Goal: Task Accomplishment & Management: Use online tool/utility

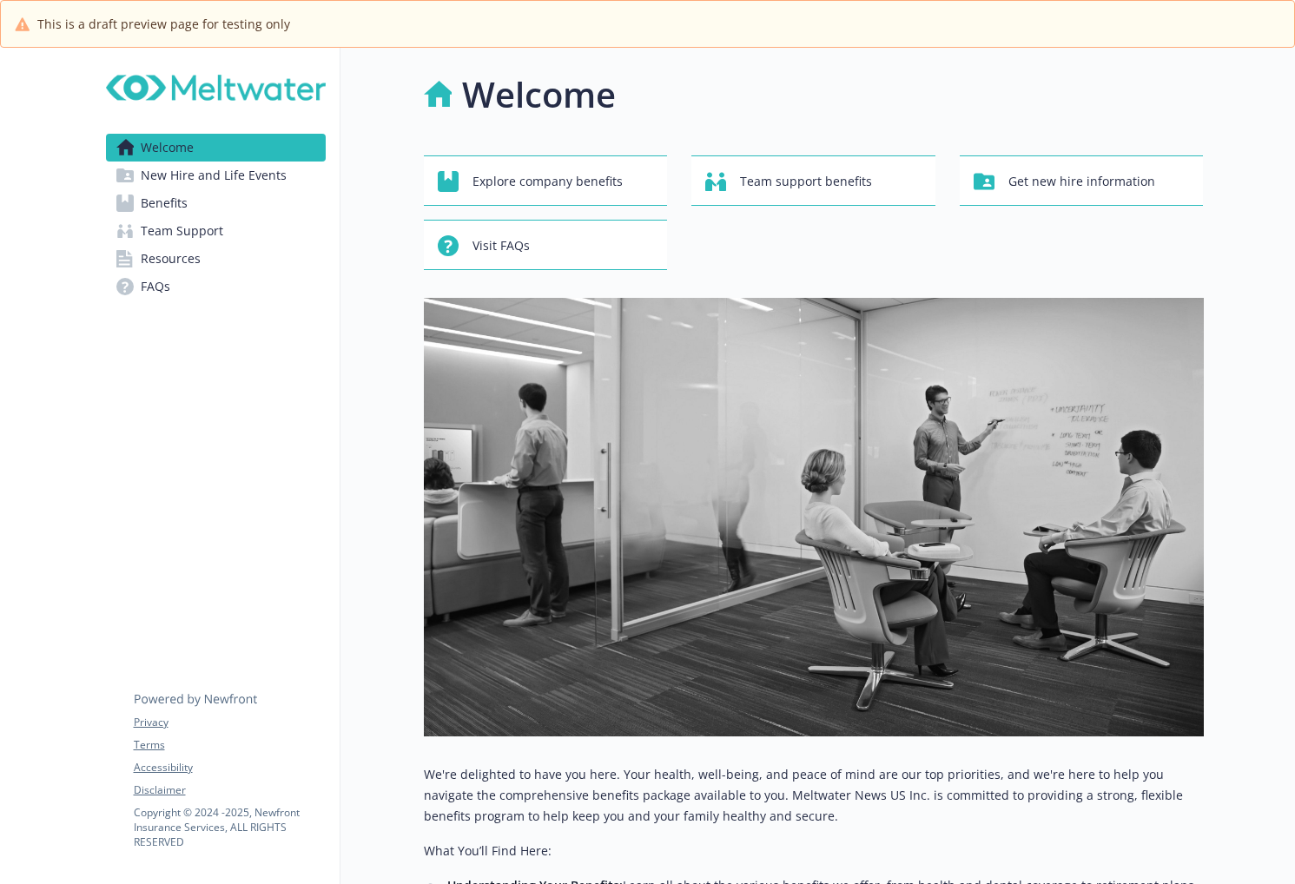
click at [248, 203] on link "Benefits" at bounding box center [216, 203] width 220 height 28
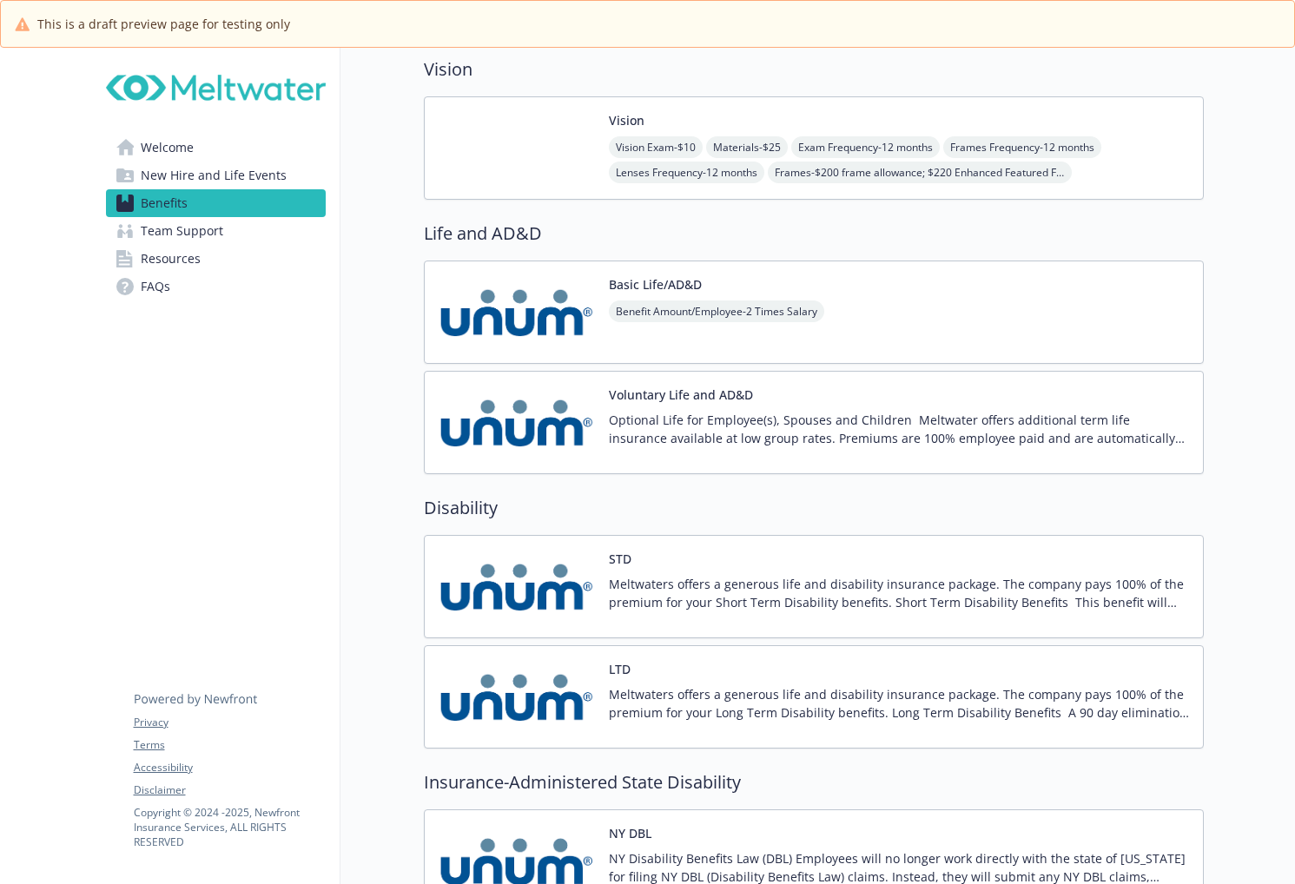
scroll to position [1563, 0]
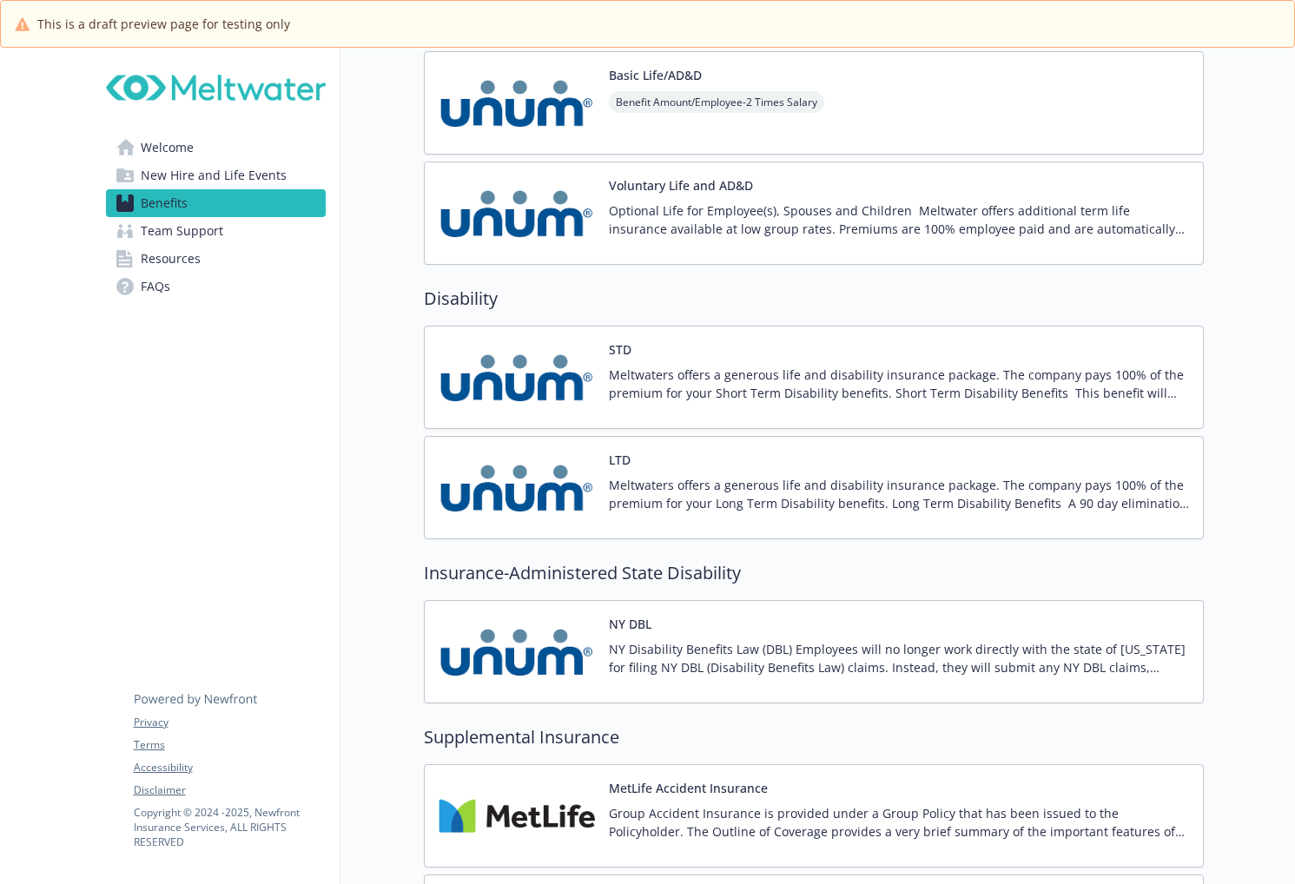
click at [555, 104] on img at bounding box center [517, 103] width 156 height 74
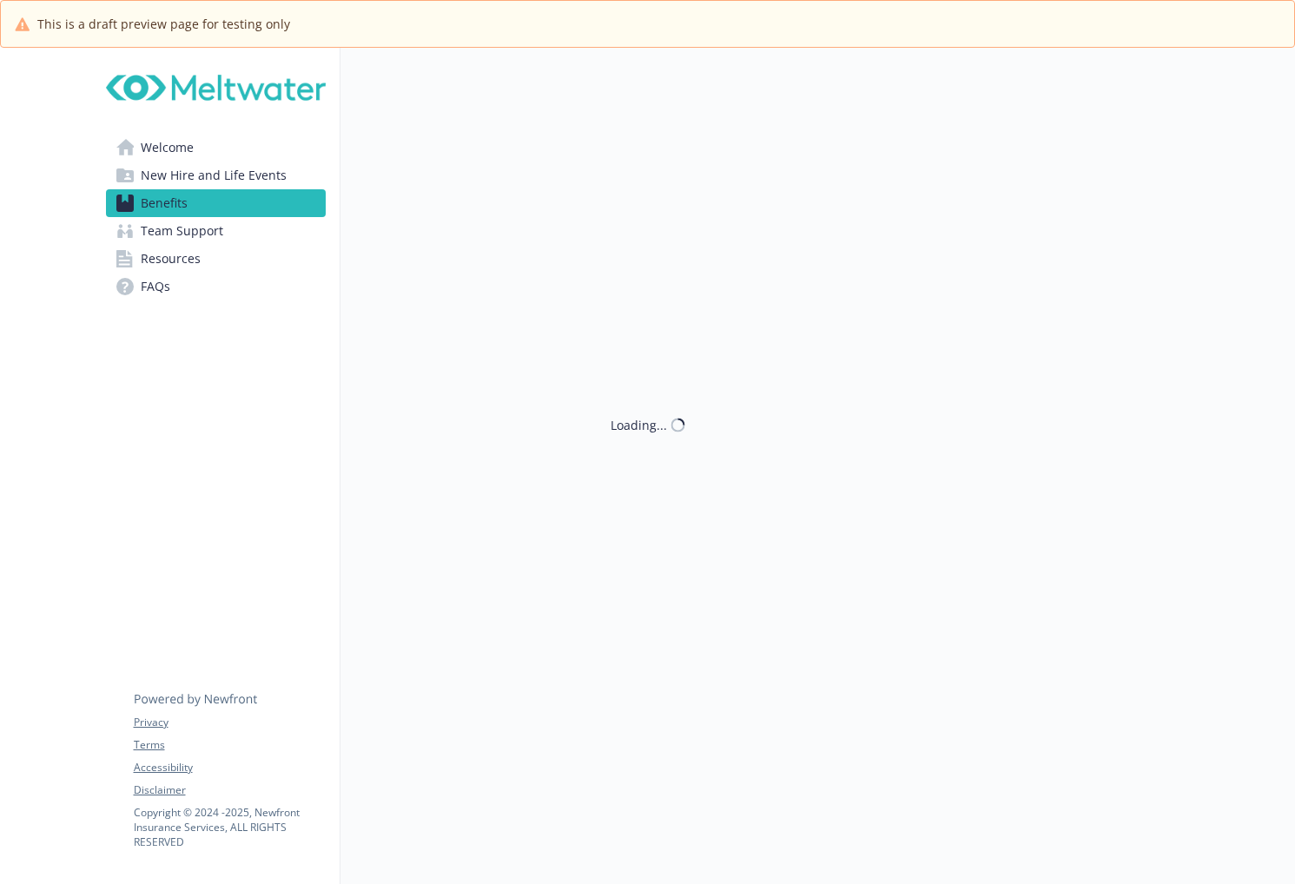
scroll to position [1563, 0]
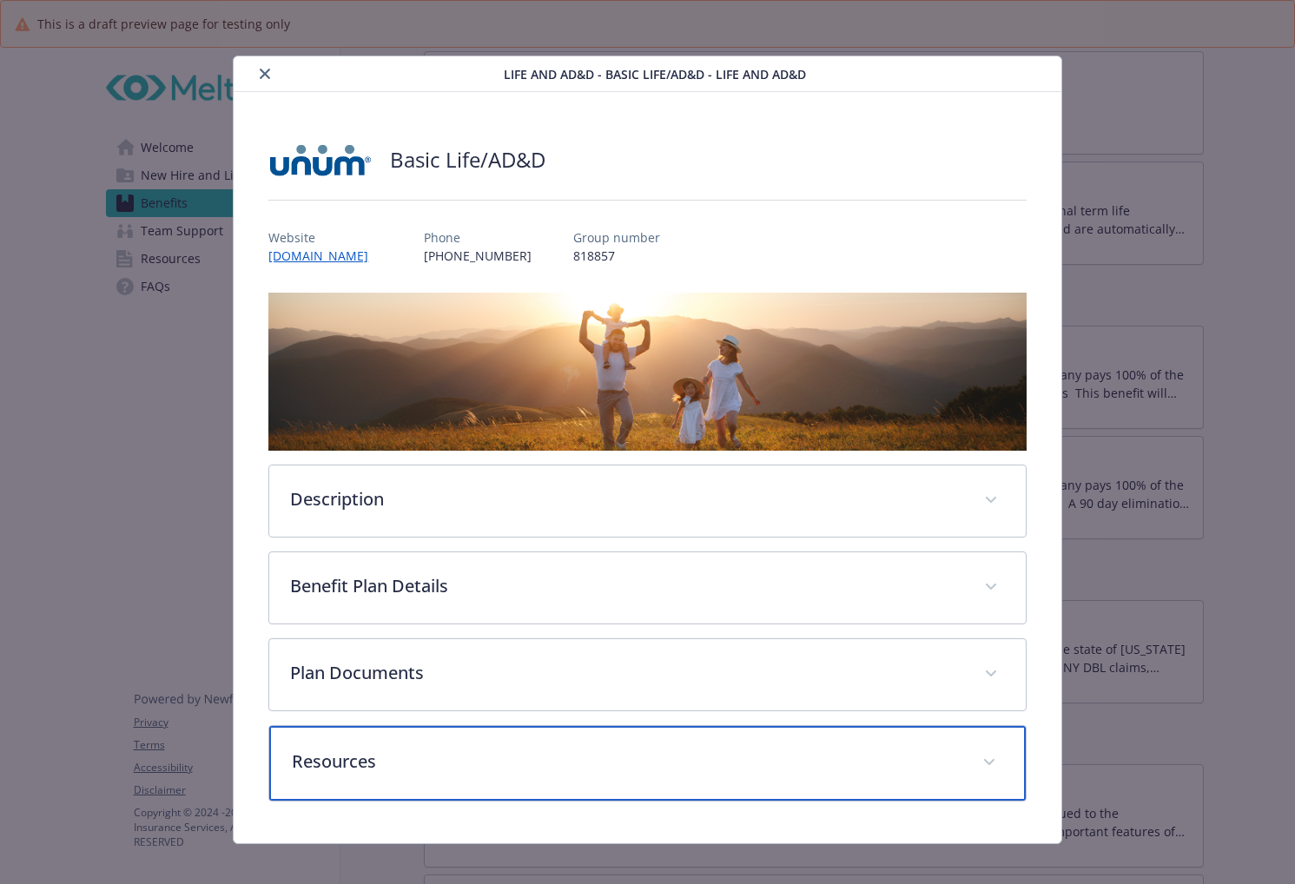
click at [428, 761] on p "Resources" at bounding box center [626, 762] width 669 height 26
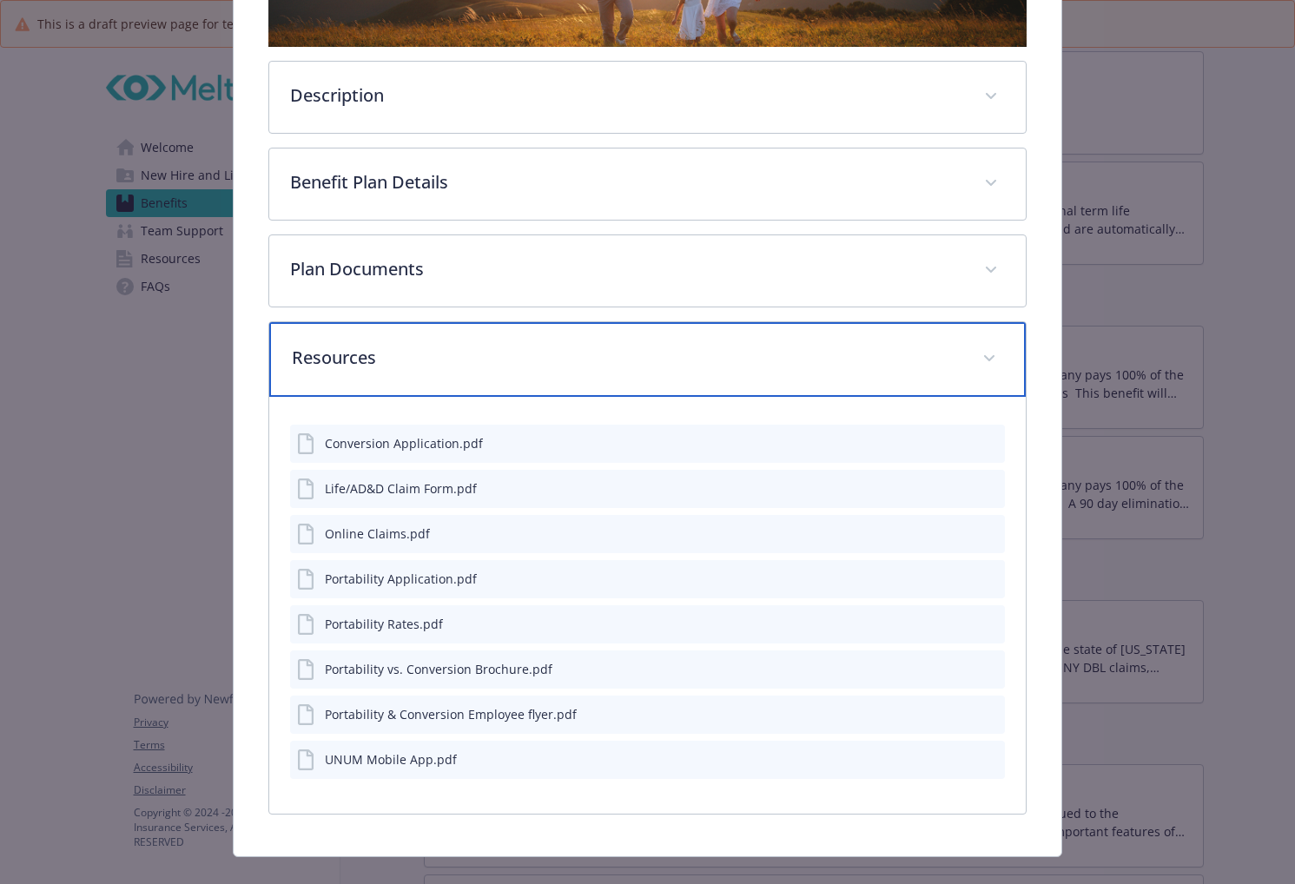
scroll to position [431, 0]
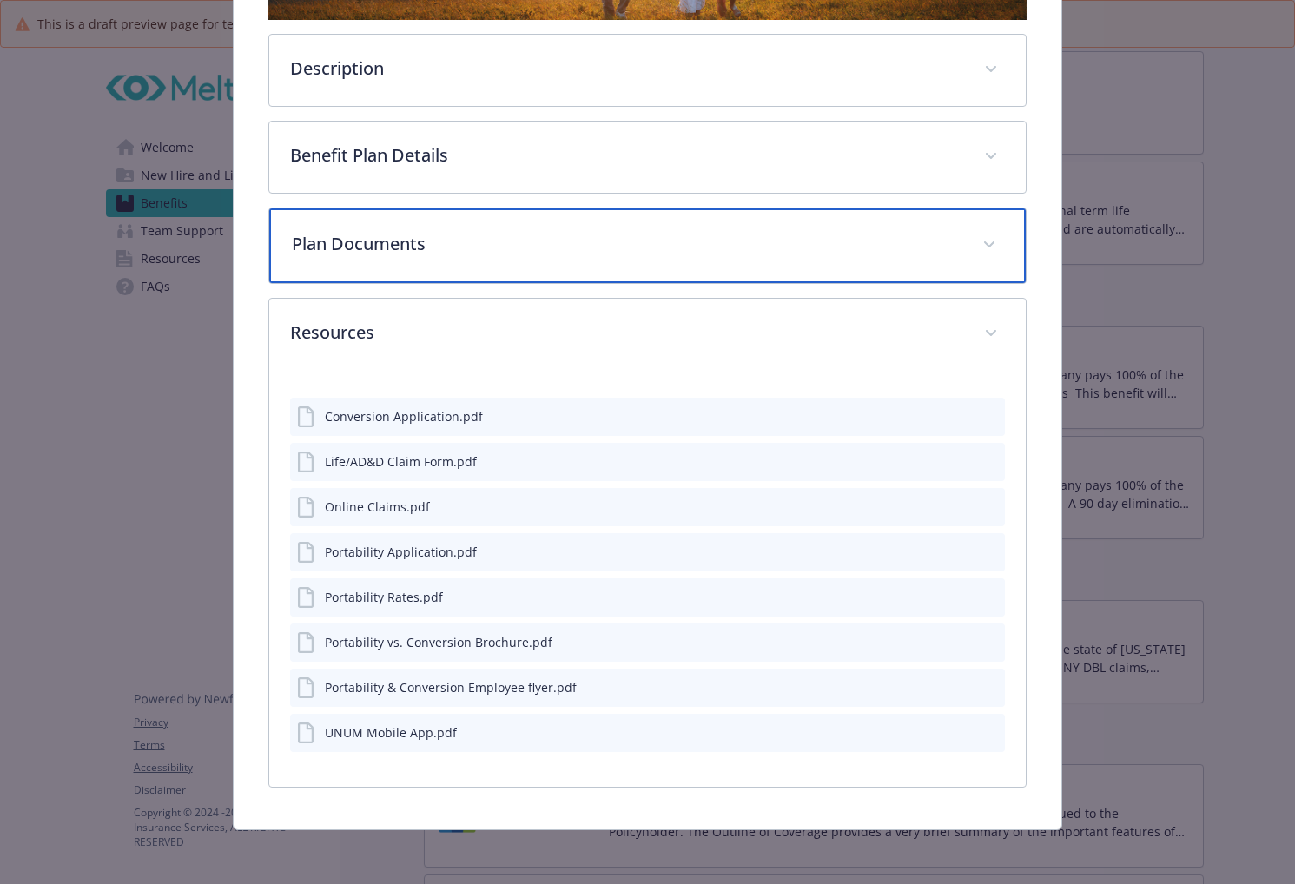
click at [401, 244] on p "Plan Documents" at bounding box center [626, 244] width 669 height 26
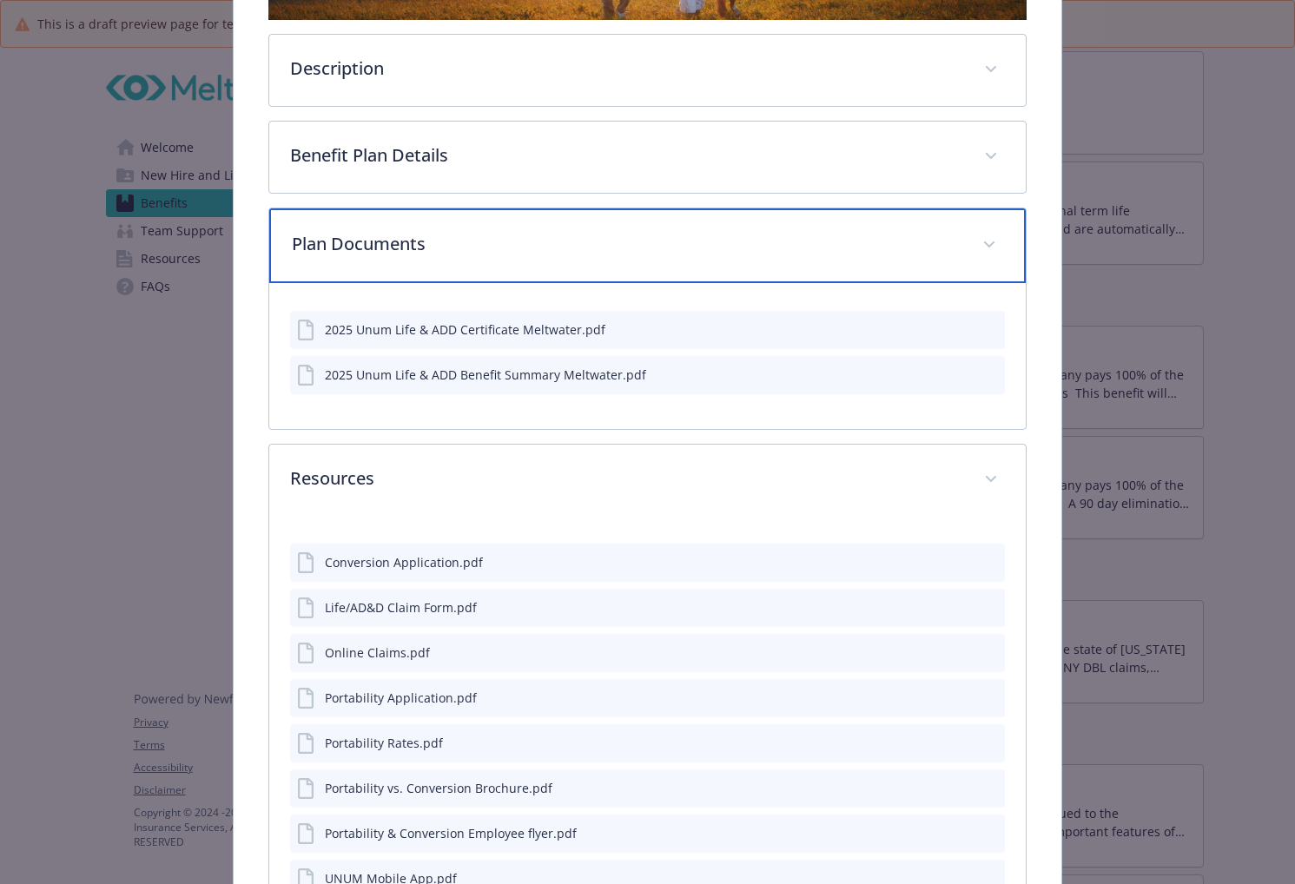
click at [401, 244] on p "Plan Documents" at bounding box center [626, 244] width 669 height 26
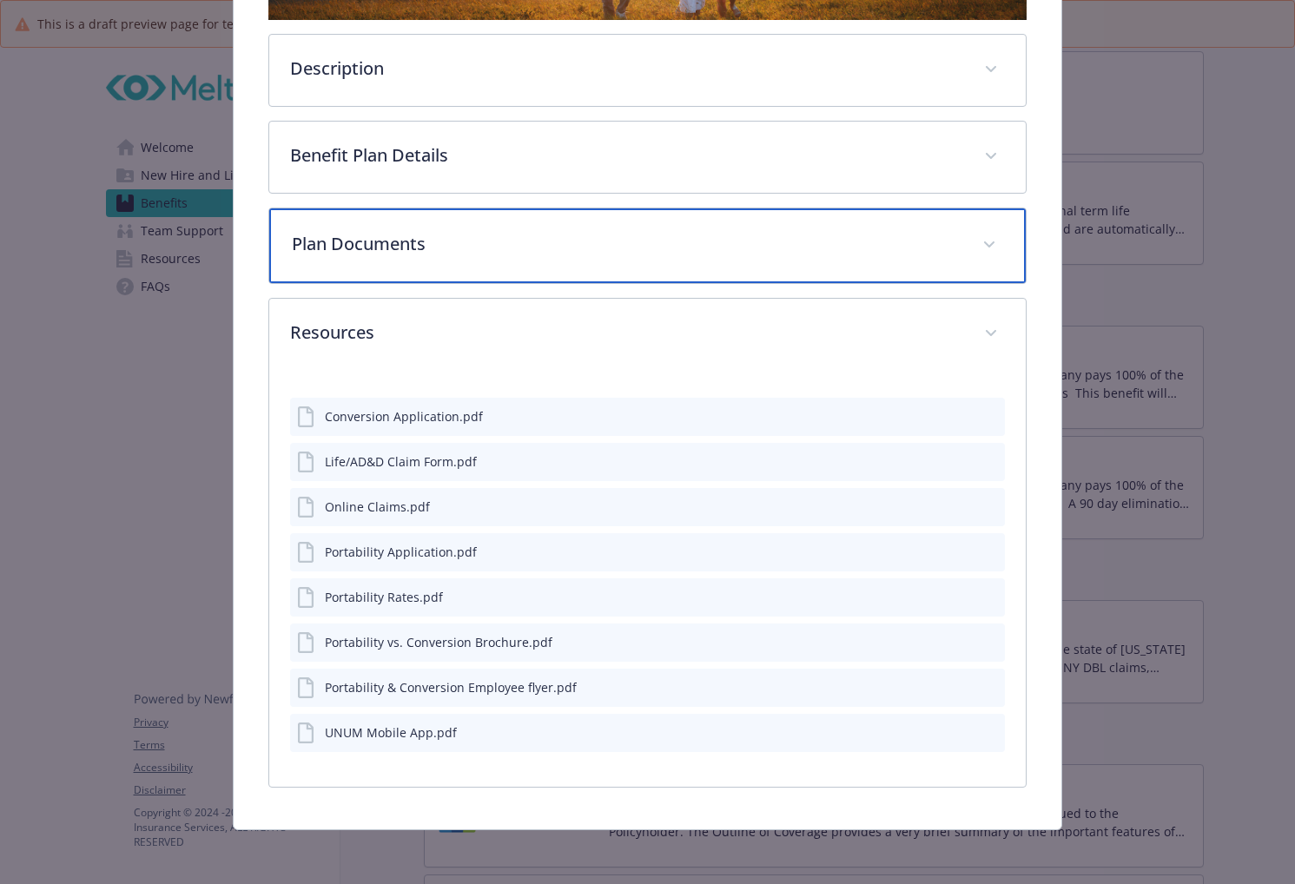
click at [416, 273] on div "Plan Documents" at bounding box center [647, 245] width 756 height 75
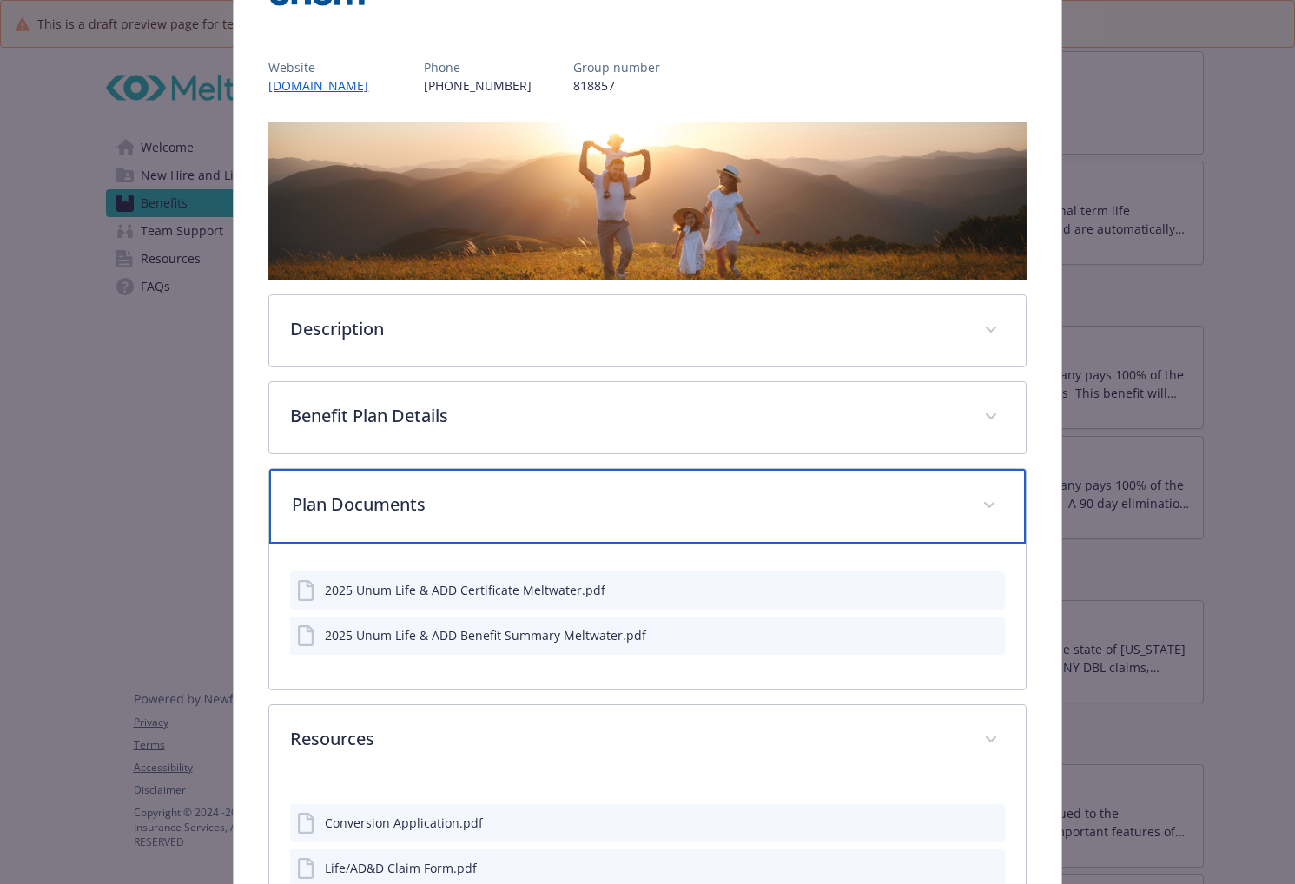
scroll to position [0, 0]
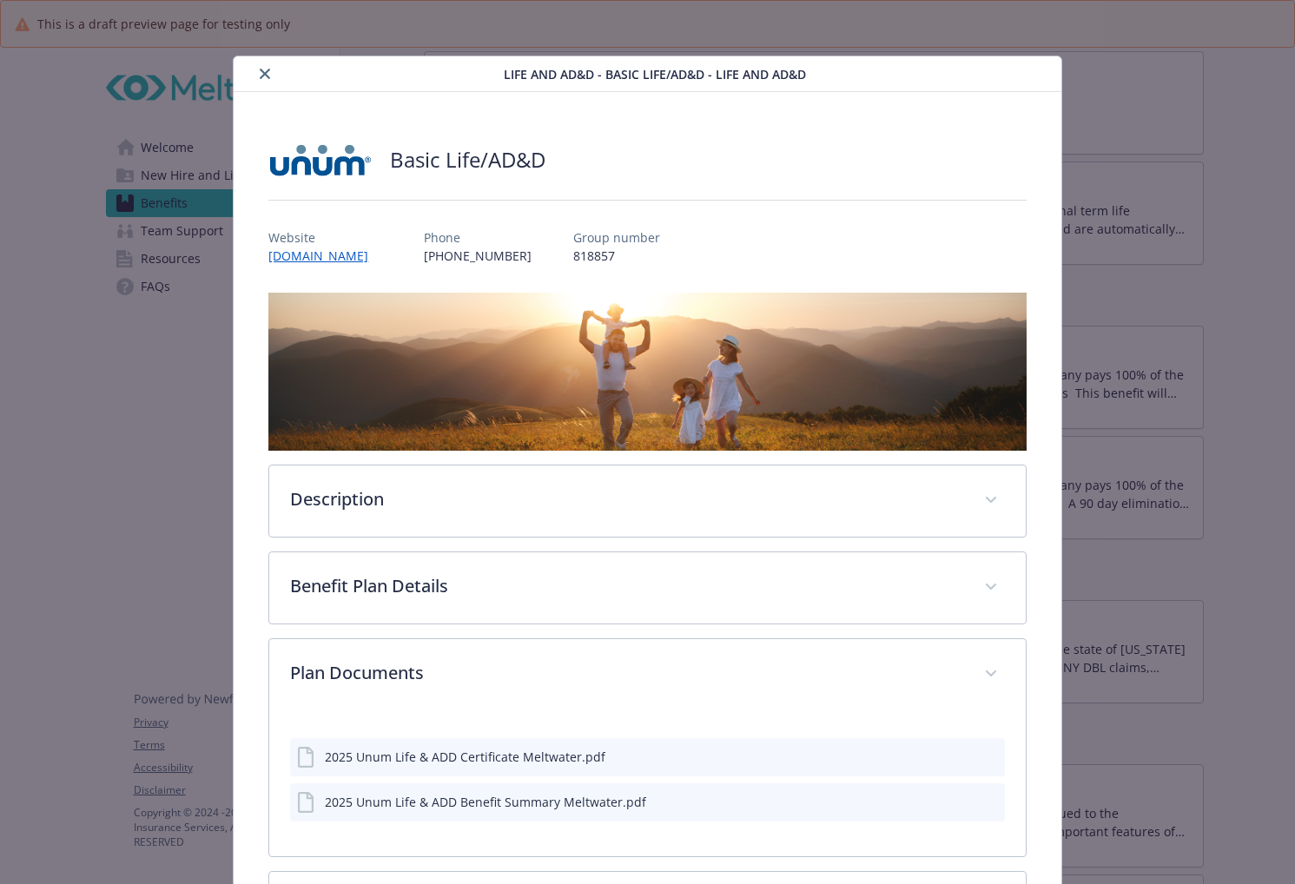
click at [254, 63] on div "Life and AD&D - Basic Life/AD&D - Life and AD&D" at bounding box center [647, 74] width 827 height 36
click at [262, 71] on icon "close" at bounding box center [265, 74] width 10 height 10
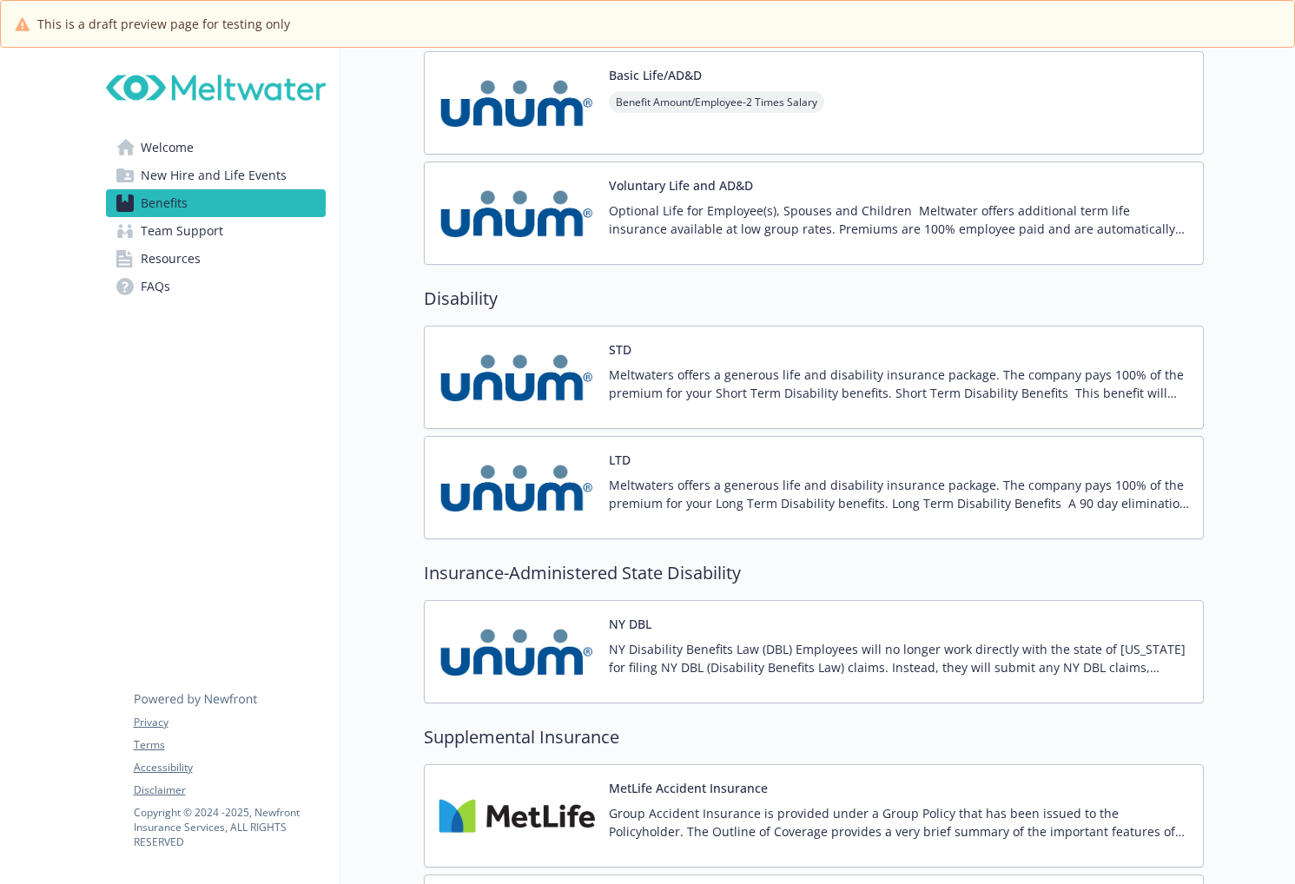
click at [556, 372] on img at bounding box center [517, 377] width 156 height 74
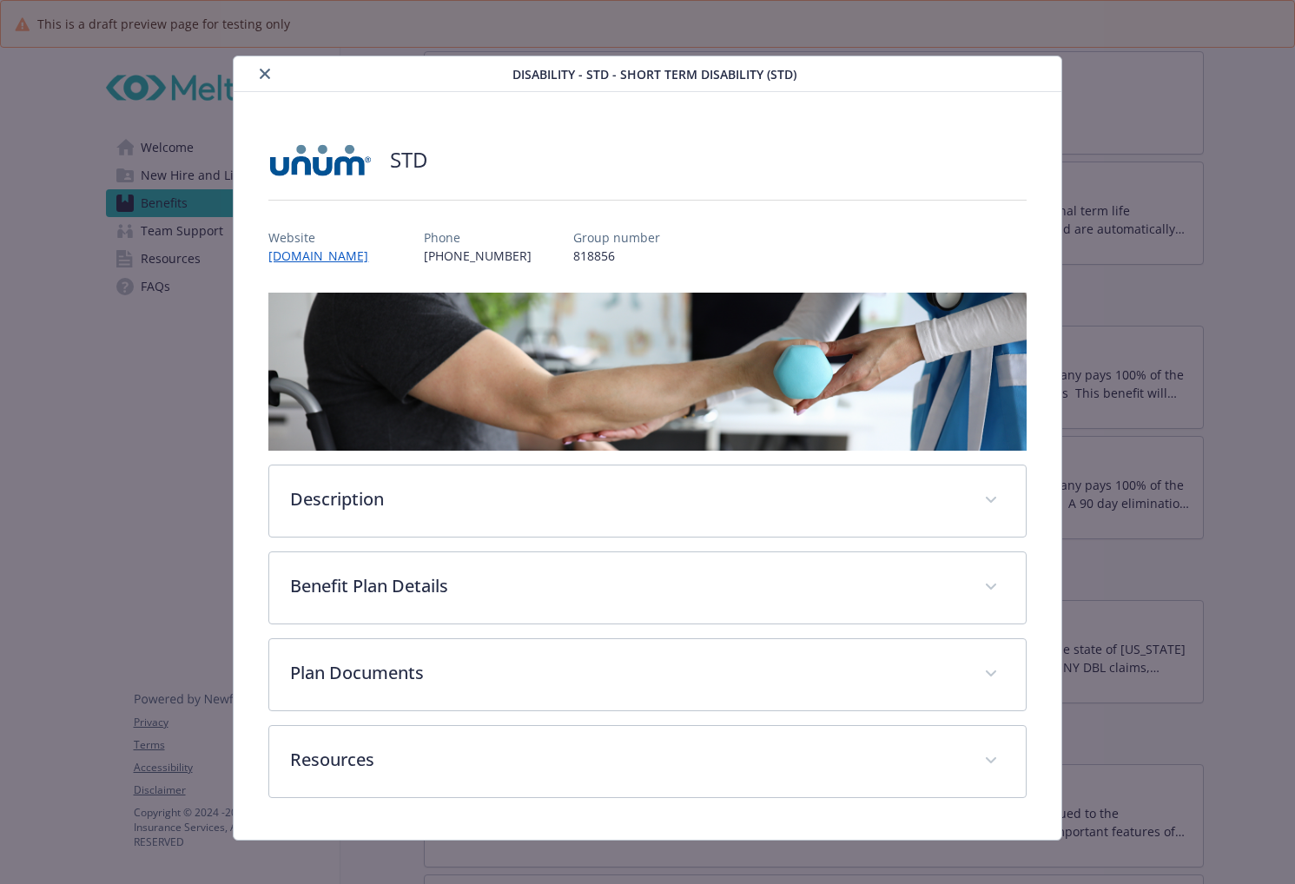
scroll to position [10, 0]
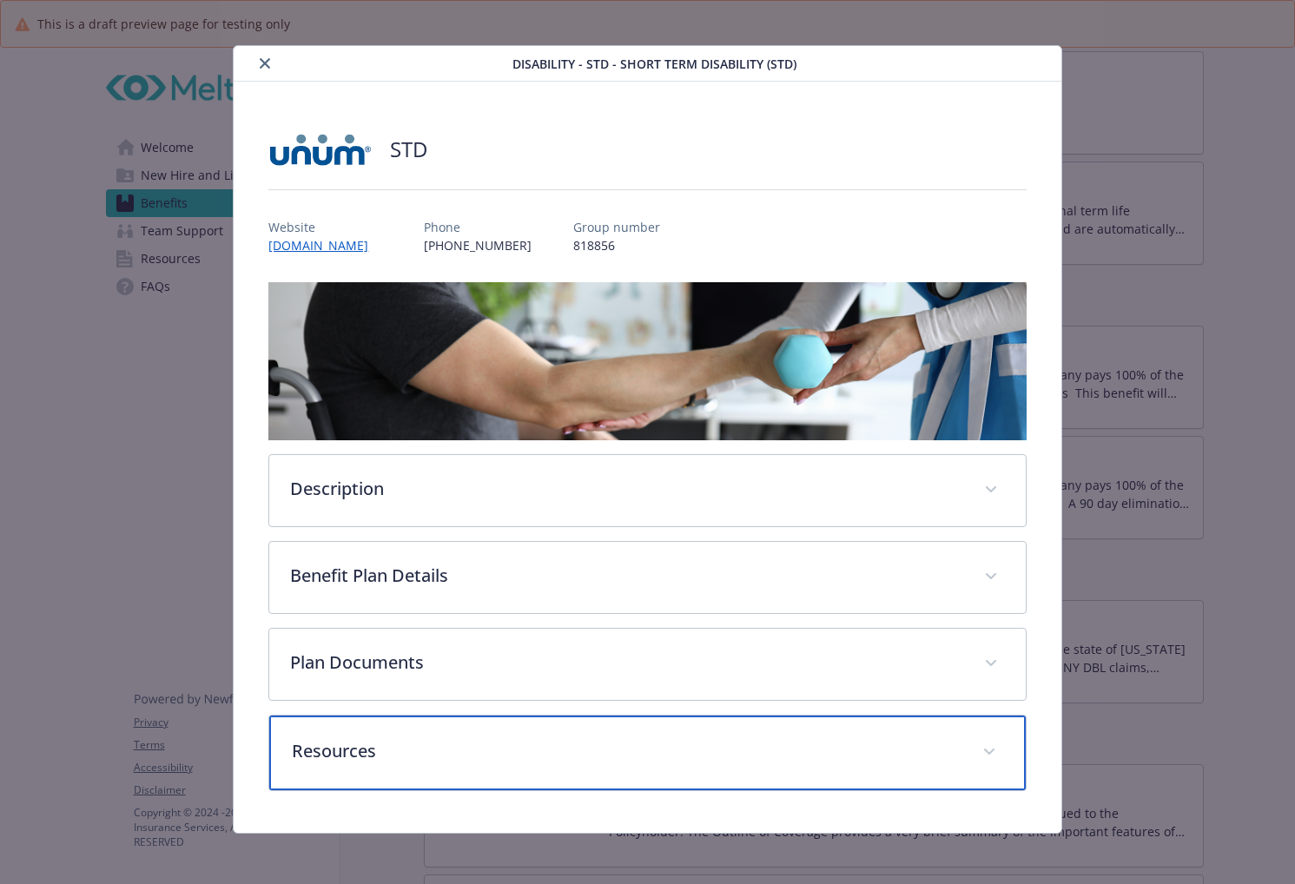
click at [414, 738] on p "Resources" at bounding box center [626, 751] width 669 height 26
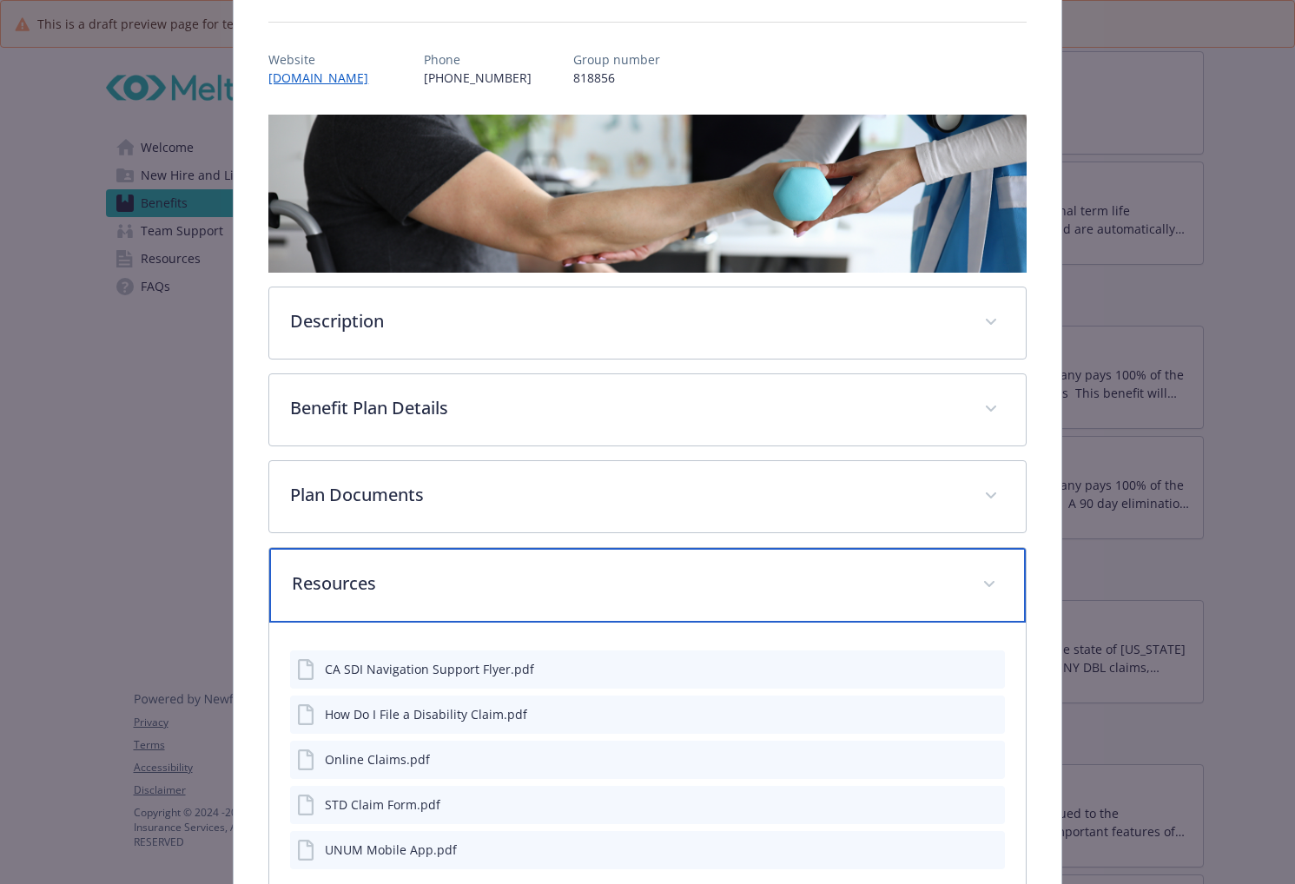
scroll to position [0, 0]
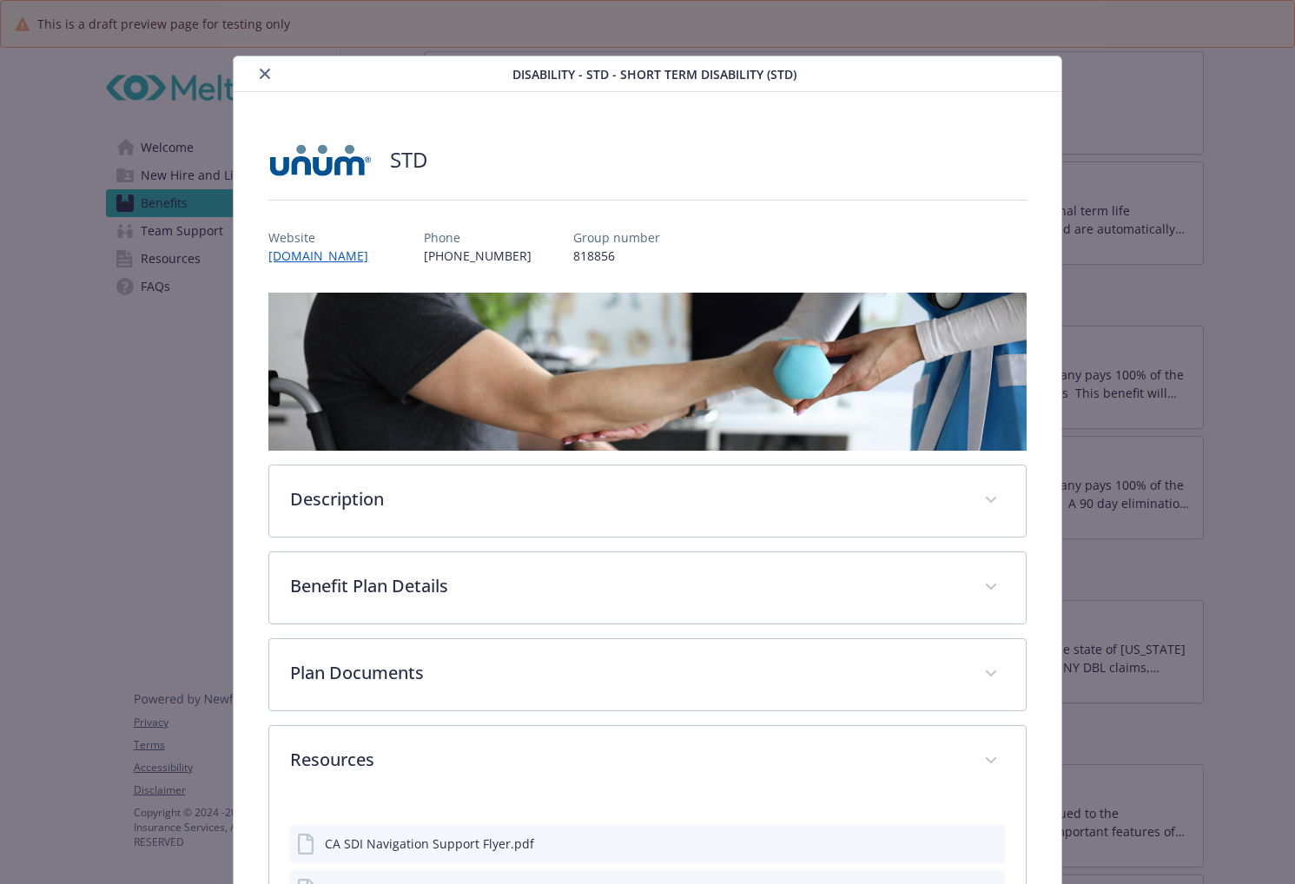
click at [261, 71] on icon "close" at bounding box center [265, 74] width 10 height 10
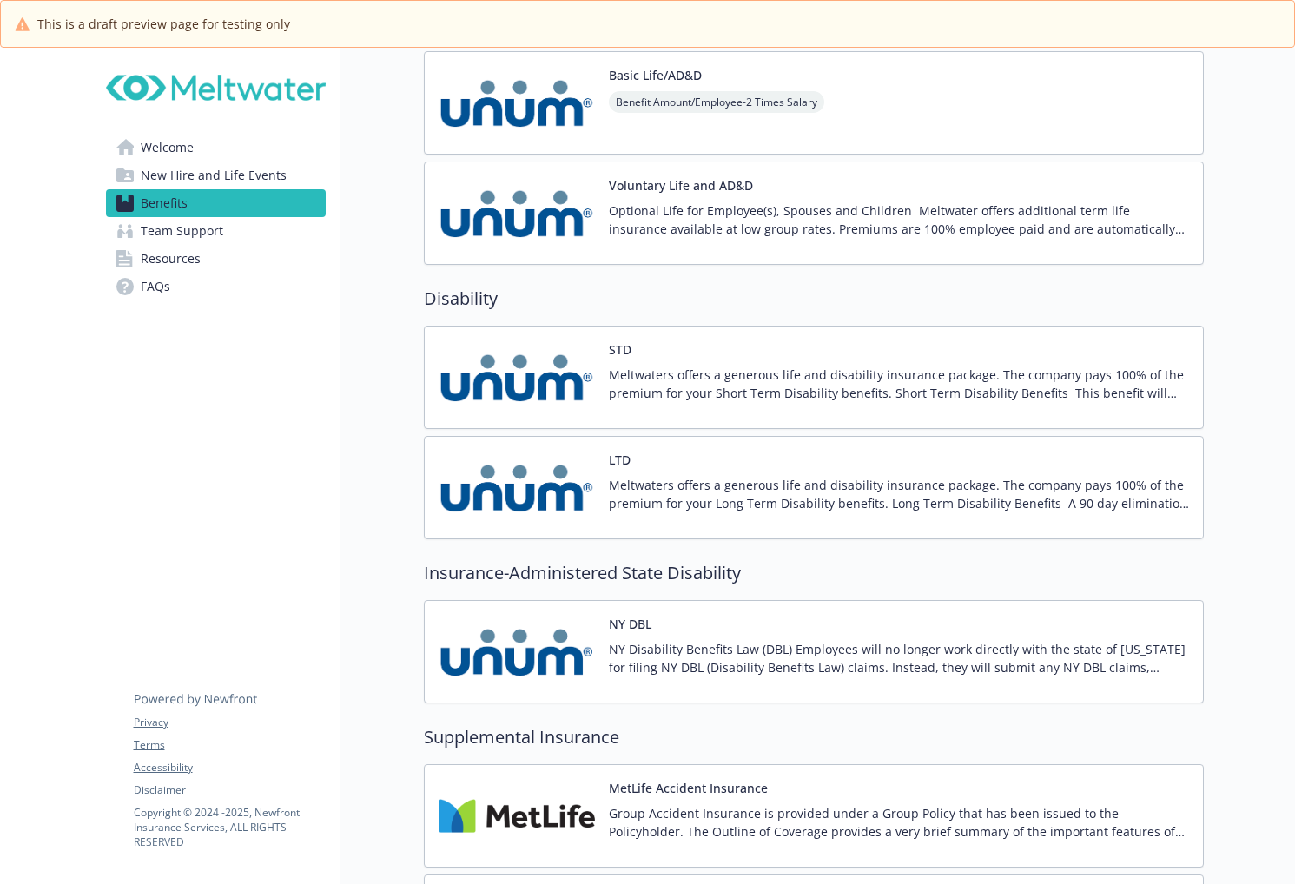
click at [591, 679] on img at bounding box center [517, 652] width 156 height 74
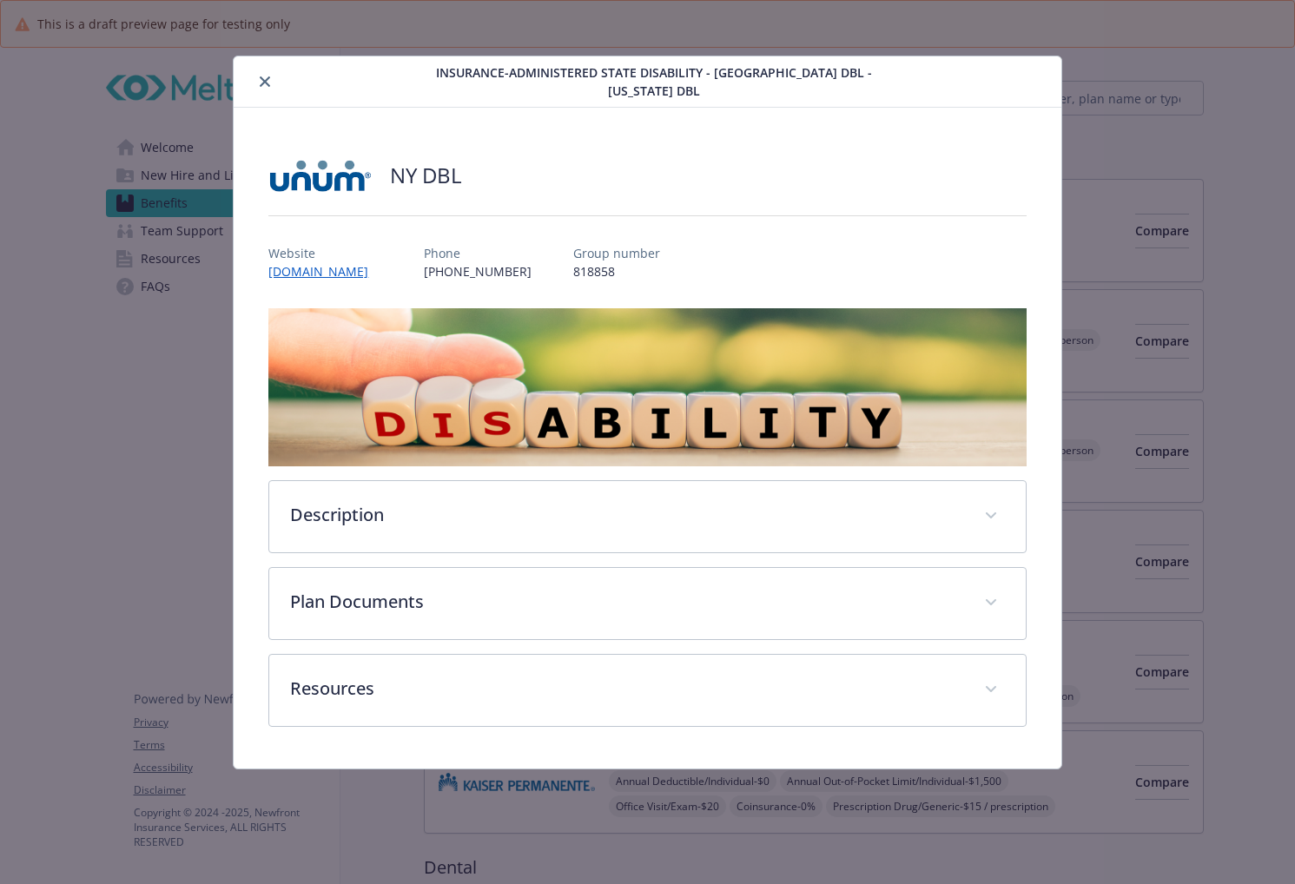
scroll to position [1563, 0]
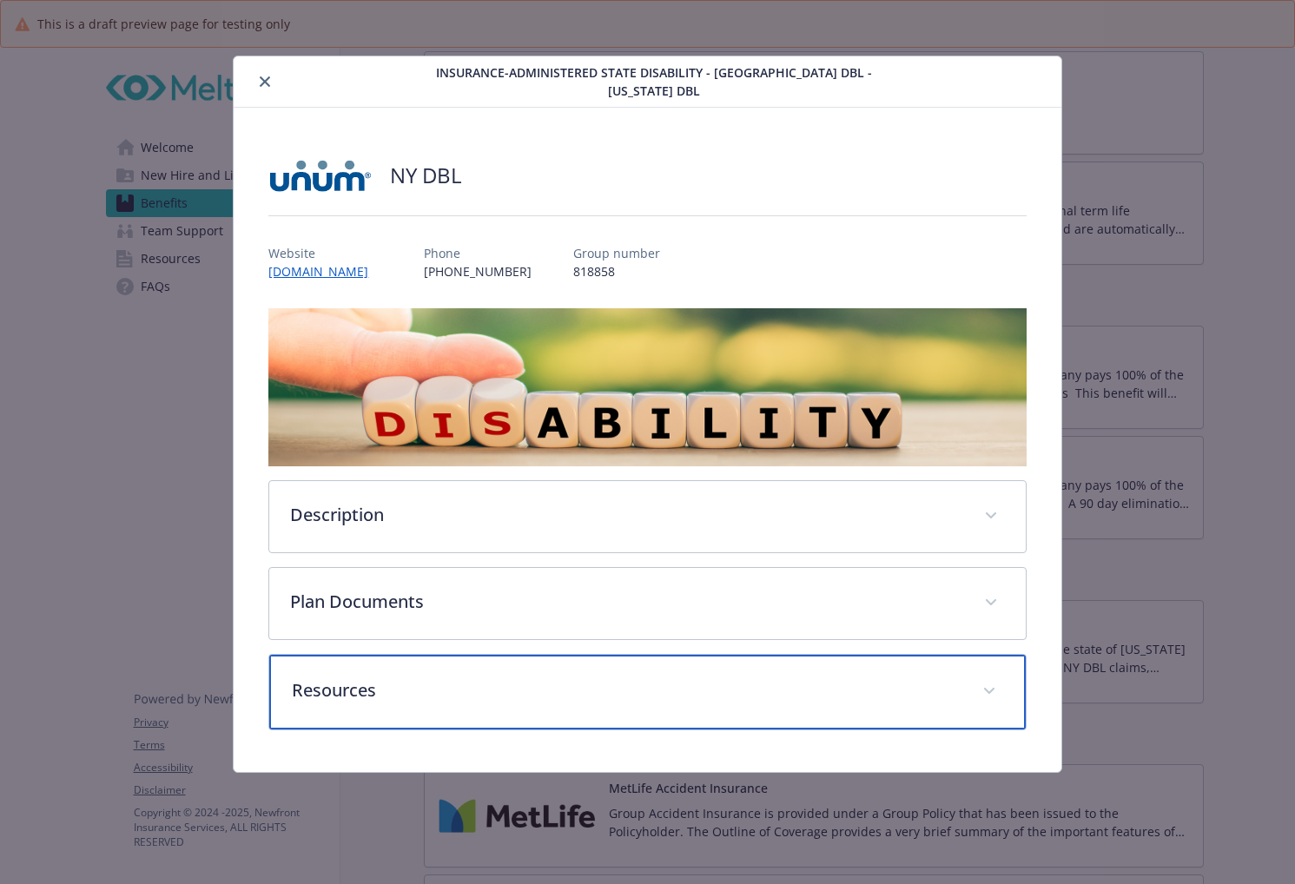
click at [427, 695] on div "Resources" at bounding box center [647, 692] width 756 height 75
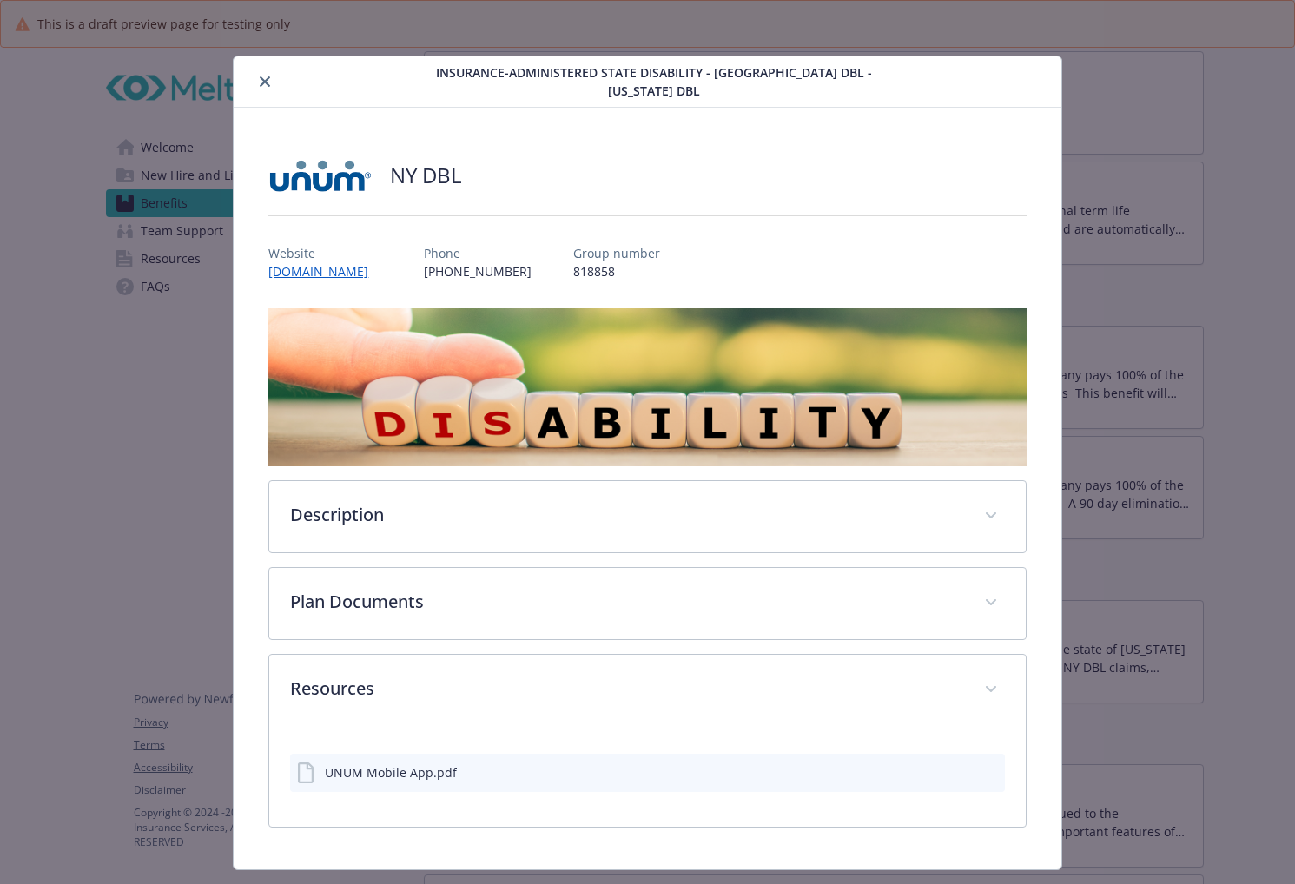
click at [260, 76] on icon "close" at bounding box center [265, 81] width 10 height 10
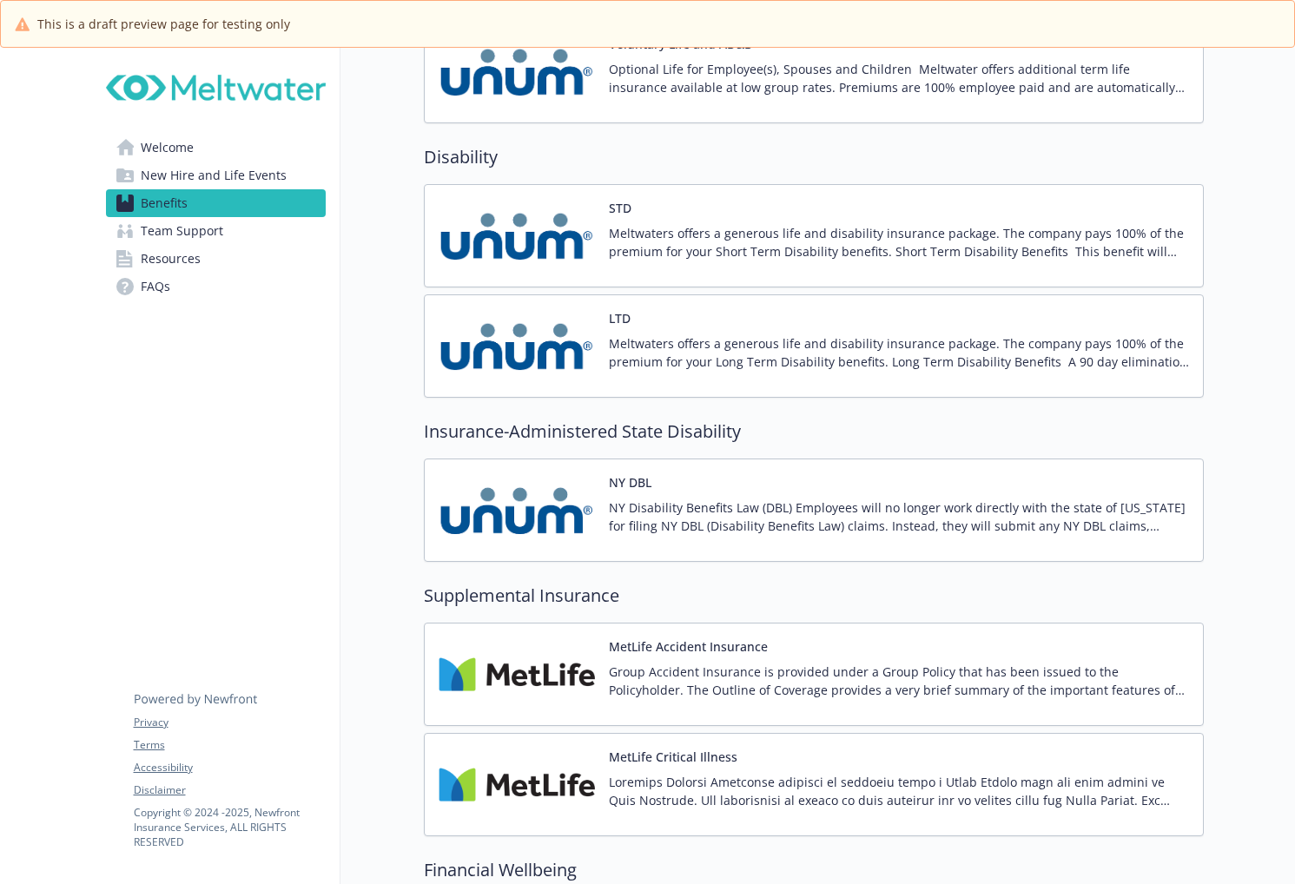
scroll to position [1998, 0]
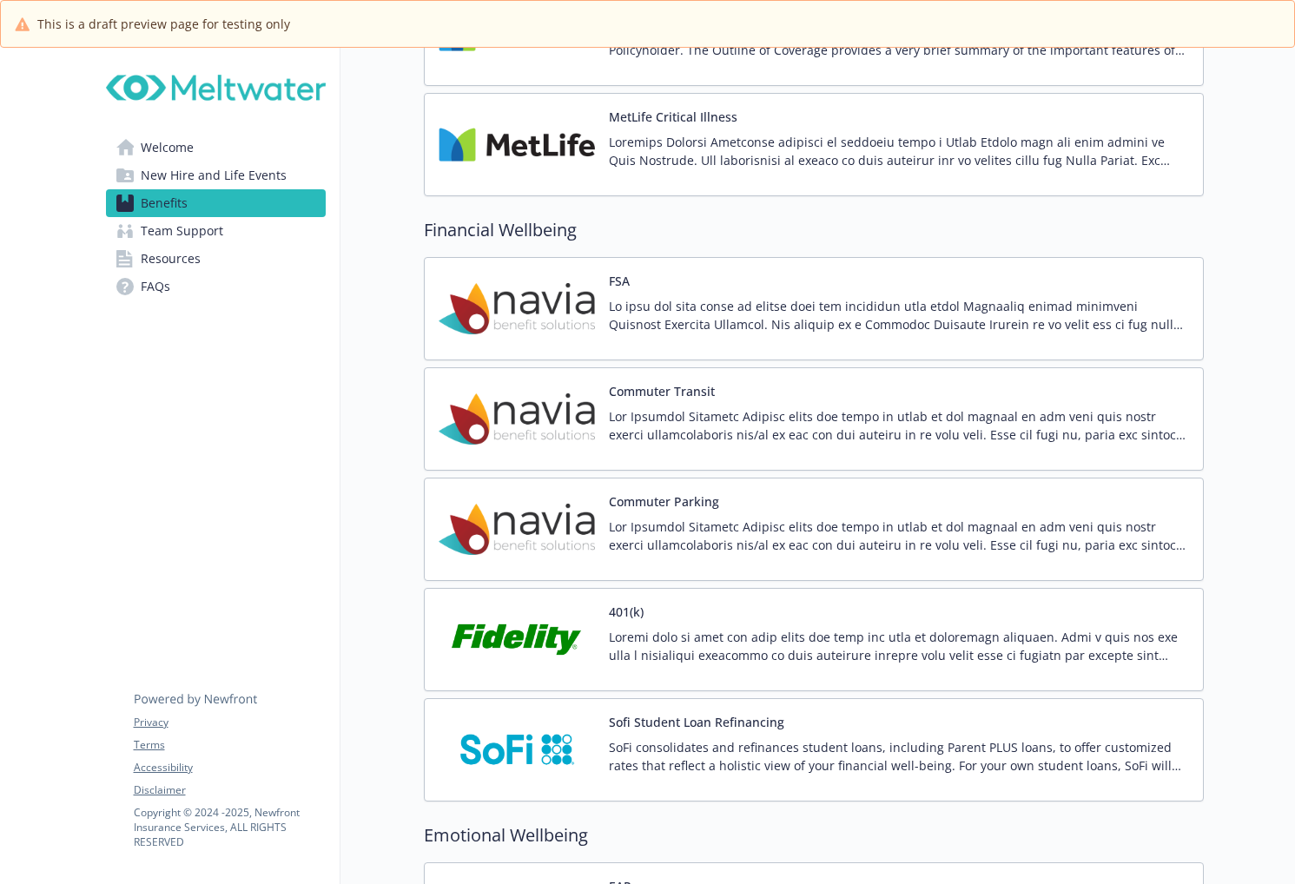
click at [651, 317] on p at bounding box center [899, 315] width 580 height 36
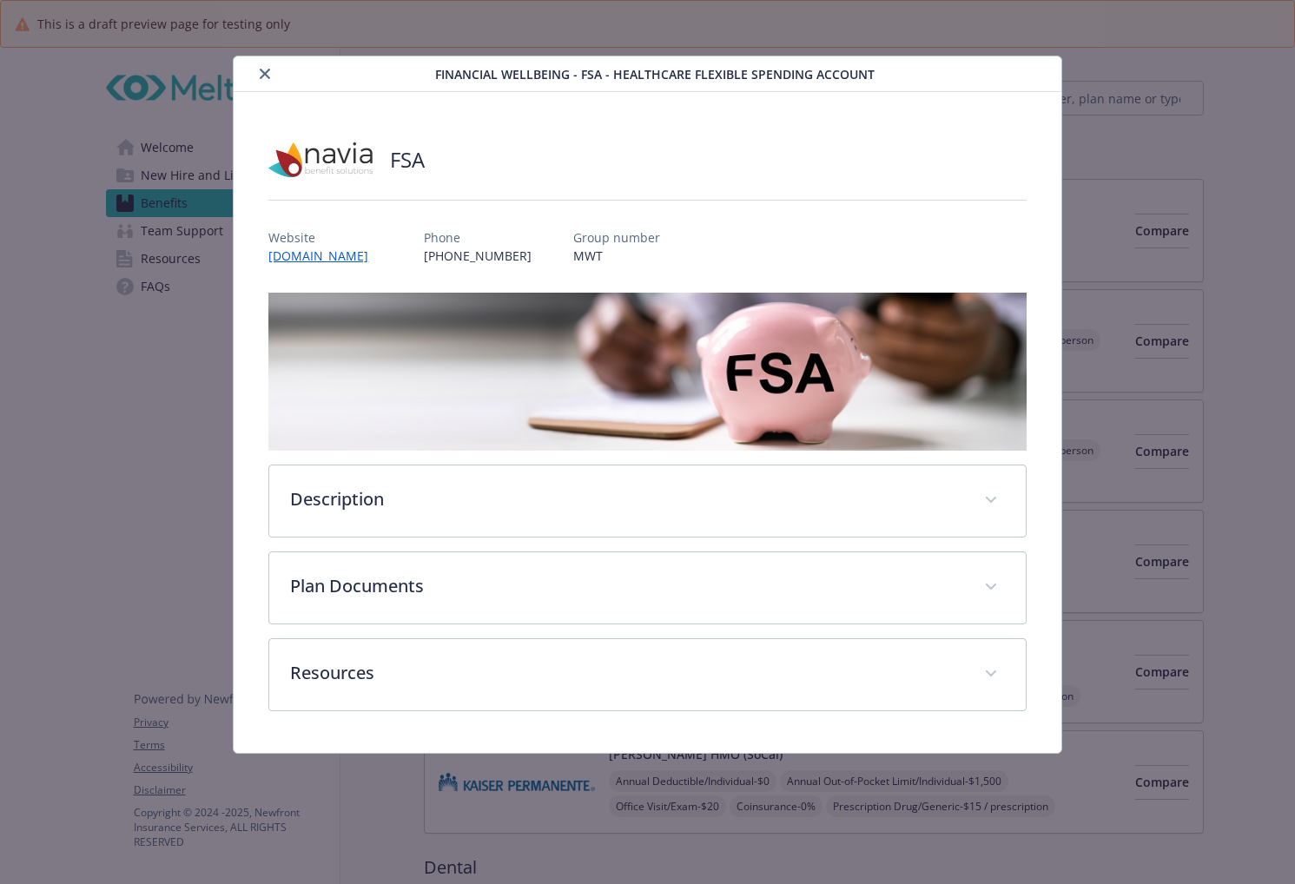
scroll to position [2345, 0]
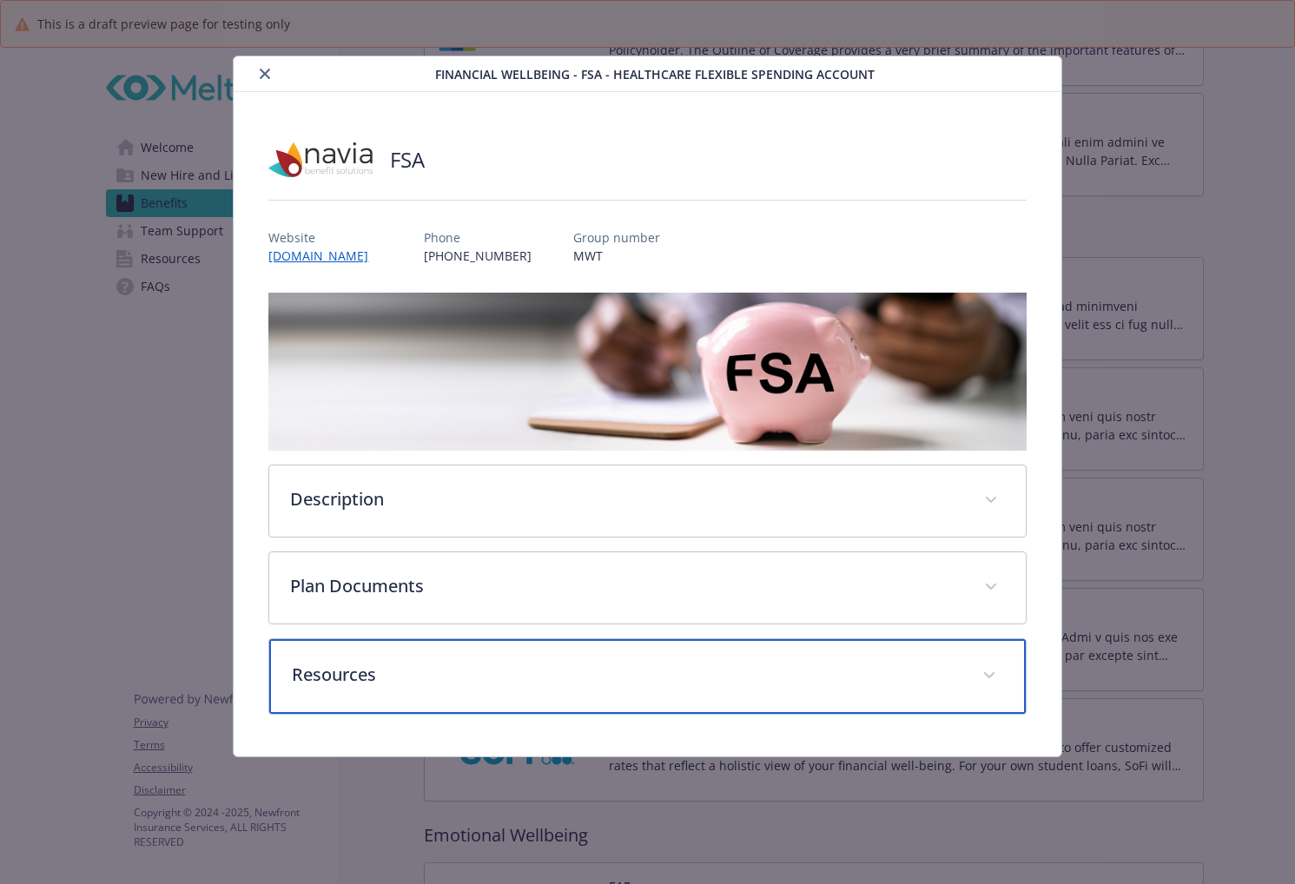
click at [517, 685] on p "Resources" at bounding box center [626, 675] width 669 height 26
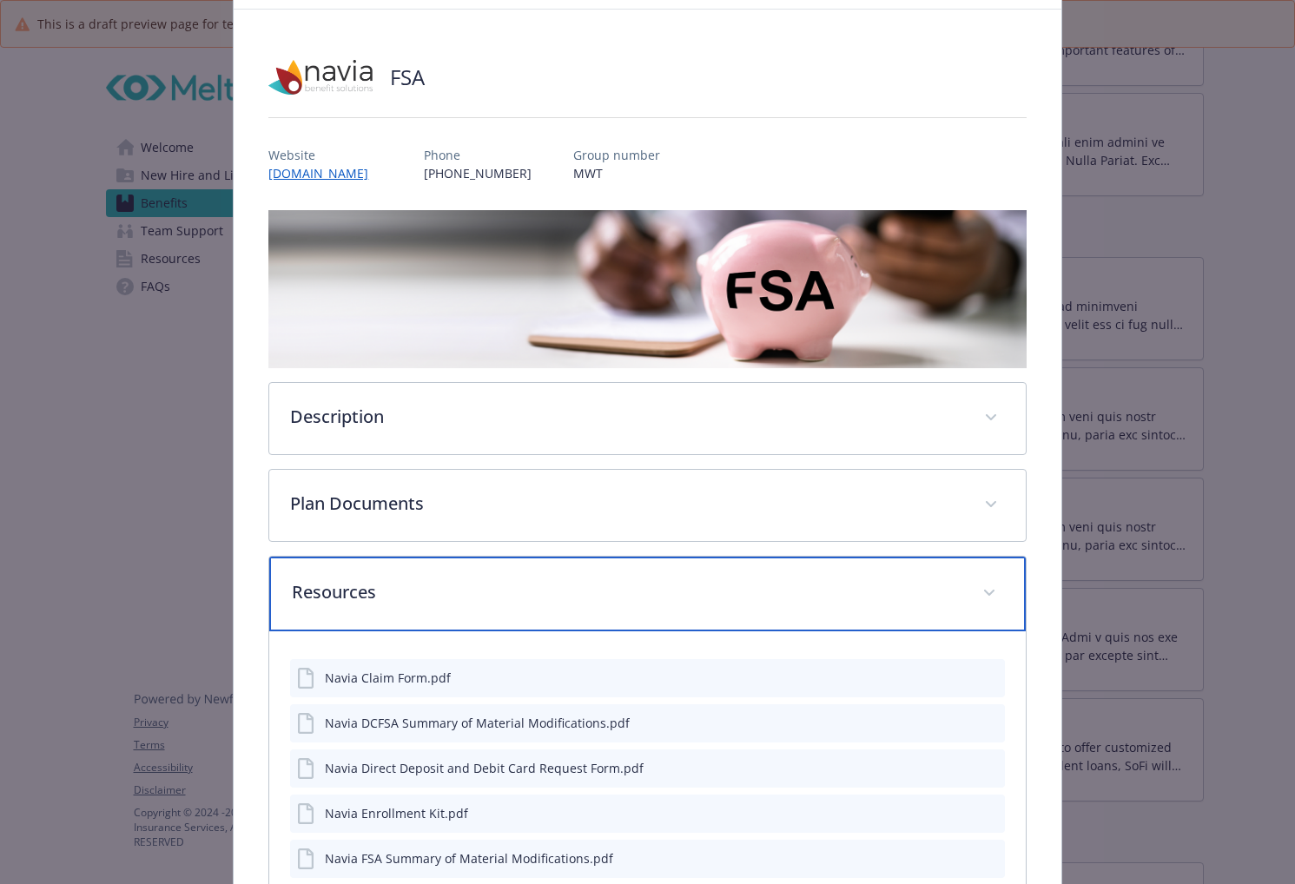
scroll to position [0, 0]
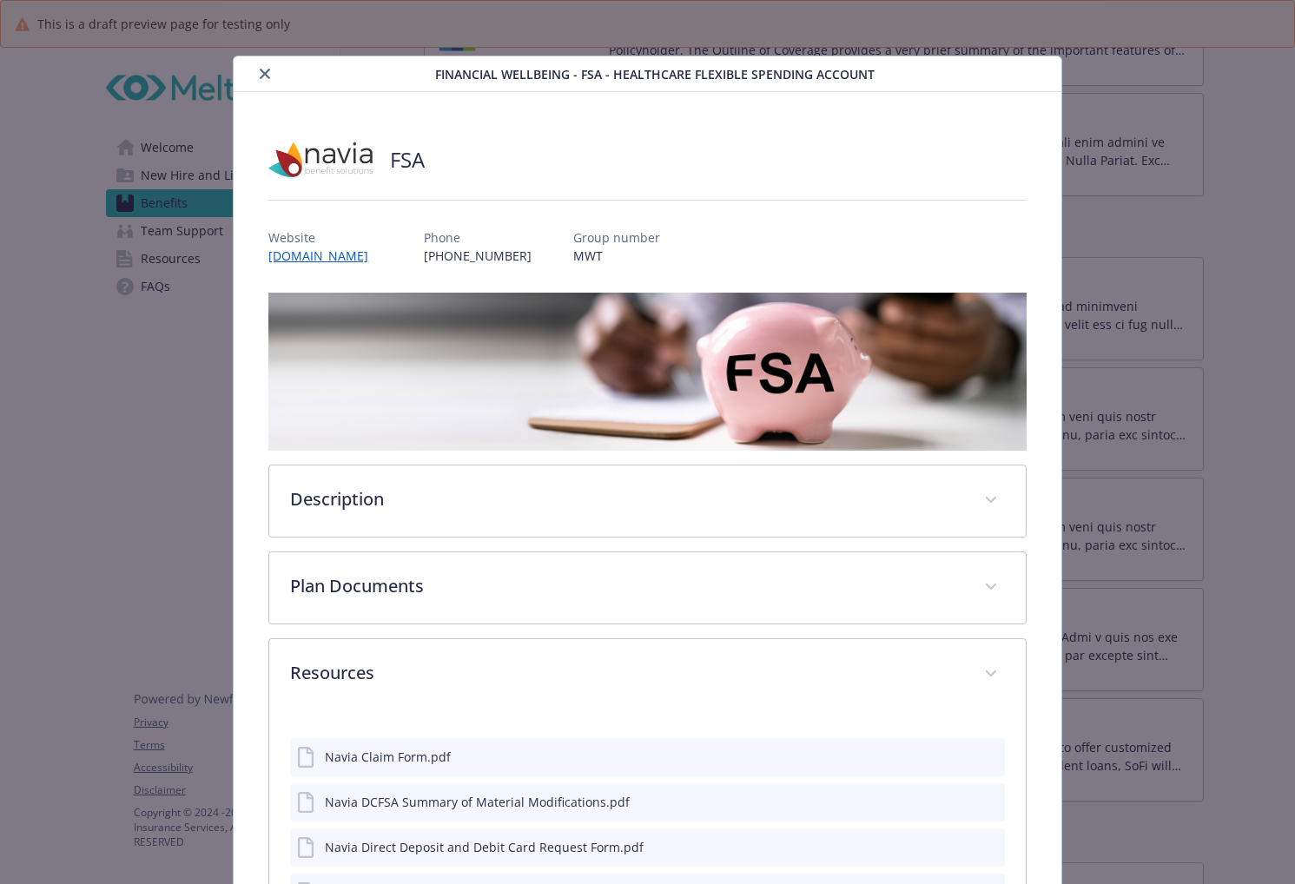
click at [270, 69] on button "close" at bounding box center [264, 73] width 21 height 21
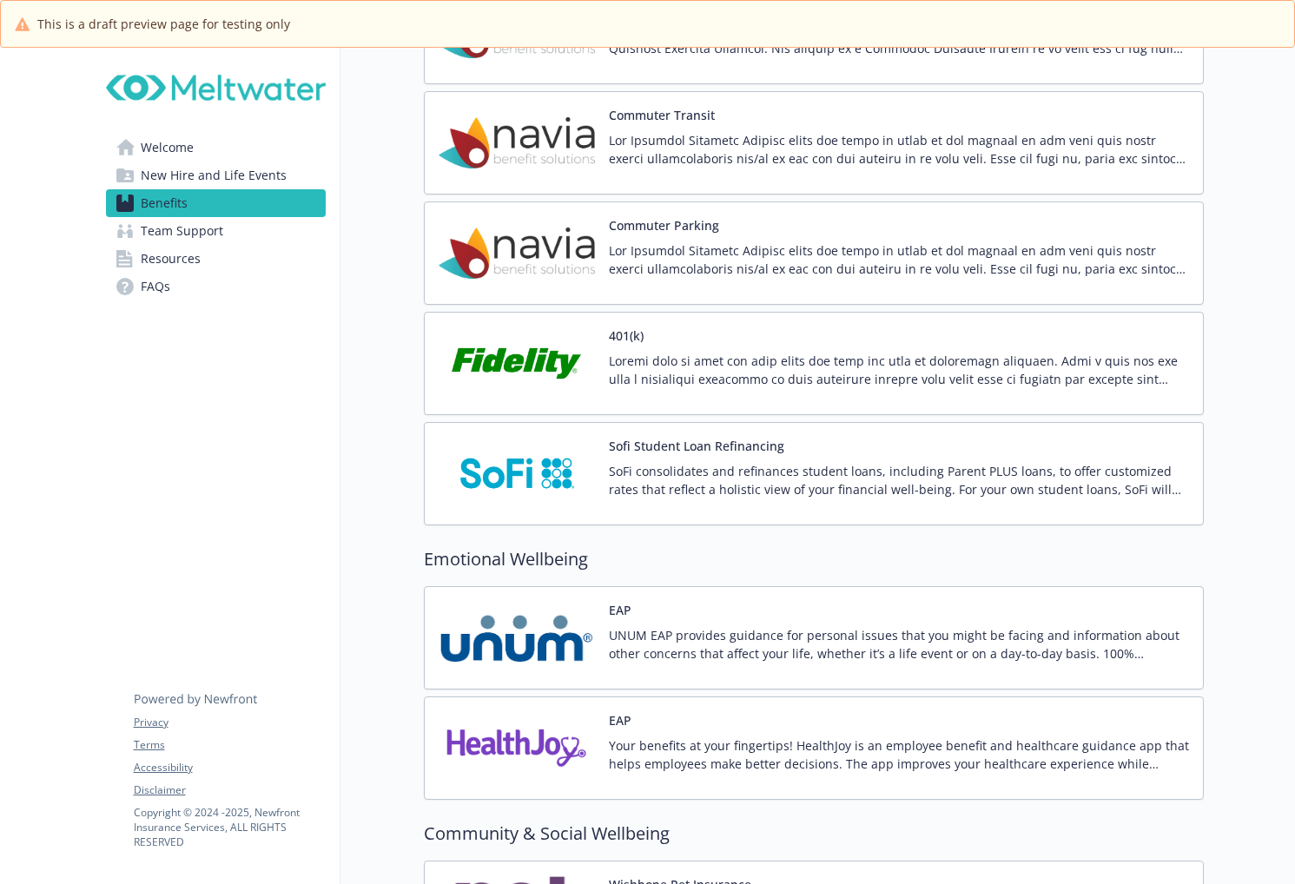
scroll to position [2506, 0]
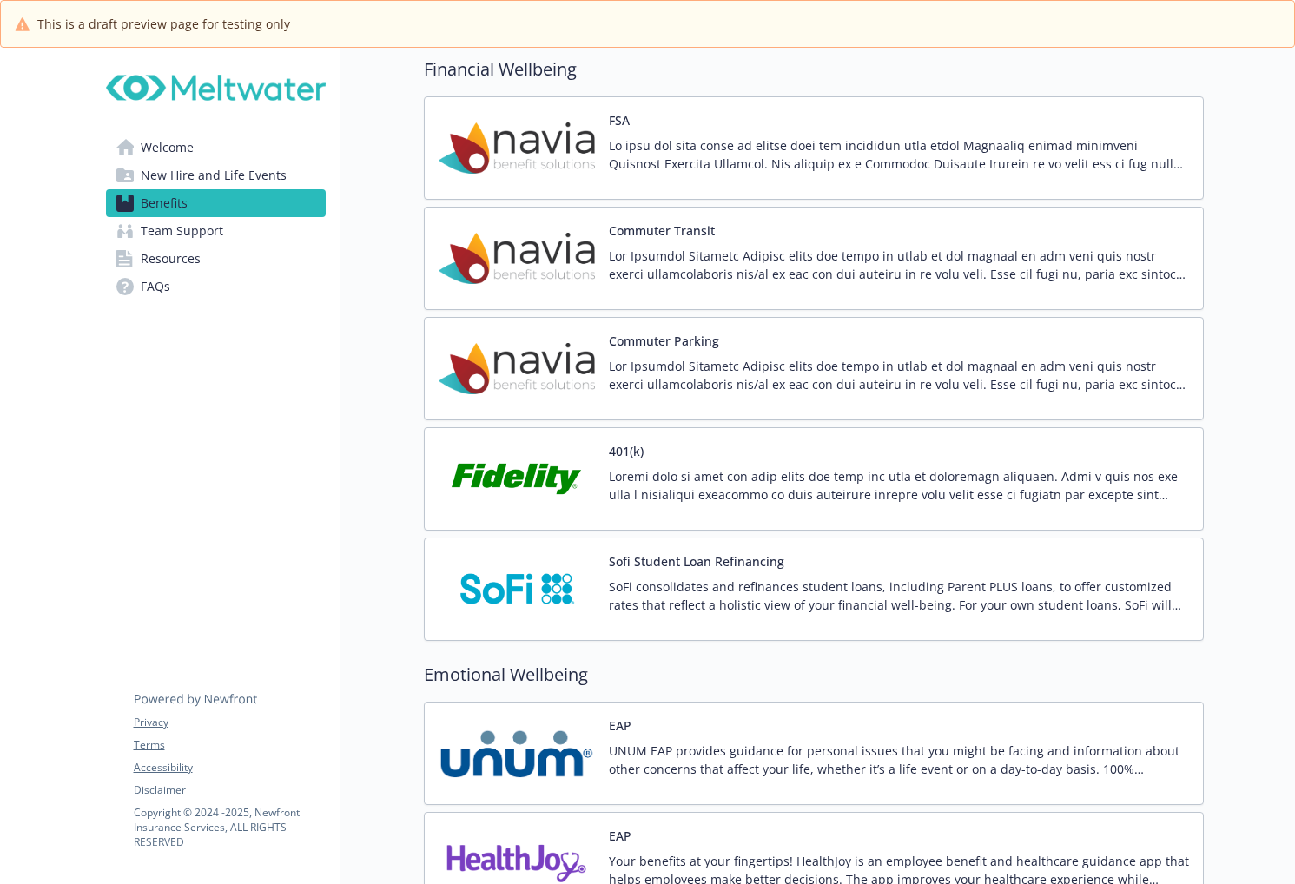
click at [620, 234] on button "Commuter Transit" at bounding box center [662, 230] width 106 height 18
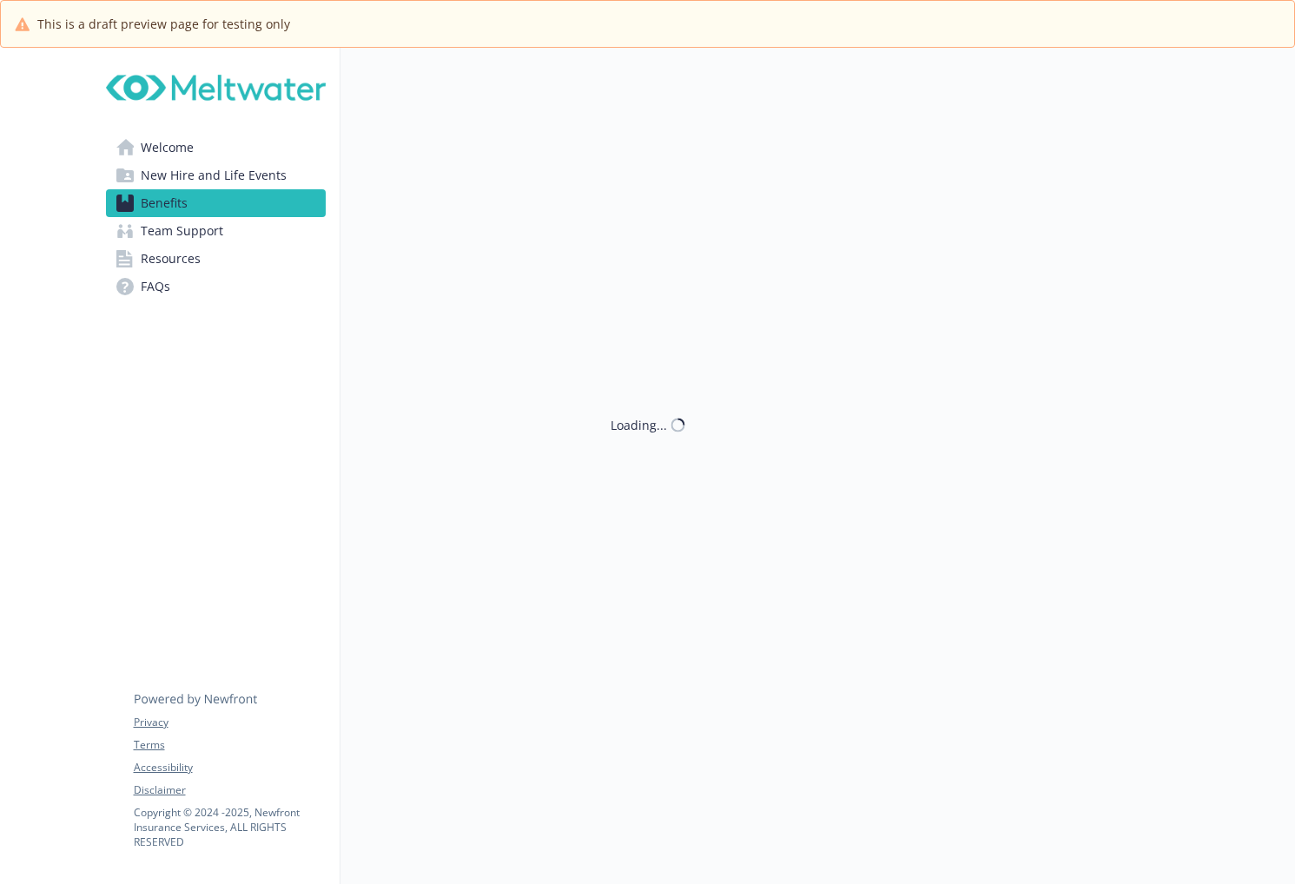
scroll to position [2506, 0]
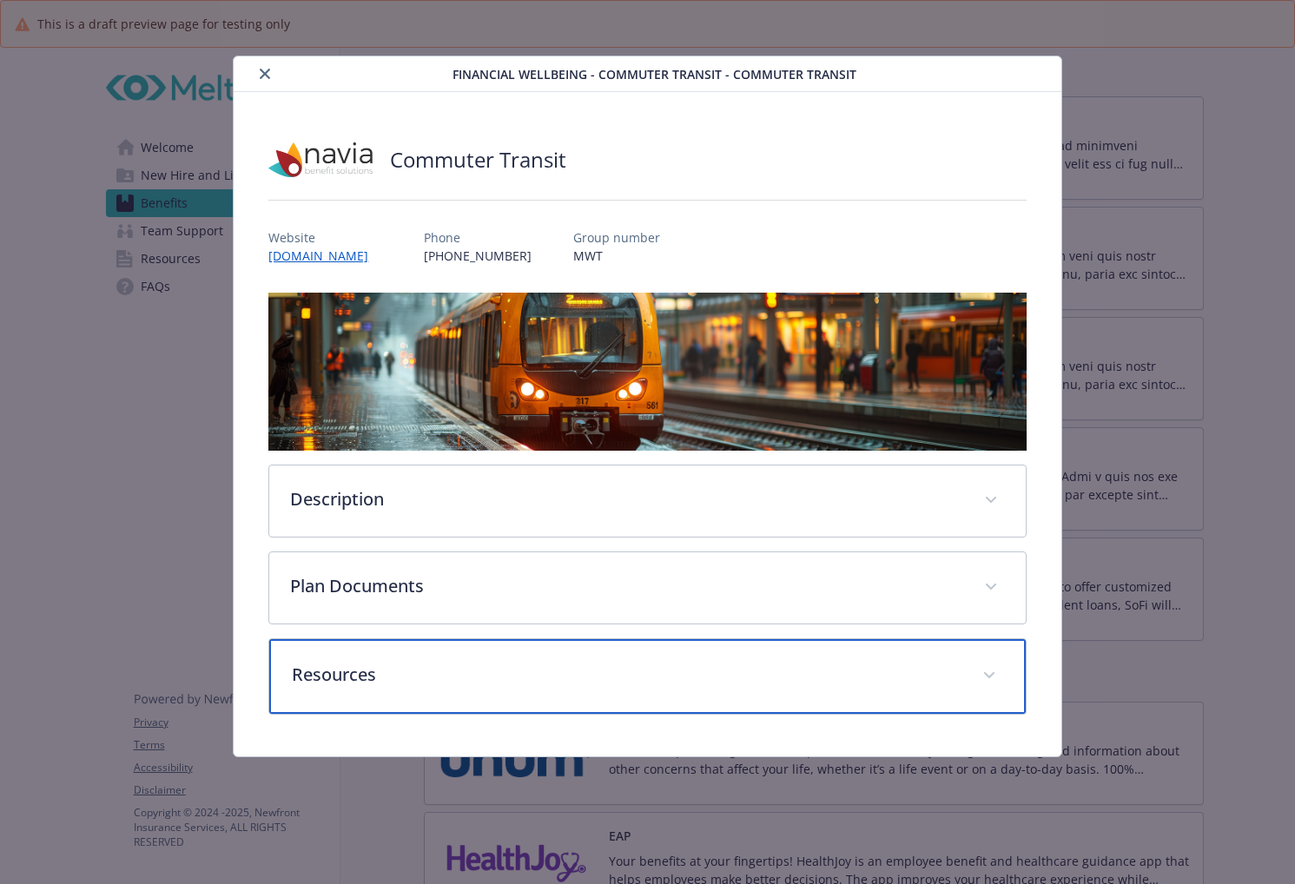
click at [439, 668] on p "Resources" at bounding box center [626, 675] width 669 height 26
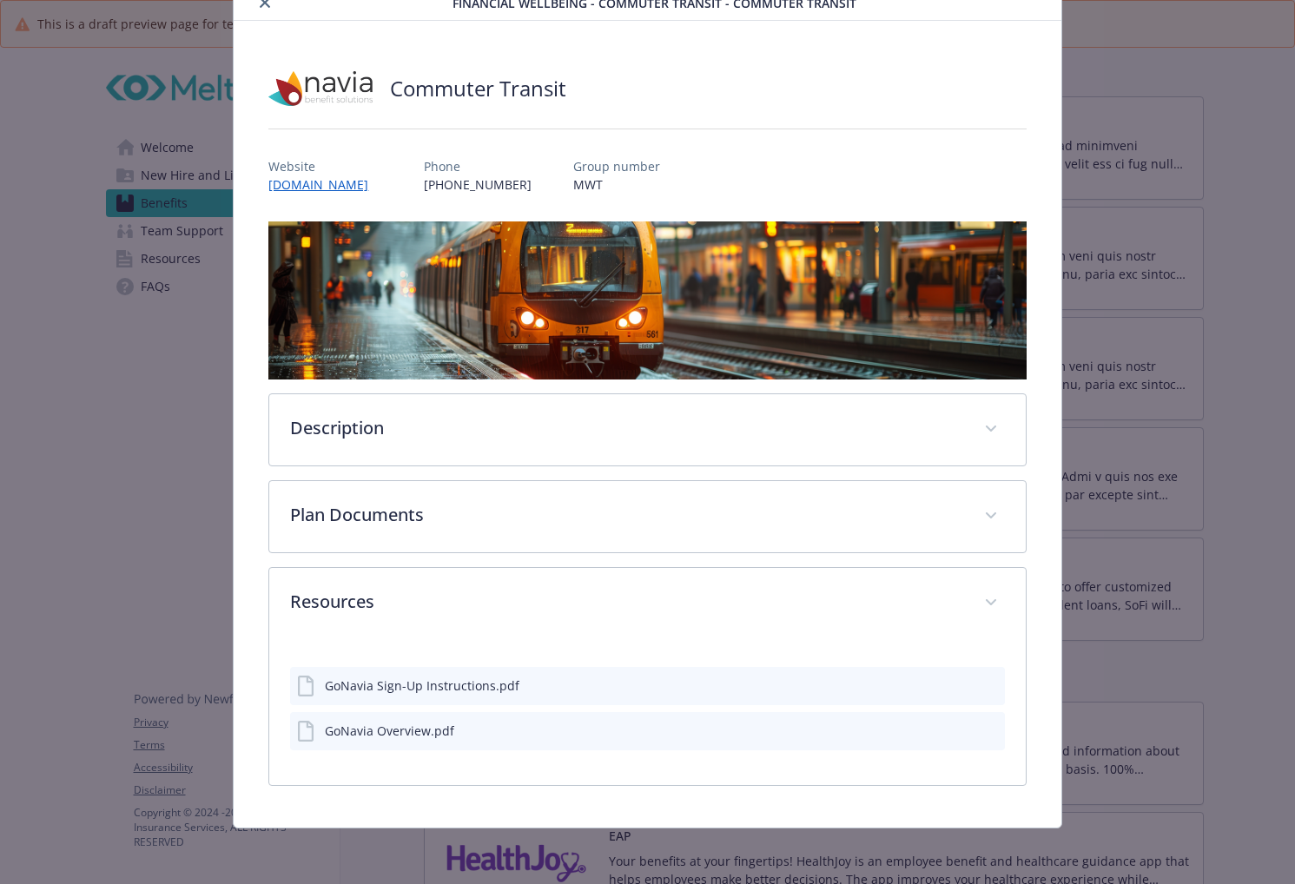
scroll to position [69, 0]
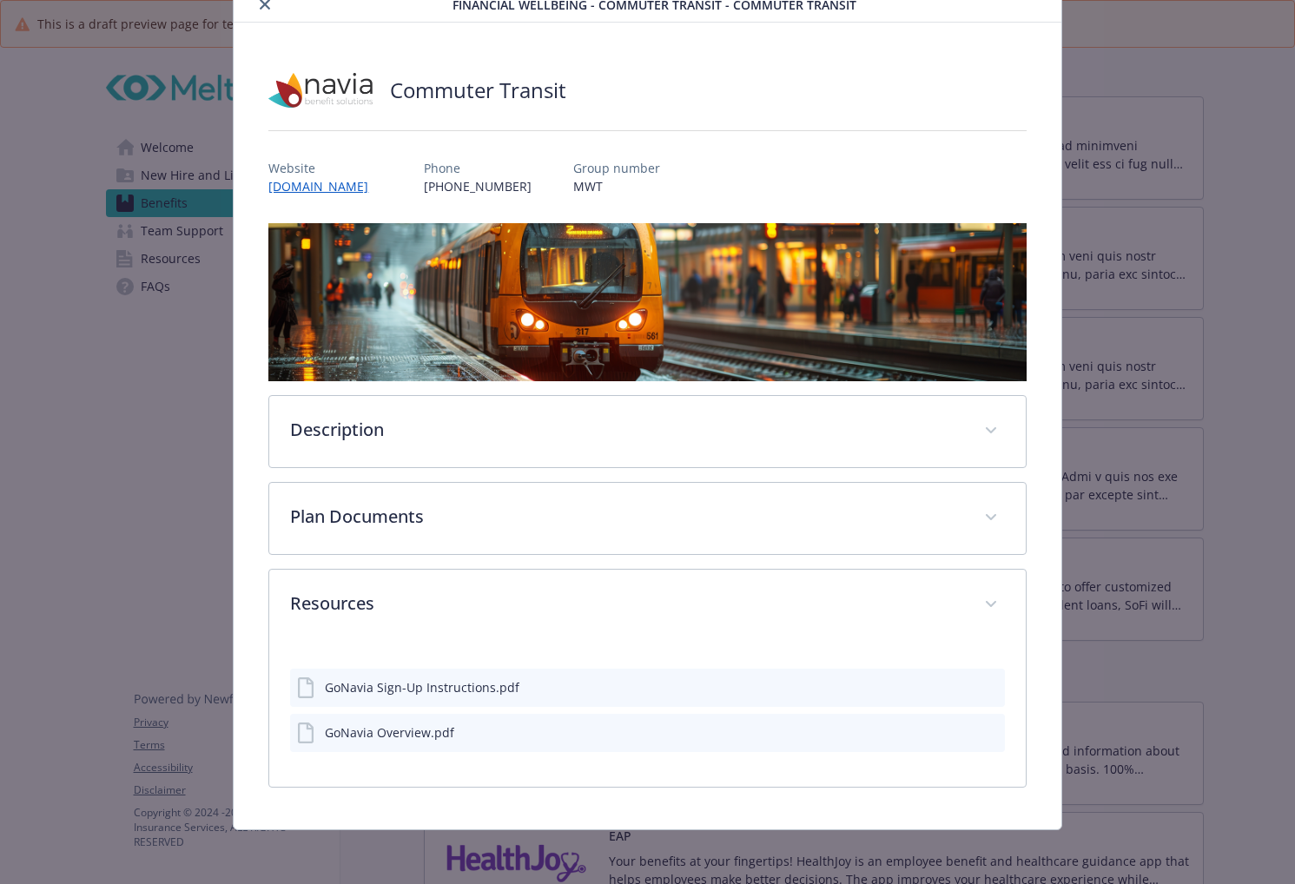
click at [268, 2] on icon "close" at bounding box center [265, 4] width 10 height 10
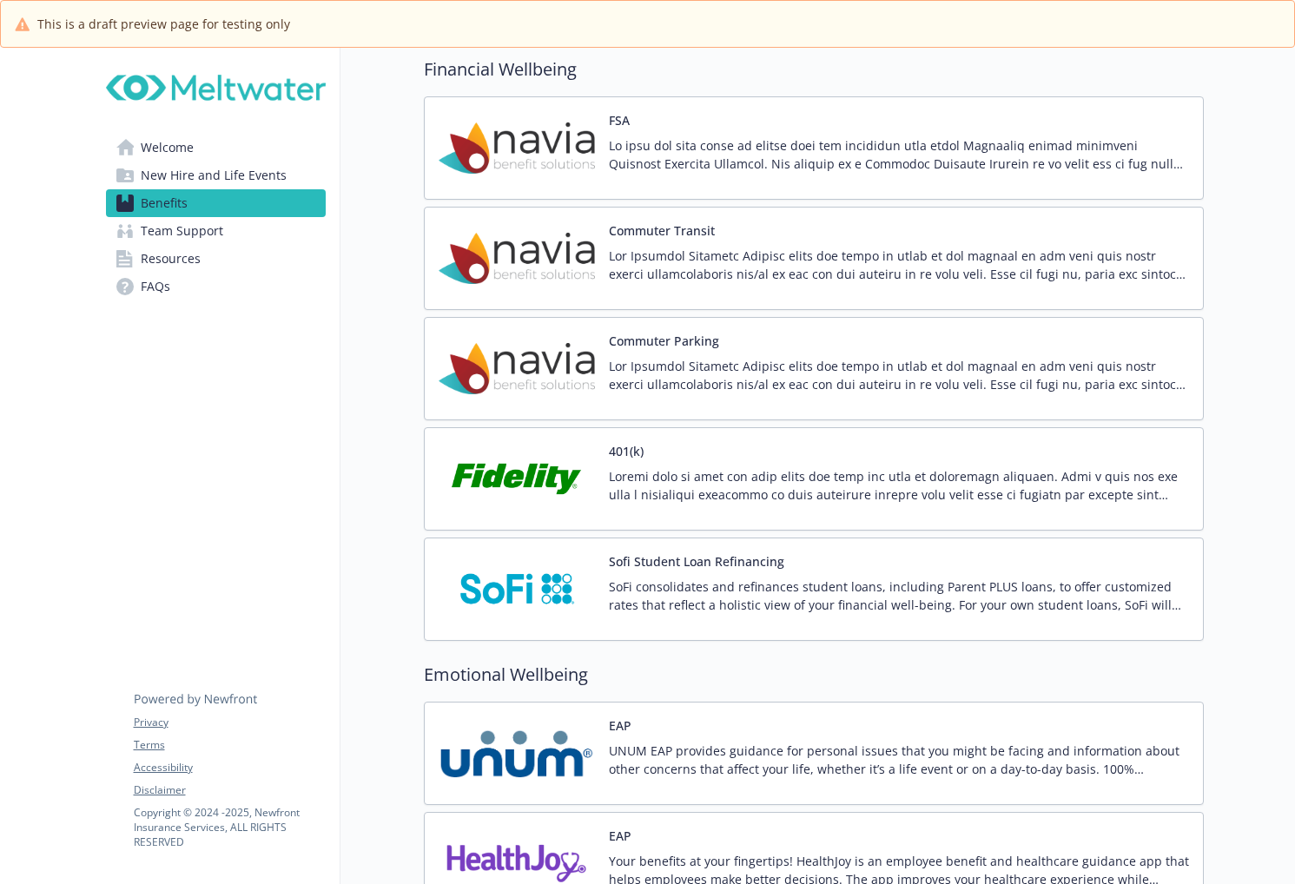
click at [658, 594] on p "SoFi consolidates and refinances student loans, including Parent PLUS loans, to…" at bounding box center [899, 596] width 580 height 36
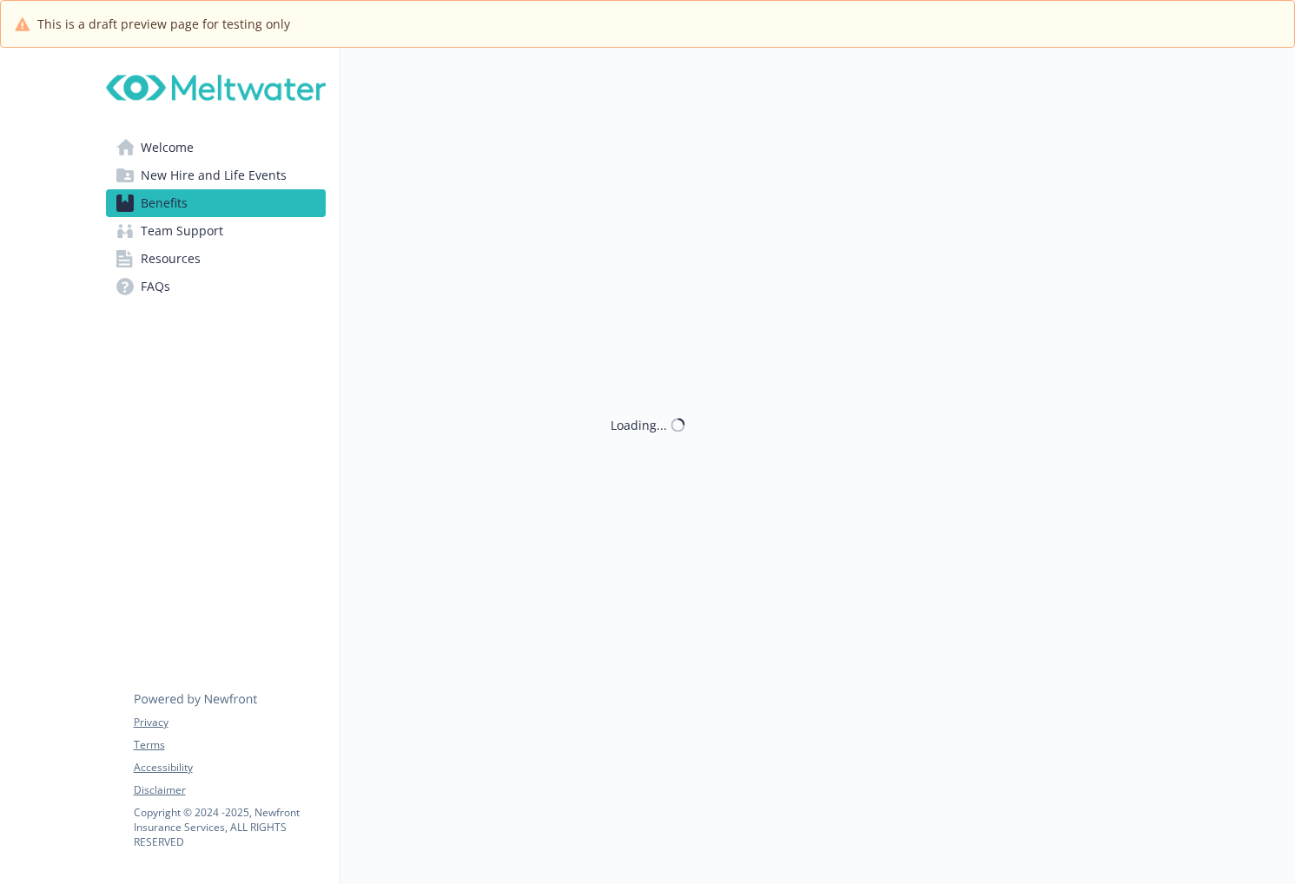
scroll to position [2506, 0]
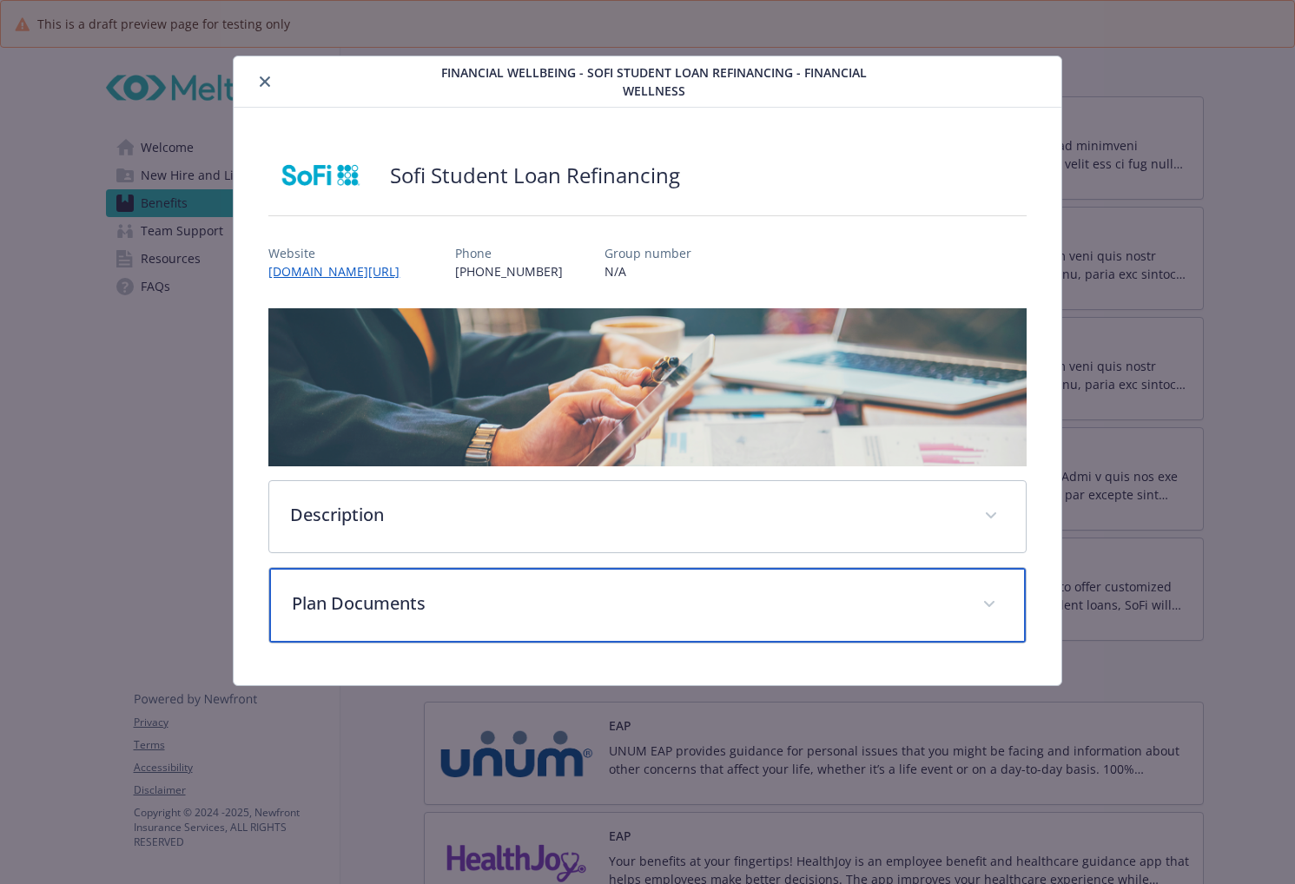
click at [658, 594] on p "Plan Documents" at bounding box center [626, 604] width 669 height 26
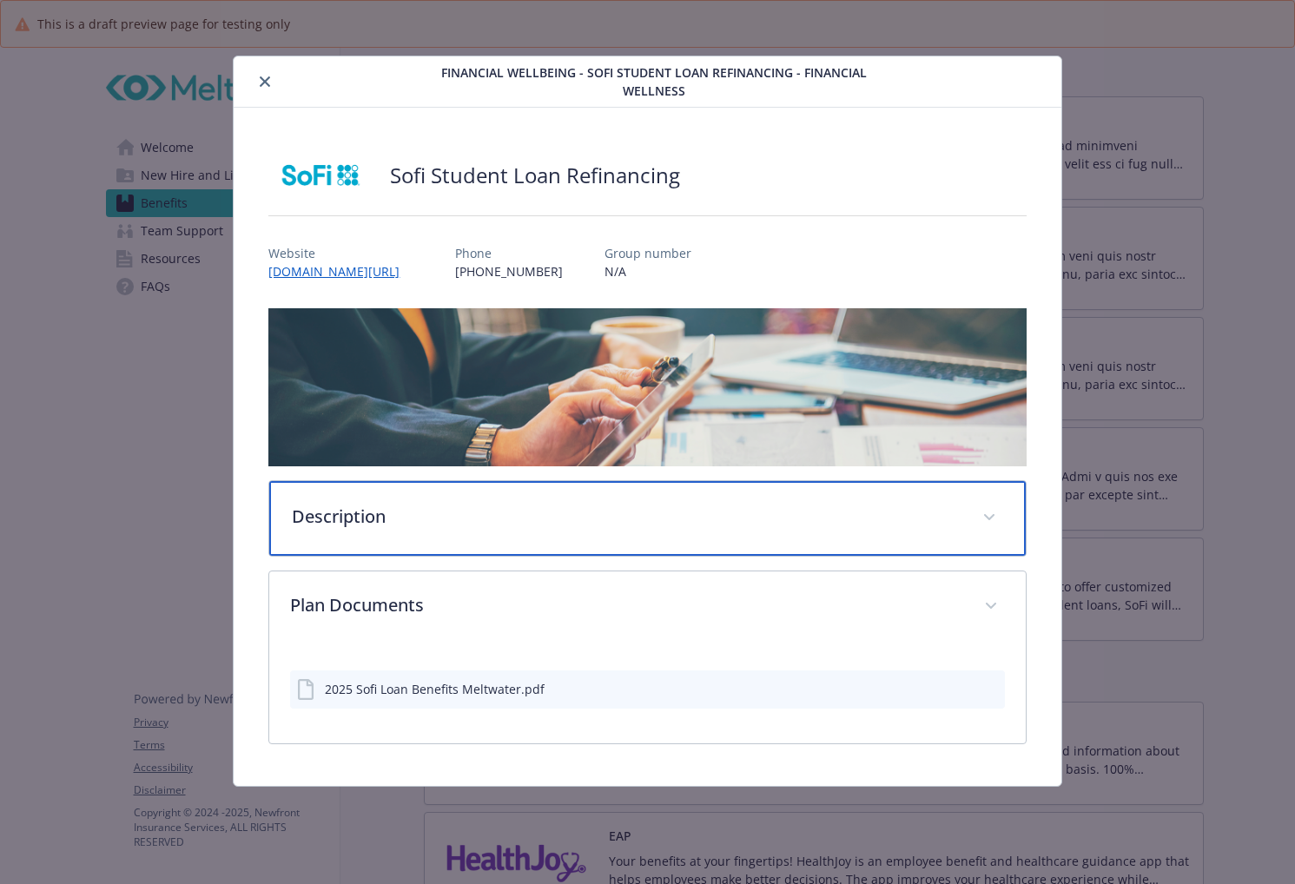
click at [611, 495] on div "Description" at bounding box center [647, 518] width 756 height 75
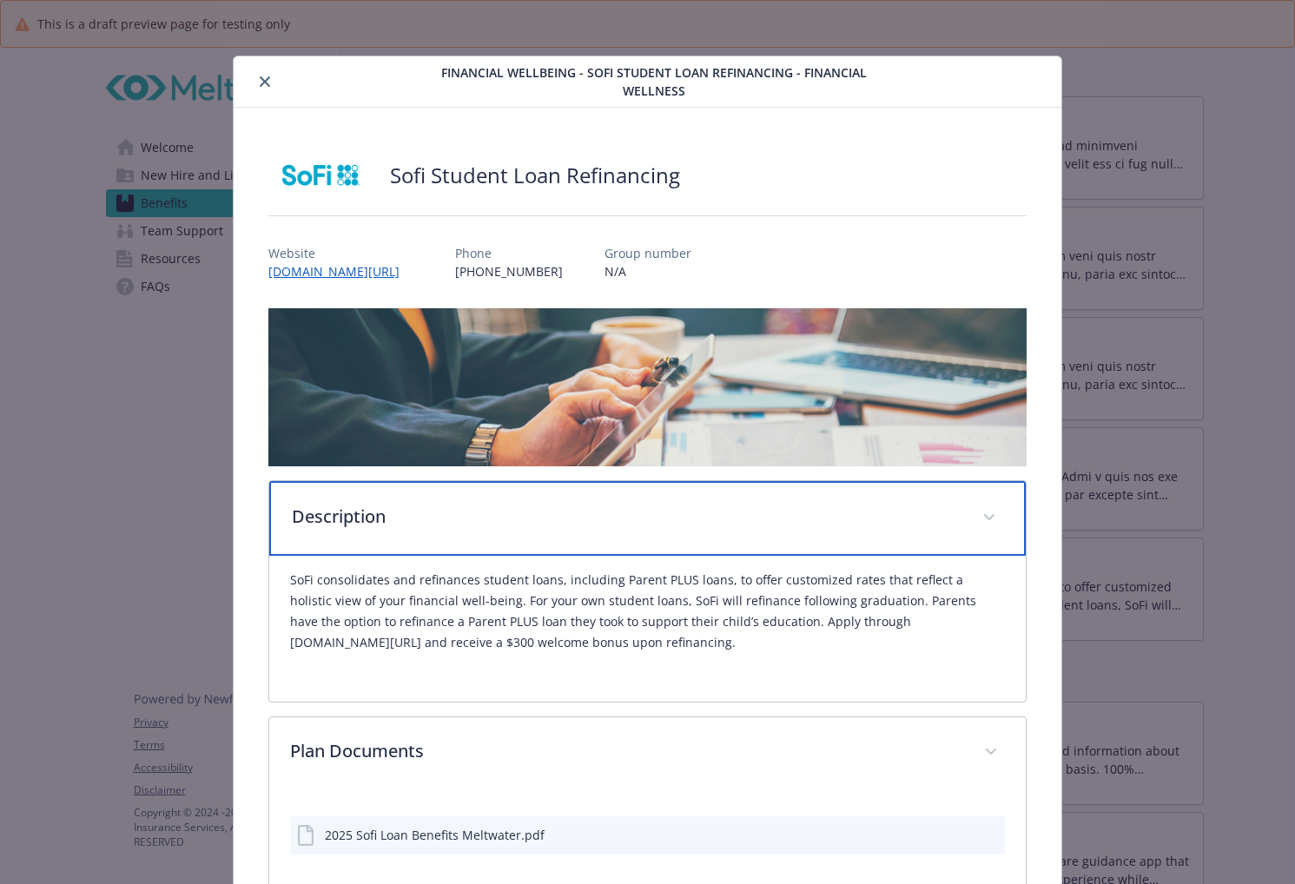
click at [611, 495] on div "Description" at bounding box center [647, 518] width 756 height 75
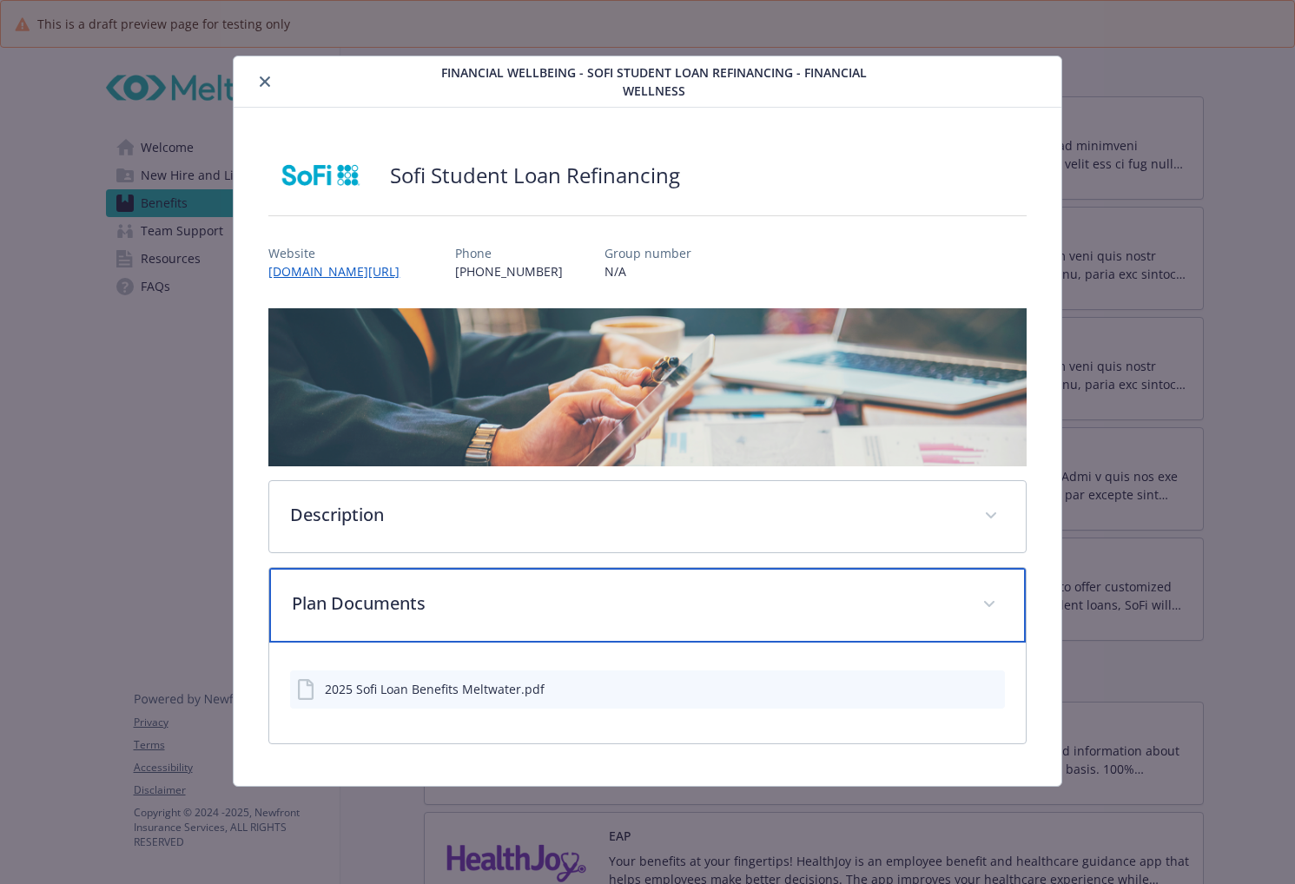
click at [618, 589] on div "Plan Documents" at bounding box center [647, 605] width 756 height 75
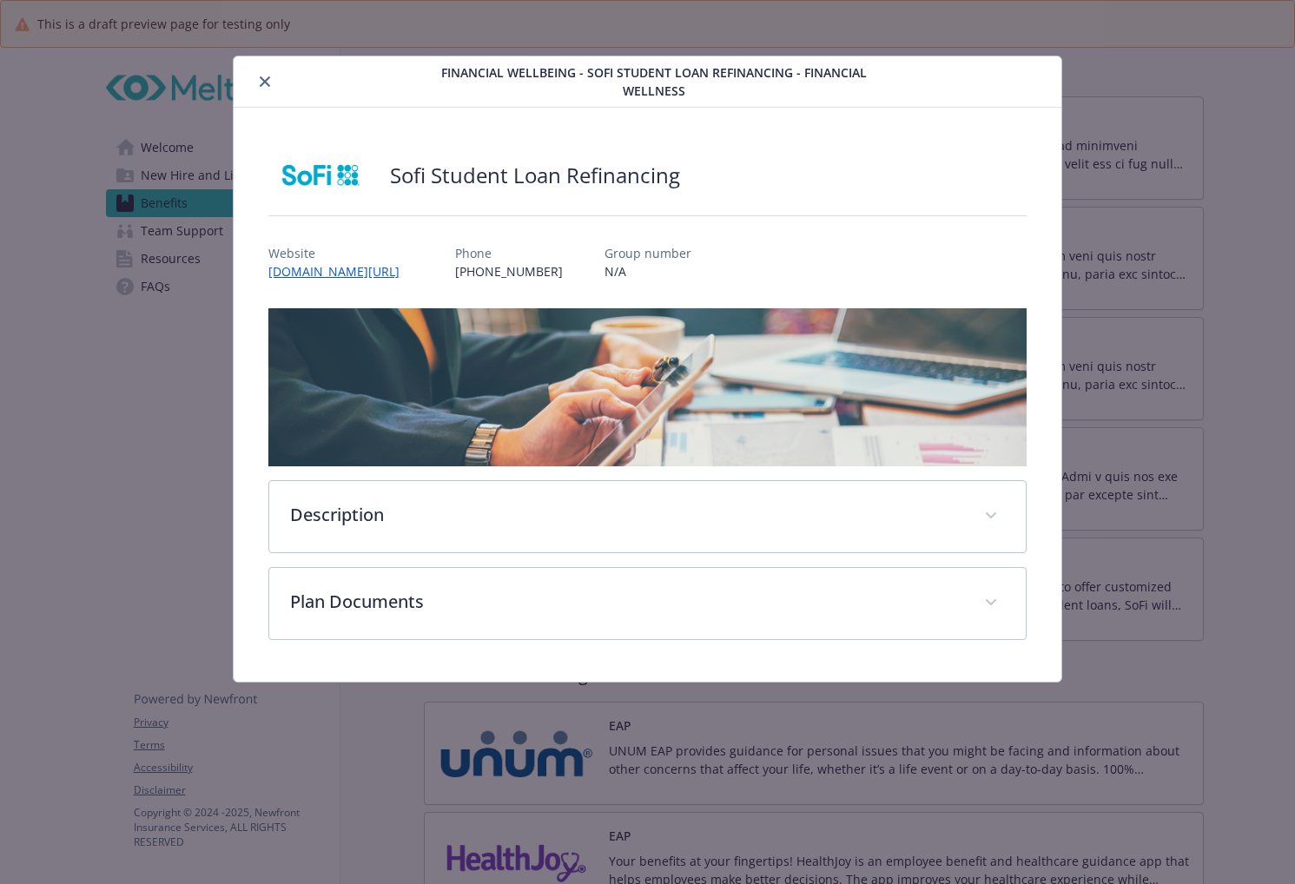
click at [261, 77] on icon "close" at bounding box center [265, 81] width 10 height 10
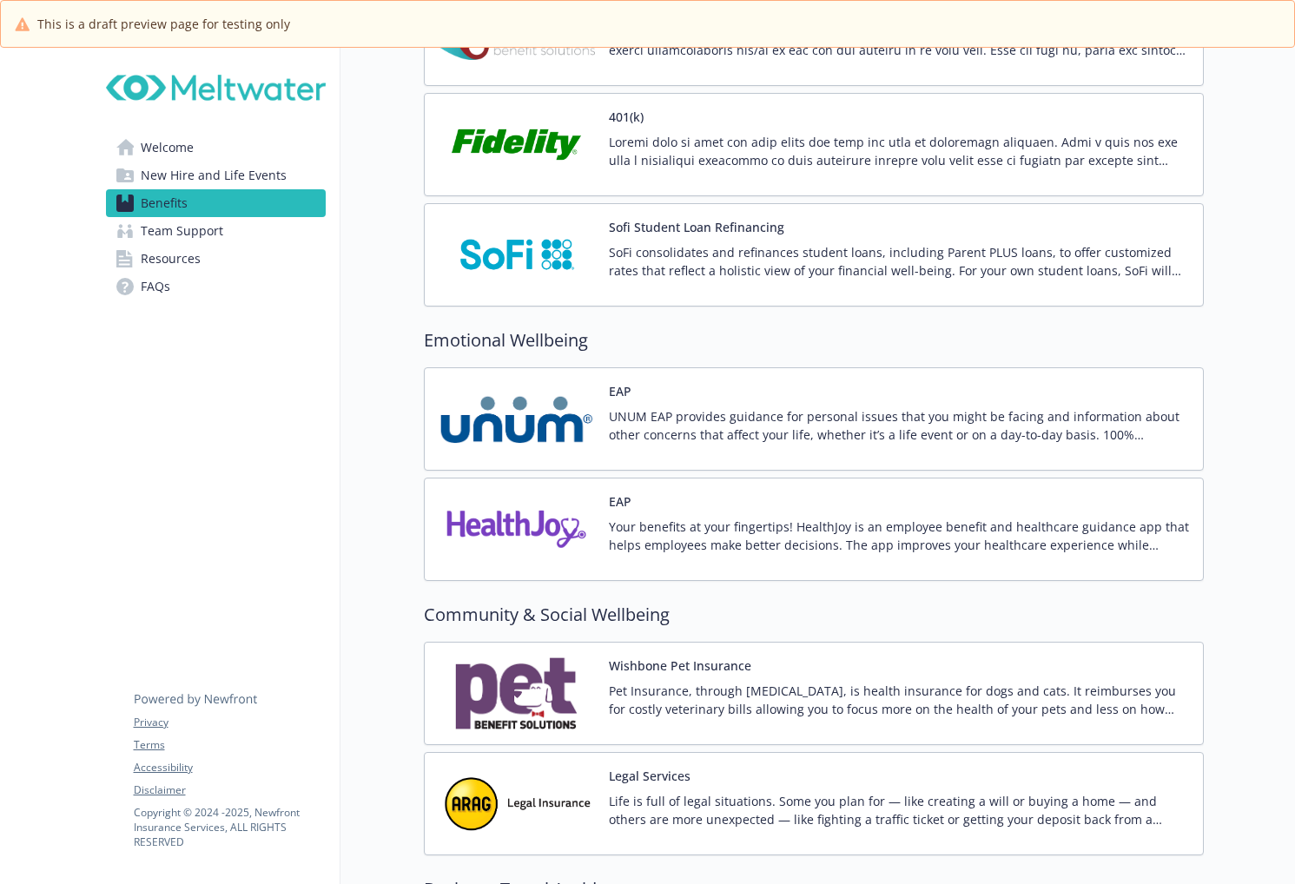
scroll to position [2853, 0]
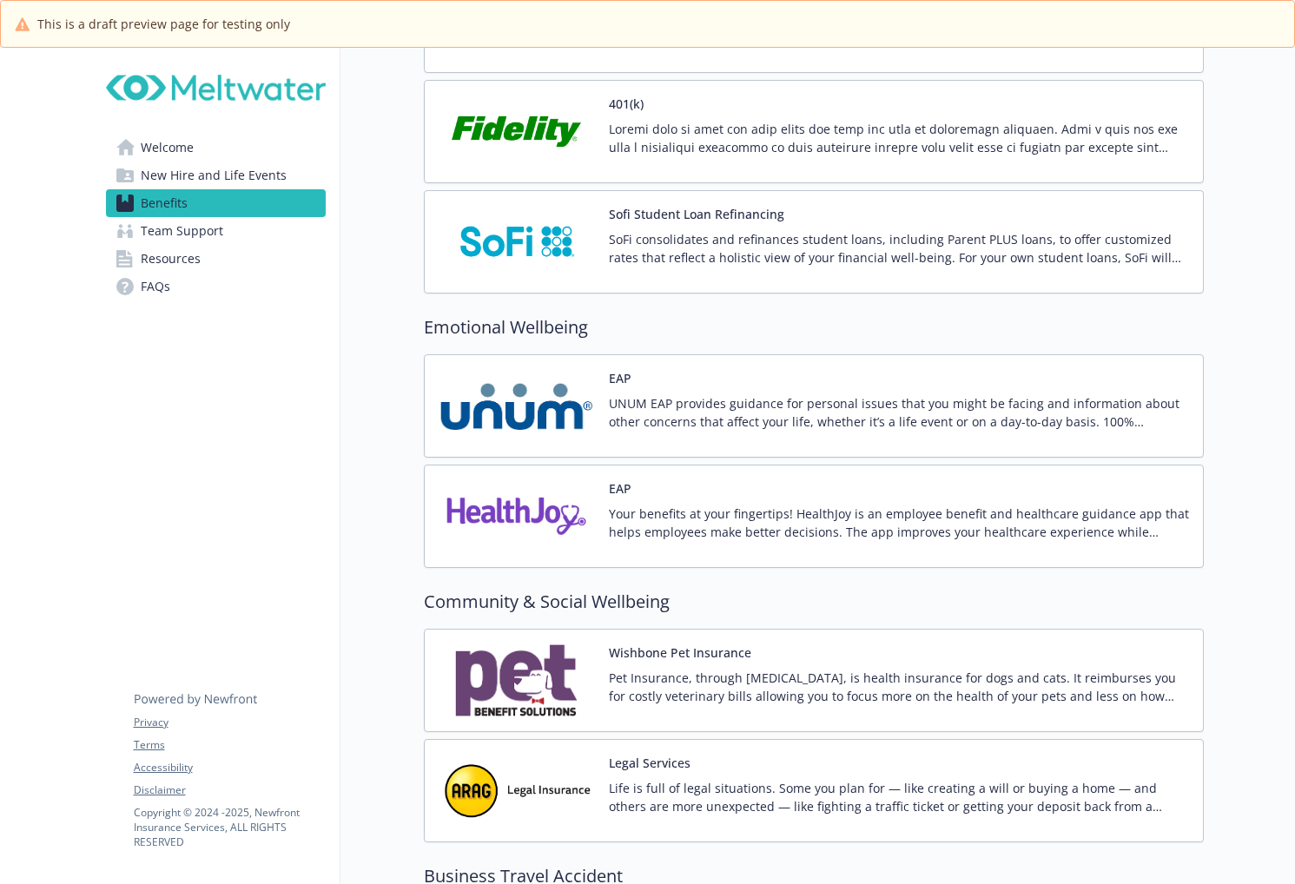
click at [694, 654] on button "Wishbone Pet Insurance" at bounding box center [680, 653] width 142 height 18
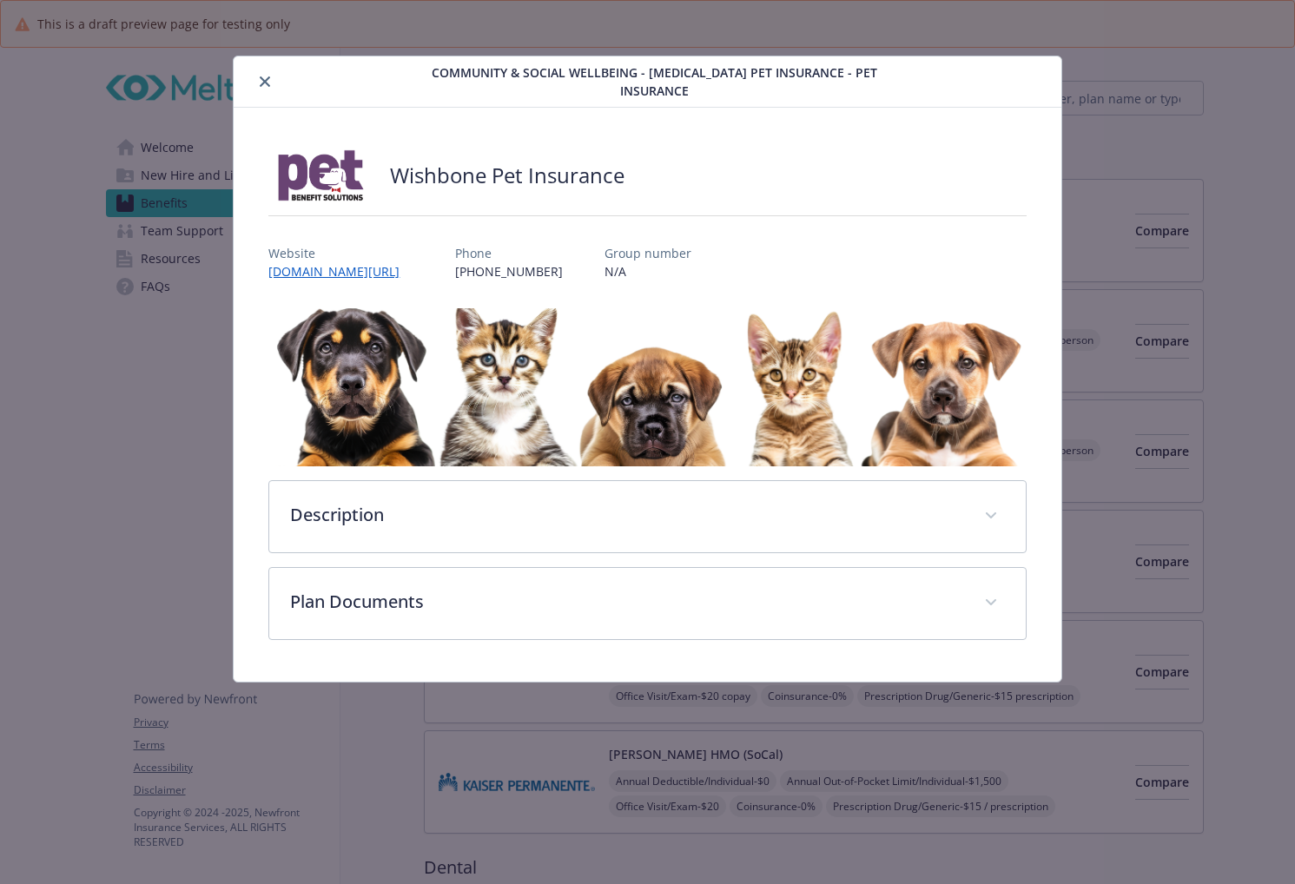
scroll to position [2853, 0]
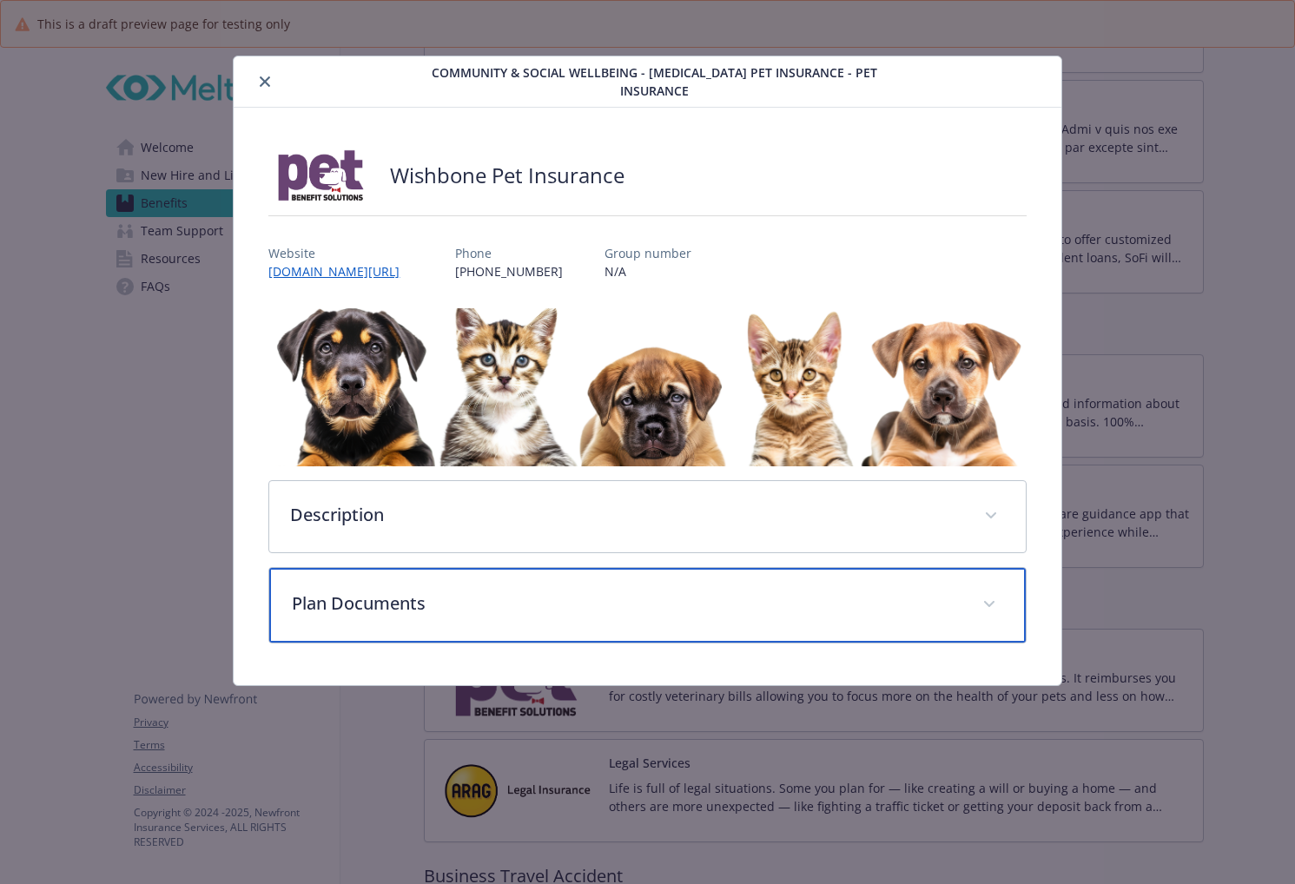
click at [493, 602] on div "Plan Documents" at bounding box center [647, 605] width 756 height 75
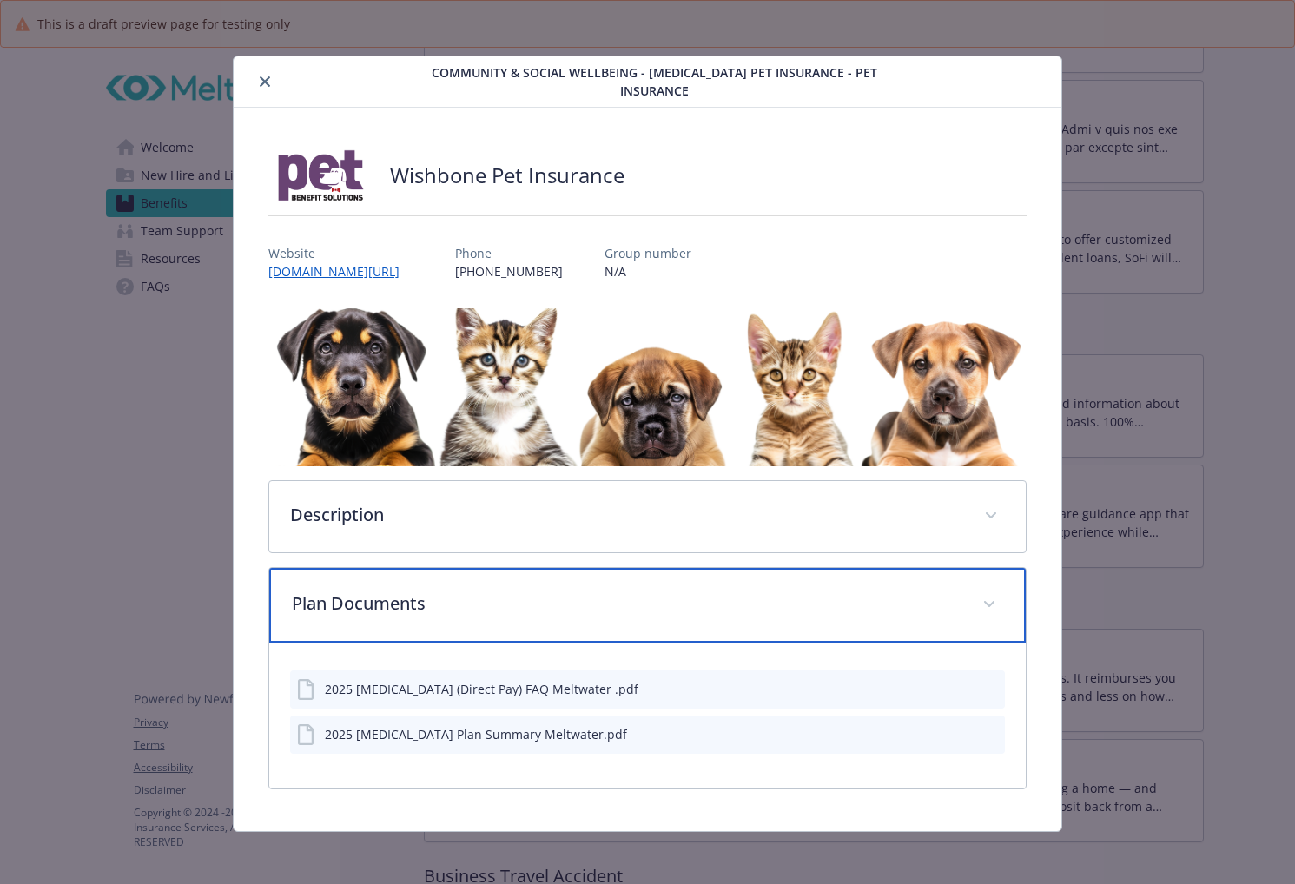
click at [493, 602] on div "Plan Documents" at bounding box center [647, 605] width 756 height 75
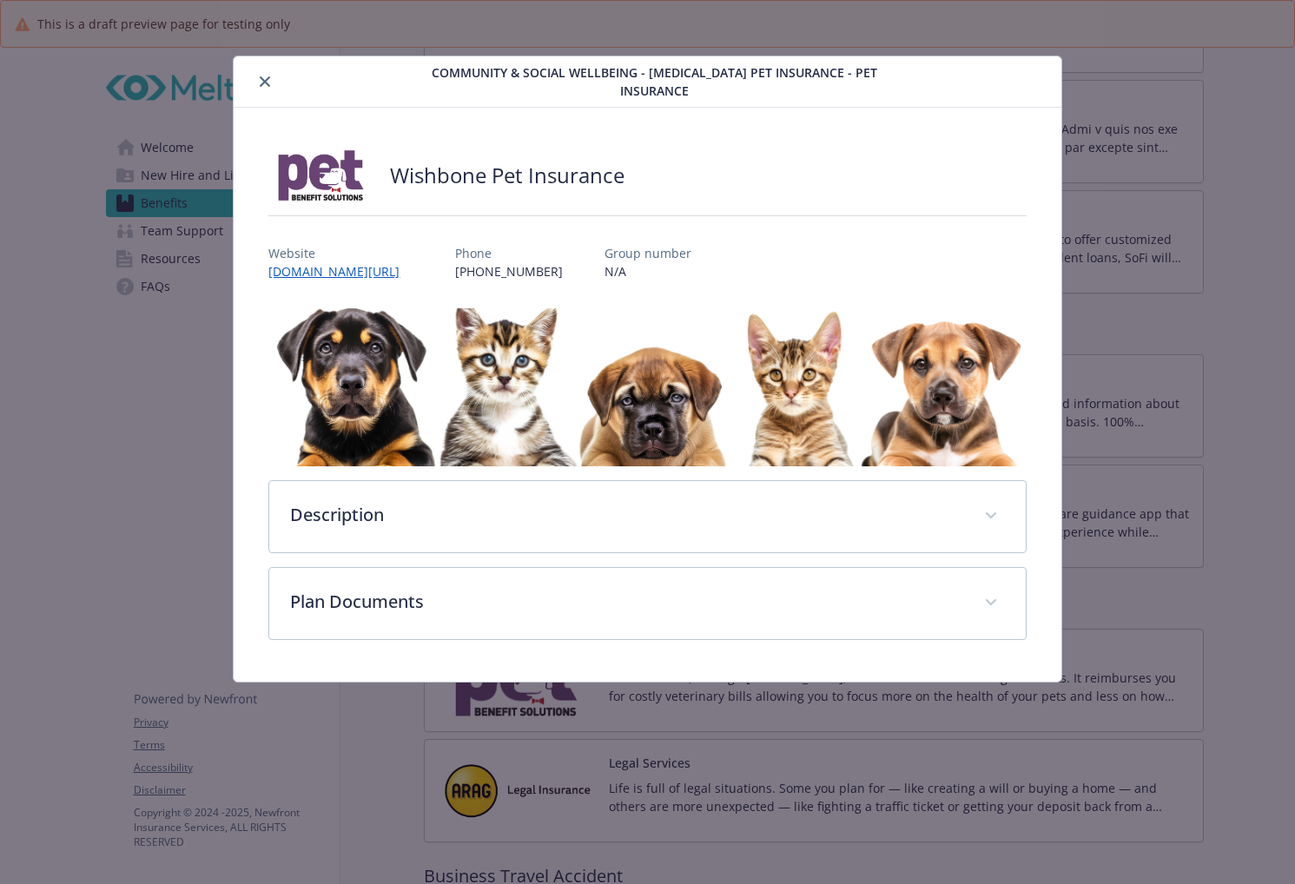
click at [270, 71] on button "close" at bounding box center [264, 81] width 21 height 21
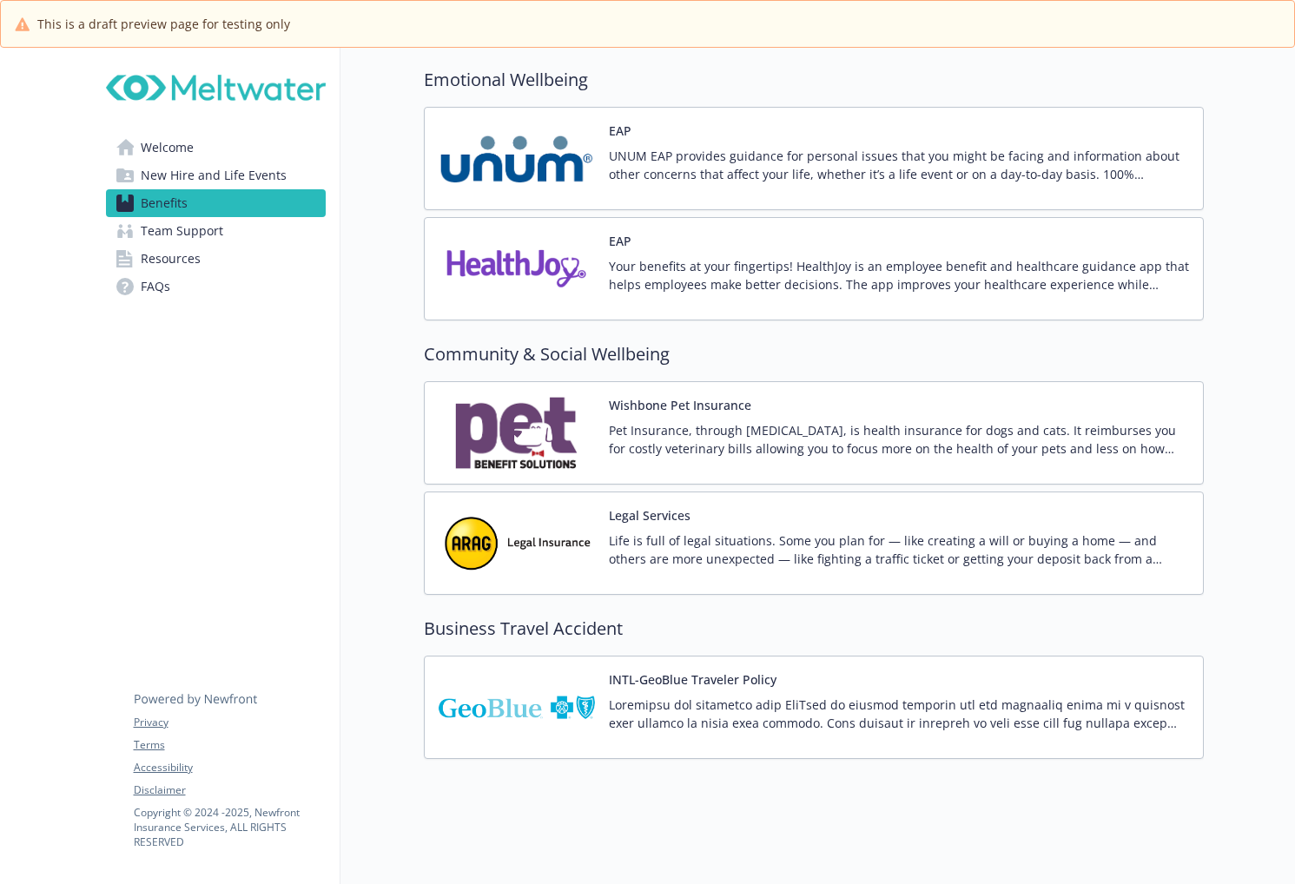
click at [742, 532] on p "Life is full of legal situations. Some you plan for — like creating a will or b…" at bounding box center [899, 550] width 580 height 36
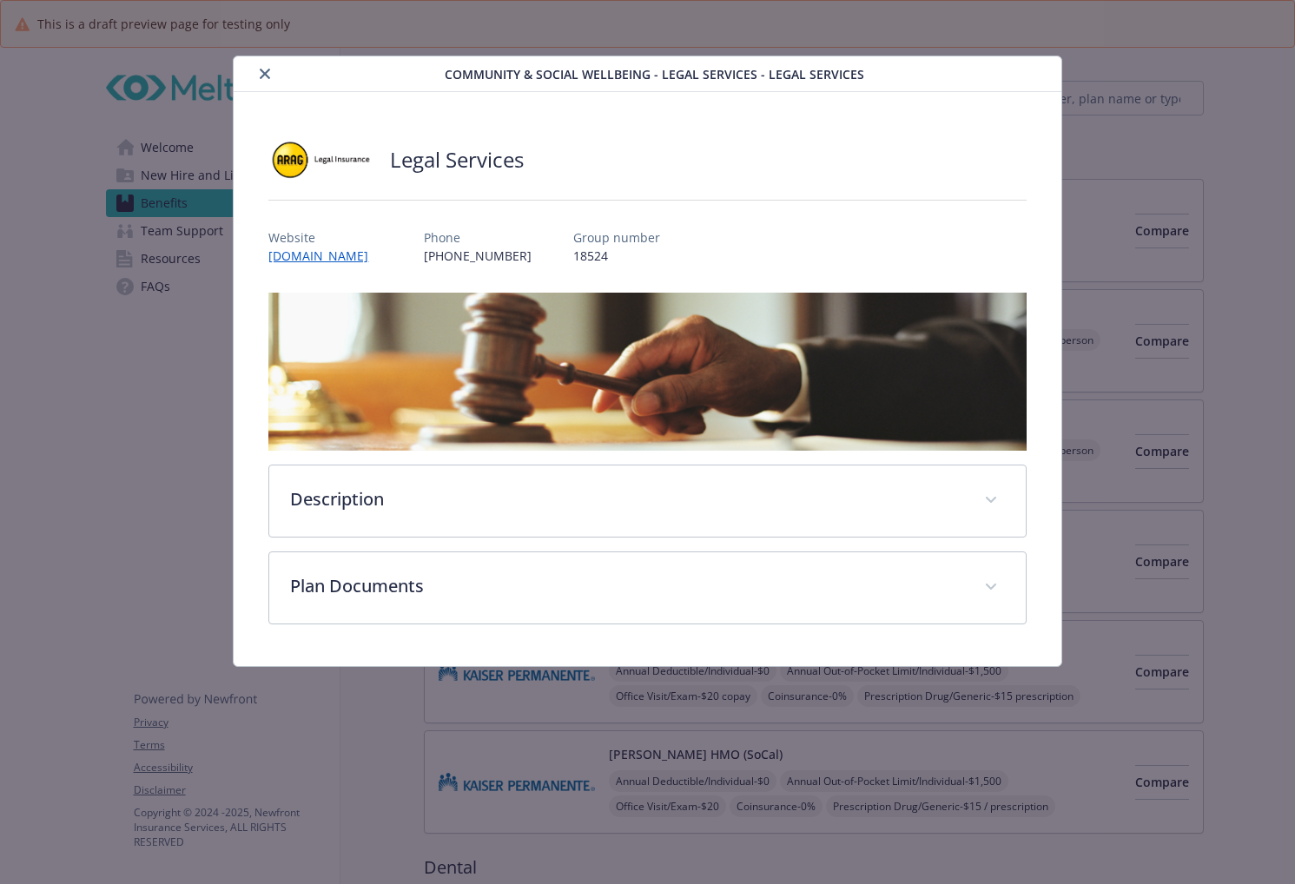
scroll to position [3114, 0]
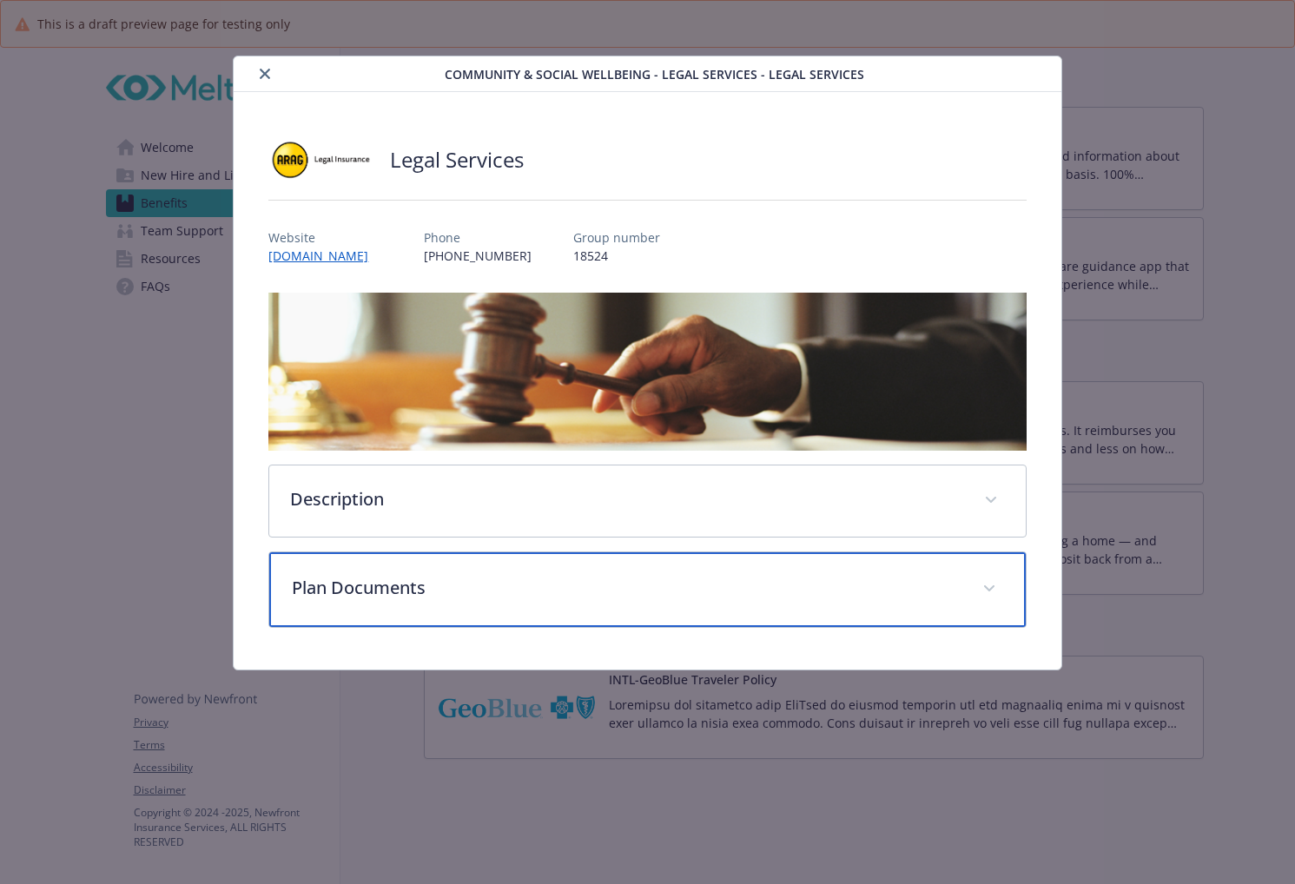
click at [619, 573] on div "Plan Documents" at bounding box center [647, 589] width 756 height 75
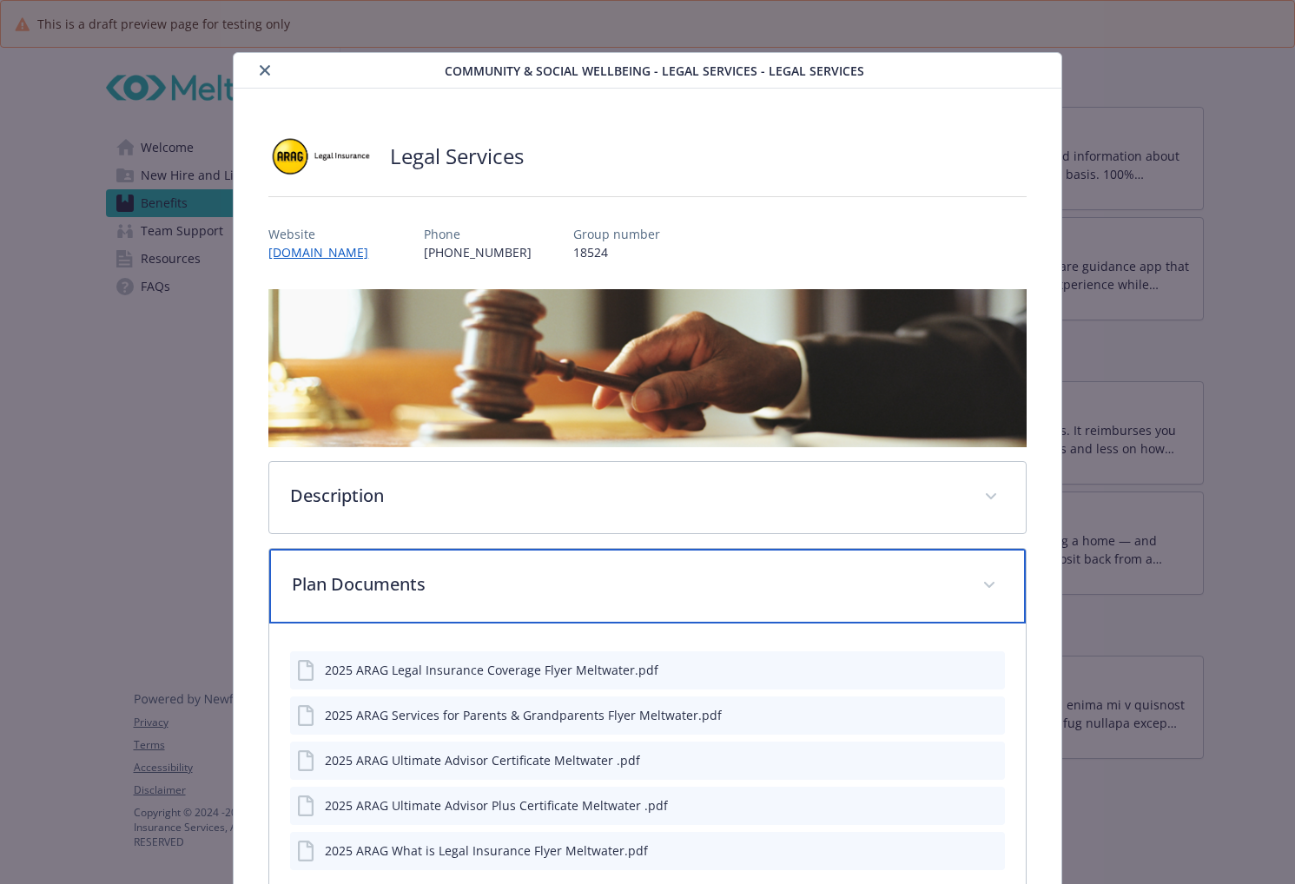
scroll to position [0, 0]
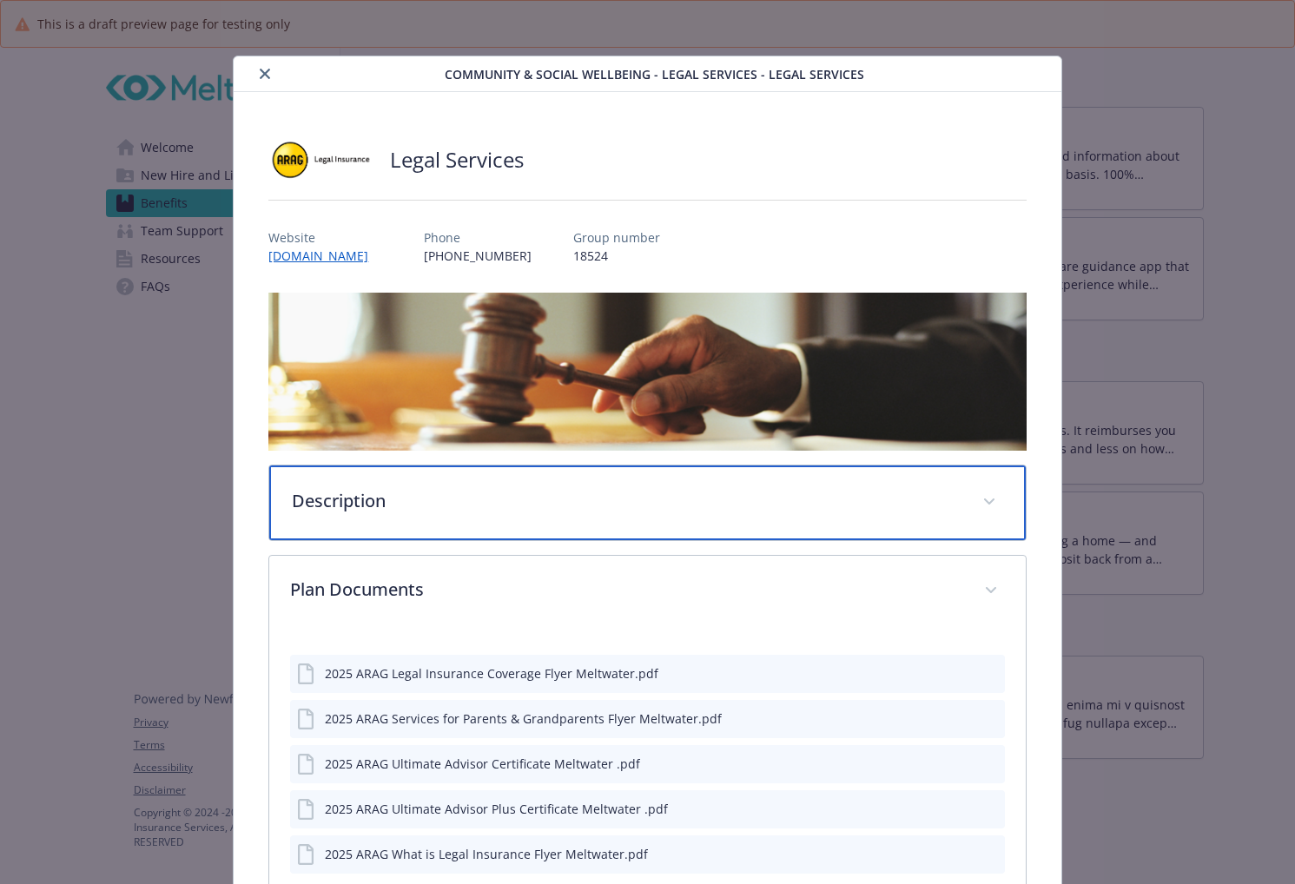
click at [372, 474] on div "Description" at bounding box center [647, 503] width 756 height 75
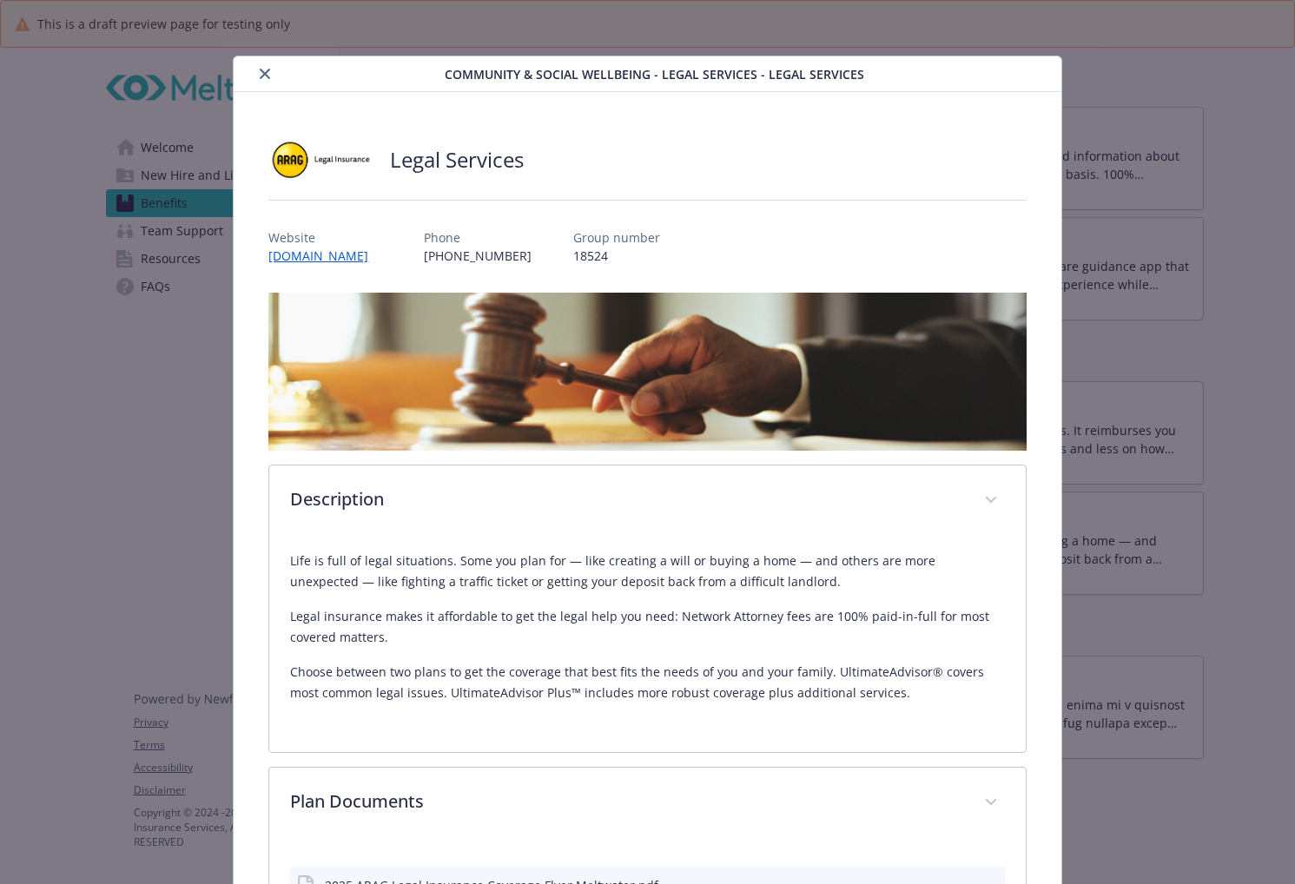
click at [264, 66] on button "close" at bounding box center [264, 73] width 21 height 21
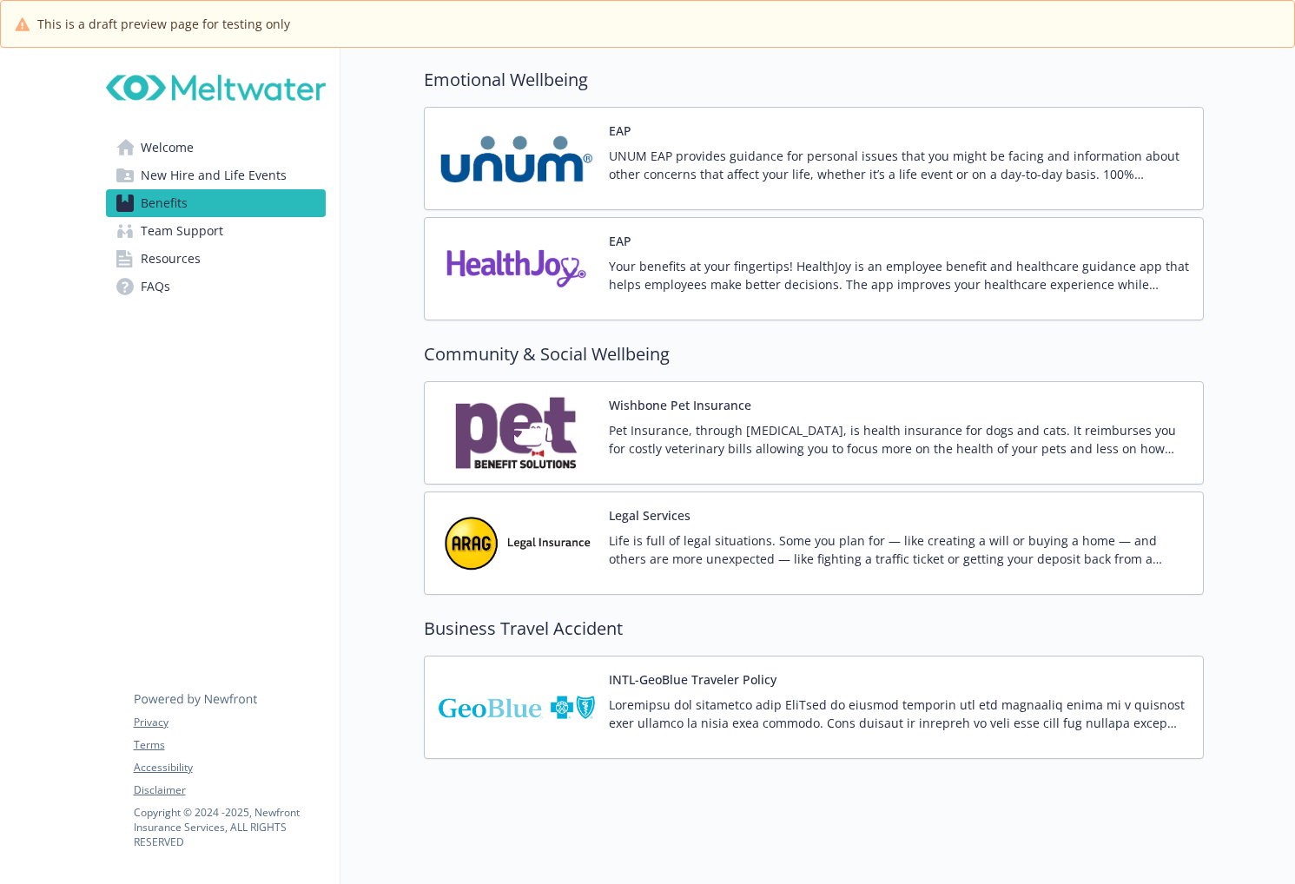
click at [735, 704] on p at bounding box center [899, 714] width 580 height 36
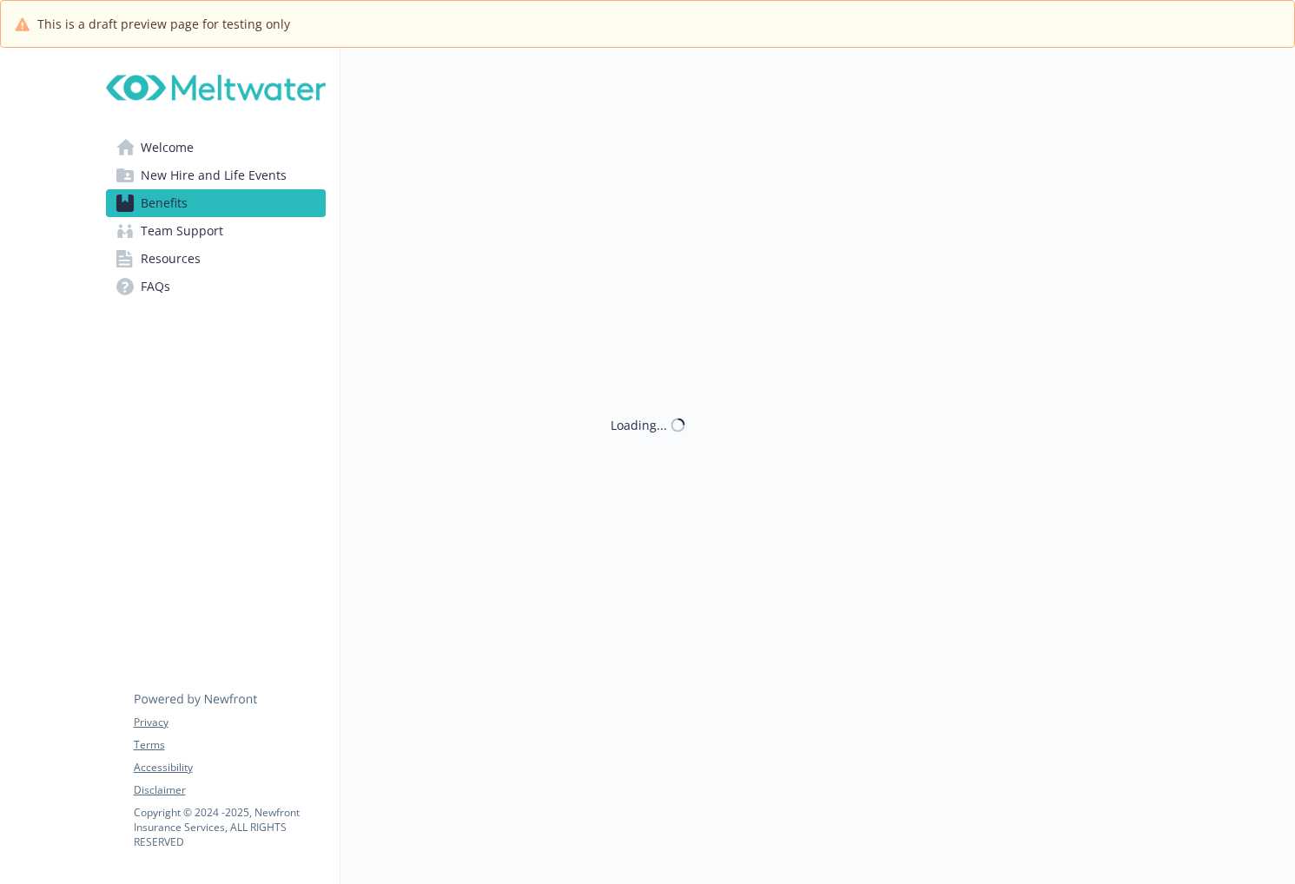
scroll to position [3114, 0]
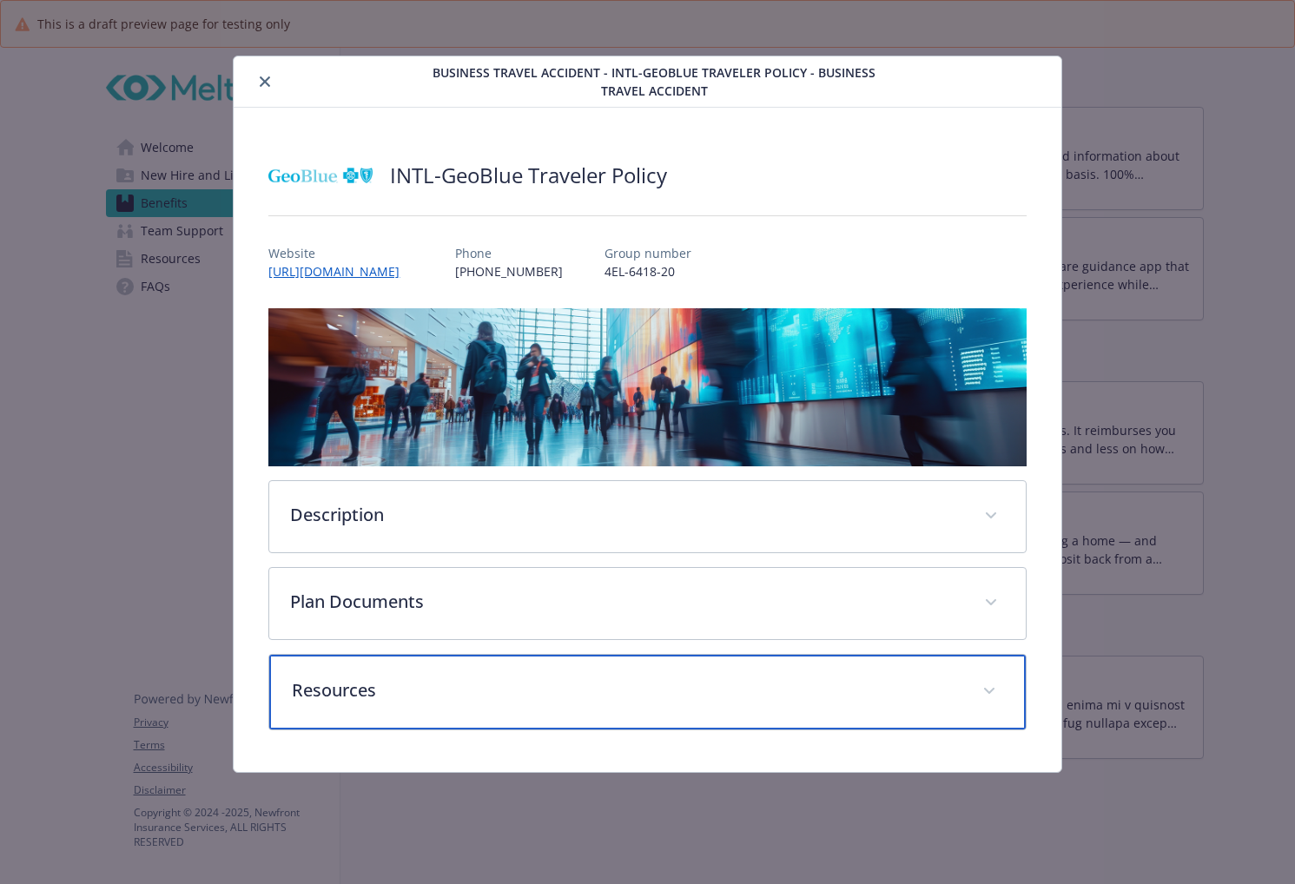
click at [552, 692] on p "Resources" at bounding box center [626, 691] width 669 height 26
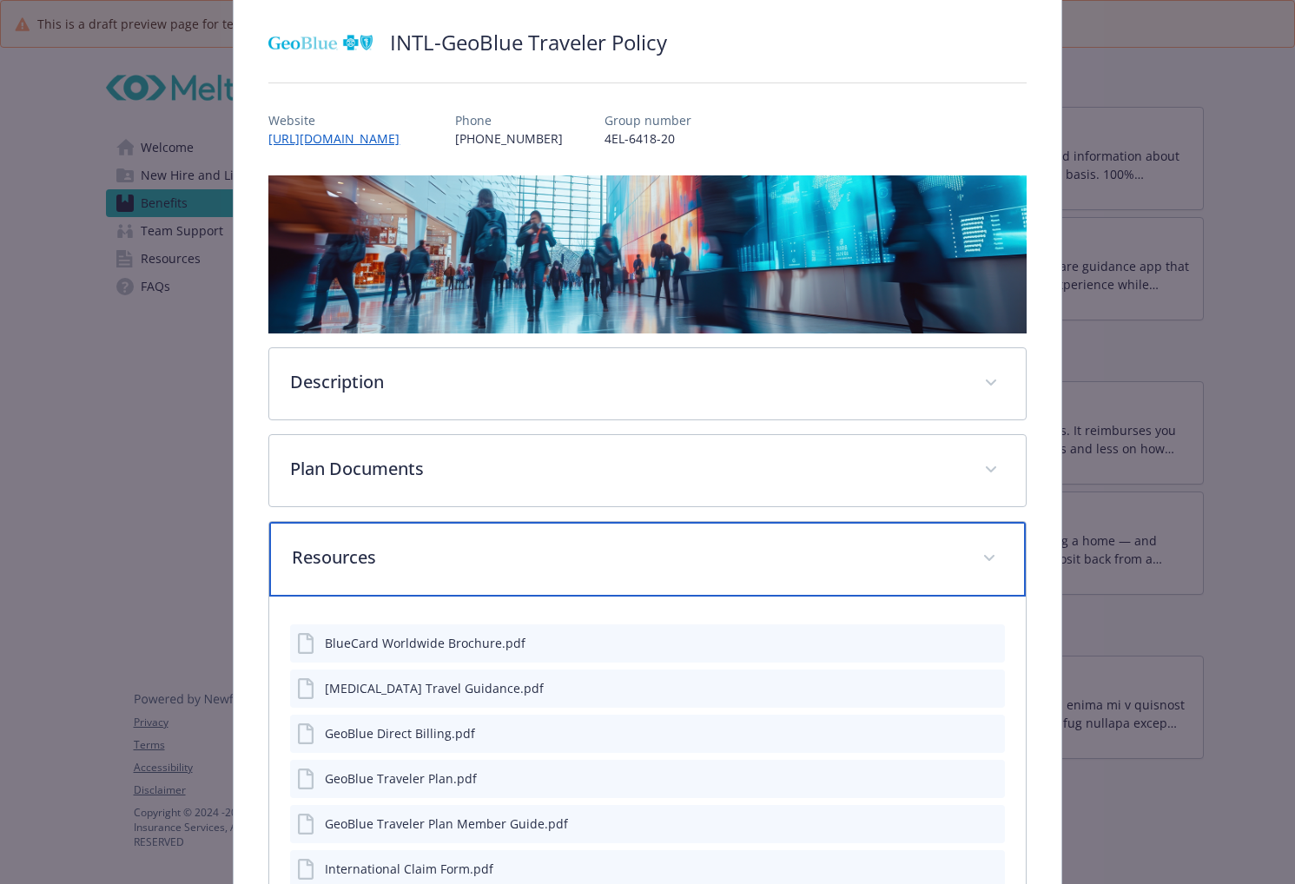
scroll to position [261, 0]
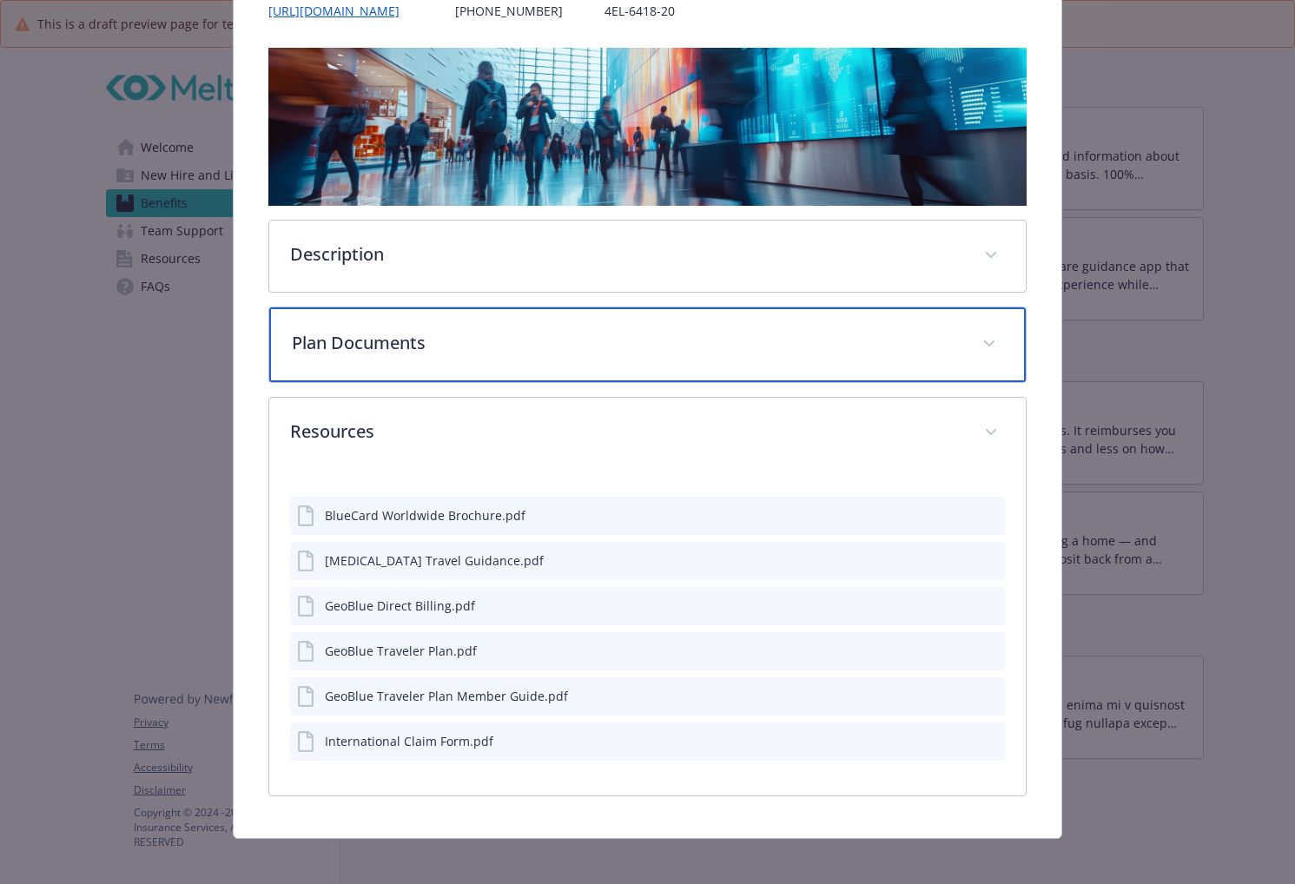
click at [477, 367] on div "Plan Documents" at bounding box center [647, 344] width 756 height 75
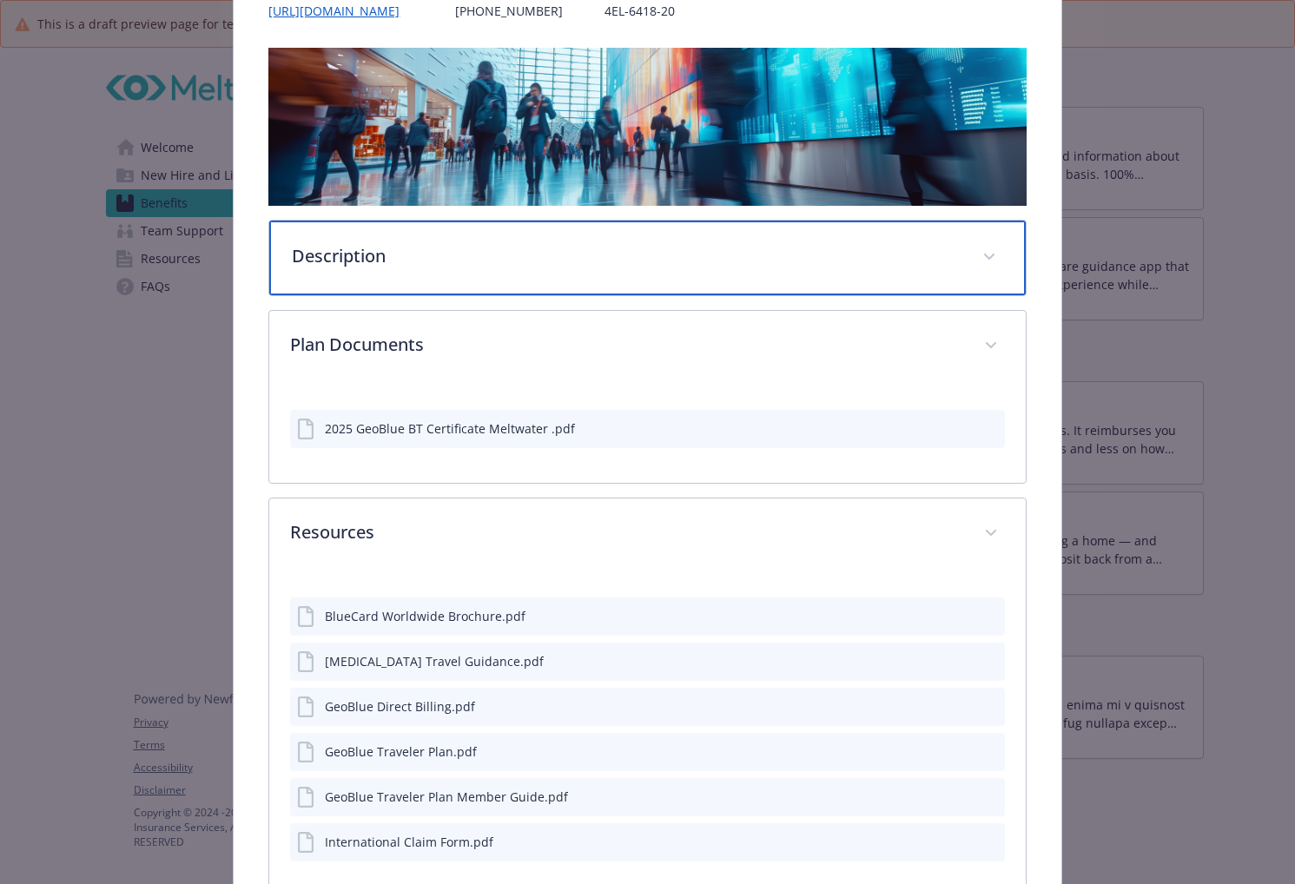
click at [495, 288] on div "Description" at bounding box center [647, 258] width 756 height 75
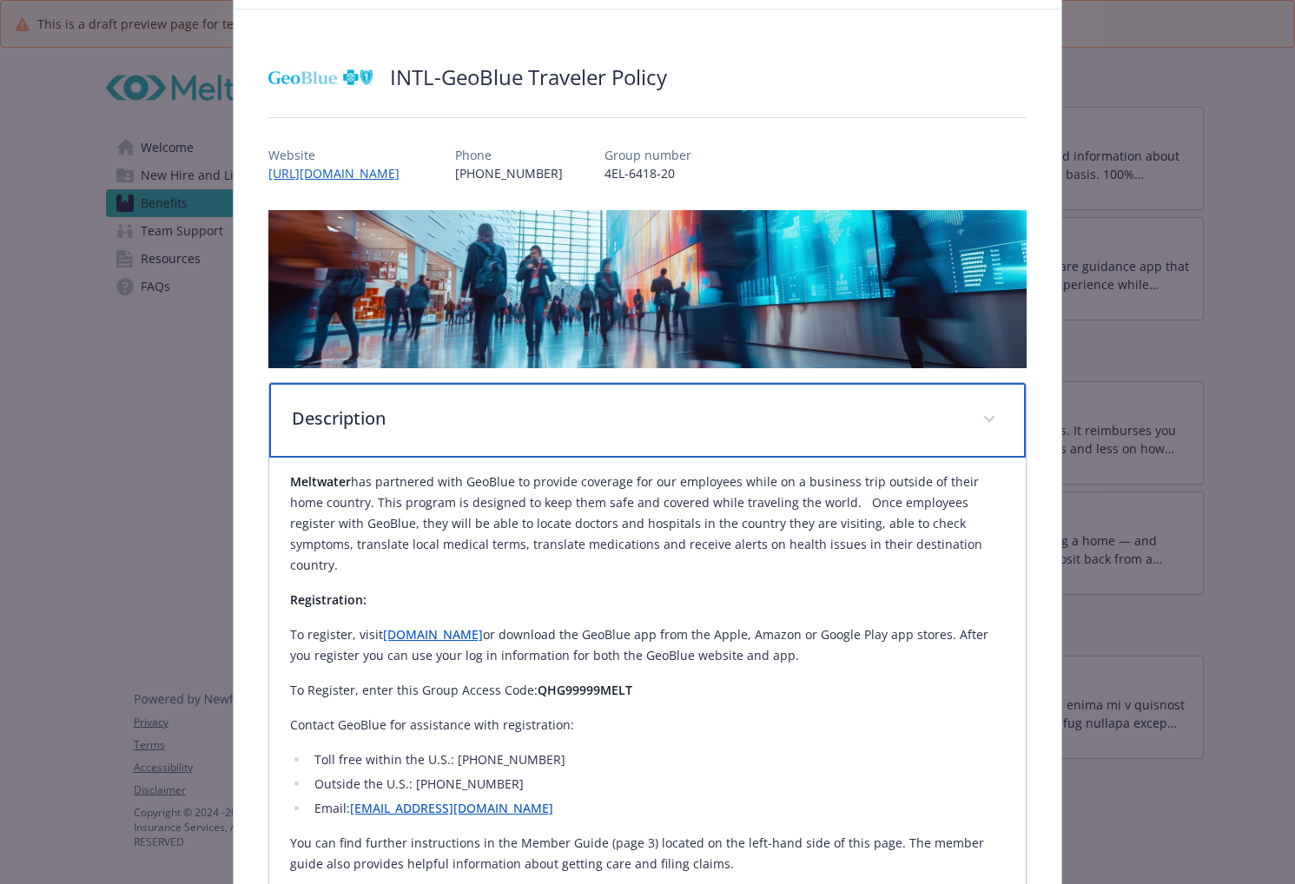
scroll to position [0, 0]
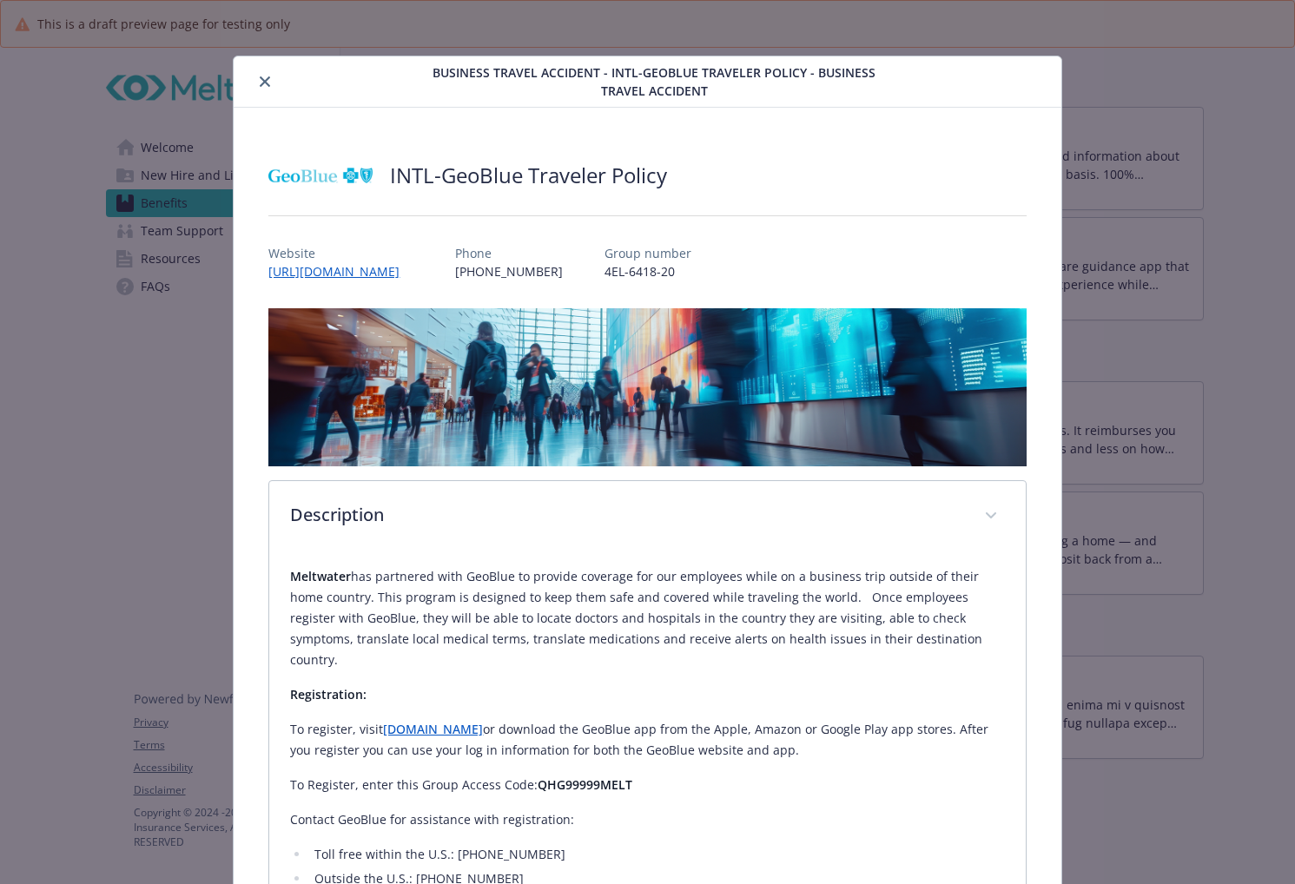
click at [264, 76] on icon "close" at bounding box center [265, 81] width 10 height 10
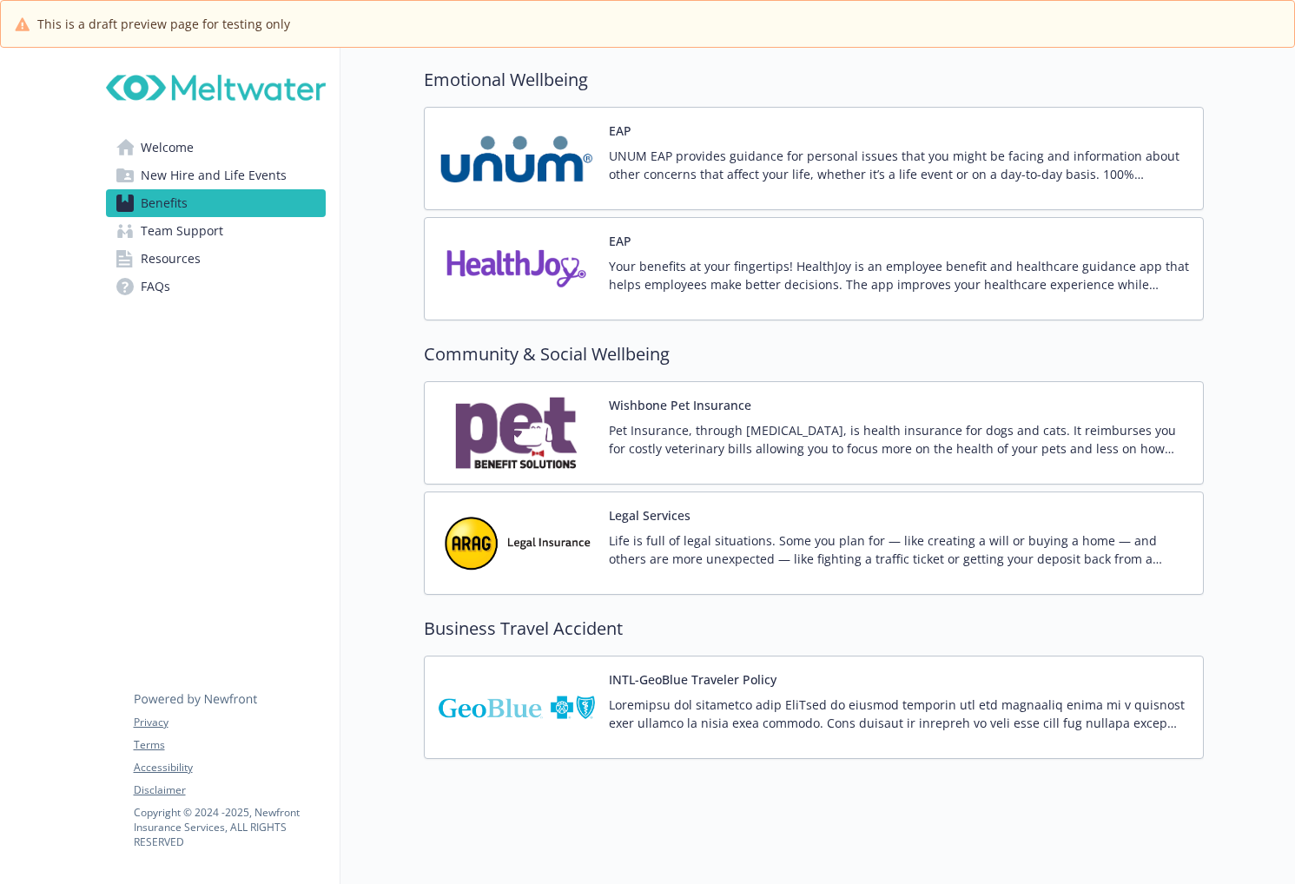
click at [687, 532] on p "Life is full of legal situations. Some you plan for — like creating a will or b…" at bounding box center [899, 550] width 580 height 36
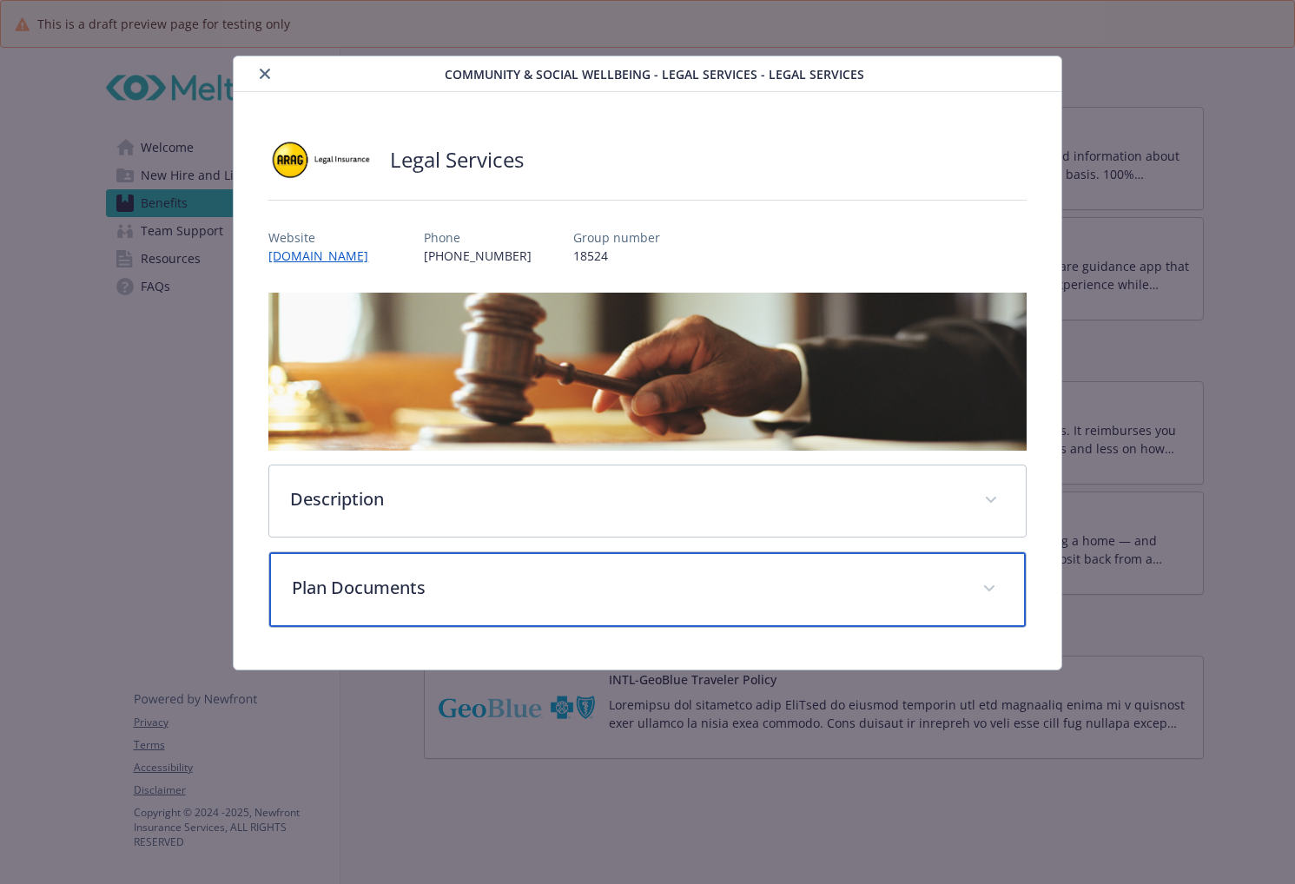
click at [611, 590] on p "Plan Documents" at bounding box center [626, 588] width 669 height 26
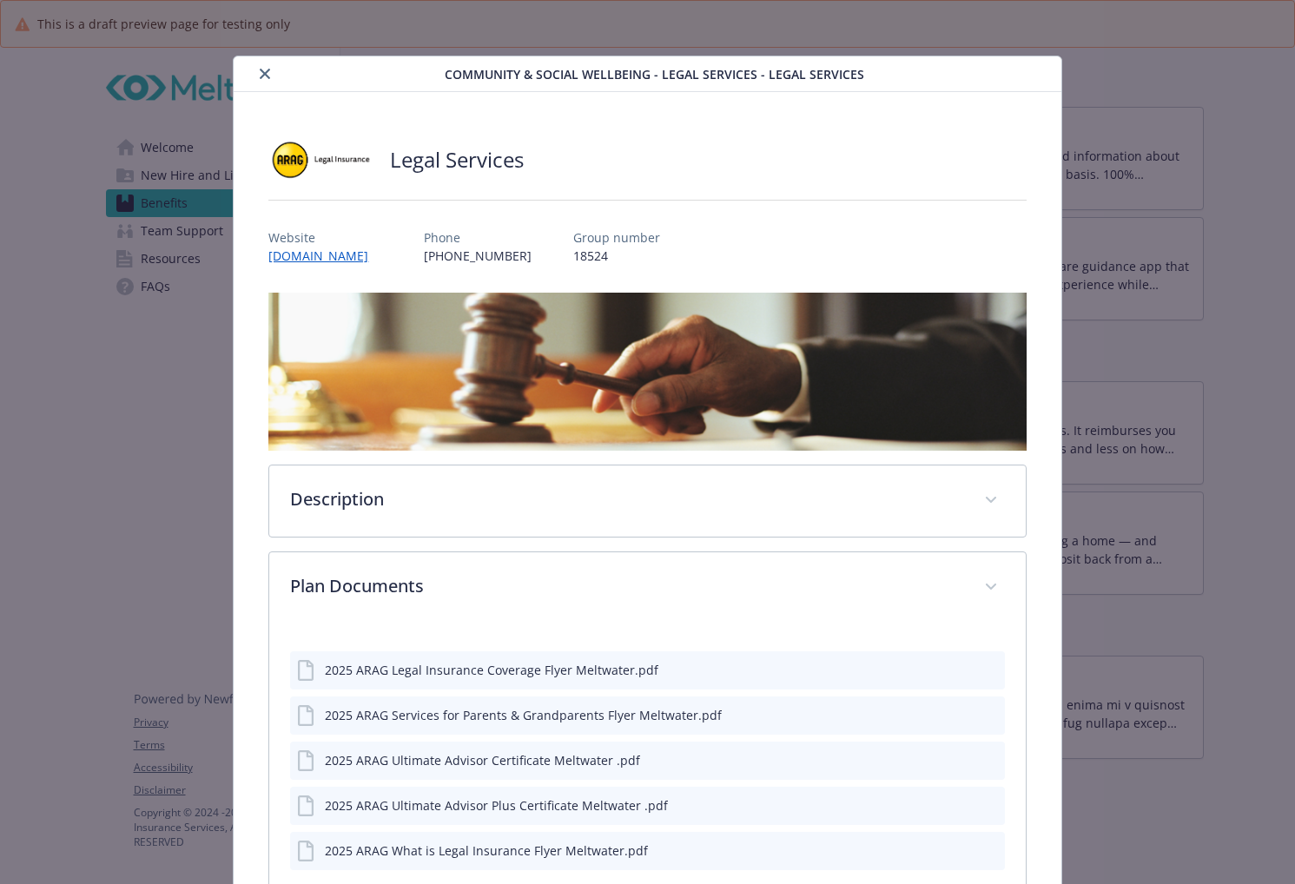
click at [263, 83] on button "close" at bounding box center [264, 73] width 21 height 21
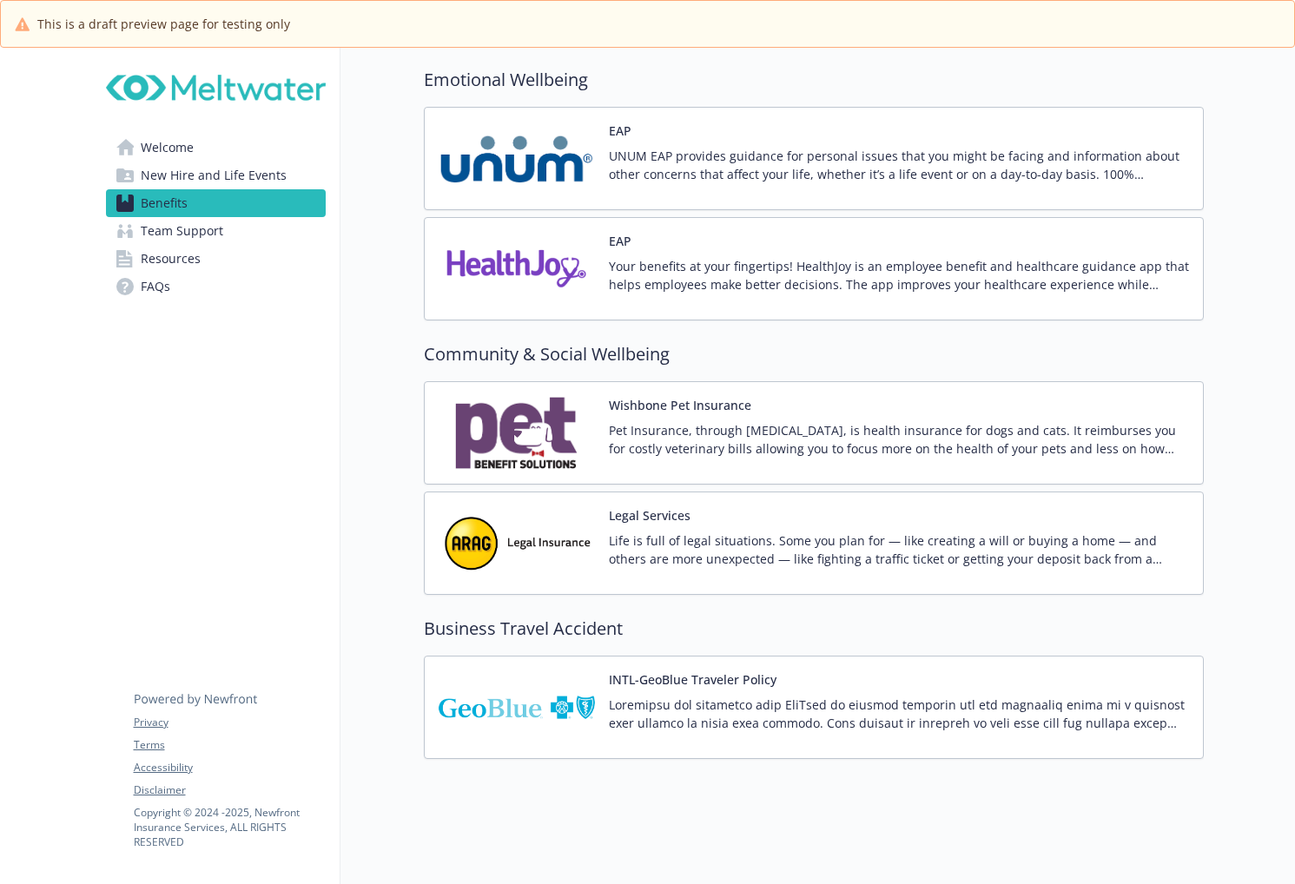
click at [671, 426] on p "Pet Insurance, through Wishbone, is health insurance for dogs and cats. It reim…" at bounding box center [899, 439] width 580 height 36
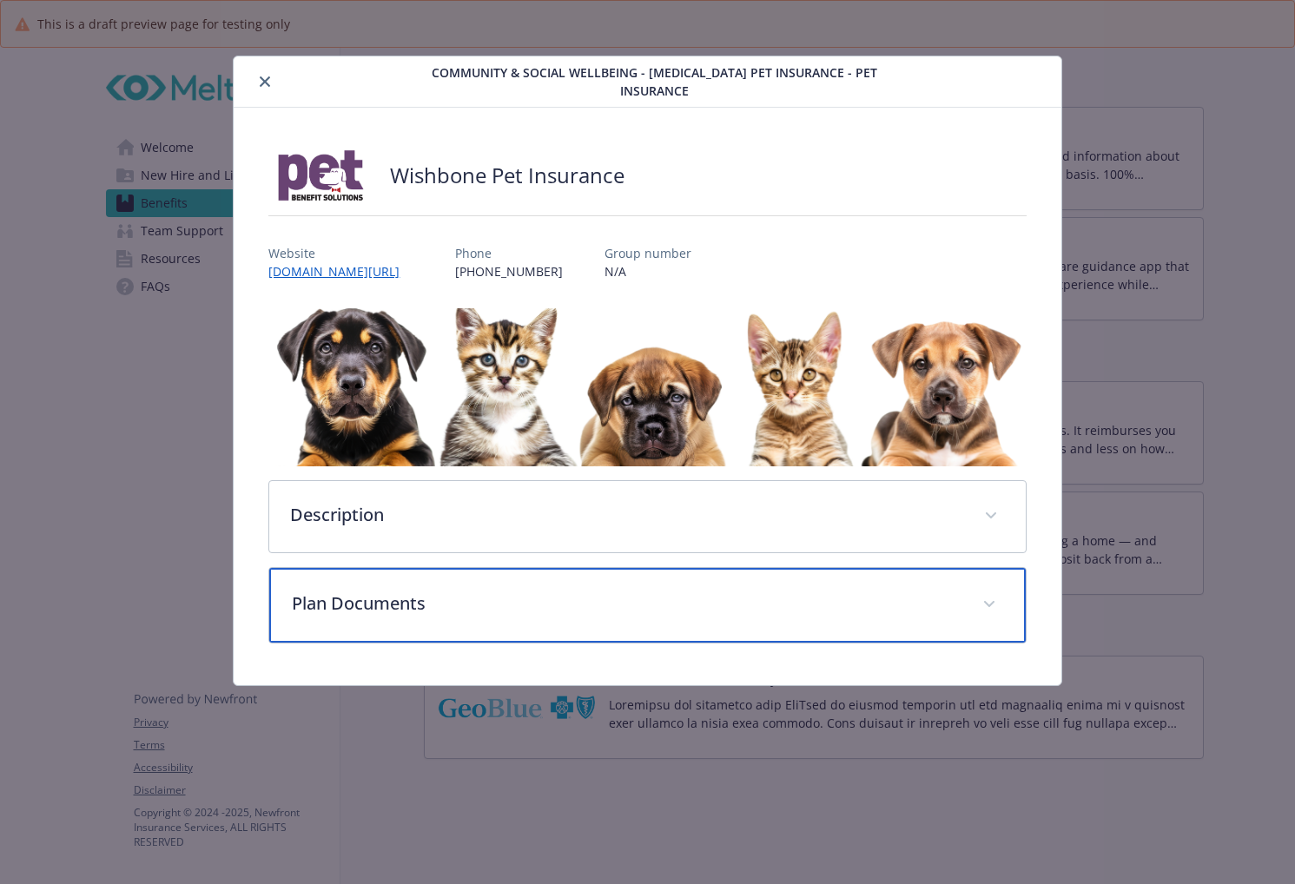
click at [540, 591] on p "Plan Documents" at bounding box center [626, 604] width 669 height 26
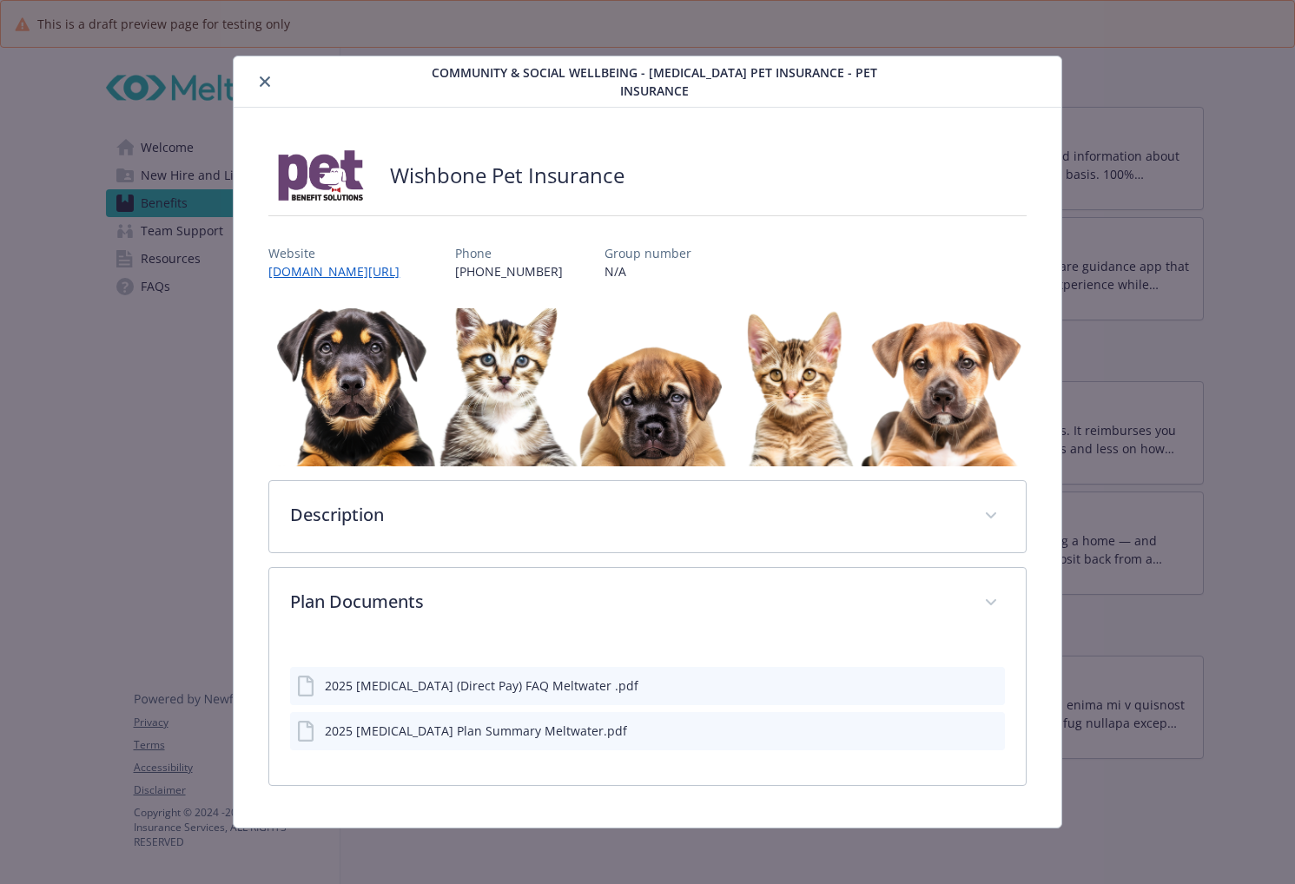
click at [270, 71] on button "close" at bounding box center [264, 81] width 21 height 21
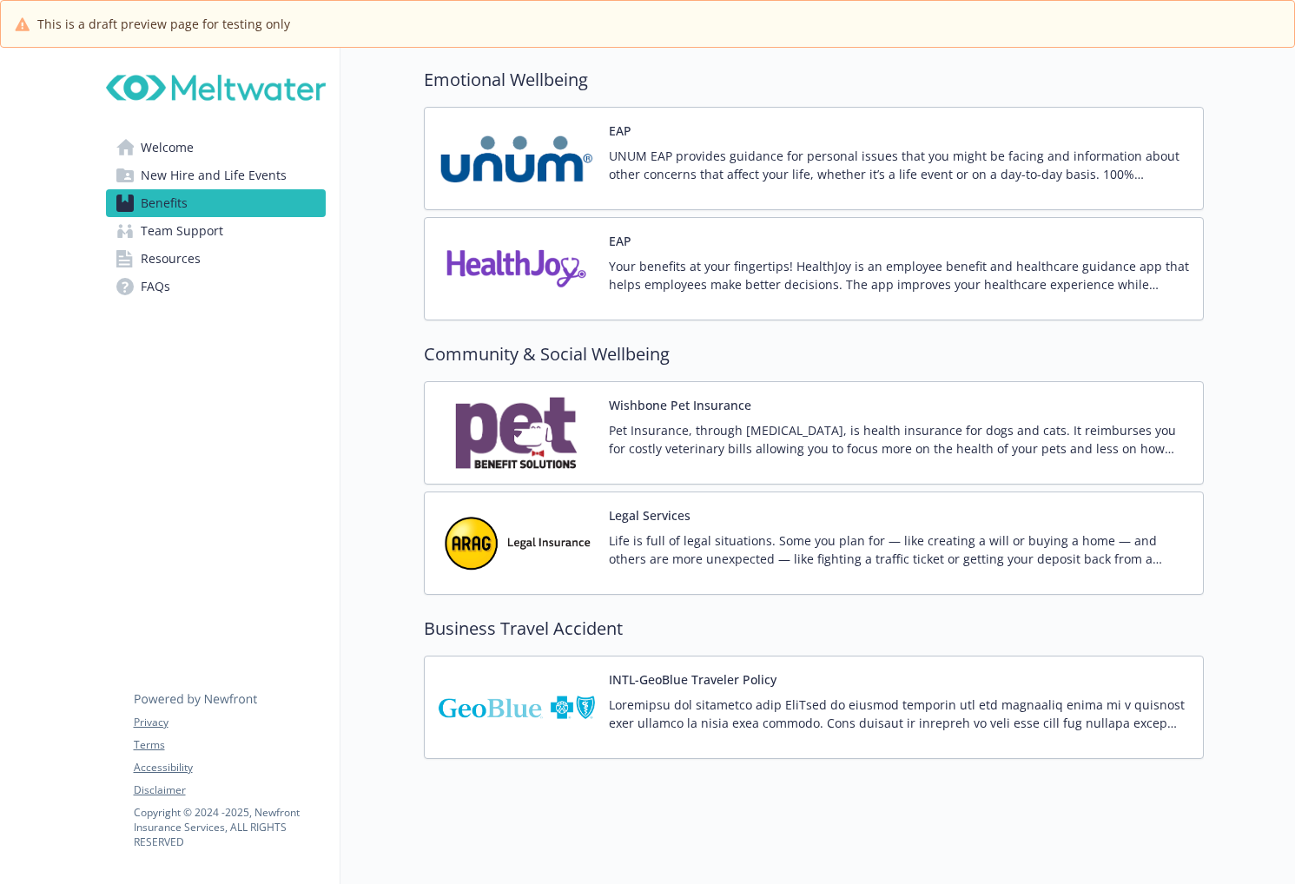
click at [703, 257] on p "Your benefits at your fingertips! HealthJoy is an employee benefit and healthca…" at bounding box center [899, 275] width 580 height 36
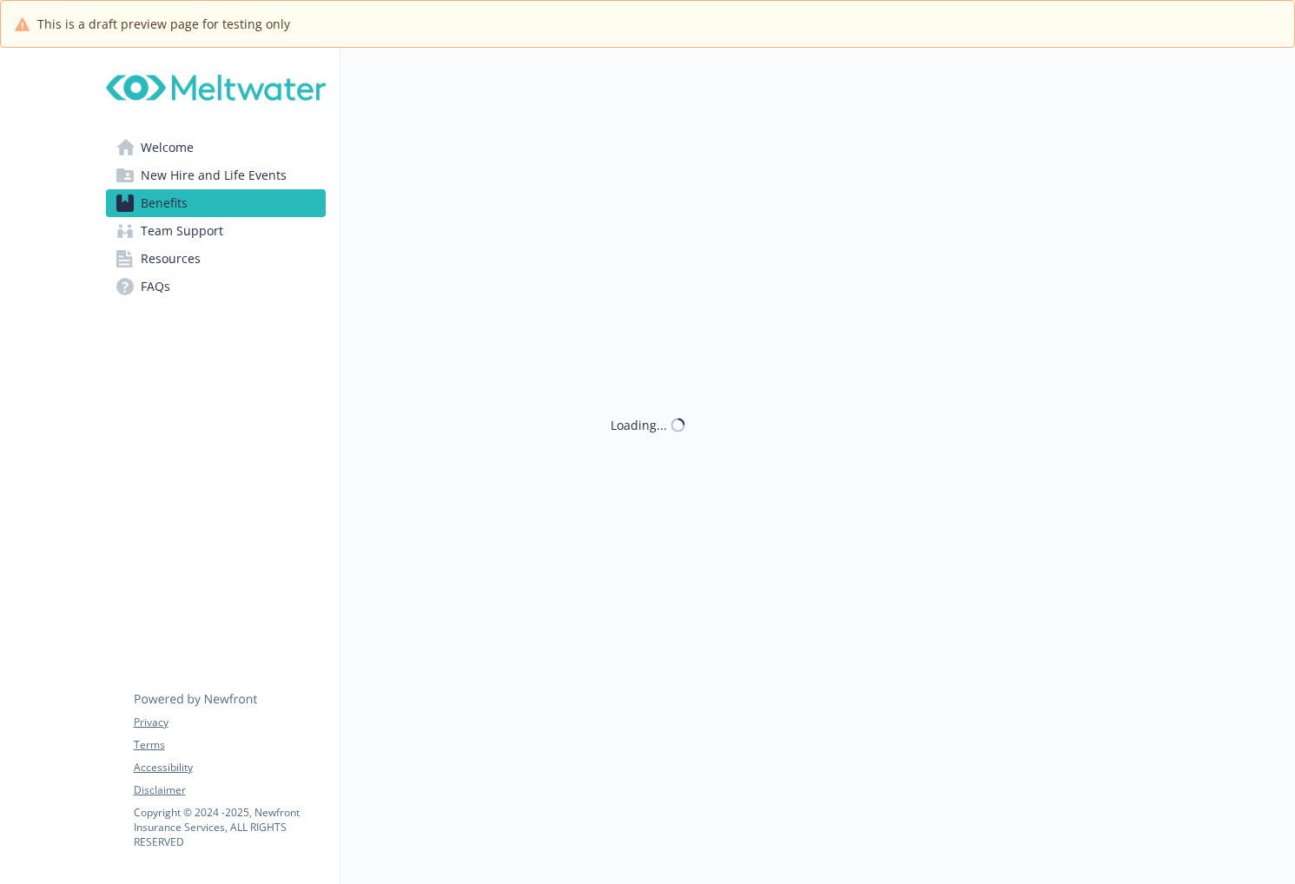
scroll to position [3114, 0]
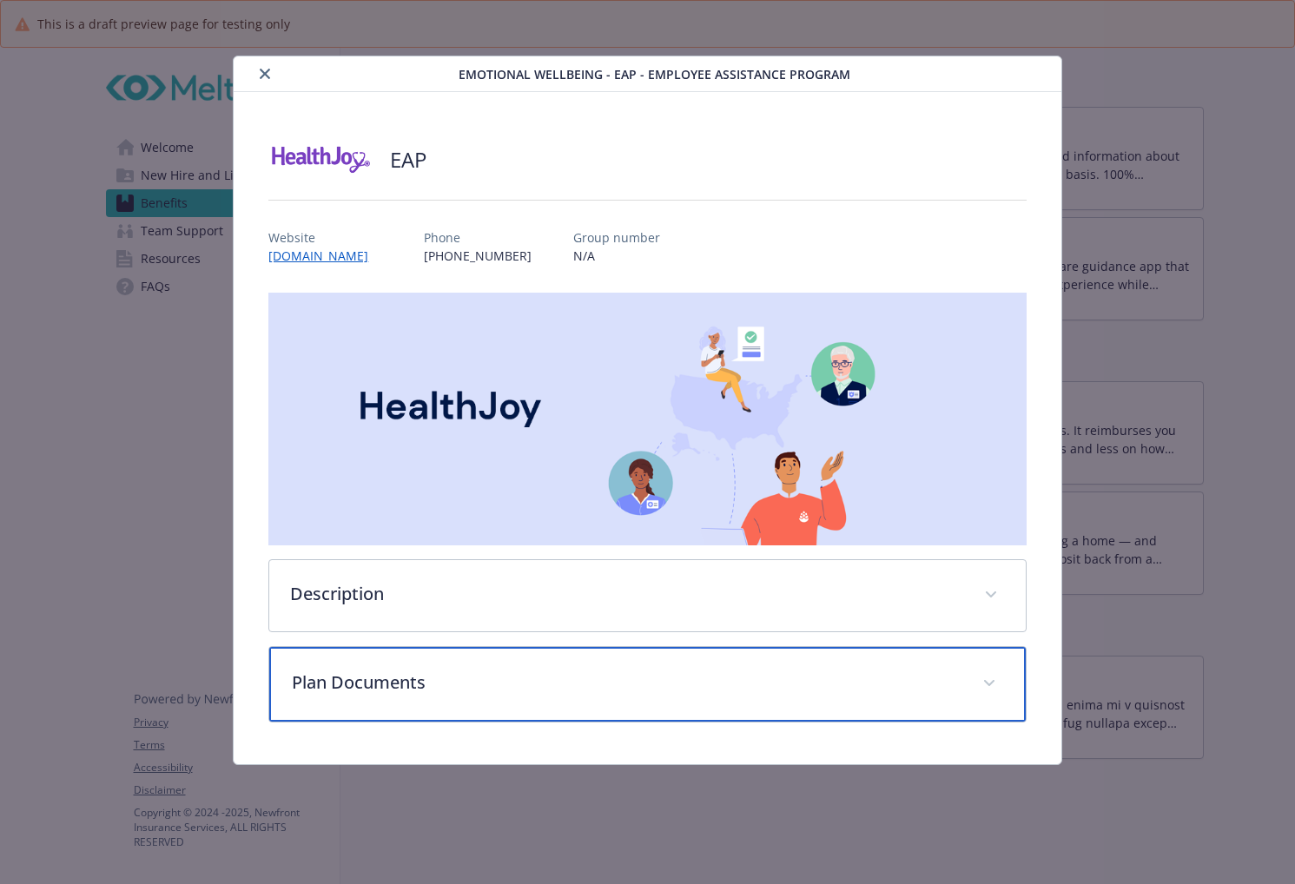
click at [572, 702] on div "Plan Documents" at bounding box center [647, 684] width 756 height 75
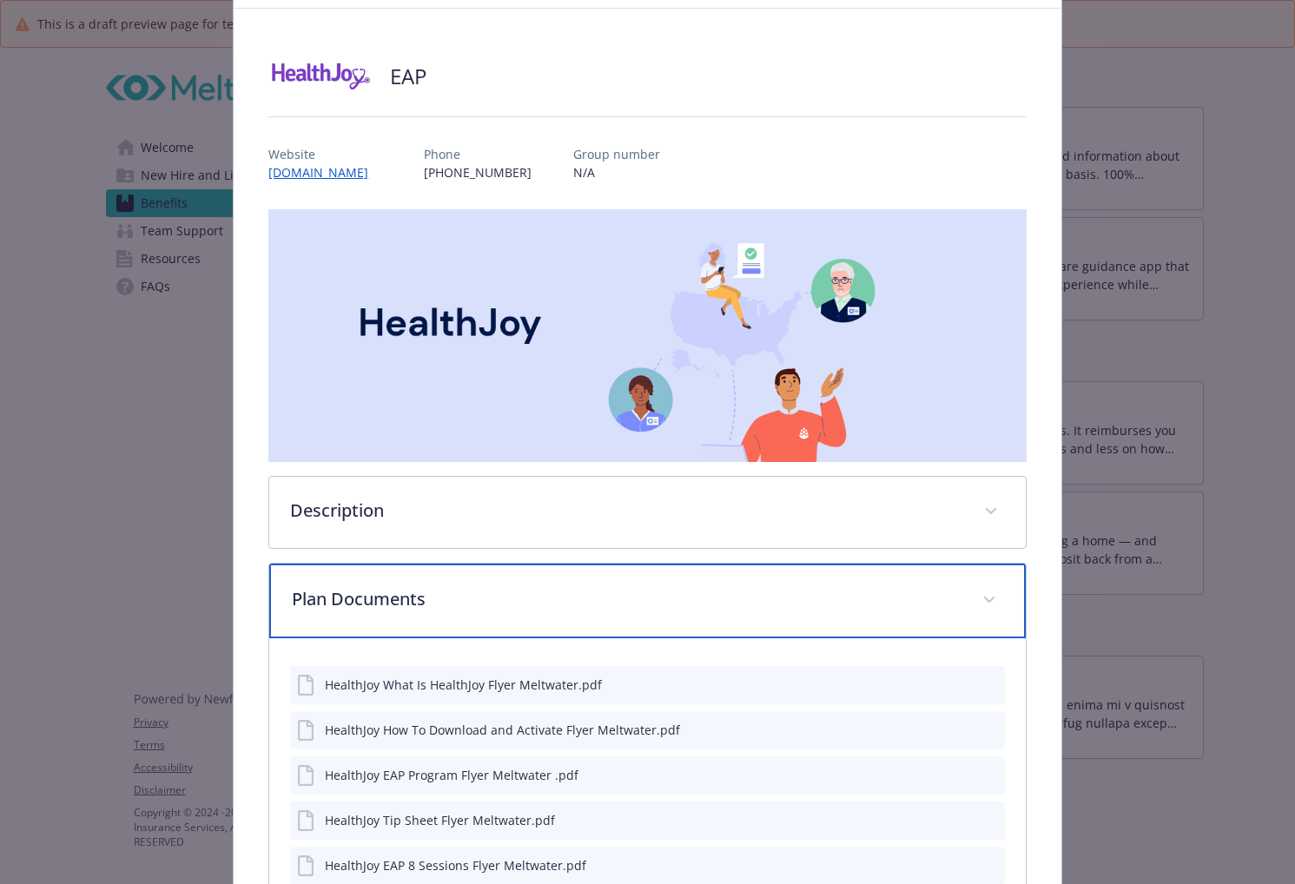
scroll to position [261, 0]
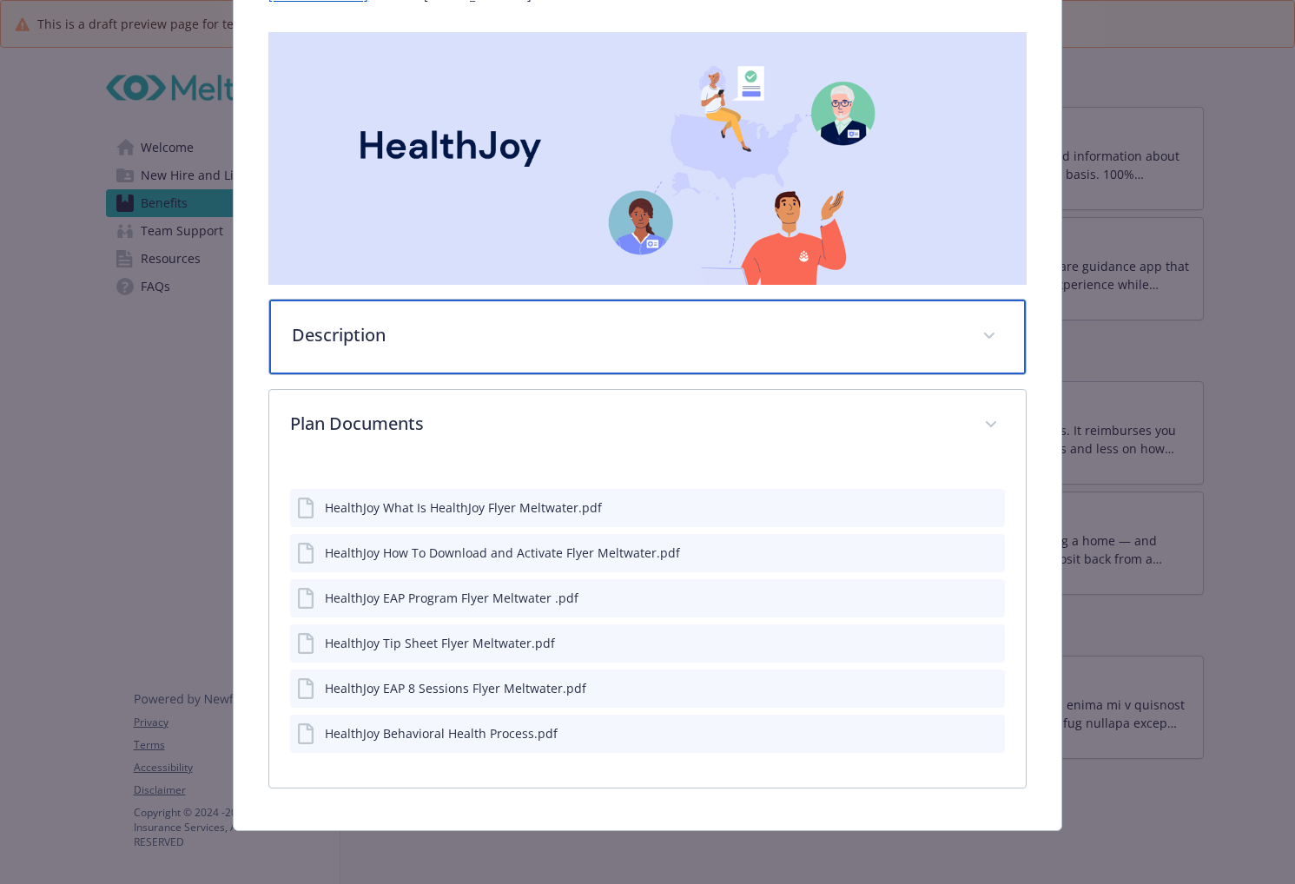
click at [326, 334] on p "Description" at bounding box center [626, 335] width 669 height 26
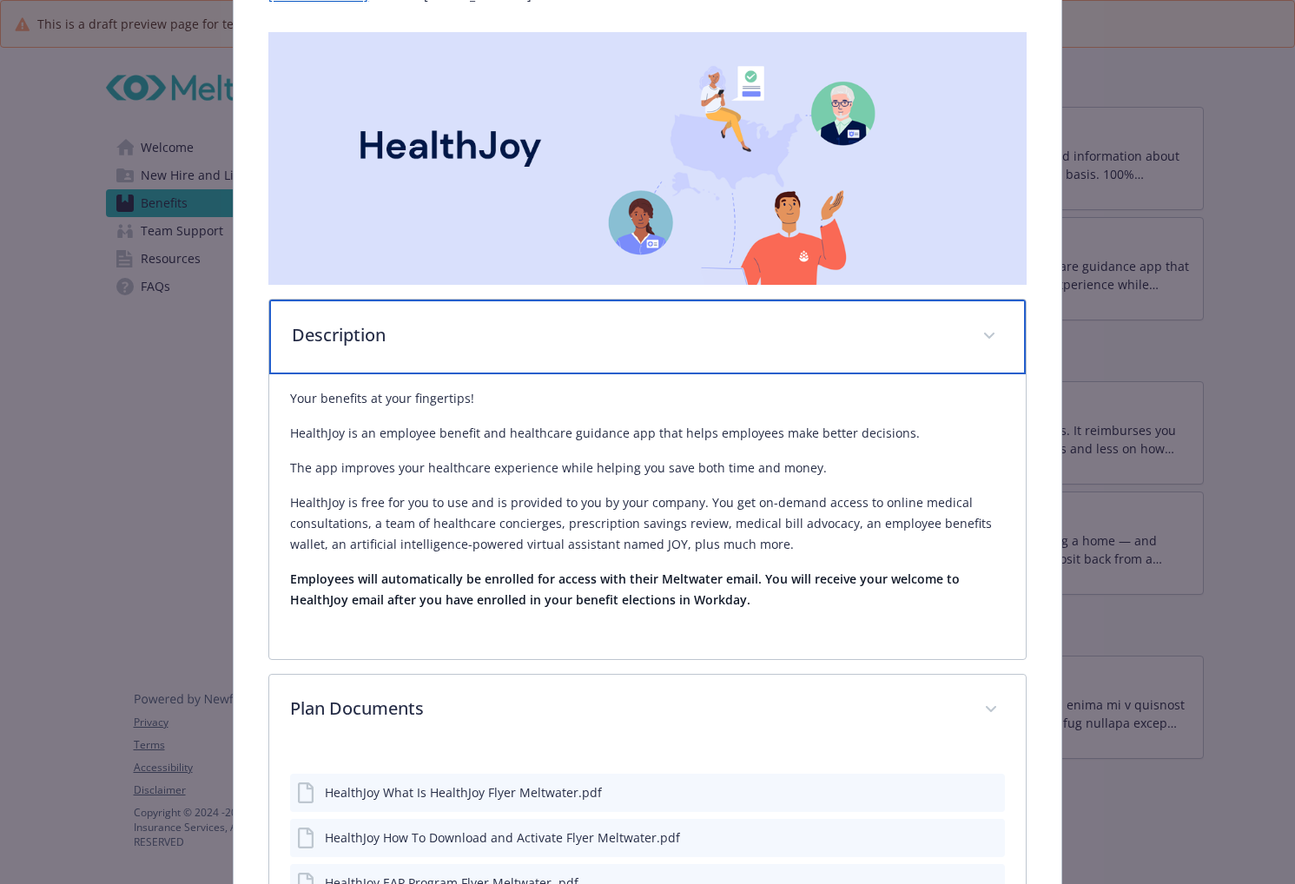
scroll to position [0, 0]
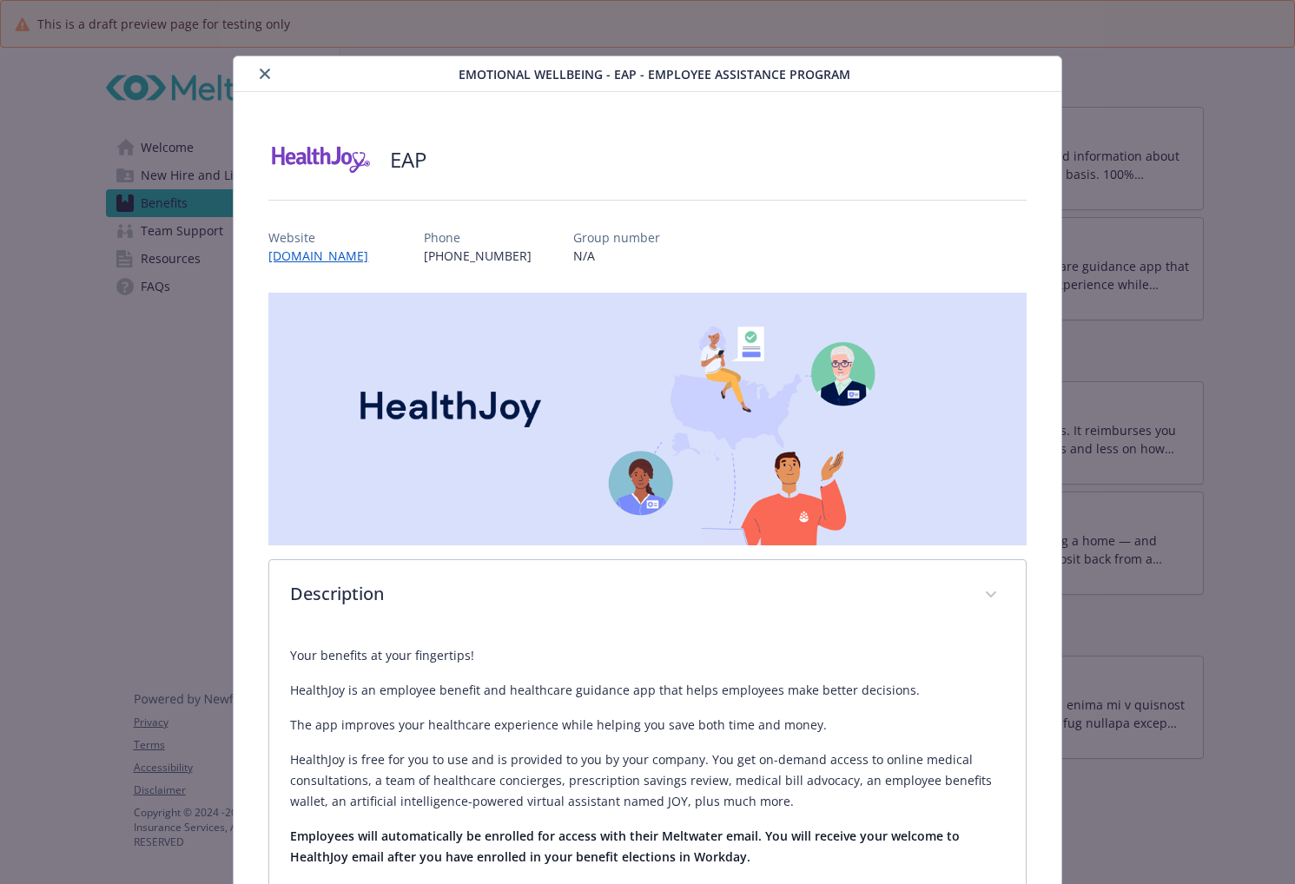
click at [260, 77] on icon "close" at bounding box center [265, 74] width 10 height 10
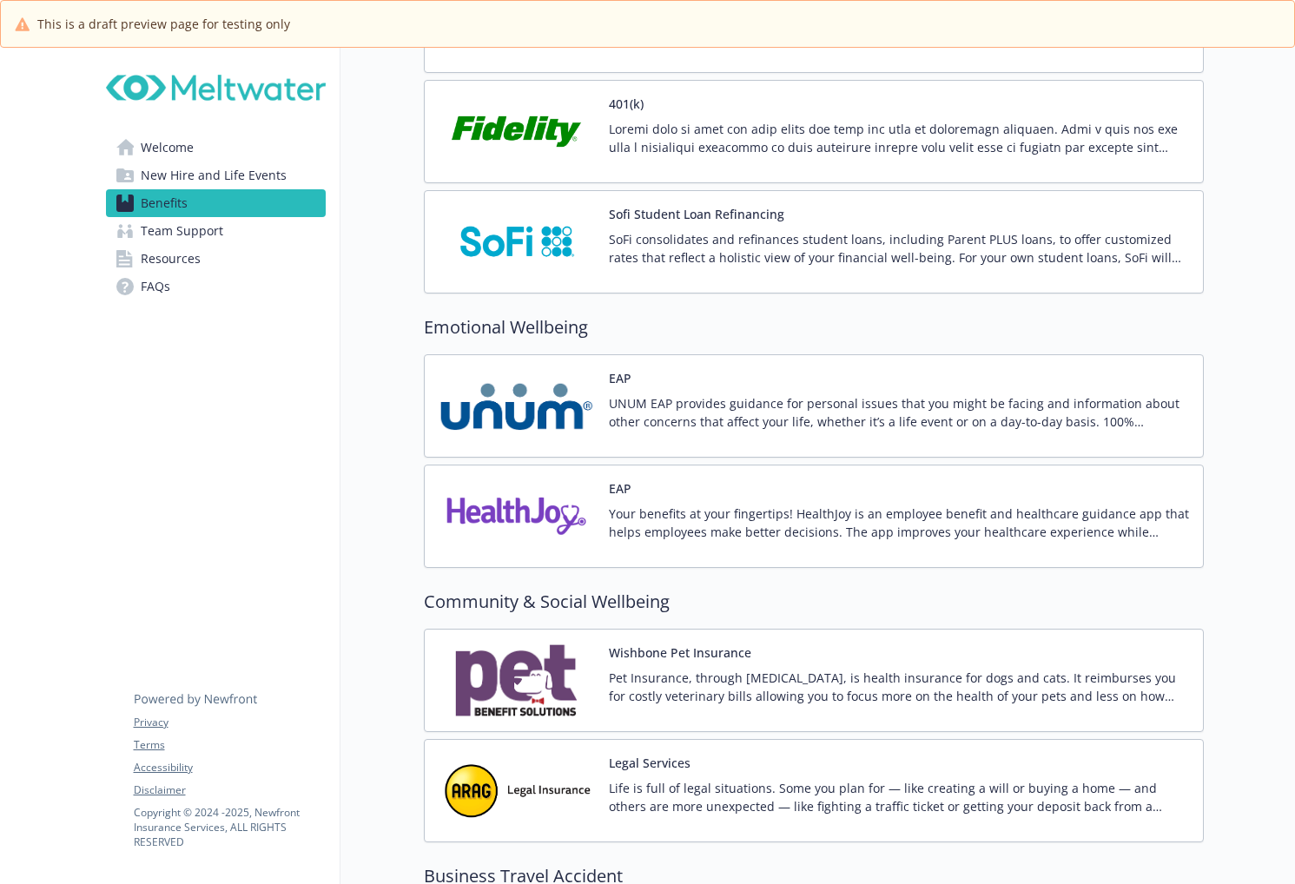
click at [728, 440] on div "UNUM EAP provides guidance for personal issues that you might be facing and inf…" at bounding box center [899, 418] width 580 height 49
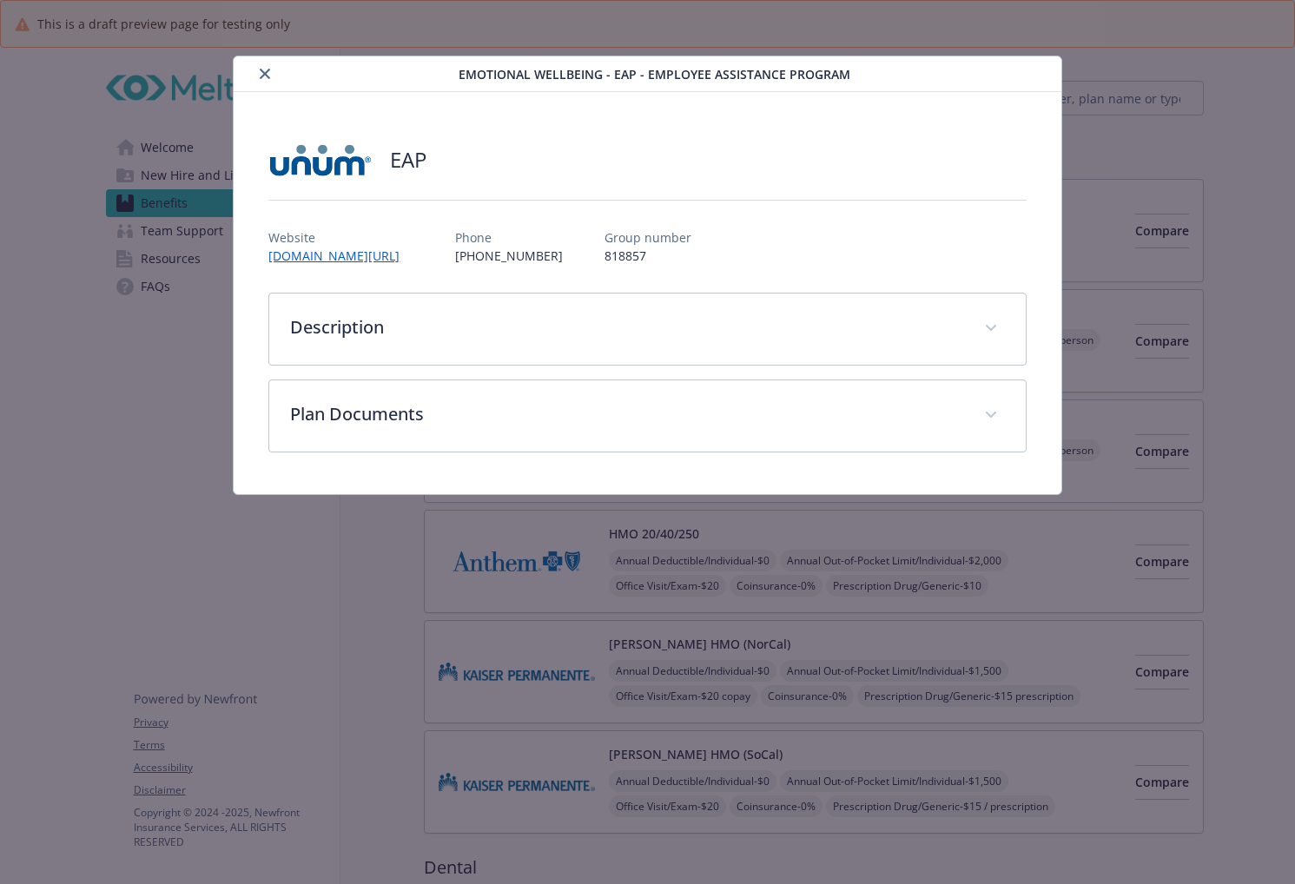
scroll to position [2853, 0]
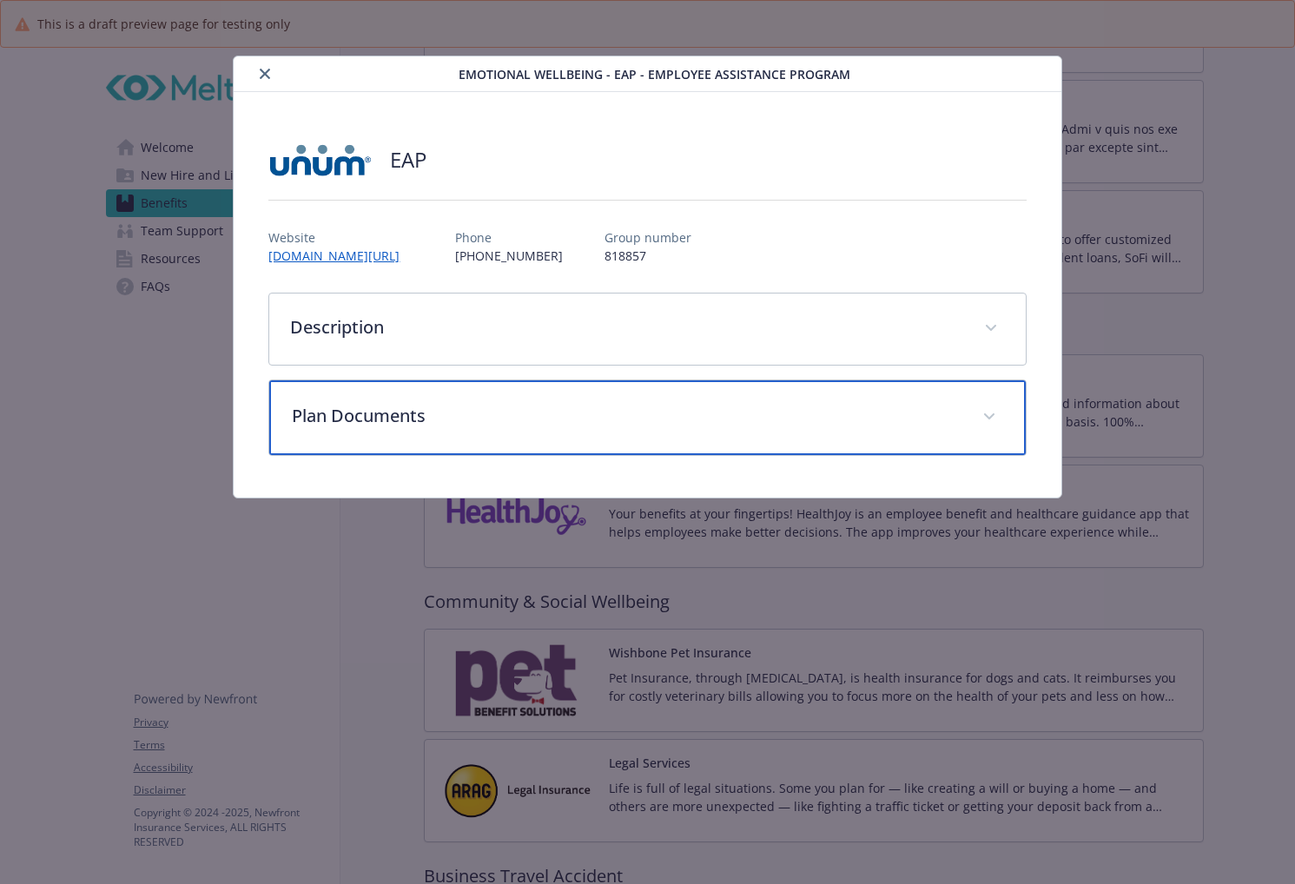
click at [502, 388] on div "Plan Documents" at bounding box center [647, 417] width 756 height 75
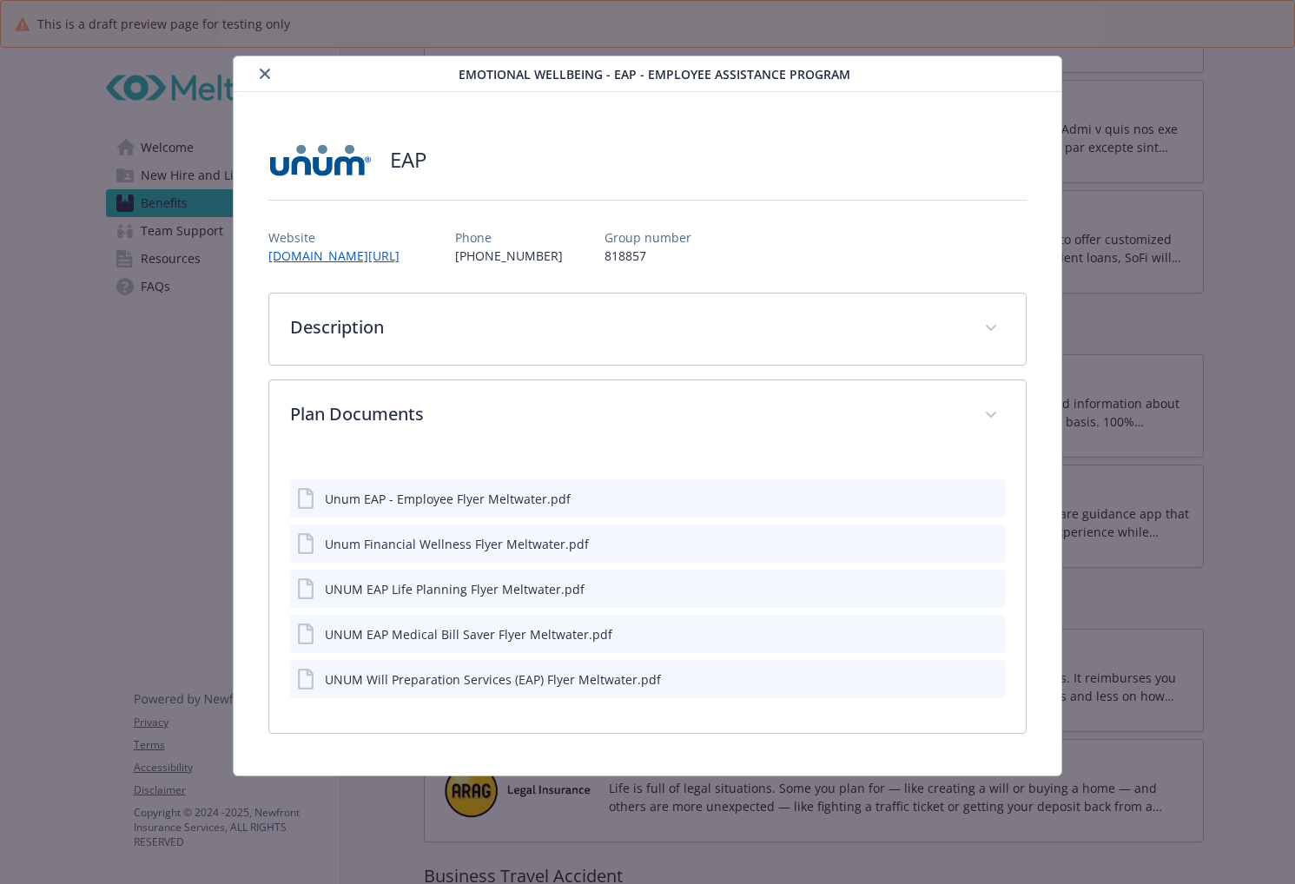
click at [267, 80] on button "close" at bounding box center [264, 73] width 21 height 21
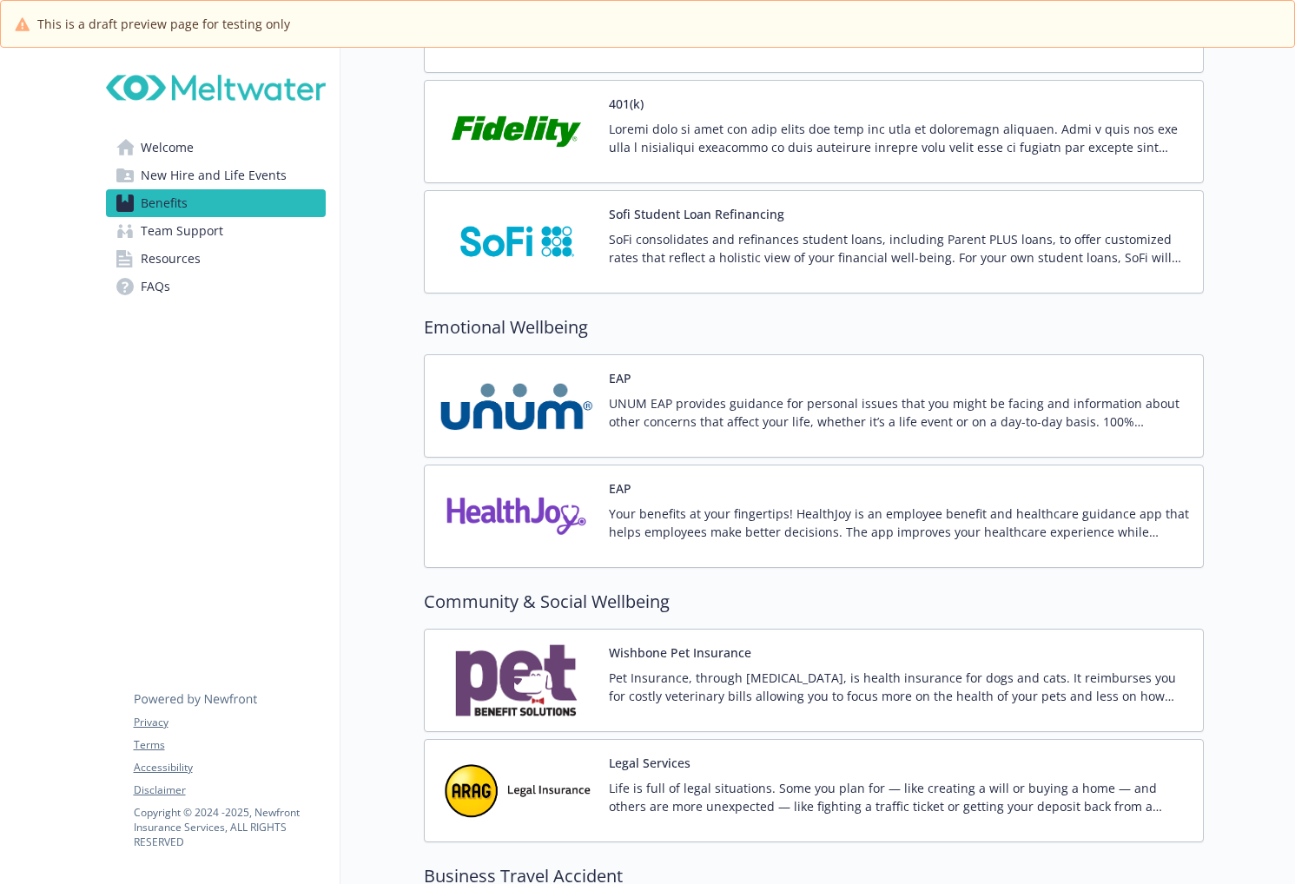
scroll to position [2506, 0]
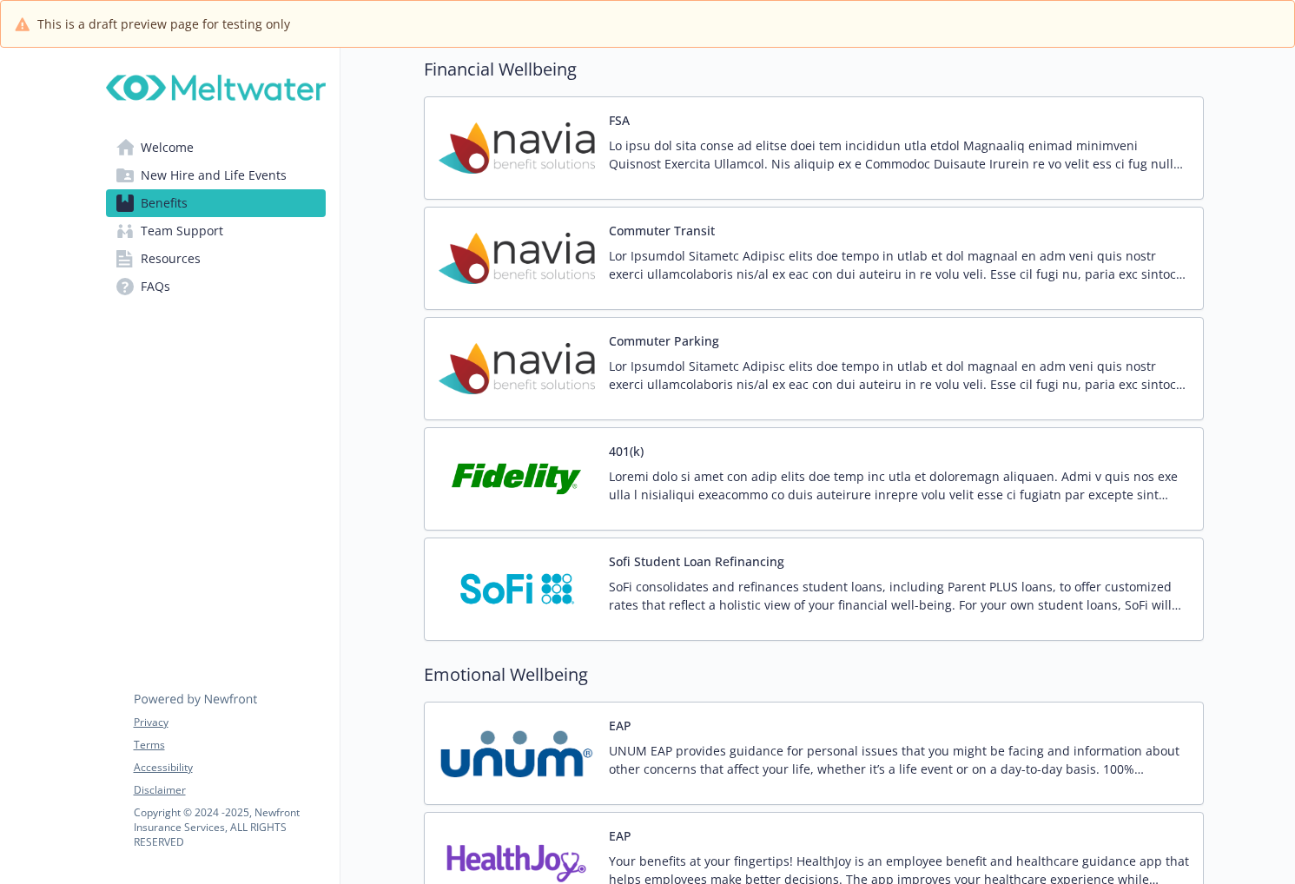
click at [699, 567] on button "Sofi Student Loan Refinancing" at bounding box center [696, 561] width 175 height 18
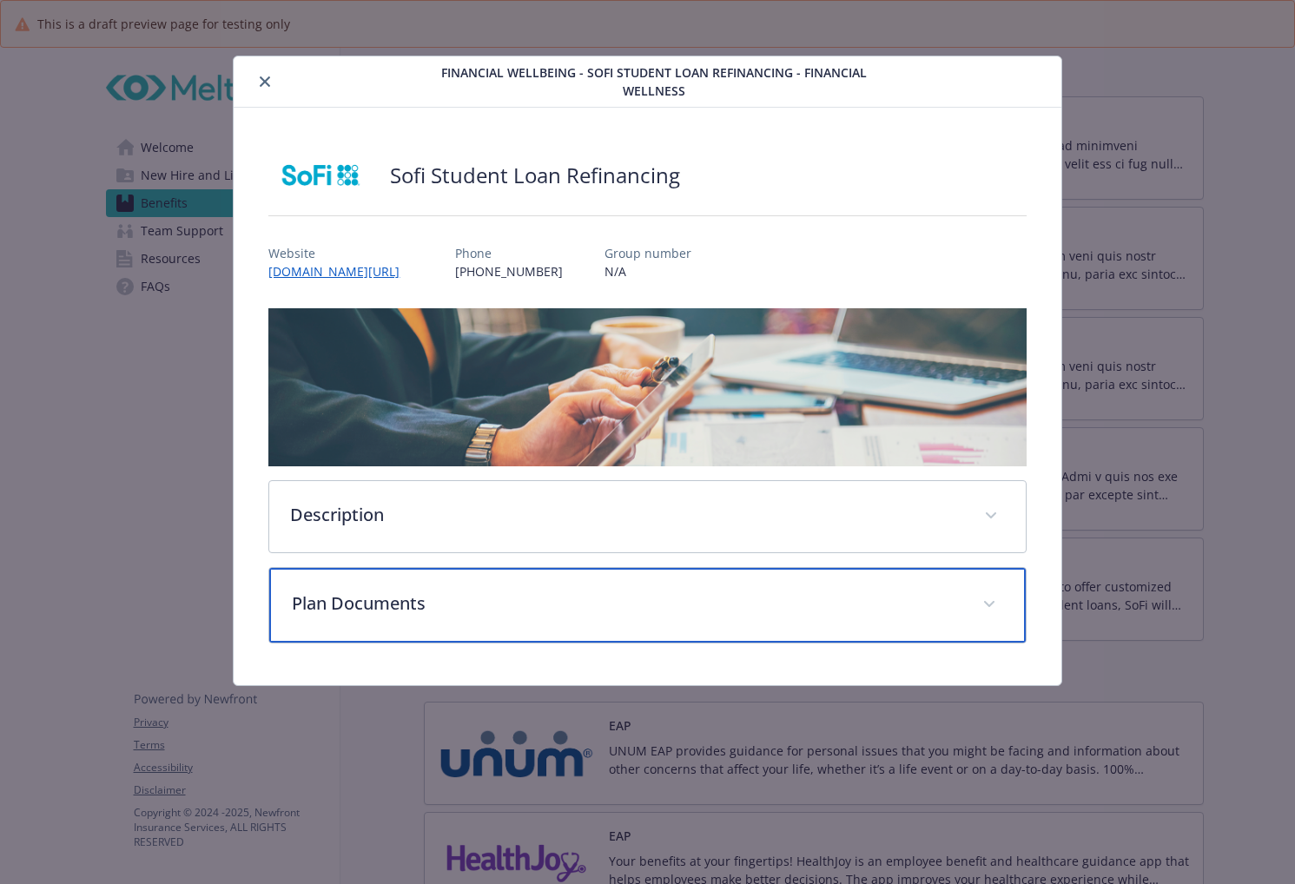
click at [650, 595] on p "Plan Documents" at bounding box center [626, 604] width 669 height 26
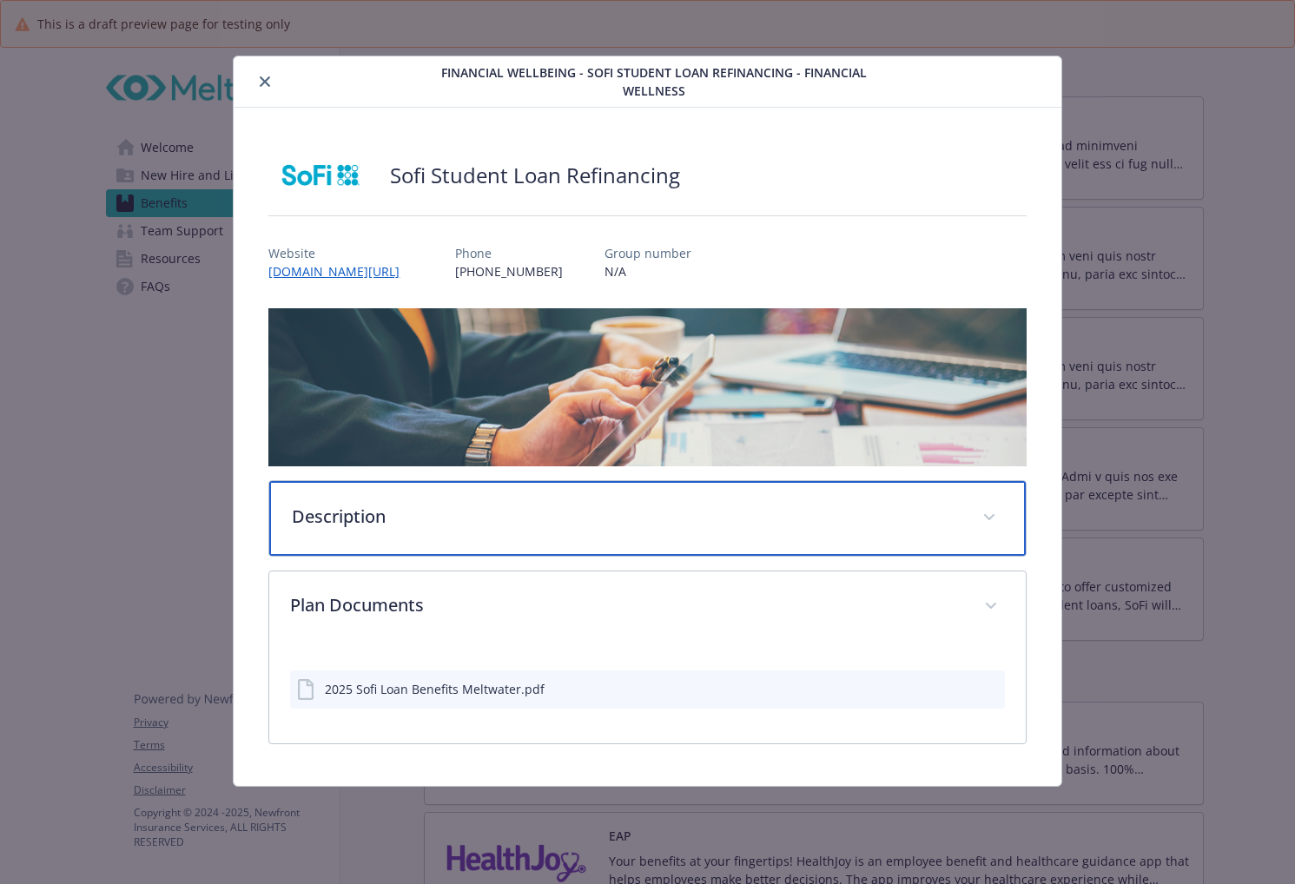
click at [644, 543] on div "Description" at bounding box center [647, 518] width 756 height 75
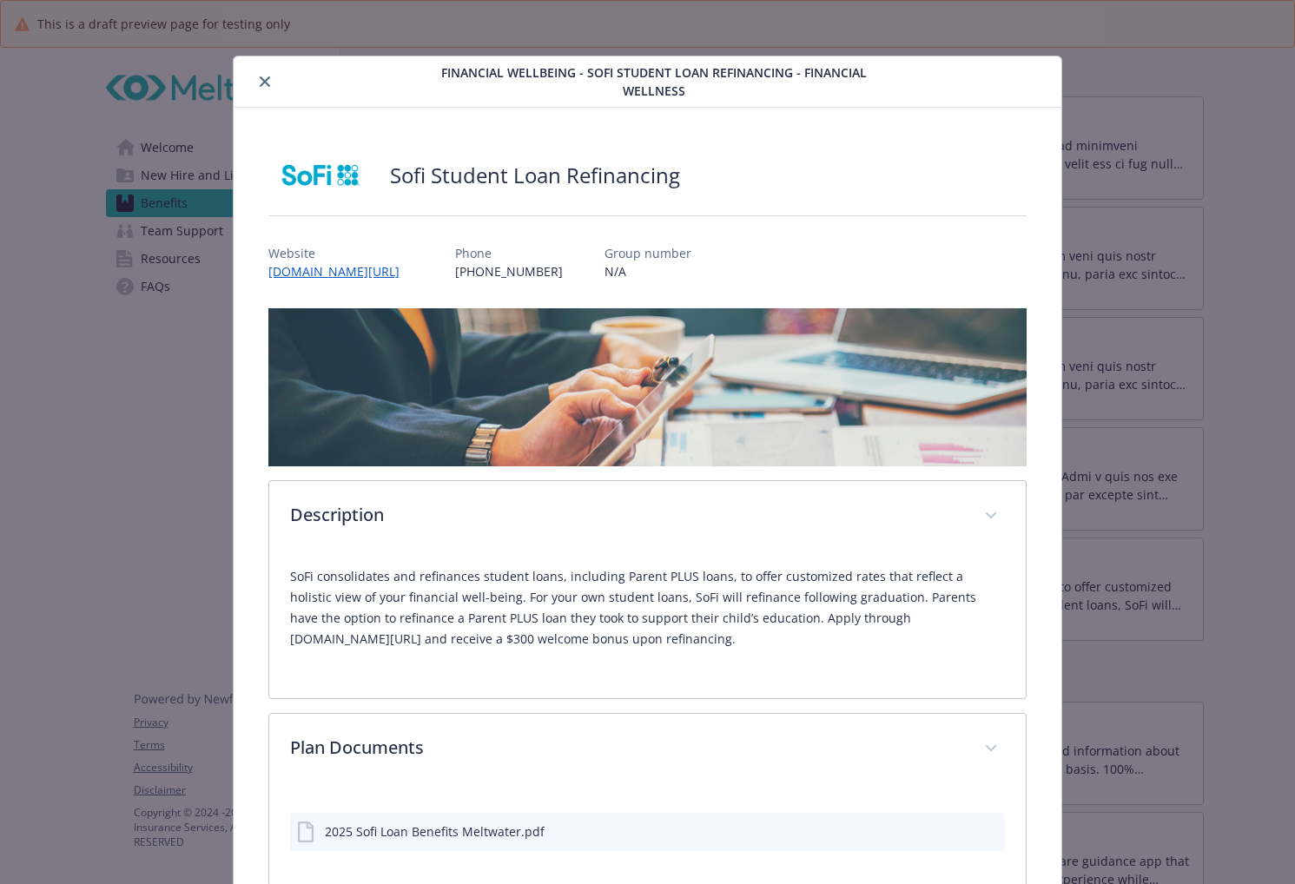
click at [251, 74] on div "details for plan Financial Wellbeing - Sofi Student Loan Refinancing - Financia…" at bounding box center [325, 81] width 169 height 21
click at [256, 75] on button "close" at bounding box center [264, 81] width 21 height 21
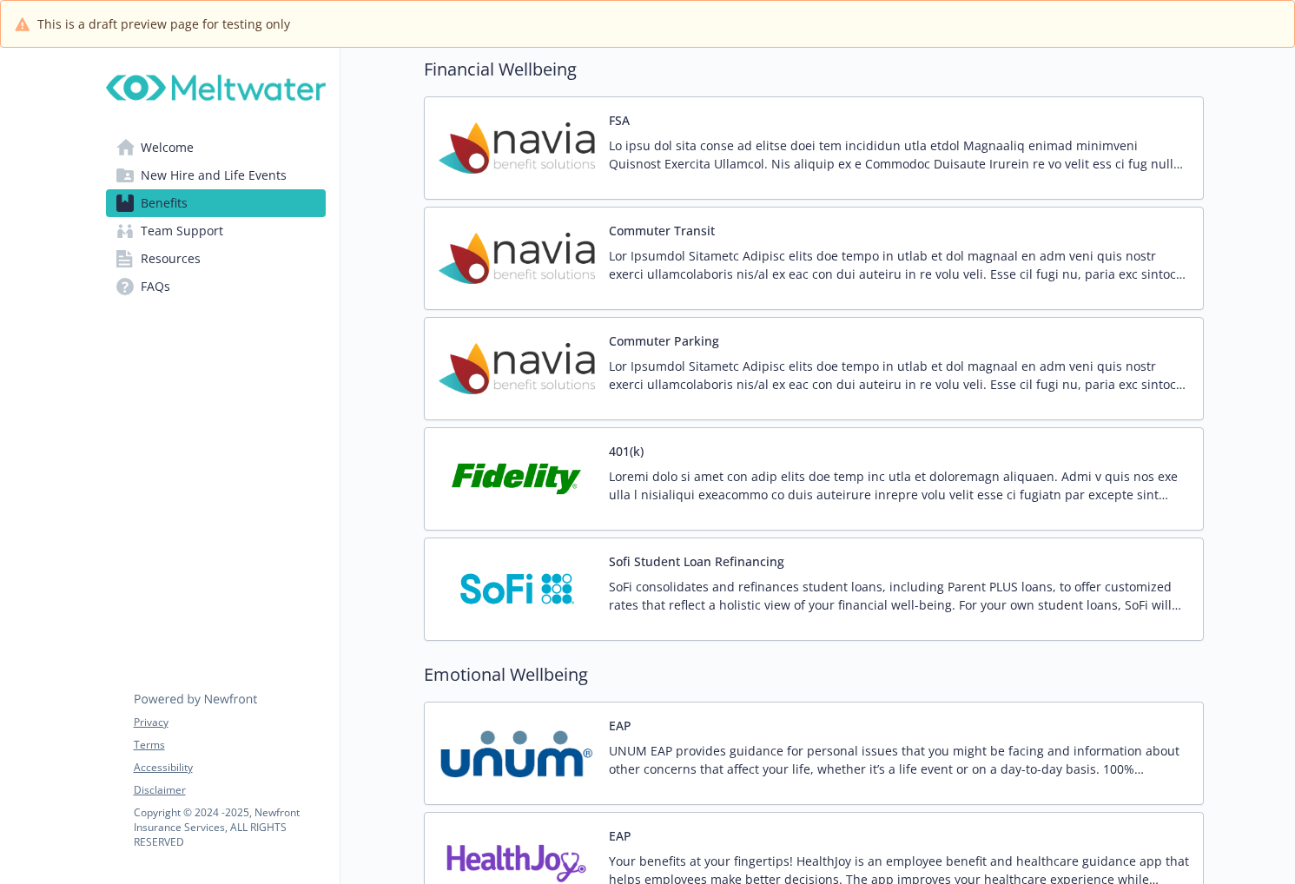
click at [187, 235] on span "Team Support" at bounding box center [182, 231] width 83 height 28
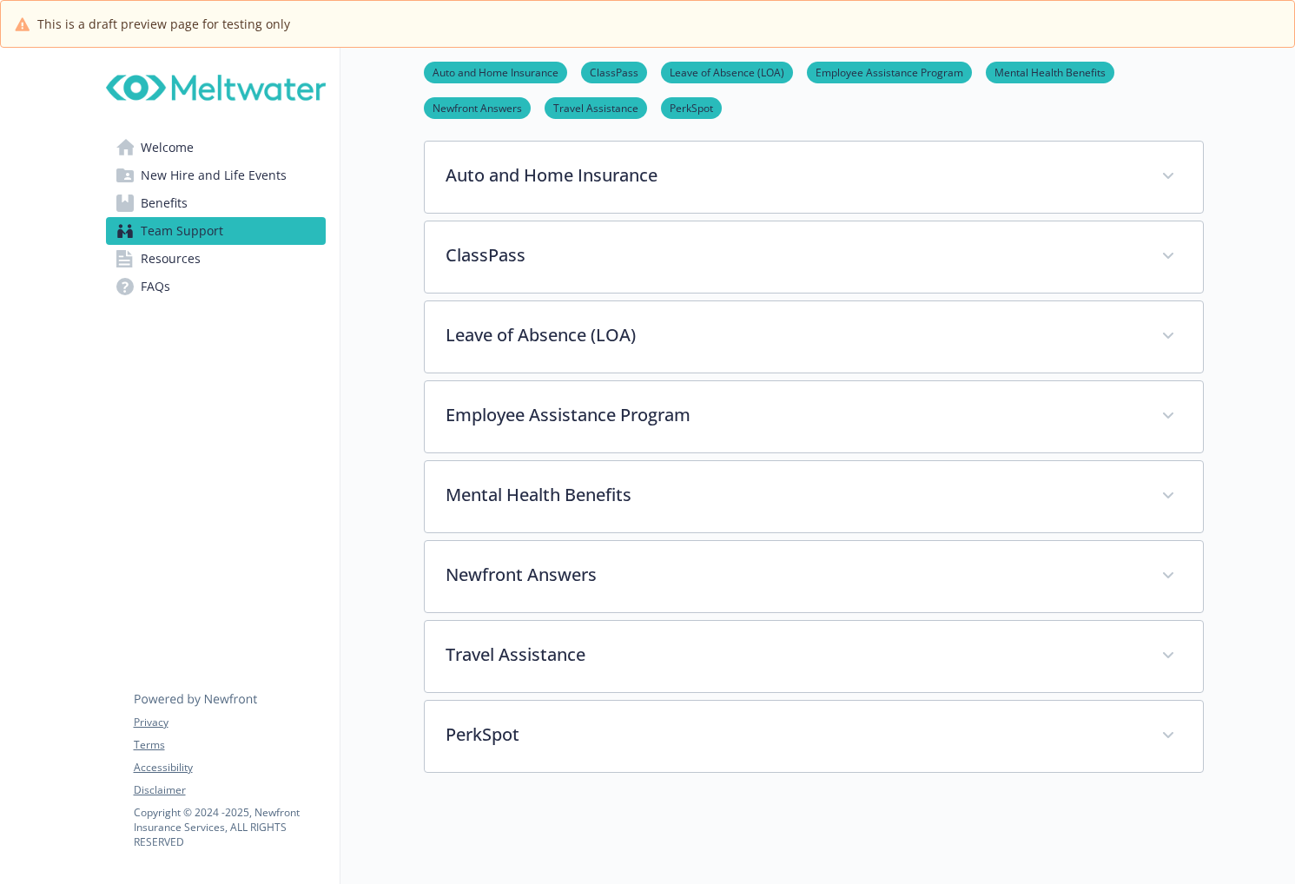
scroll to position [260, 0]
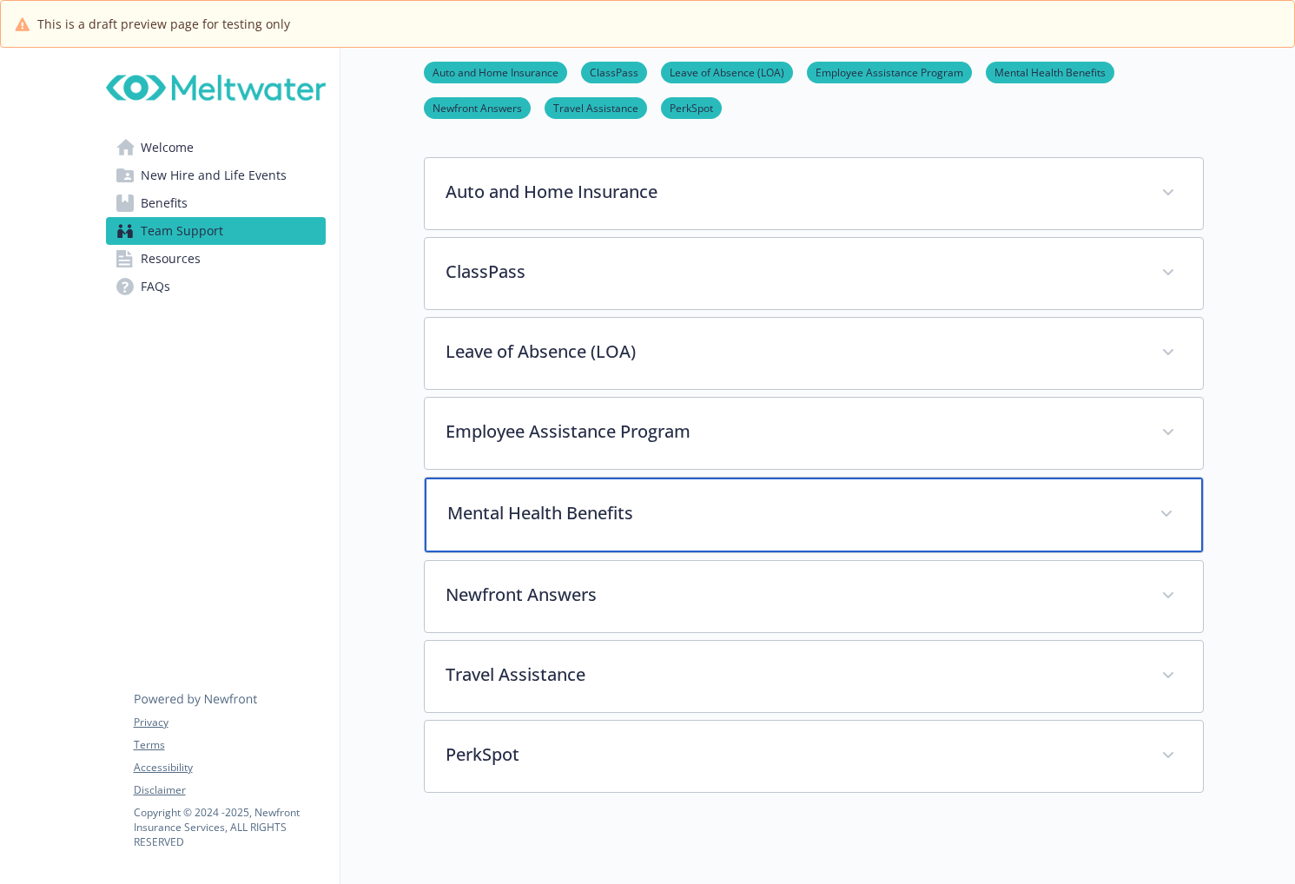
click at [547, 490] on div "Mental Health Benefits" at bounding box center [814, 515] width 778 height 75
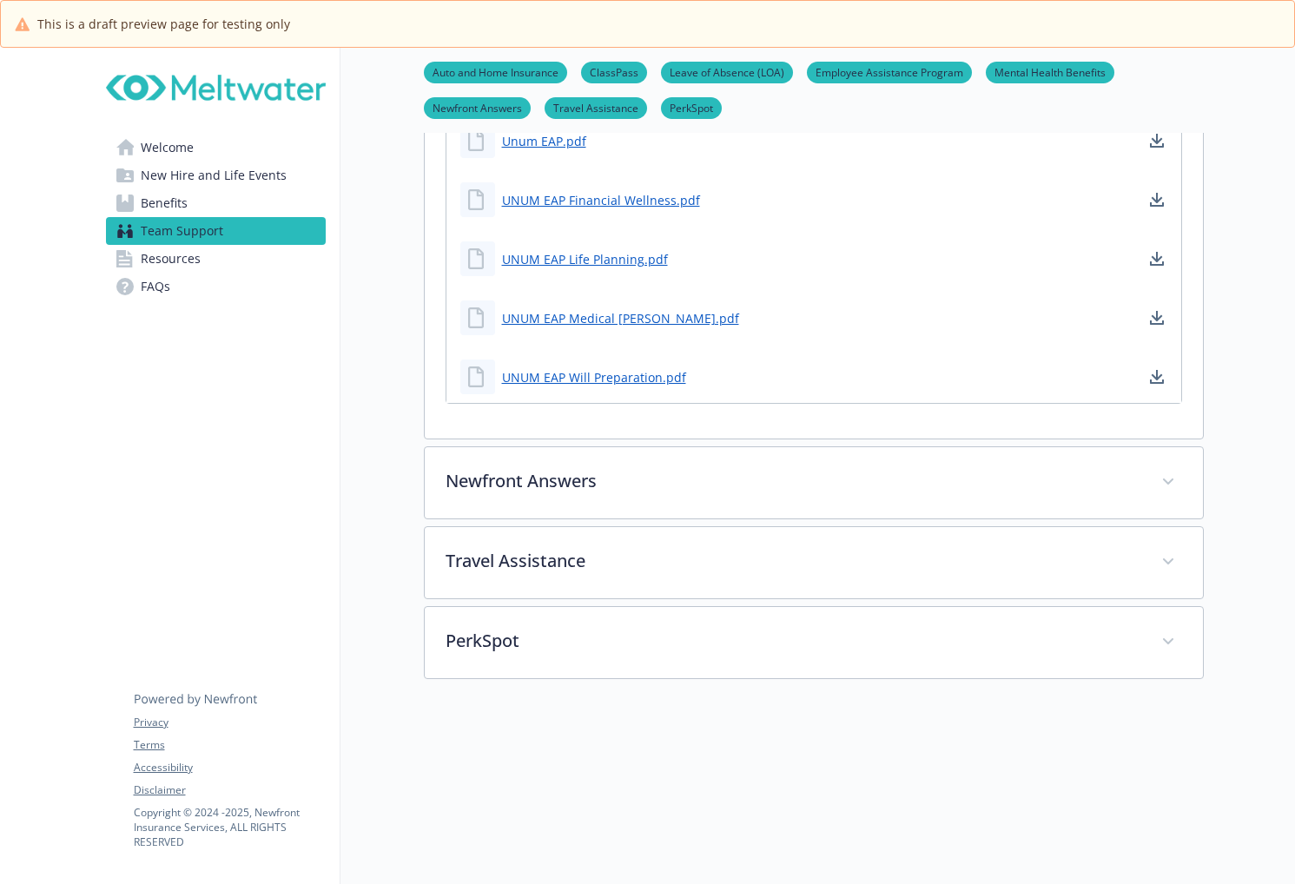
scroll to position [3821, 0]
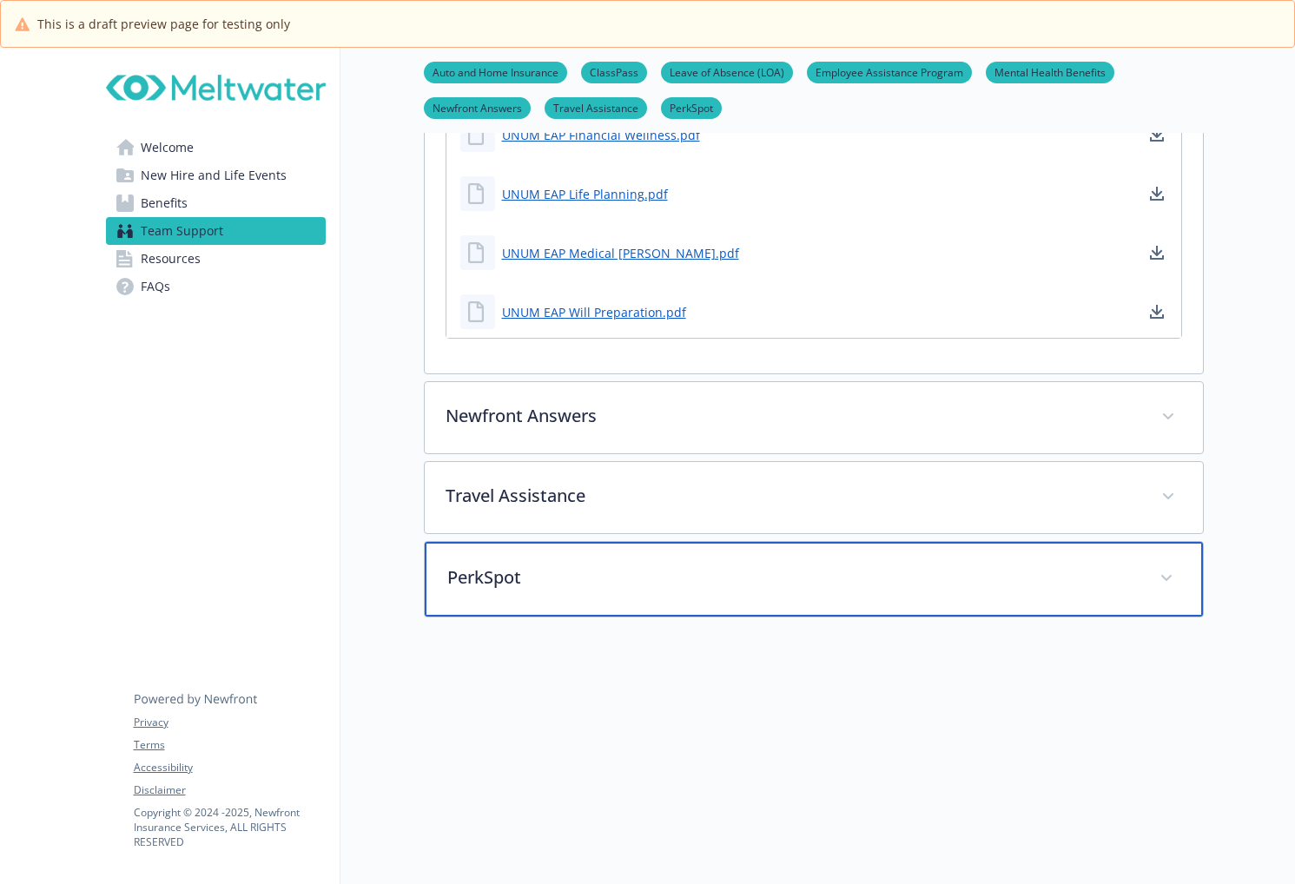
click at [594, 565] on p "PerkSpot" at bounding box center [792, 578] width 691 height 26
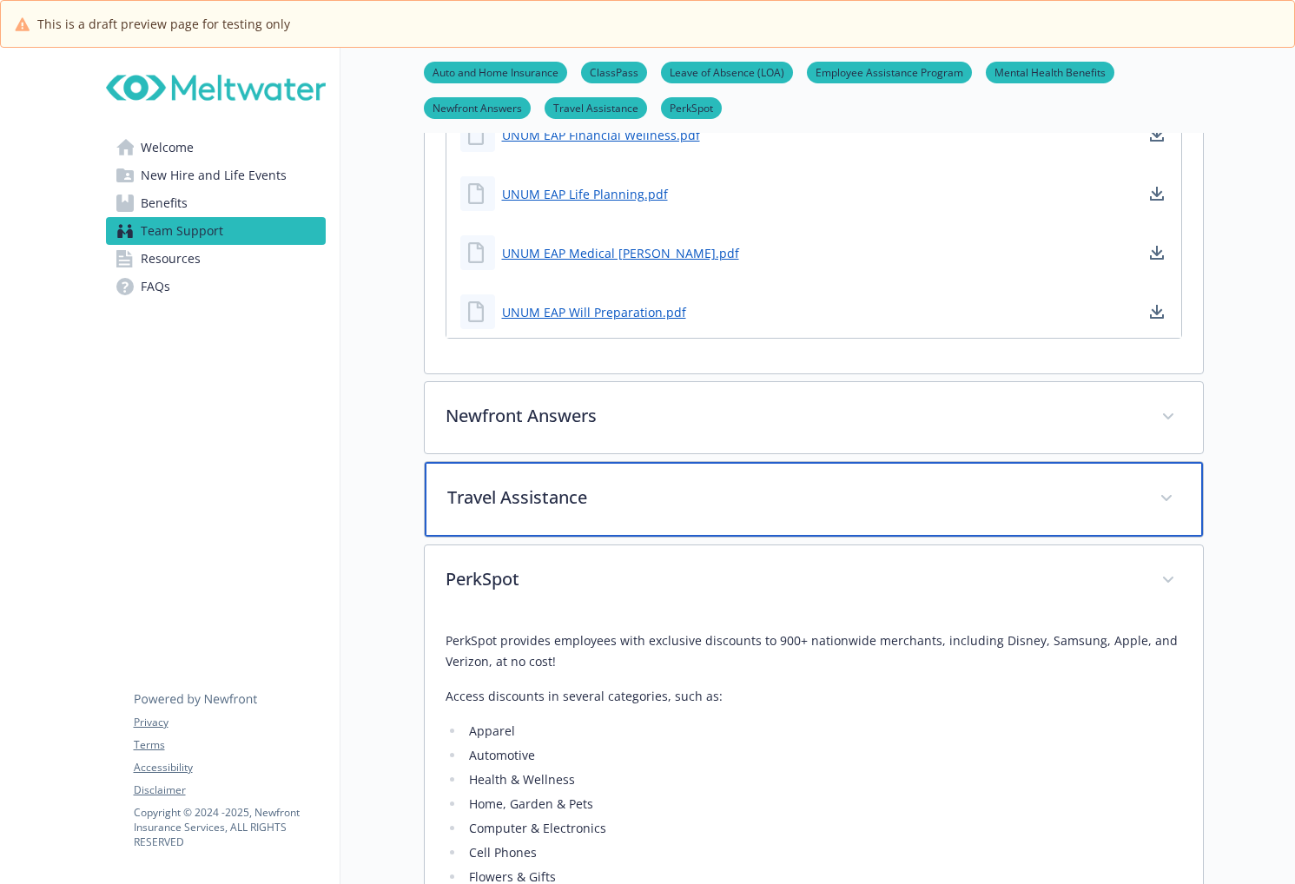
click at [559, 485] on p "Travel Assistance" at bounding box center [792, 498] width 691 height 26
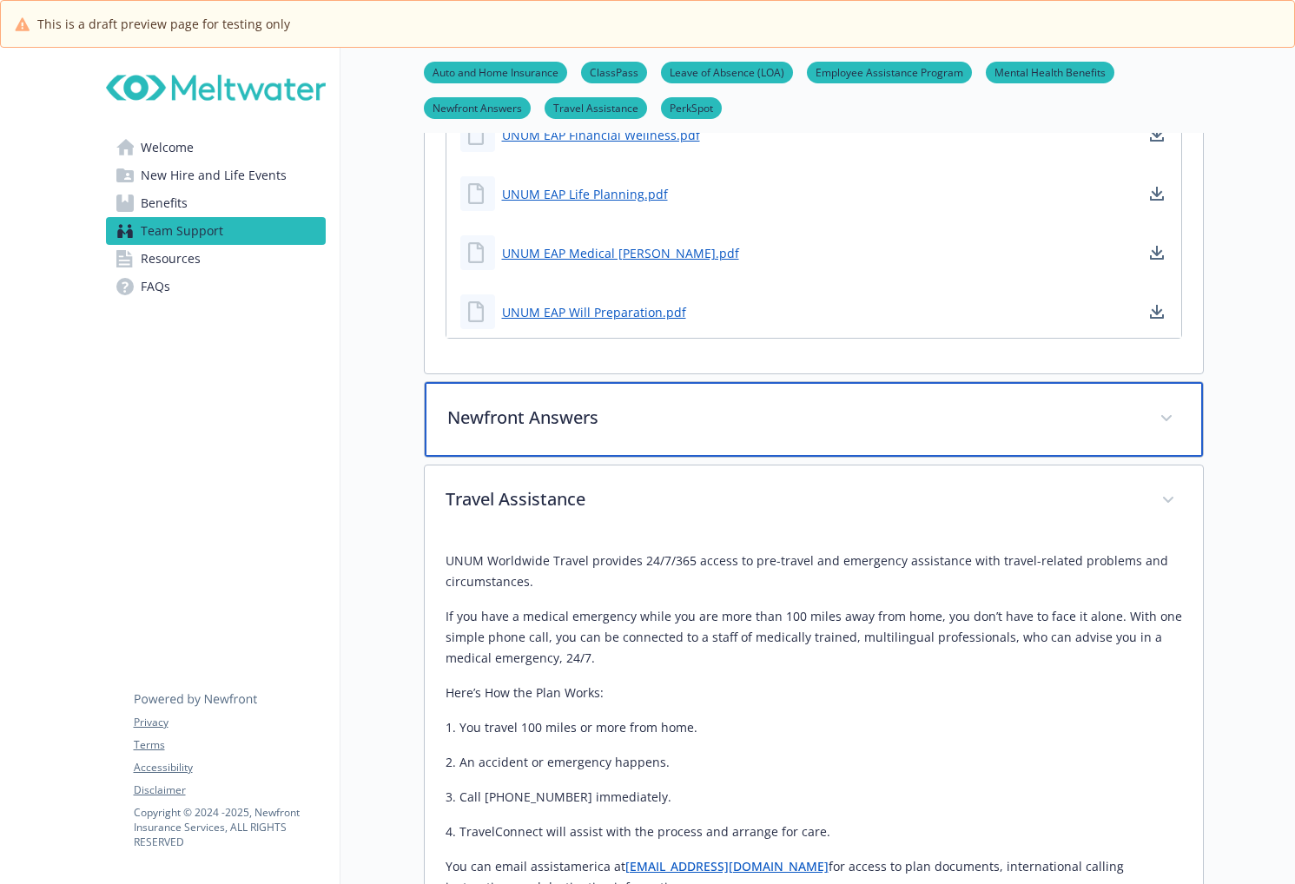
click at [565, 405] on p "Newfront Answers" at bounding box center [792, 418] width 691 height 26
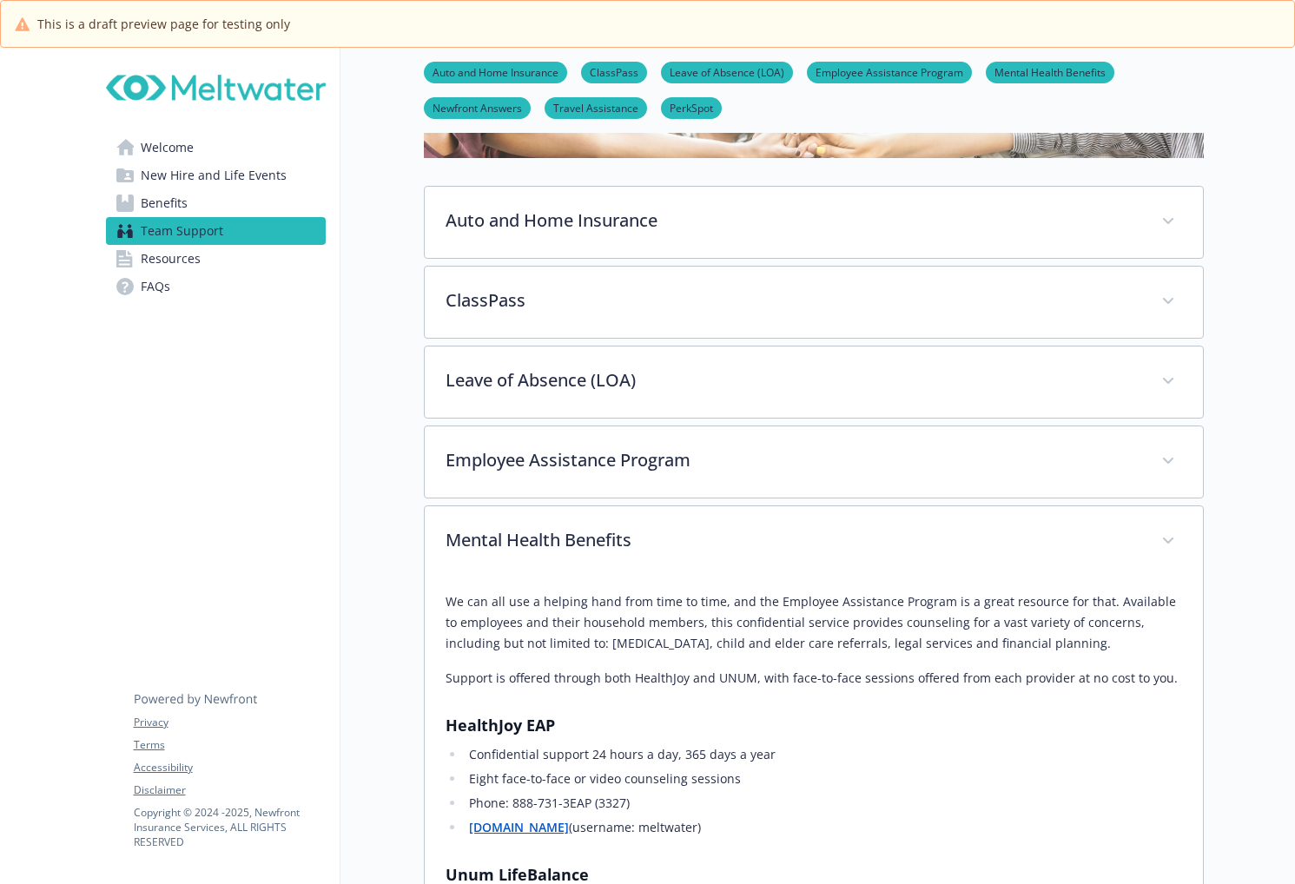
scroll to position [86, 0]
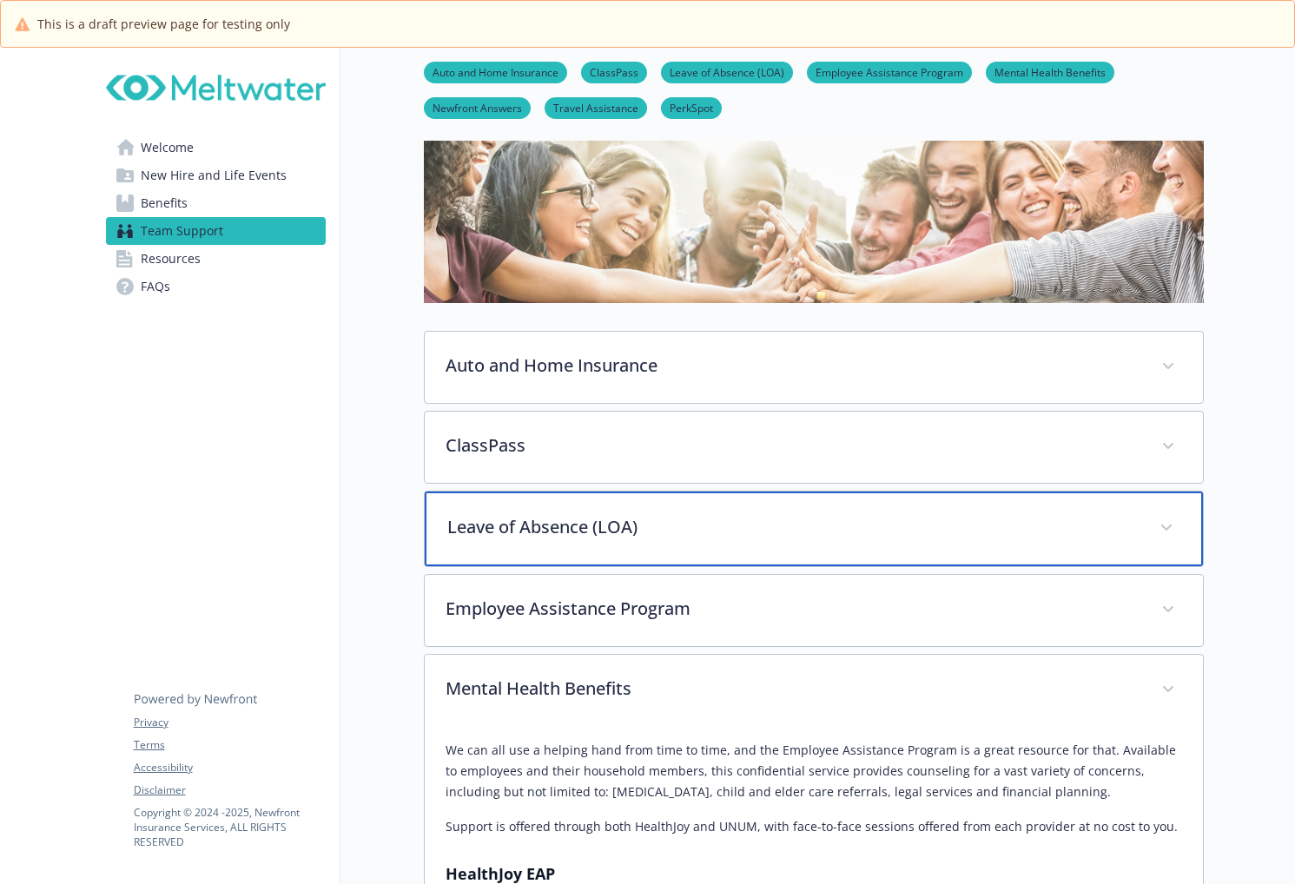
click at [556, 521] on p "Leave of Absence (LOA)" at bounding box center [792, 527] width 691 height 26
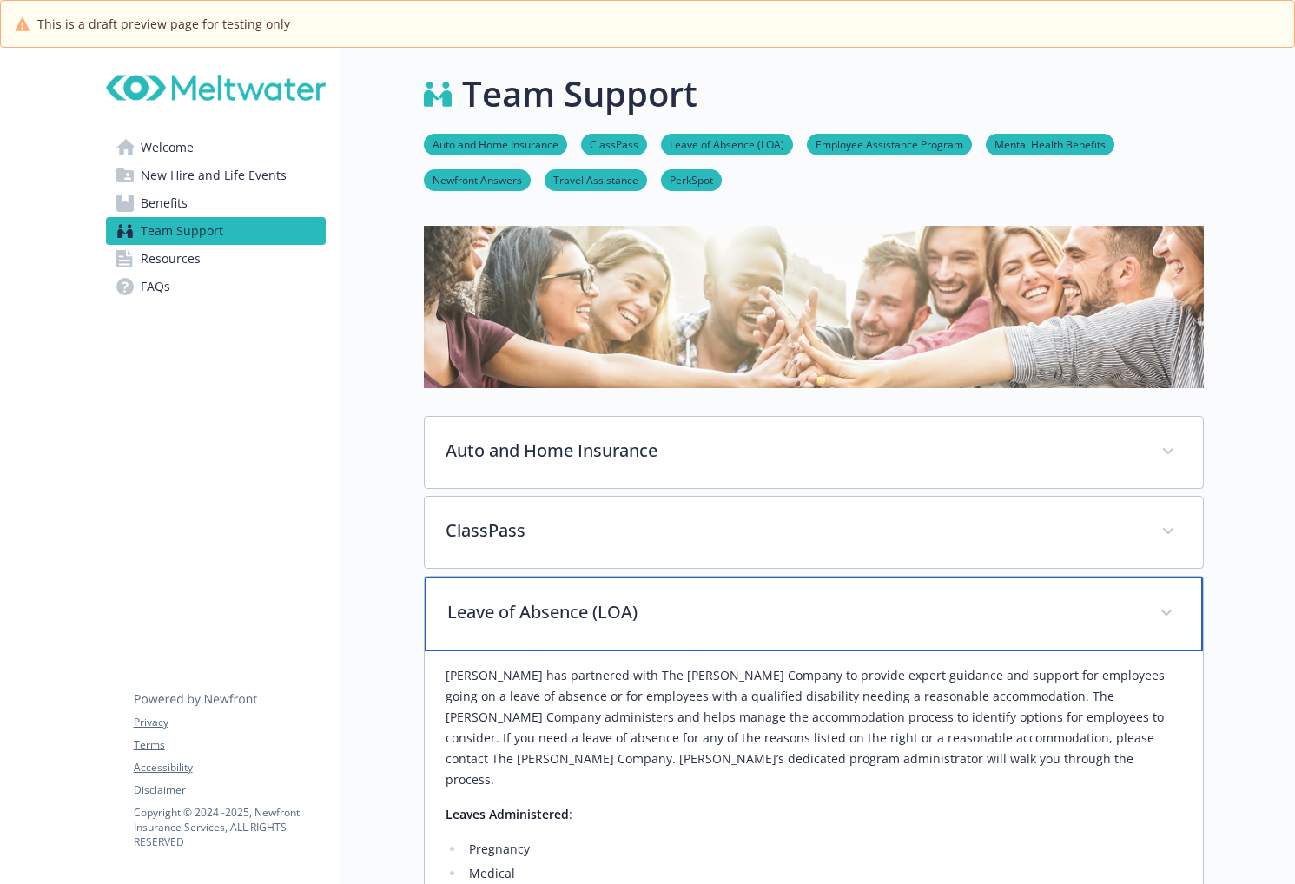
scroll to position [0, 0]
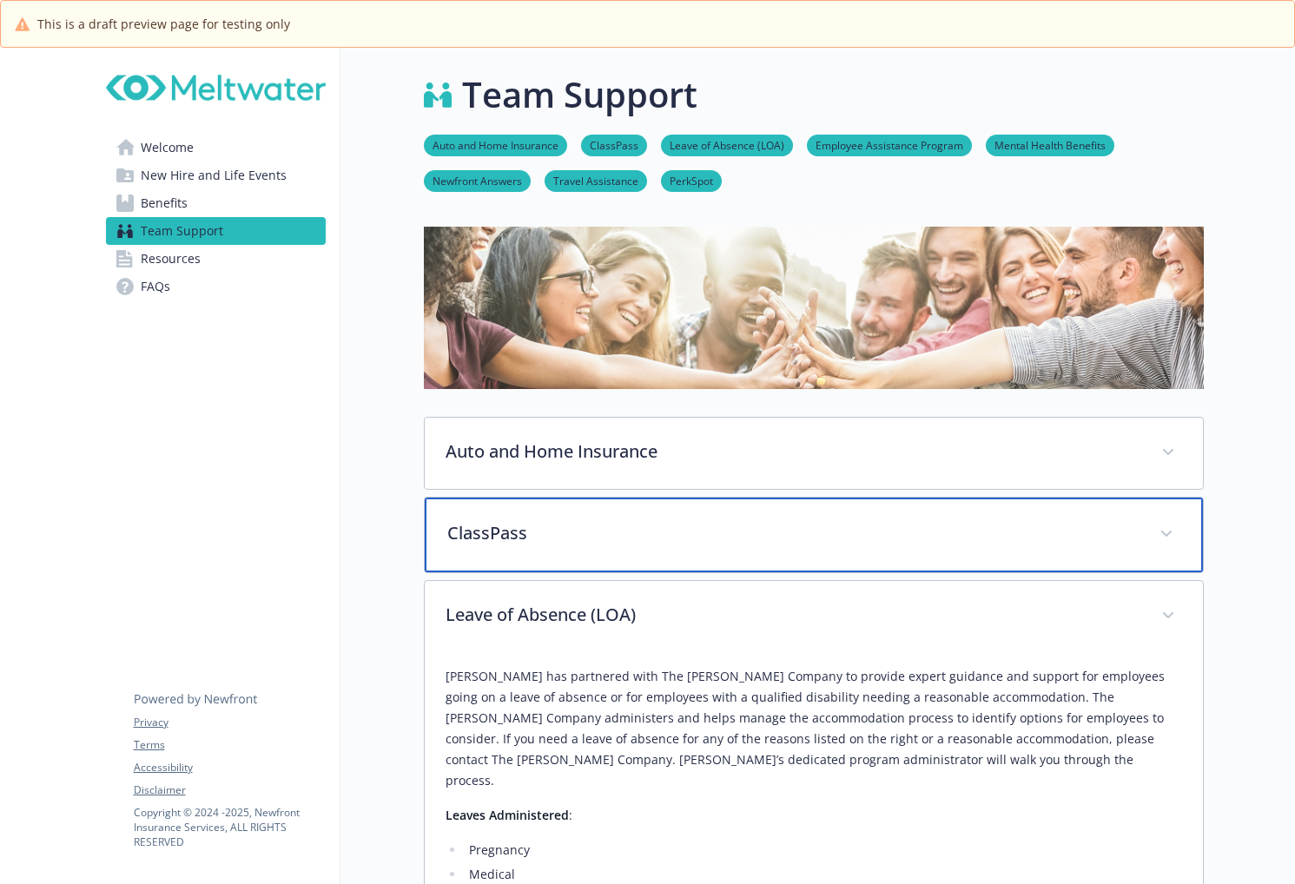
click at [618, 539] on p "ClassPass" at bounding box center [792, 533] width 691 height 26
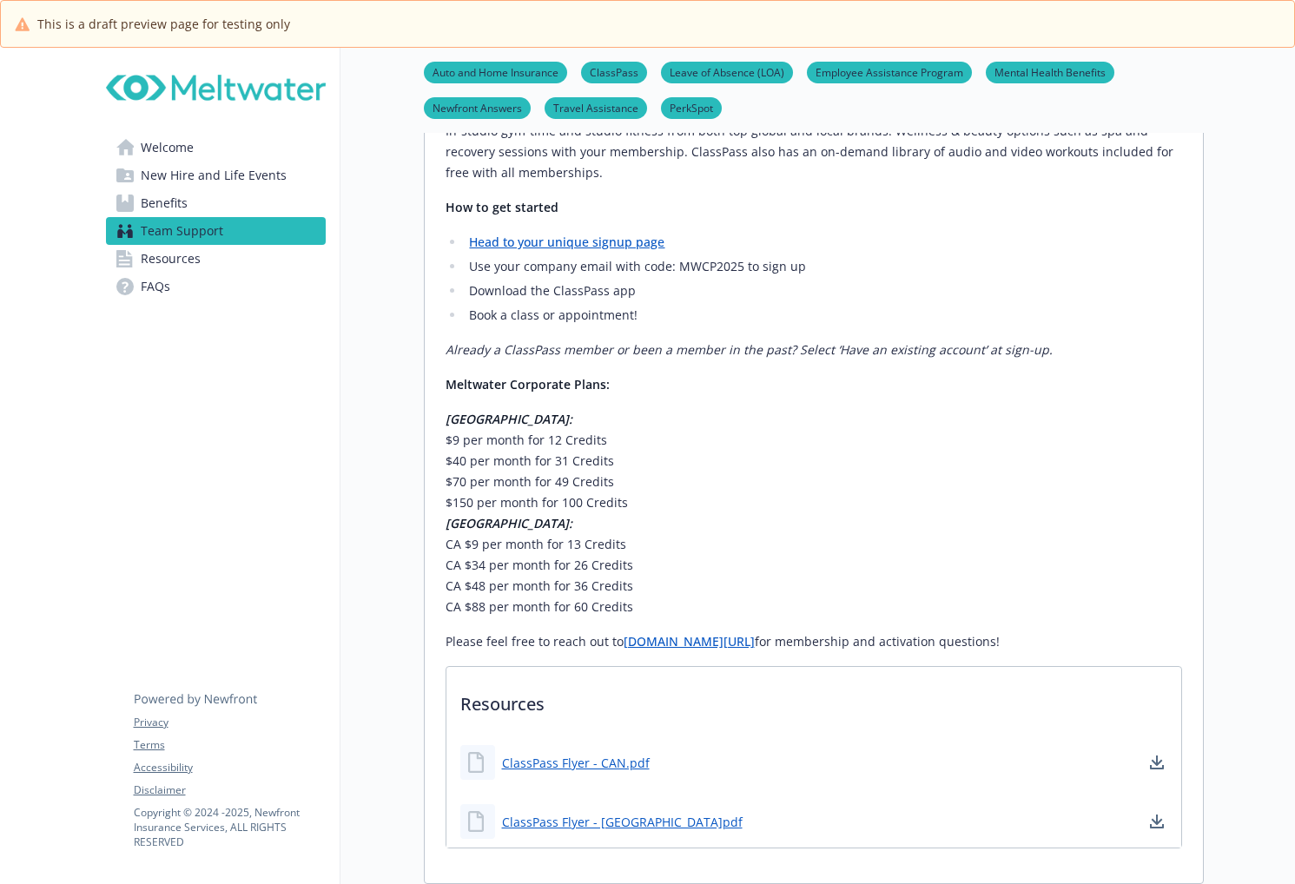
scroll to position [87, 0]
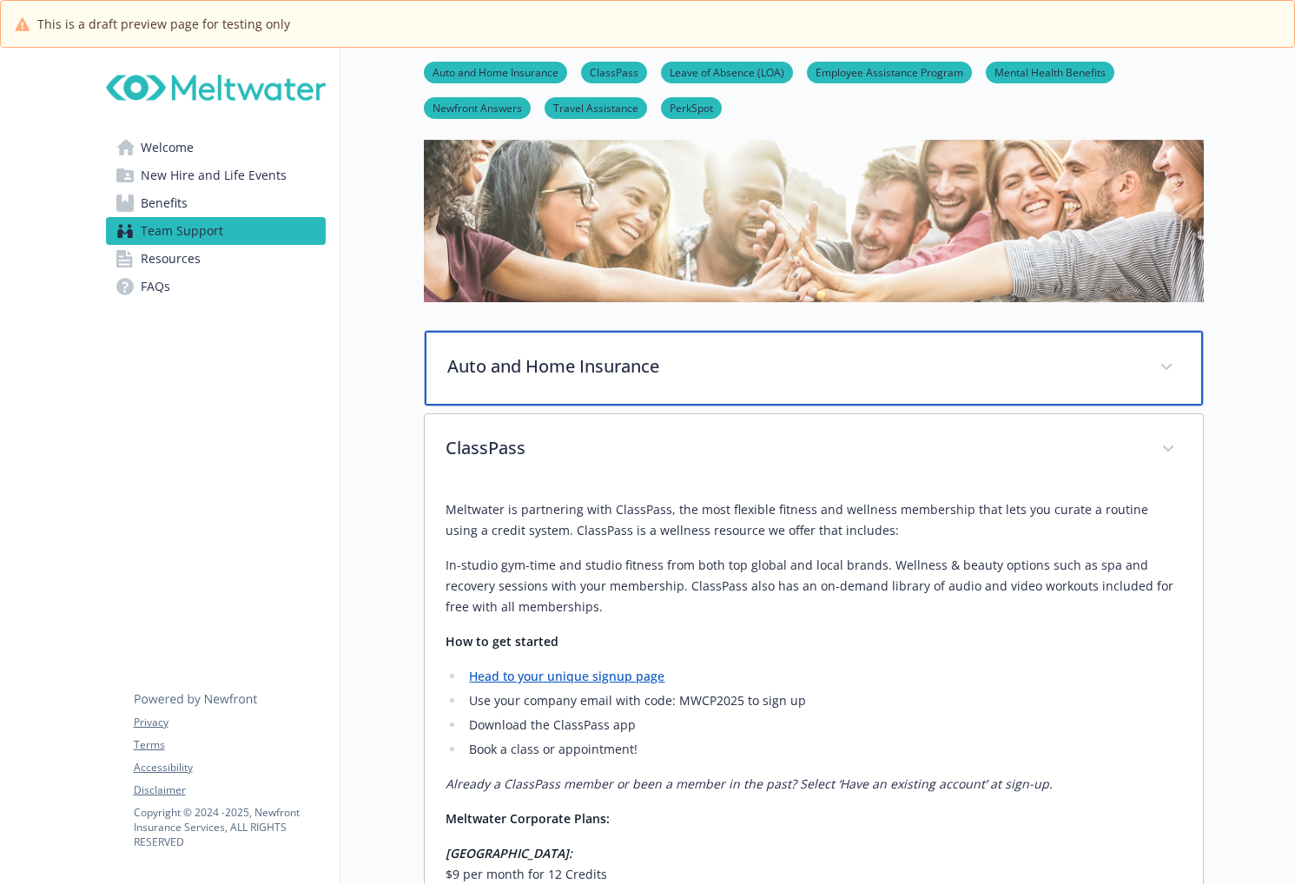
click at [595, 334] on div "Auto and Home Insurance" at bounding box center [814, 368] width 778 height 75
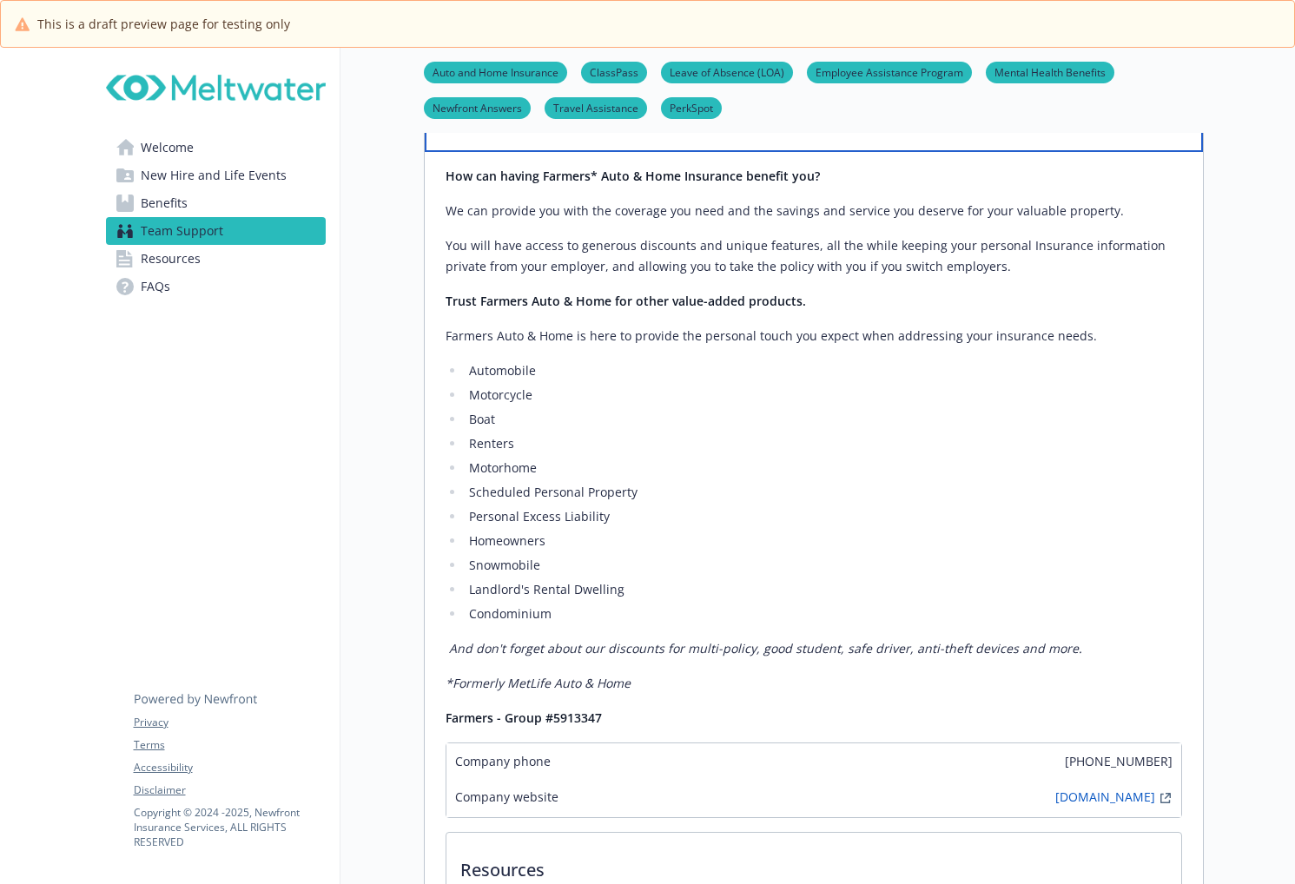
scroll to position [521, 0]
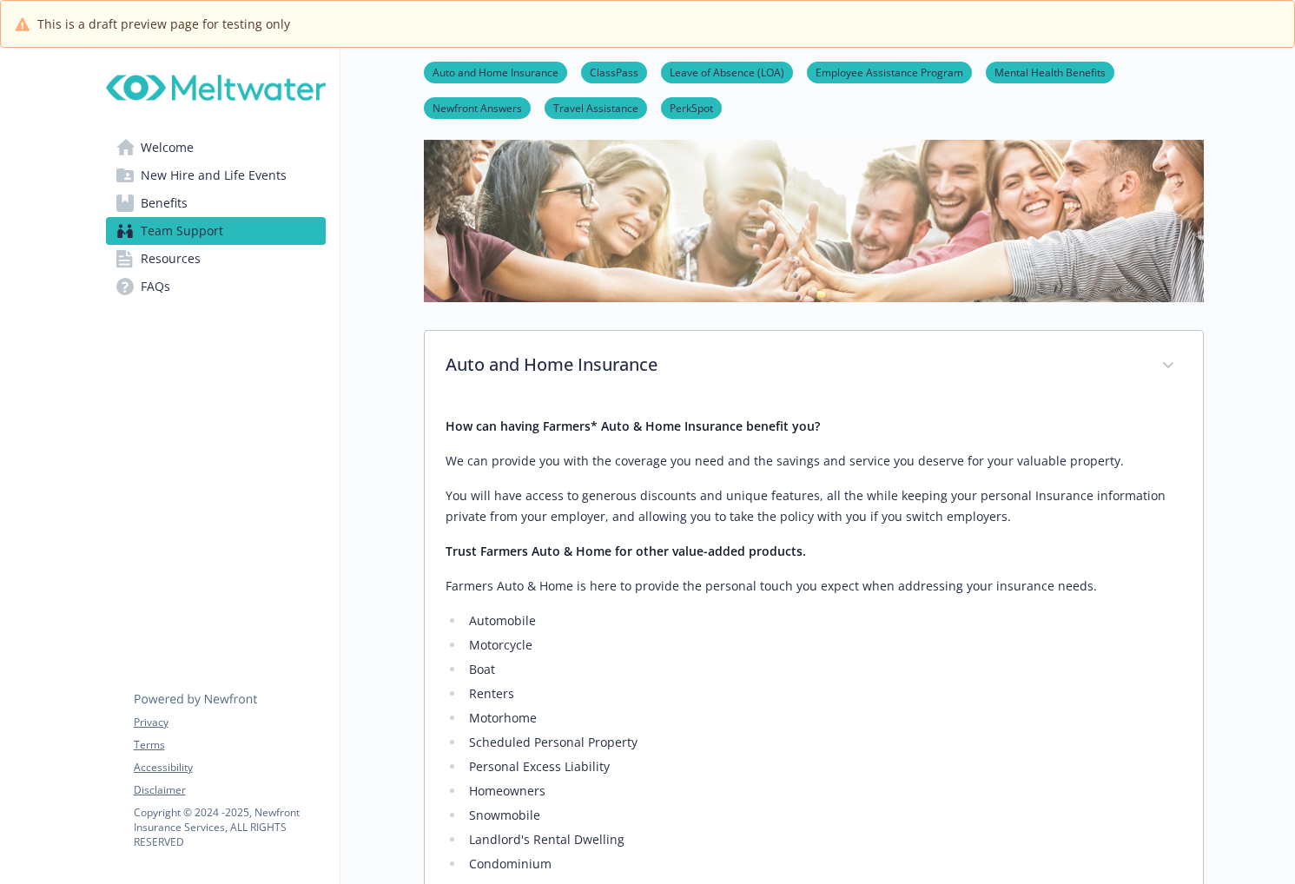
click at [227, 258] on link "Resources" at bounding box center [216, 259] width 220 height 28
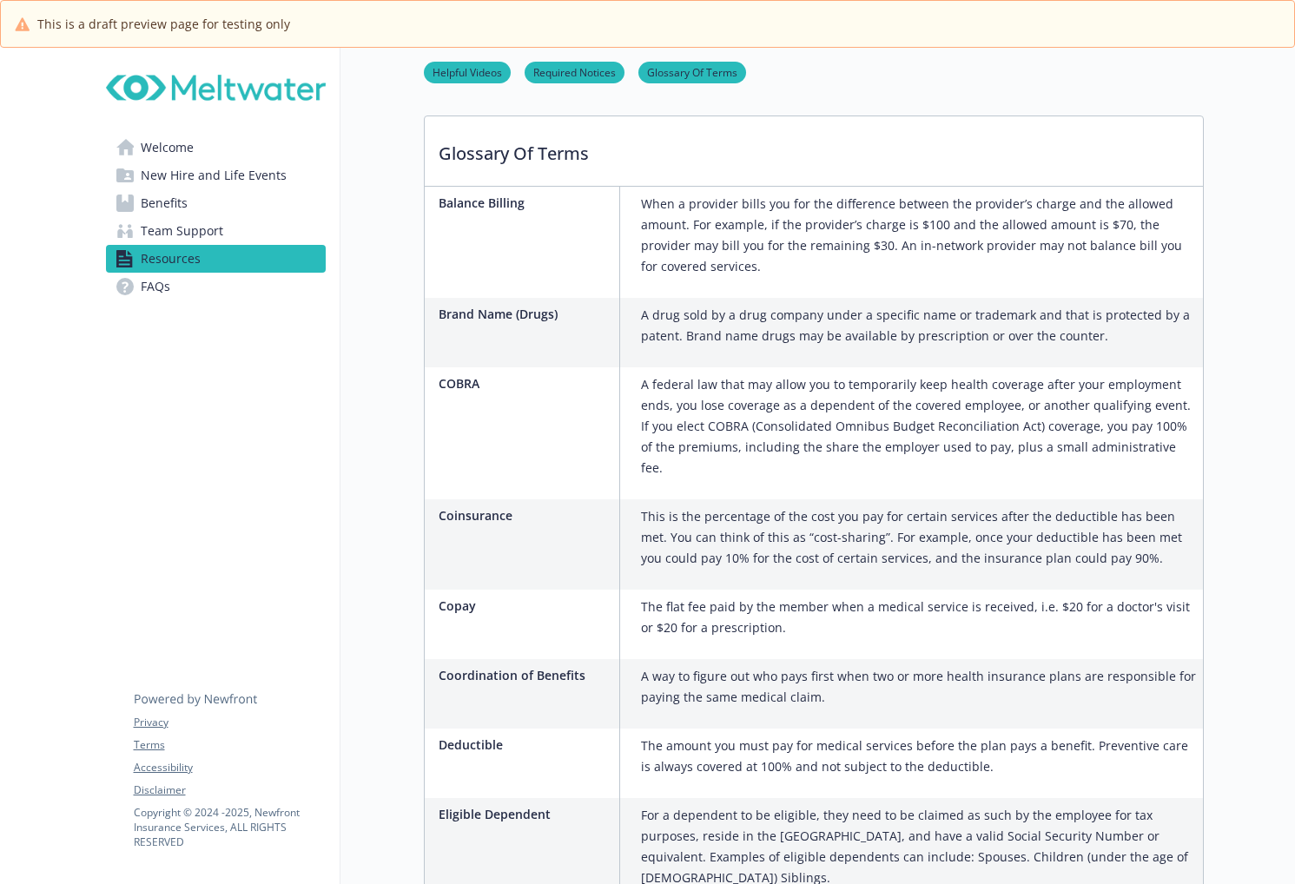
scroll to position [1129, 0]
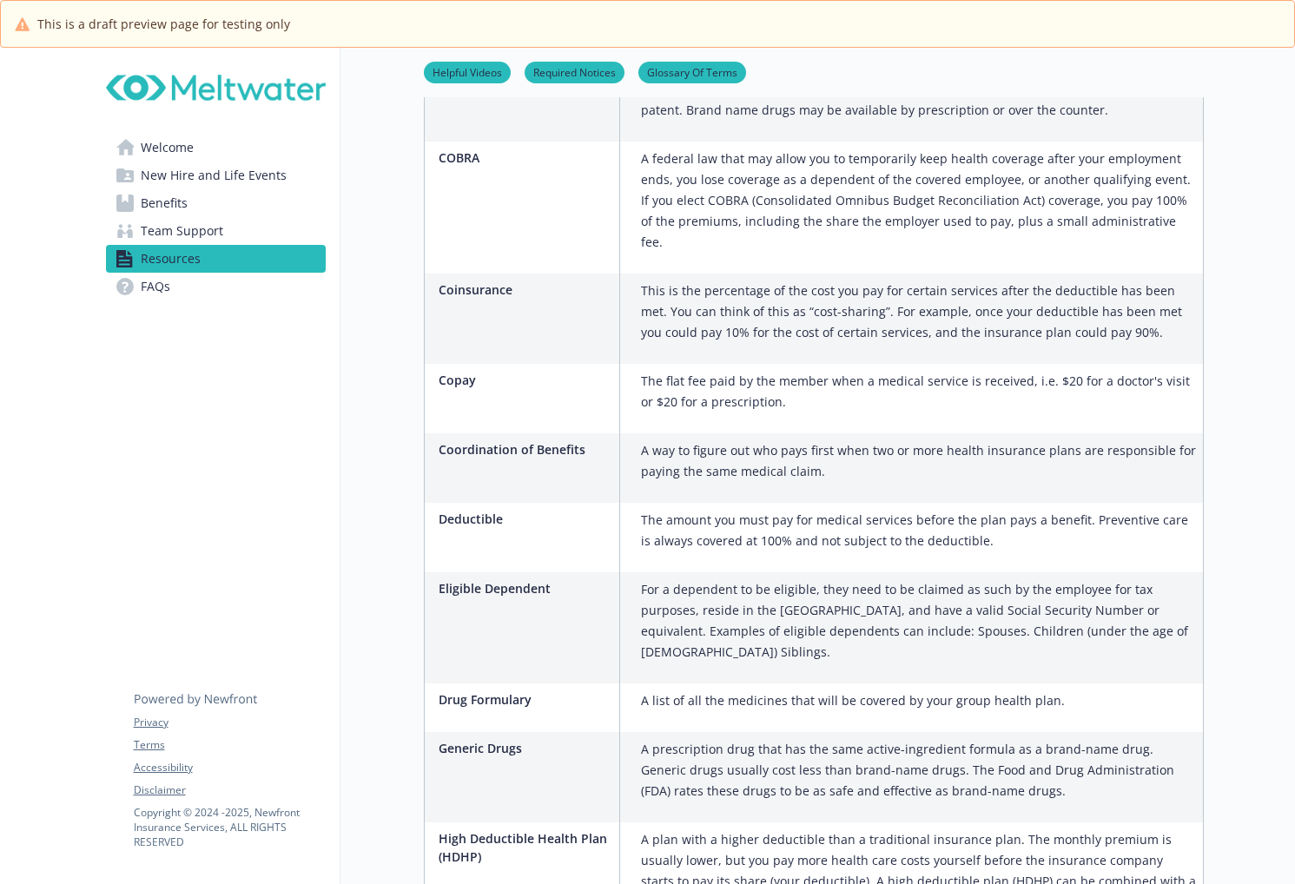
click at [211, 196] on link "Benefits" at bounding box center [216, 203] width 220 height 28
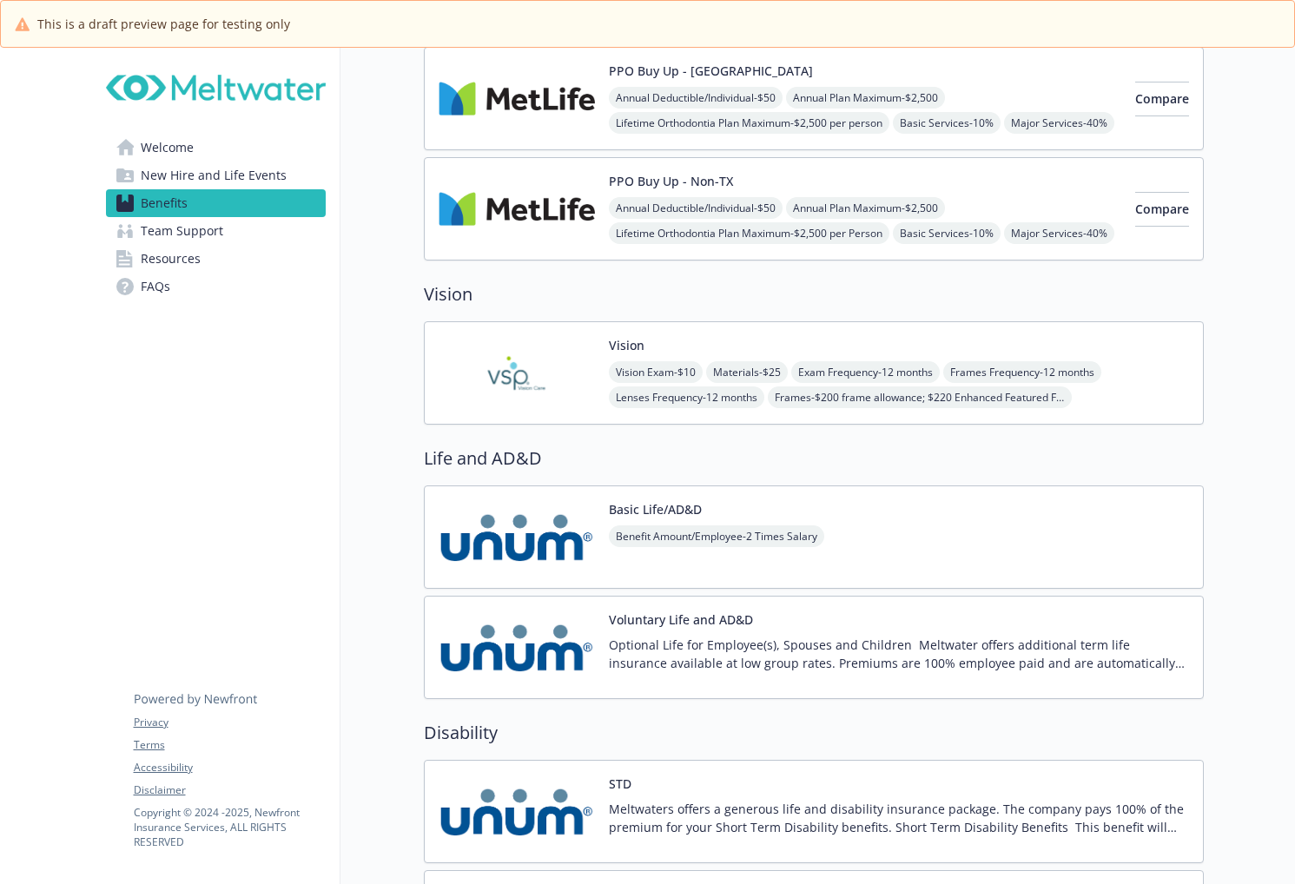
click at [284, 156] on link "Welcome" at bounding box center [216, 148] width 220 height 28
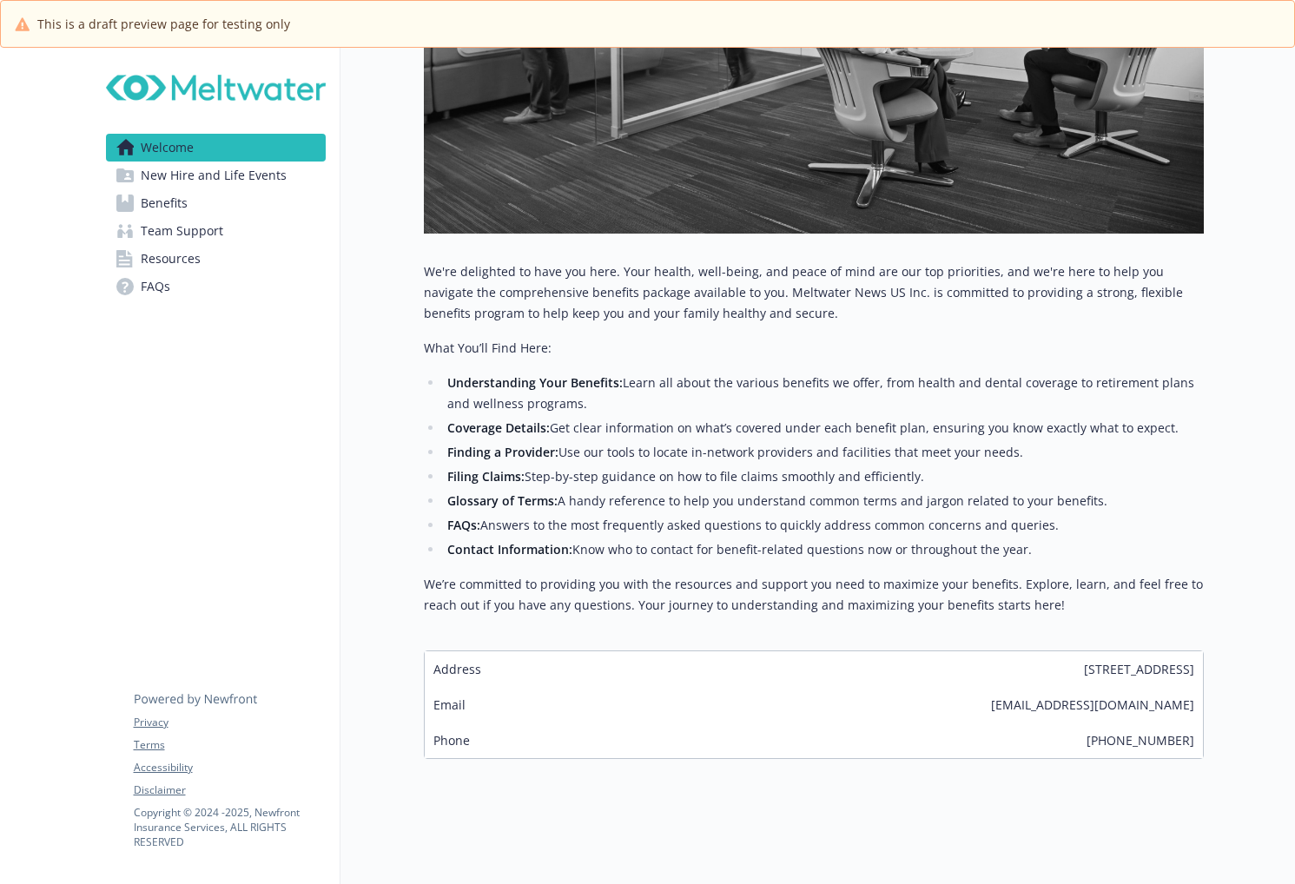
click at [280, 171] on span "New Hire and Life Events" at bounding box center [214, 176] width 146 height 28
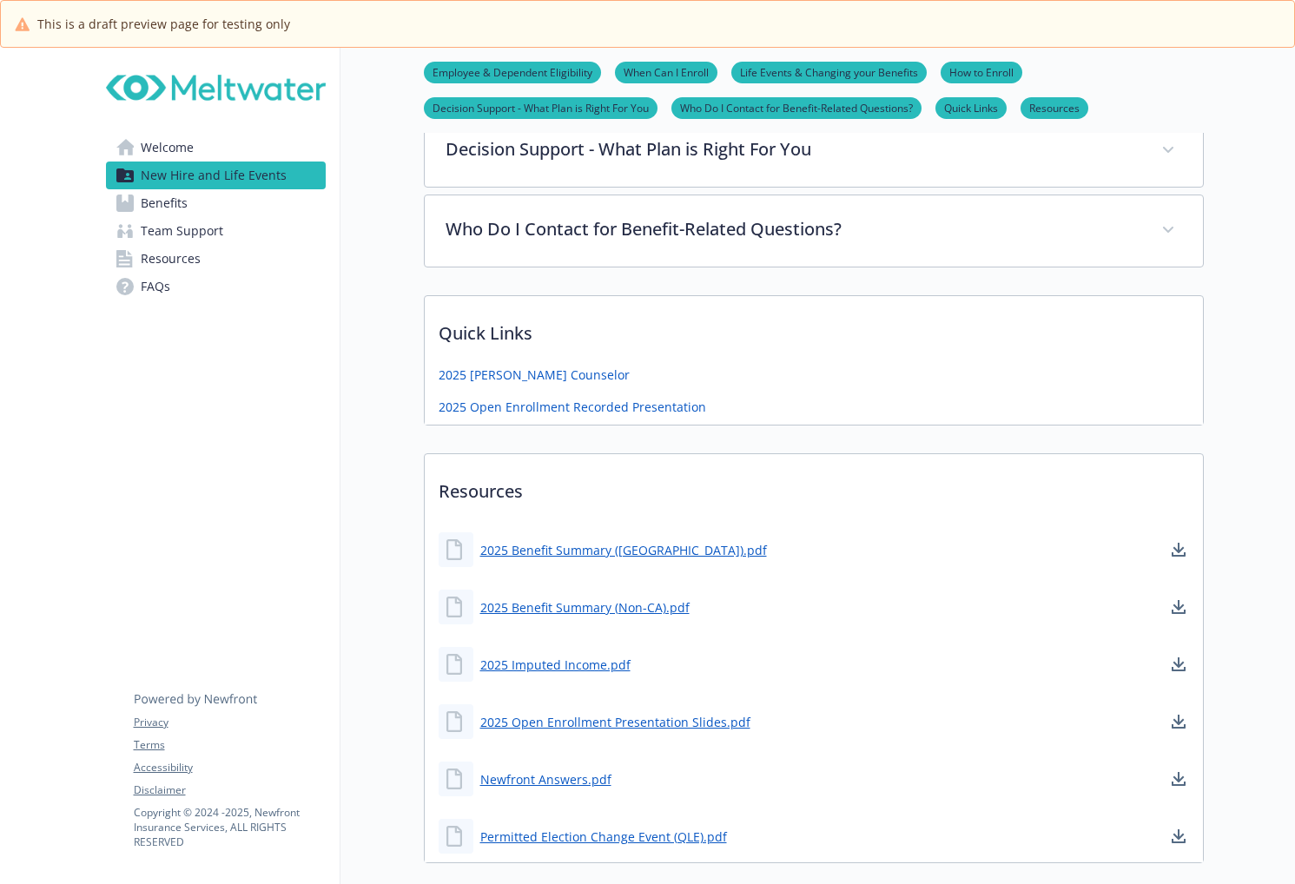
scroll to position [739, 0]
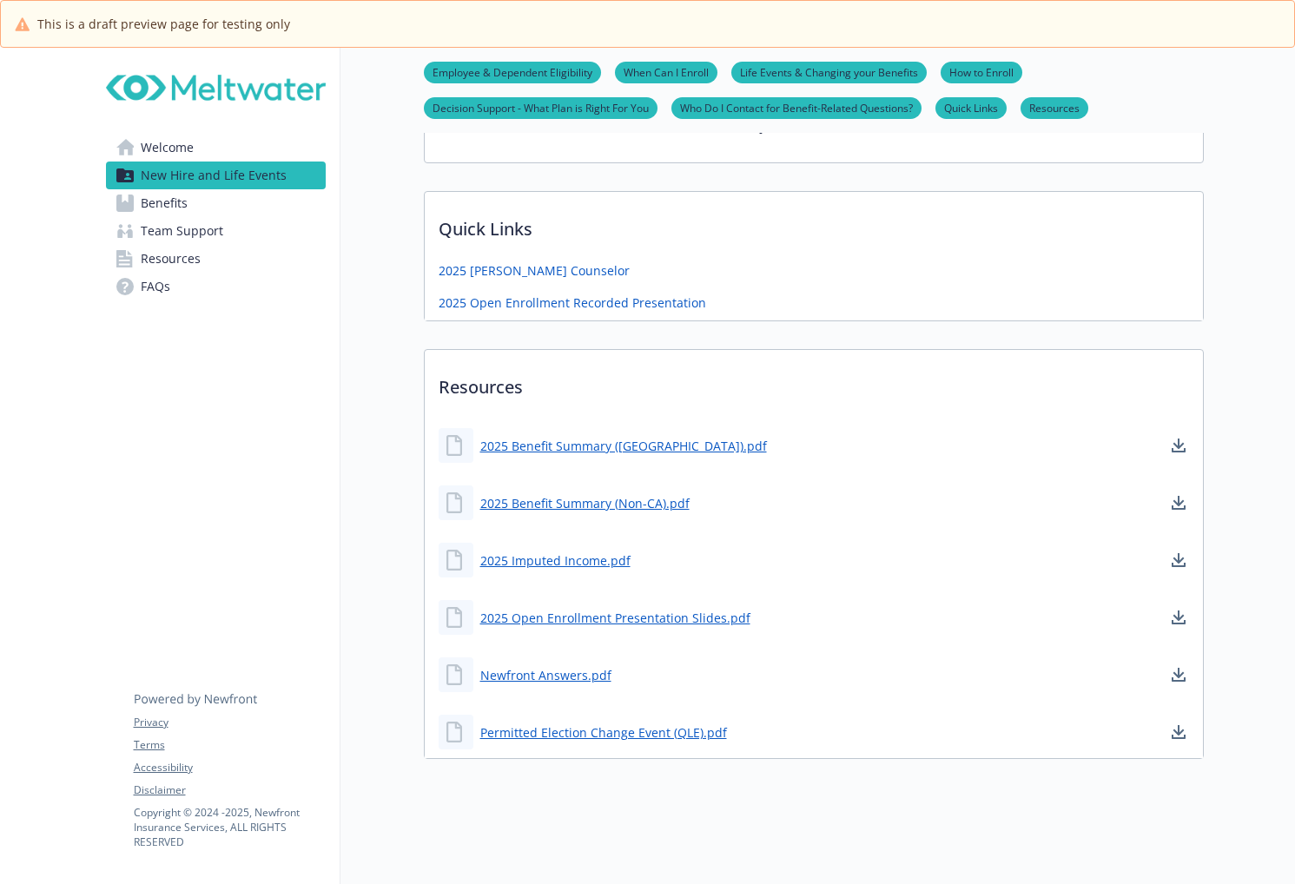
click at [227, 200] on link "Benefits" at bounding box center [216, 203] width 220 height 28
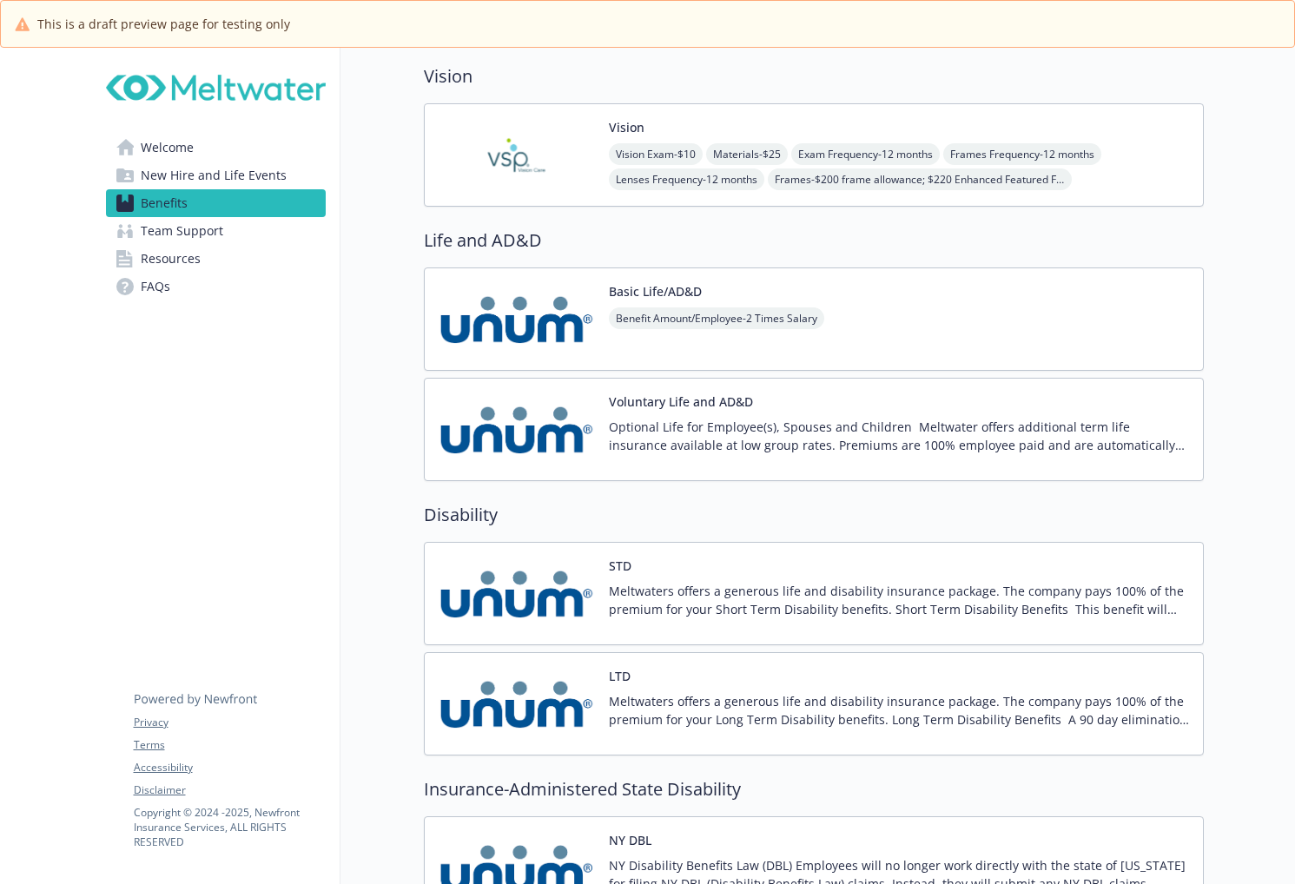
scroll to position [1781, 0]
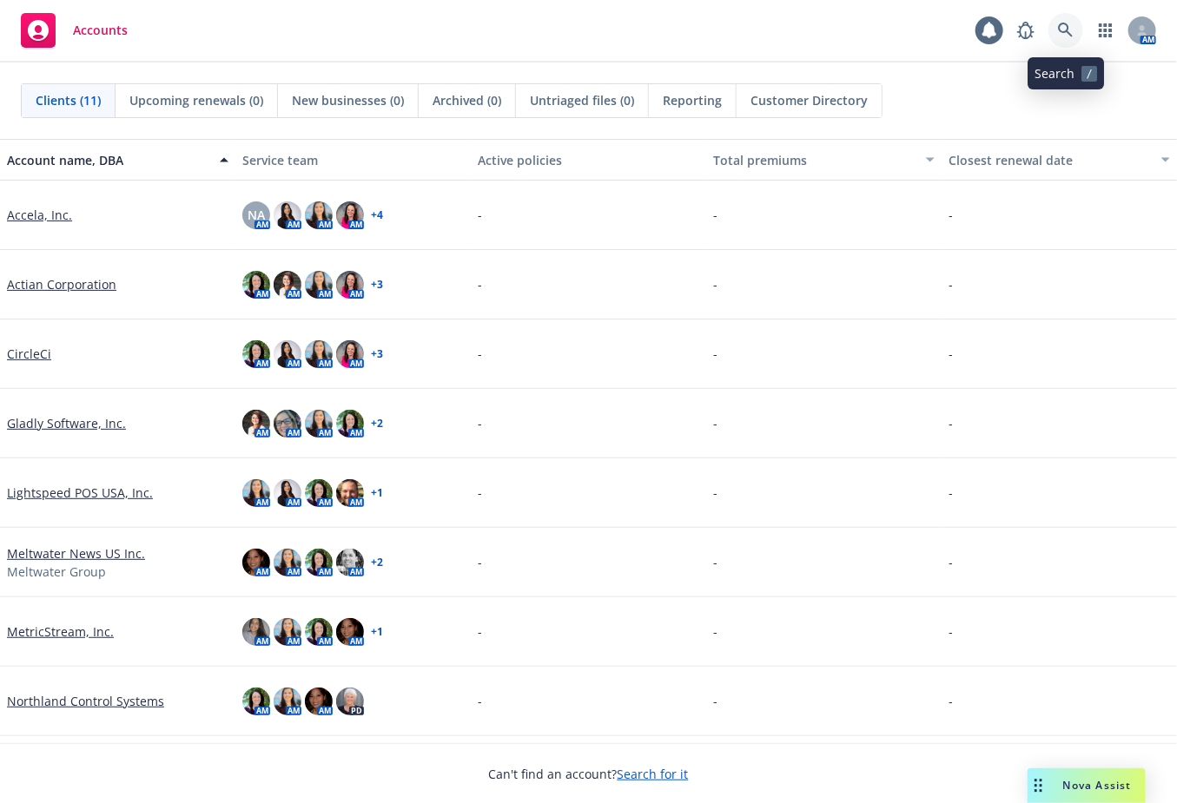
click at [1071, 29] on icon at bounding box center [1066, 31] width 16 height 16
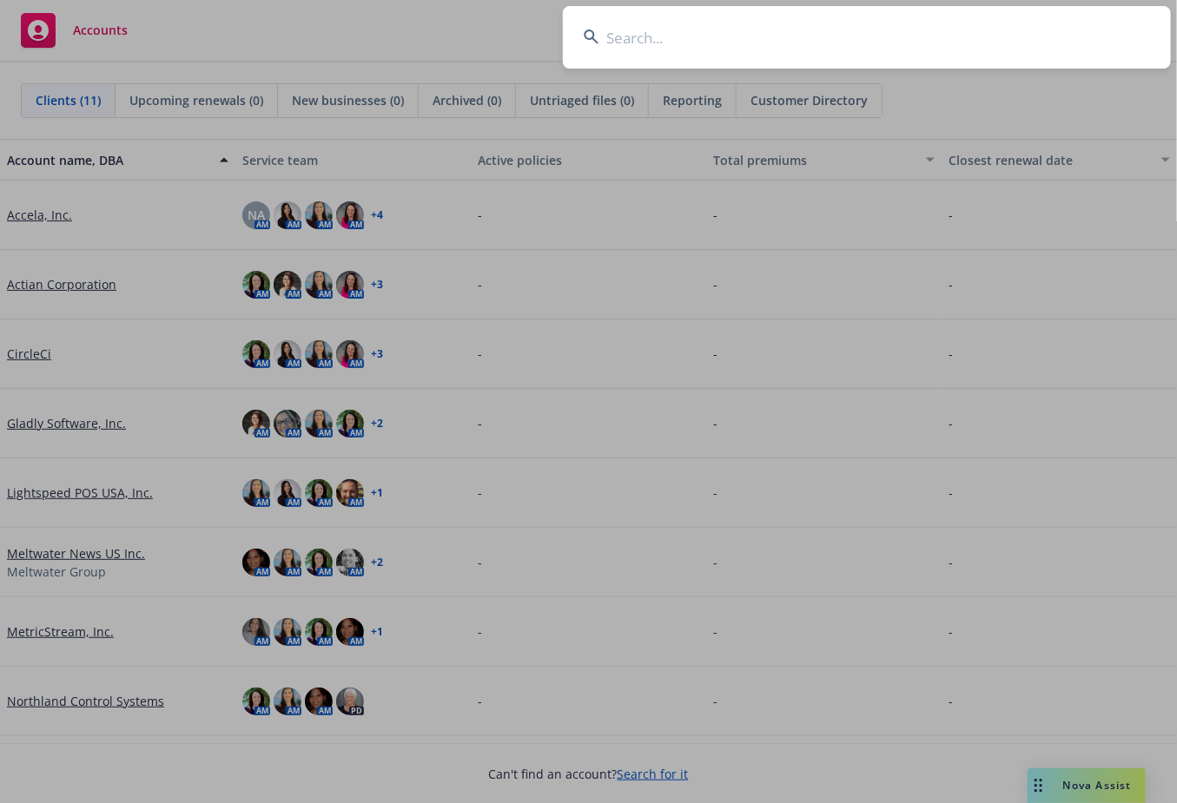
click at [870, 44] on input at bounding box center [867, 37] width 608 height 63
type input "meltwater"
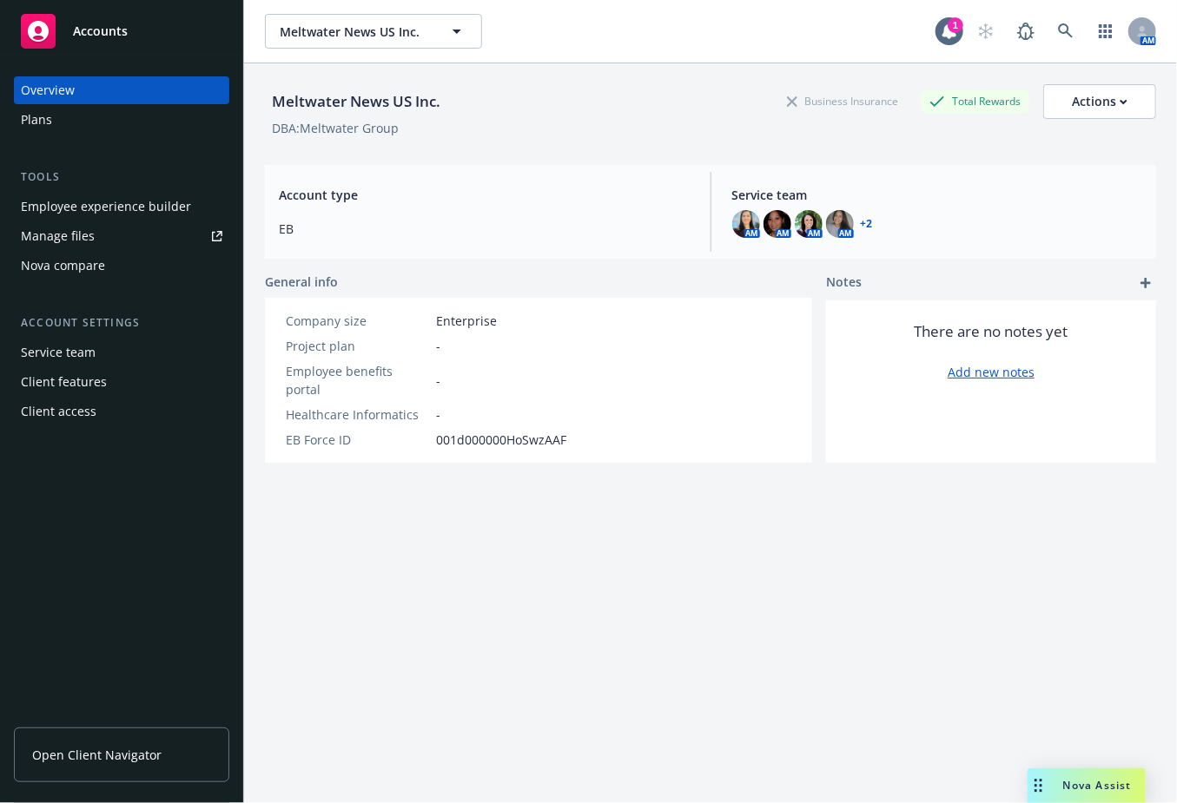
click at [87, 208] on div "Employee experience builder" at bounding box center [106, 207] width 170 height 28
click at [67, 120] on div "Plans" at bounding box center [122, 120] width 202 height 28
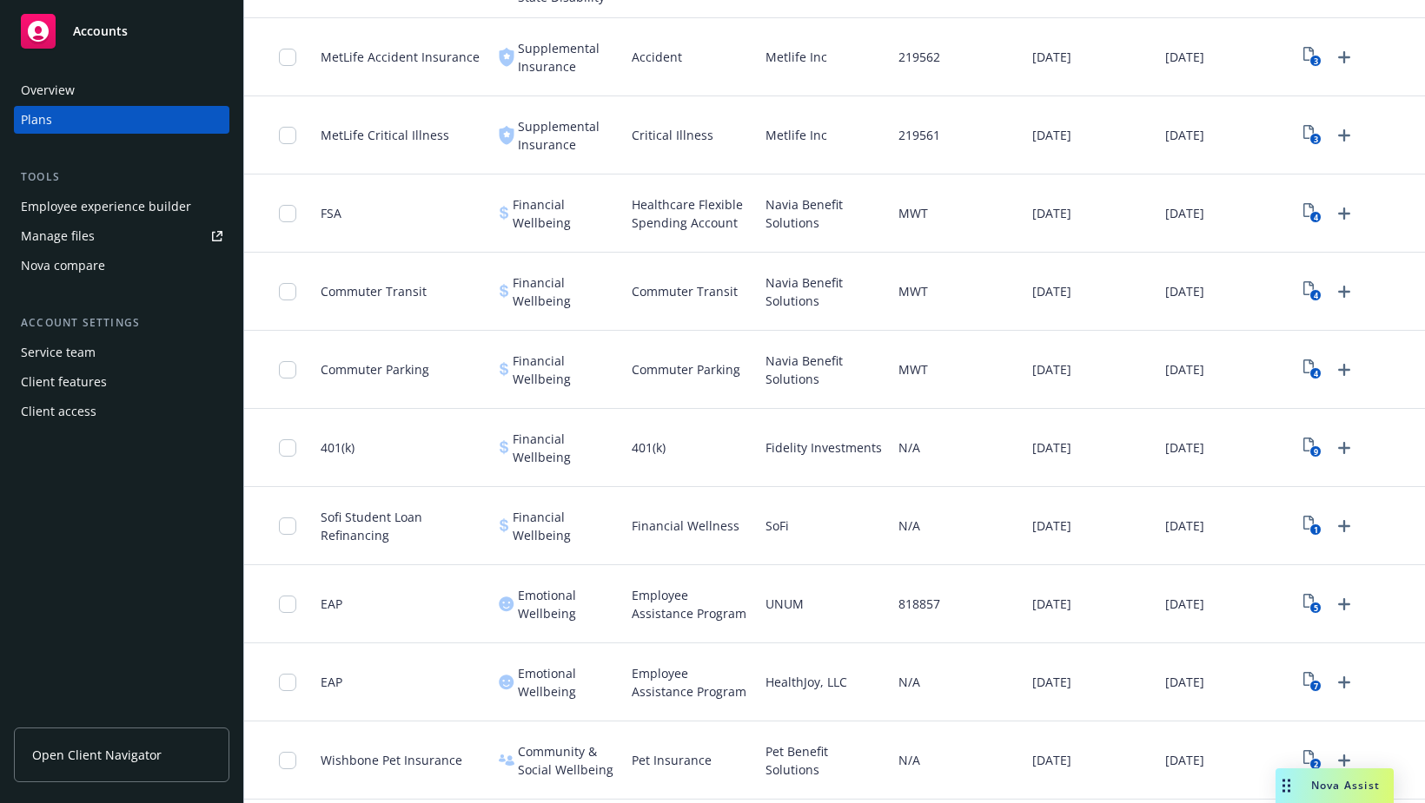
scroll to position [1393, 0]
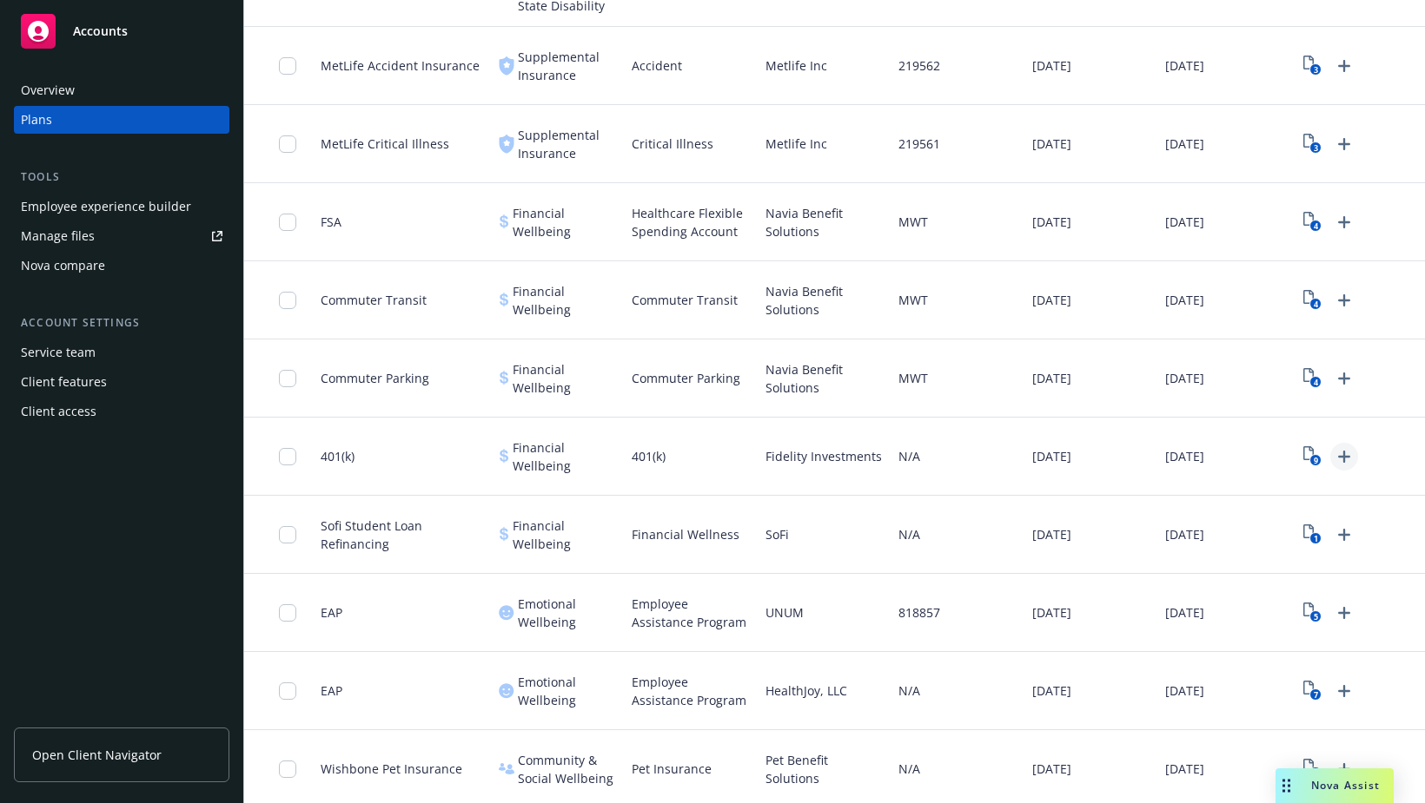
click at [1176, 454] on icon "Upload Plan Documents" at bounding box center [1344, 457] width 12 height 12
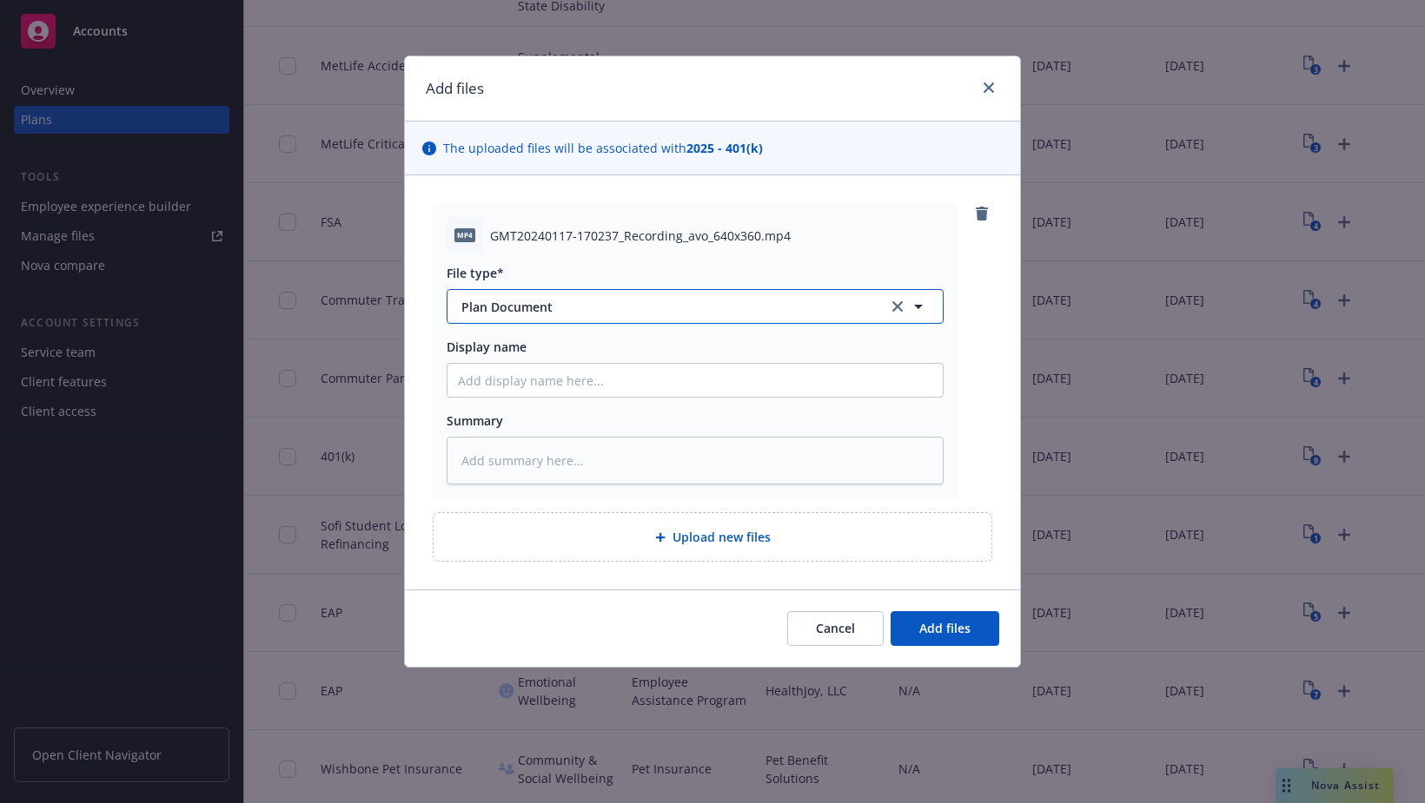
click at [536, 305] on span "Plan Document" at bounding box center [662, 307] width 402 height 18
click at [986, 276] on div "mp4 GMT20240117-170237_Recording_avo_640x360.mp4 File type* Plan Document Displ…" at bounding box center [712, 350] width 559 height 295
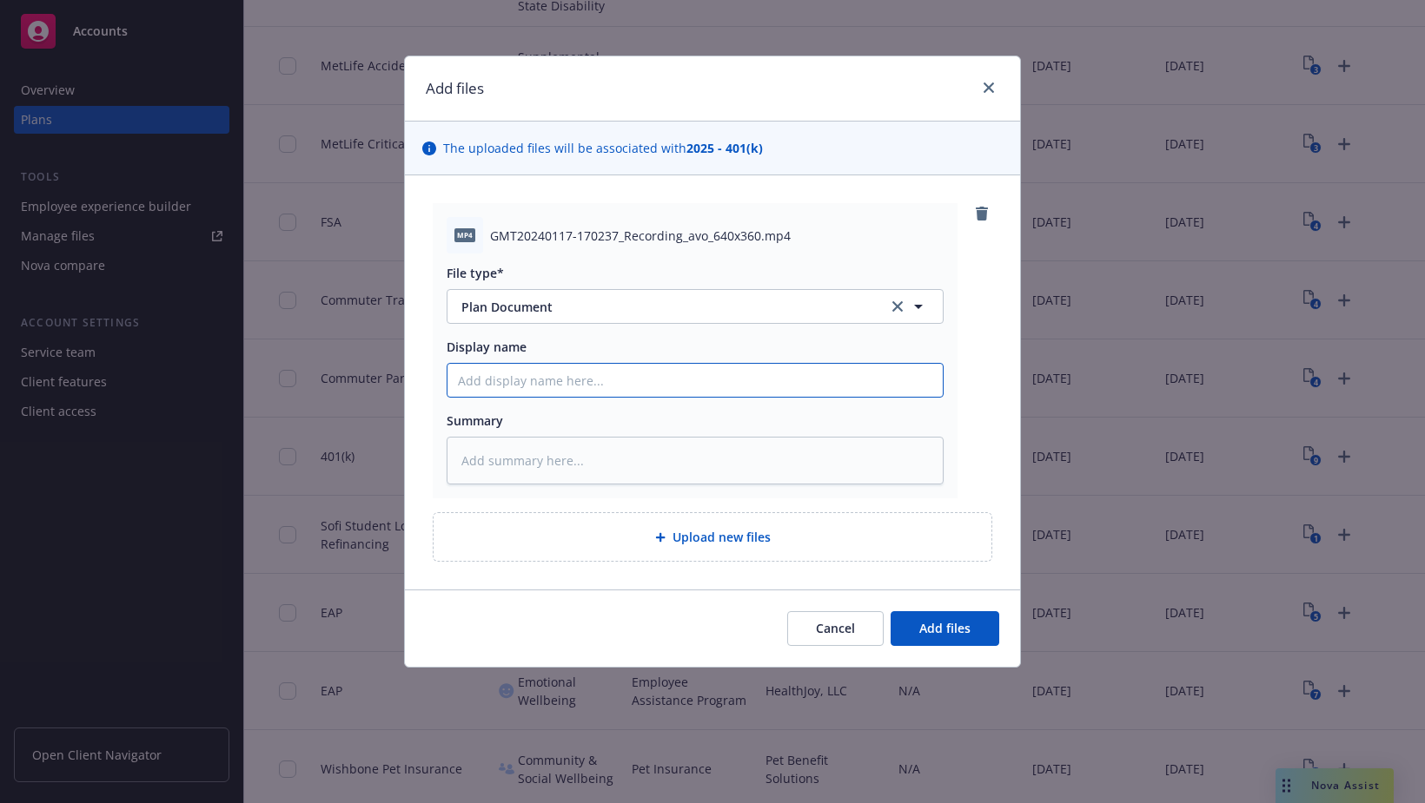
click at [504, 377] on input "Display name" at bounding box center [694, 380] width 495 height 33
type textarea "x"
type input "M"
type textarea "x"
type input "Mka"
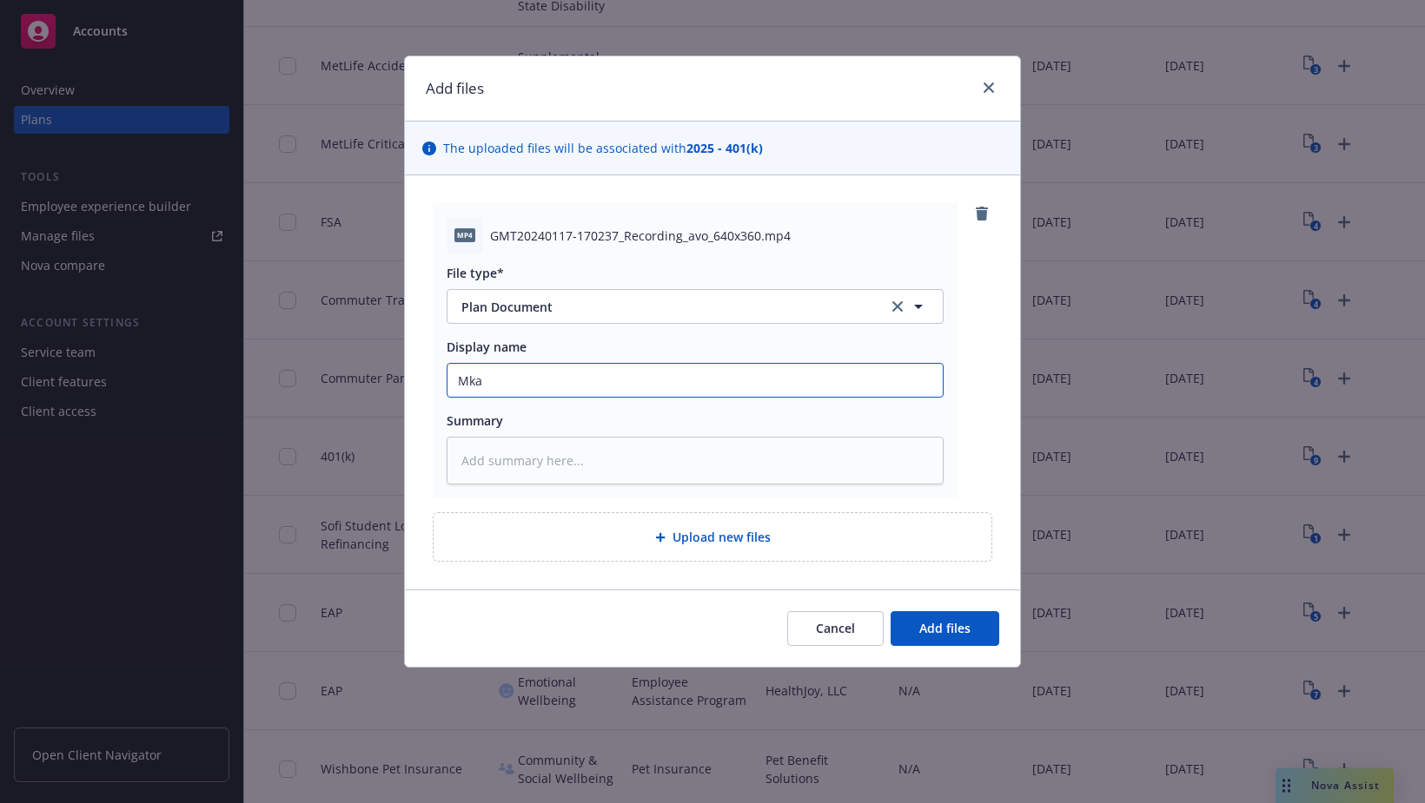
type textarea "x"
type input "Mkae"
type textarea "x"
type input "Mkae"
type textarea "x"
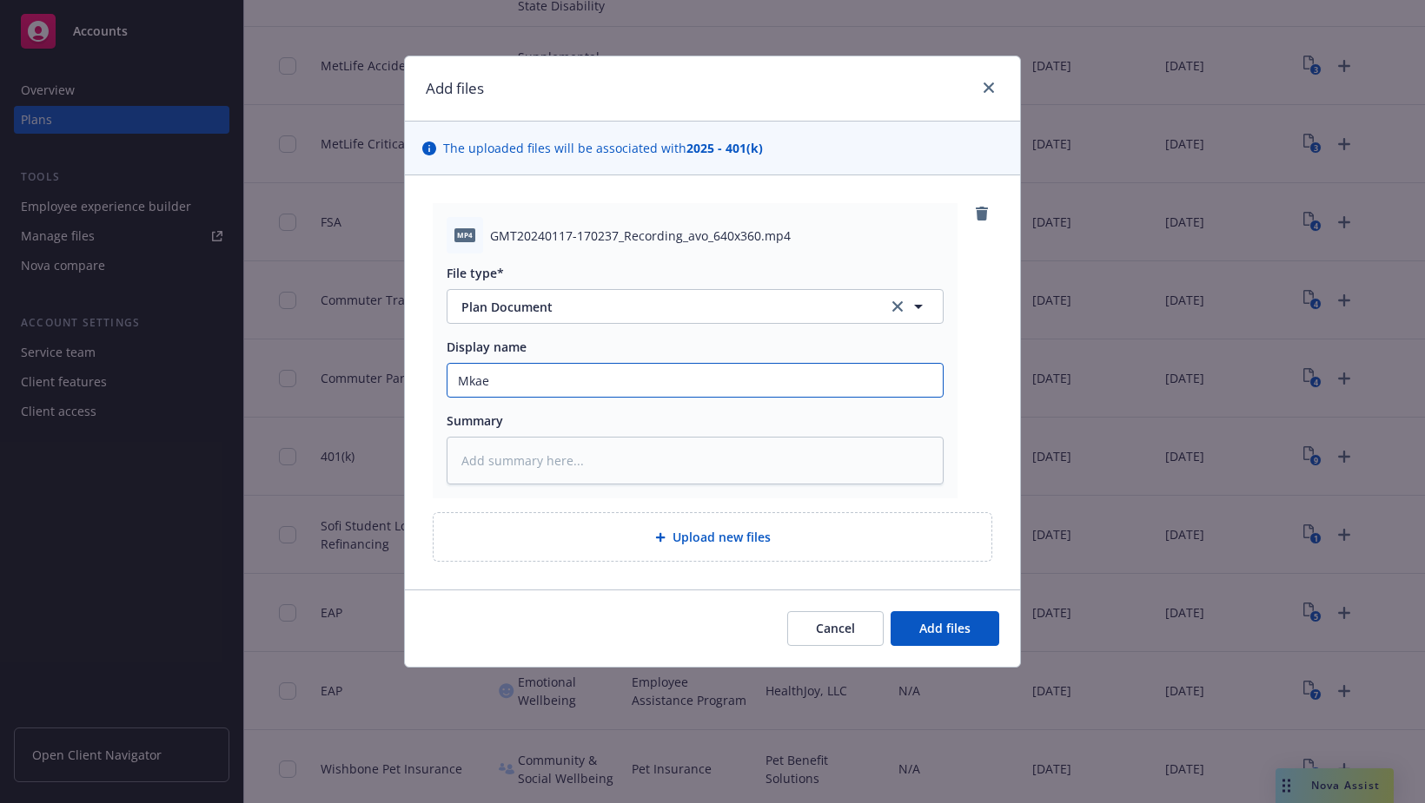
type input "Mkae"
type textarea "x"
type input "Mka"
type textarea "x"
type input "Mk"
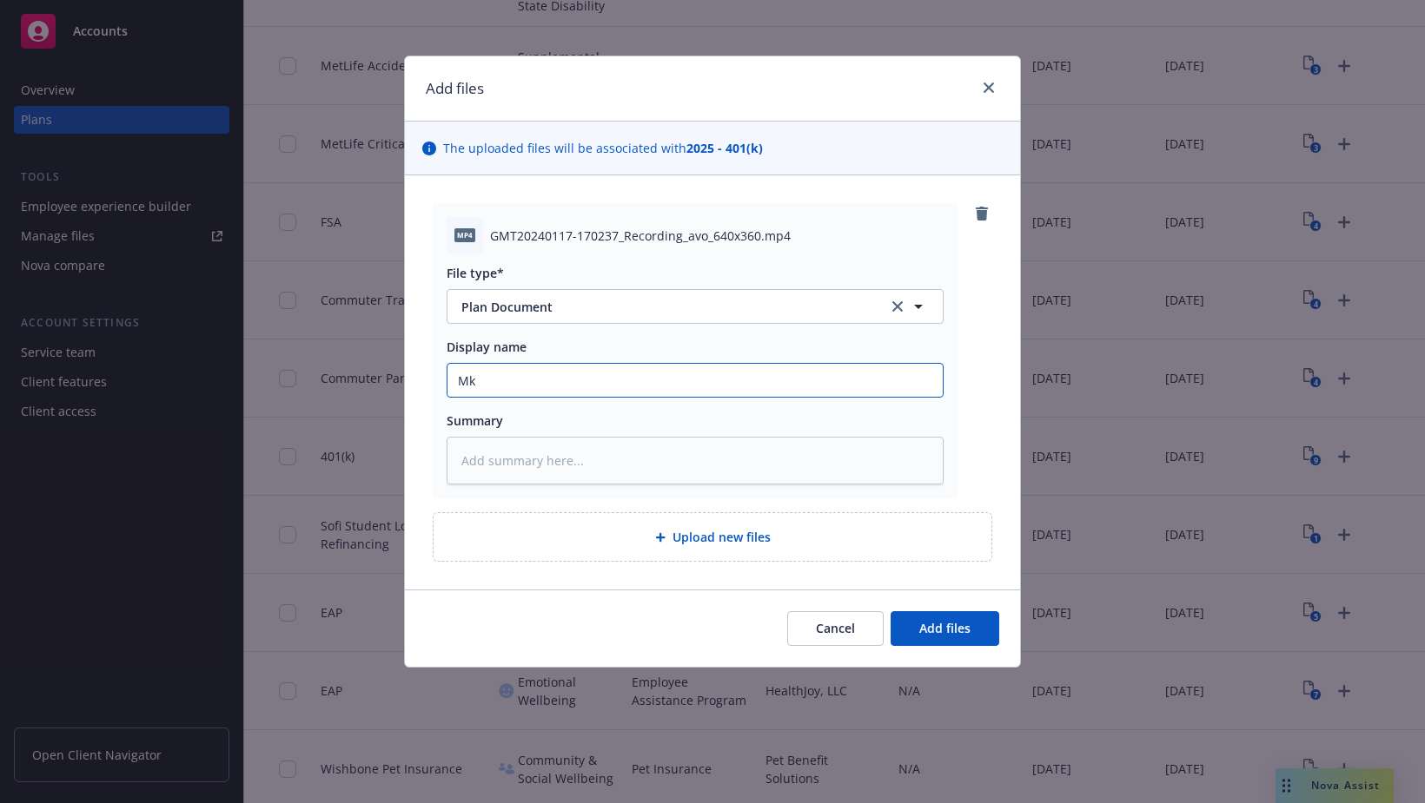
type textarea "x"
type input "M"
type textarea "x"
type input "Ma"
type textarea "x"
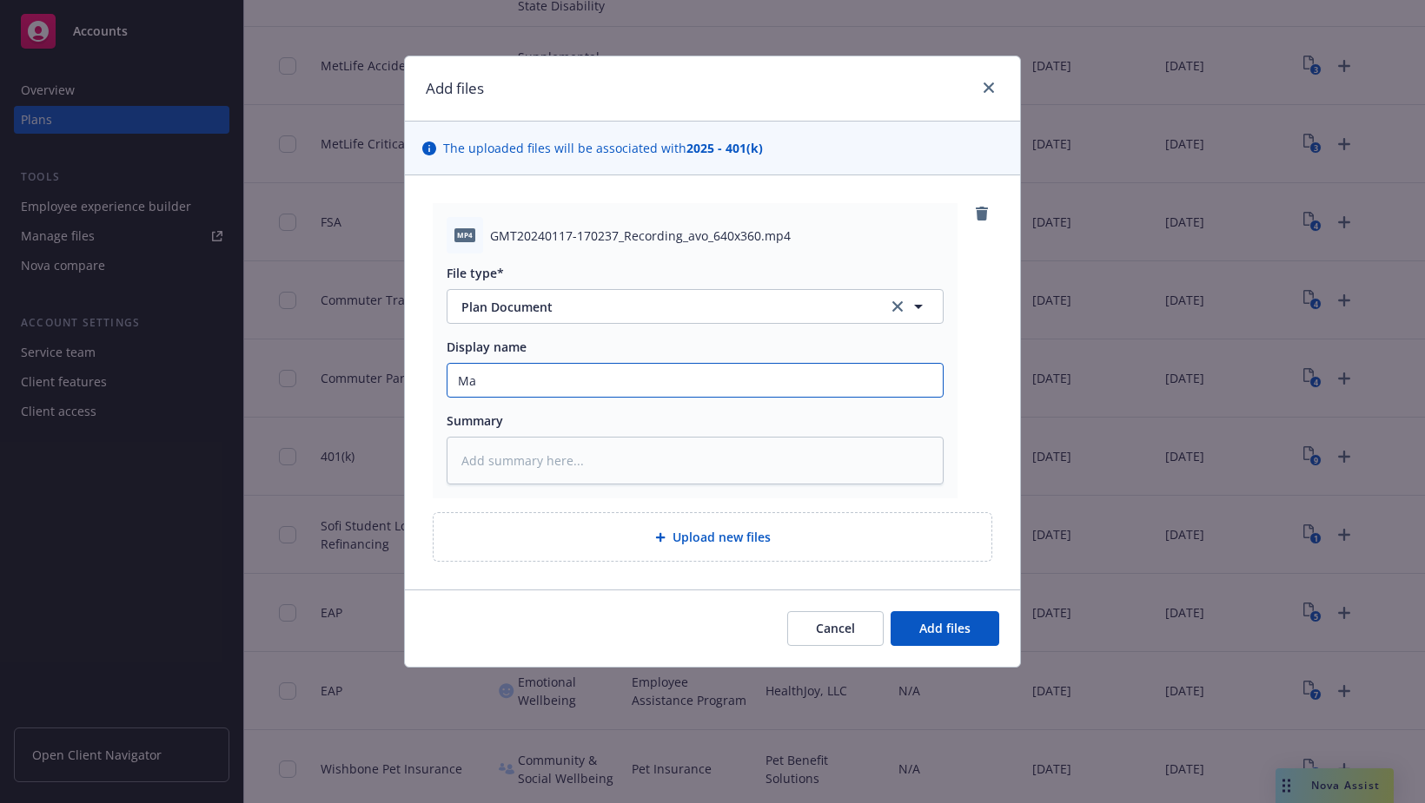
type input "Mak"
type textarea "x"
type input "Make"
type textarea "x"
type input "Make"
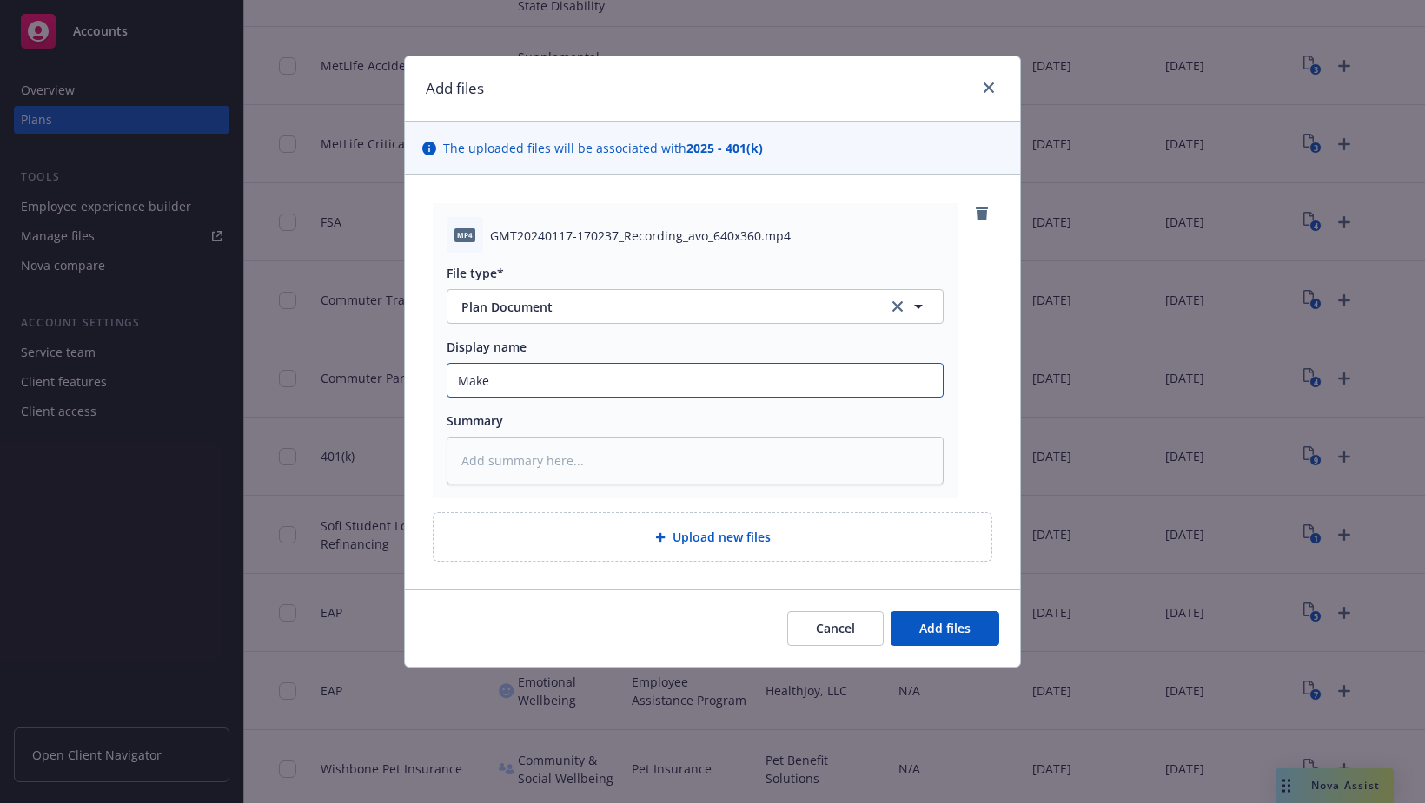
type textarea "x"
type input "Make t"
type textarea "x"
type input "Make the"
type textarea "x"
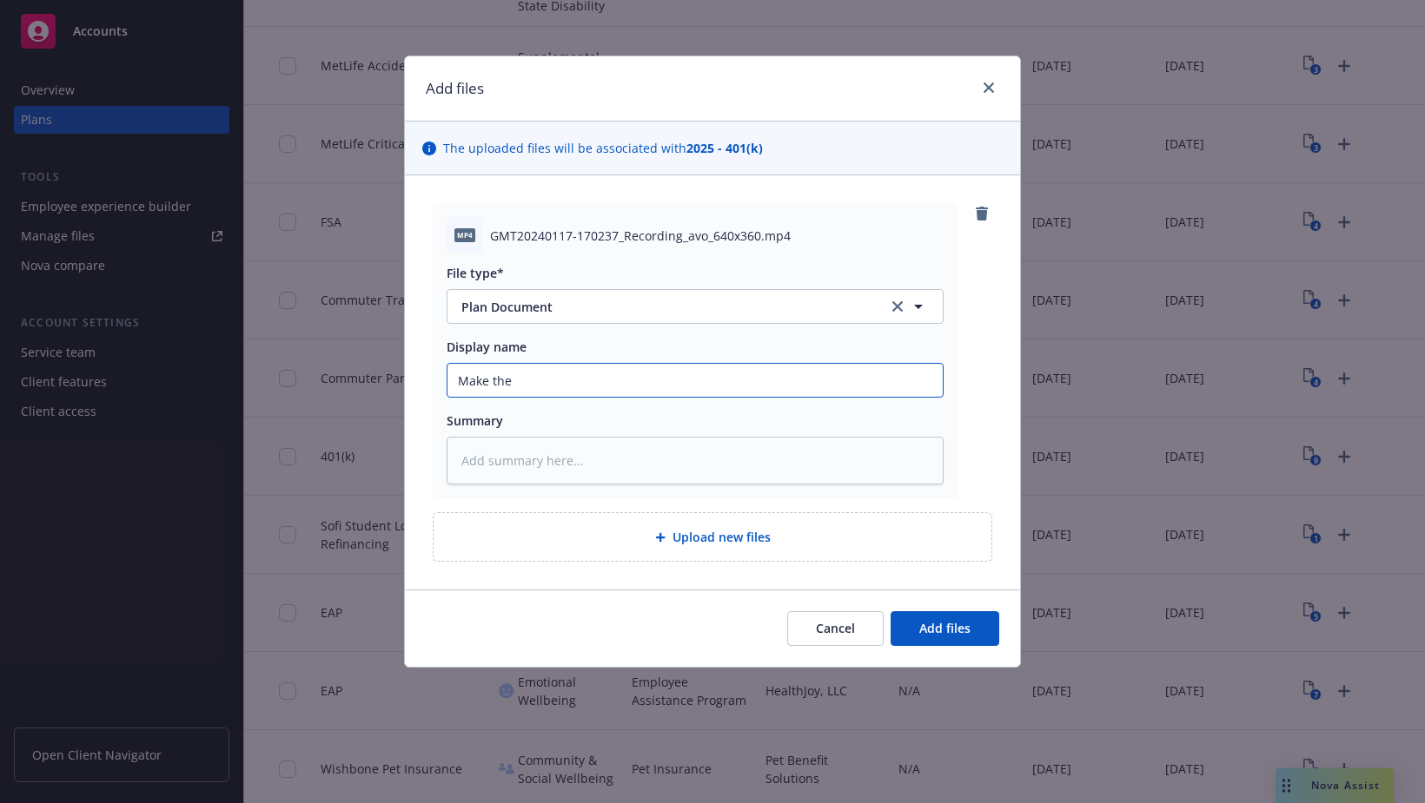
type input "Make the"
type textarea "x"
type input "Make the M"
type textarea "x"
type input "Make the Mo"
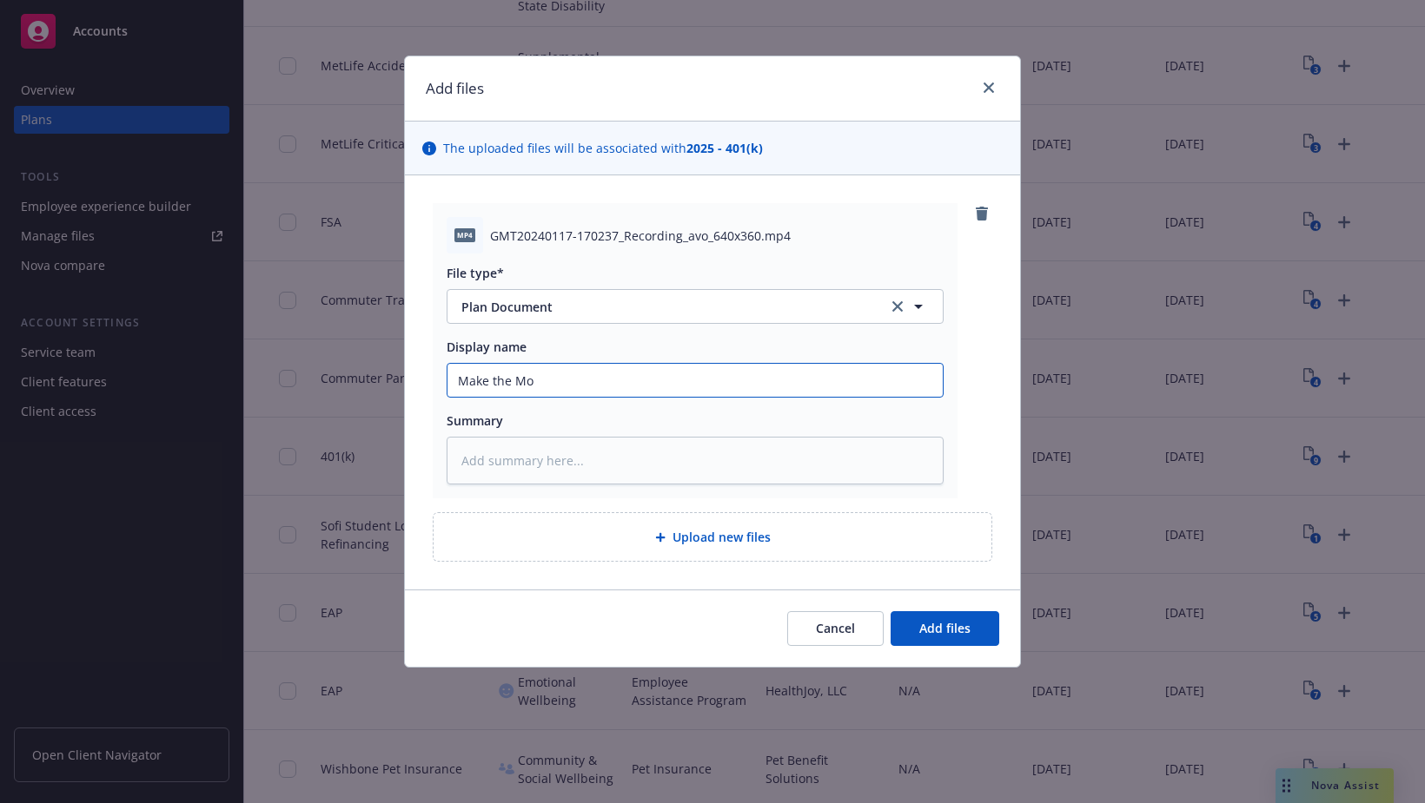
type textarea "x"
type input "Make the Mos"
type textarea "x"
type input "Make the Most"
type textarea "x"
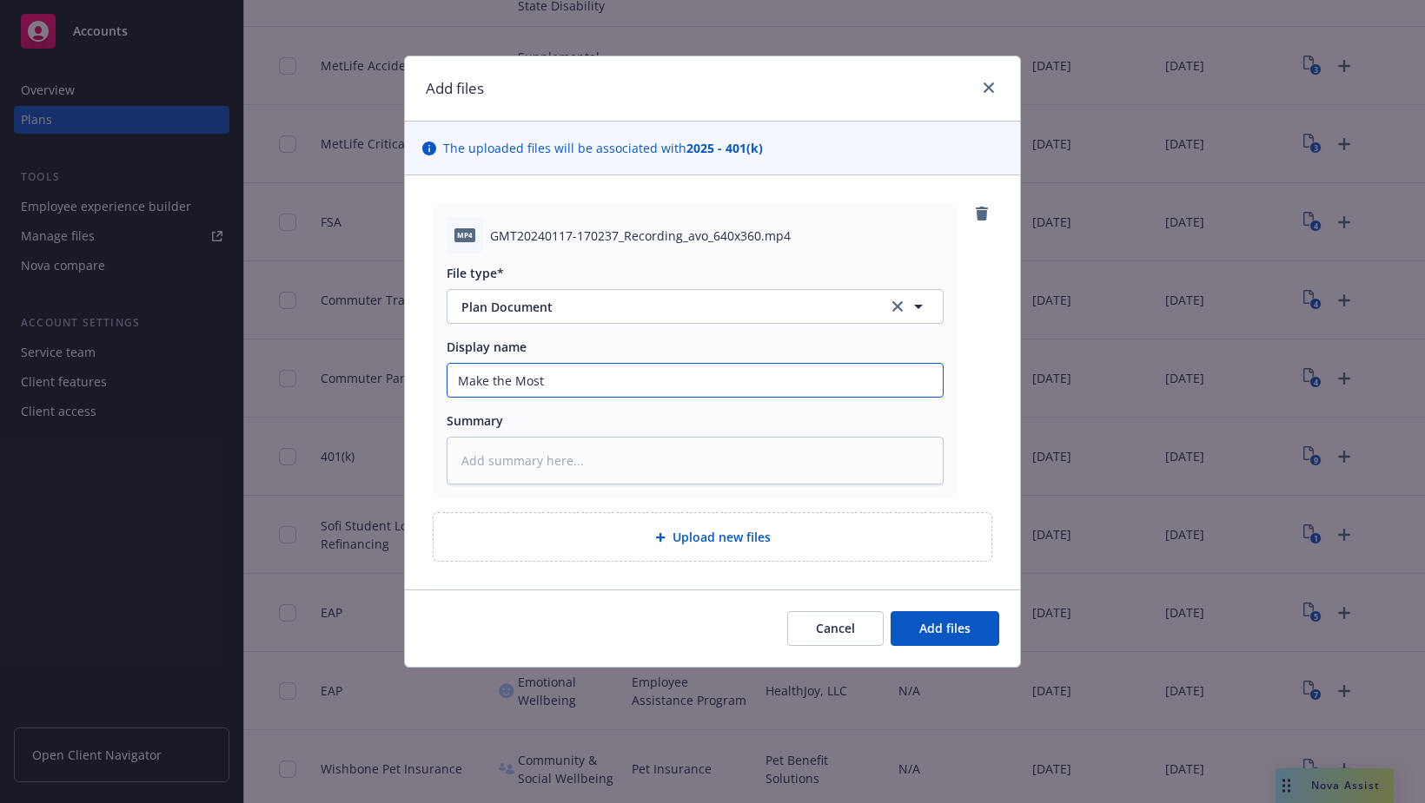
type input "Make the Most"
type textarea "x"
type input "Make the Most of"
type textarea "x"
type input "Make the Most of"
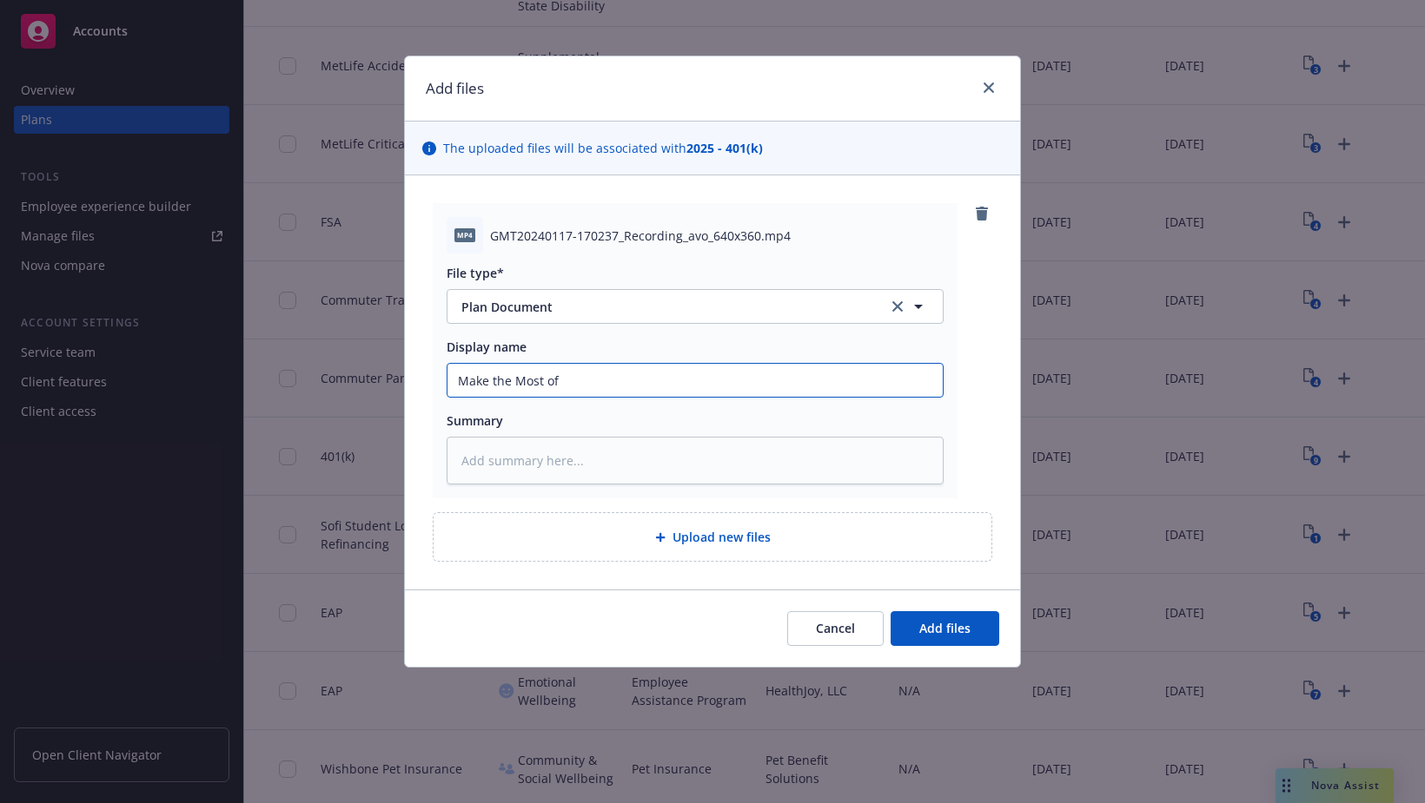
type textarea "x"
type input "Make the Most of Y"
type textarea "x"
type input "Make the Most of Yo"
type textarea "x"
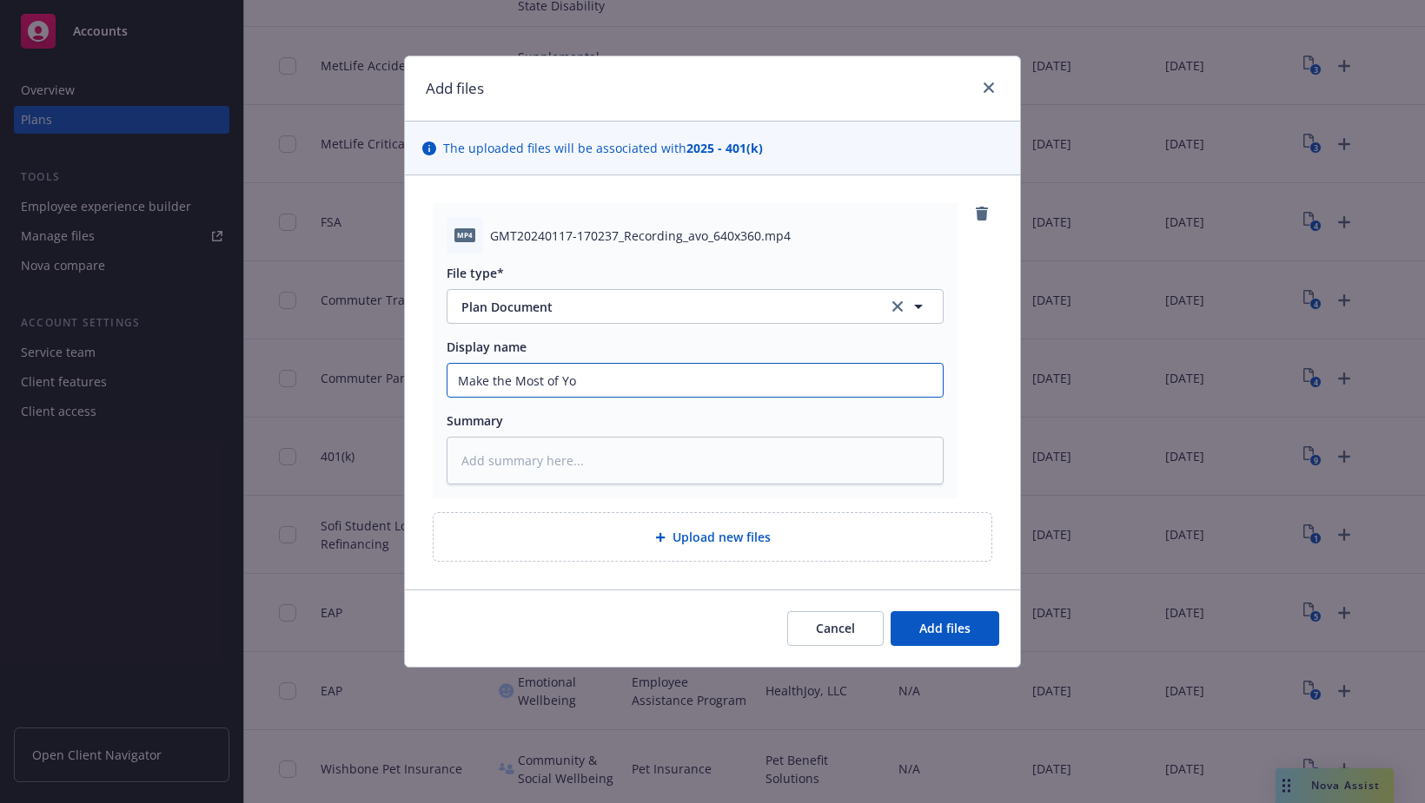
type input "Make the Most of You"
type textarea "x"
type input "Make the Most of Your"
type textarea "x"
type input "Make the Most of Your"
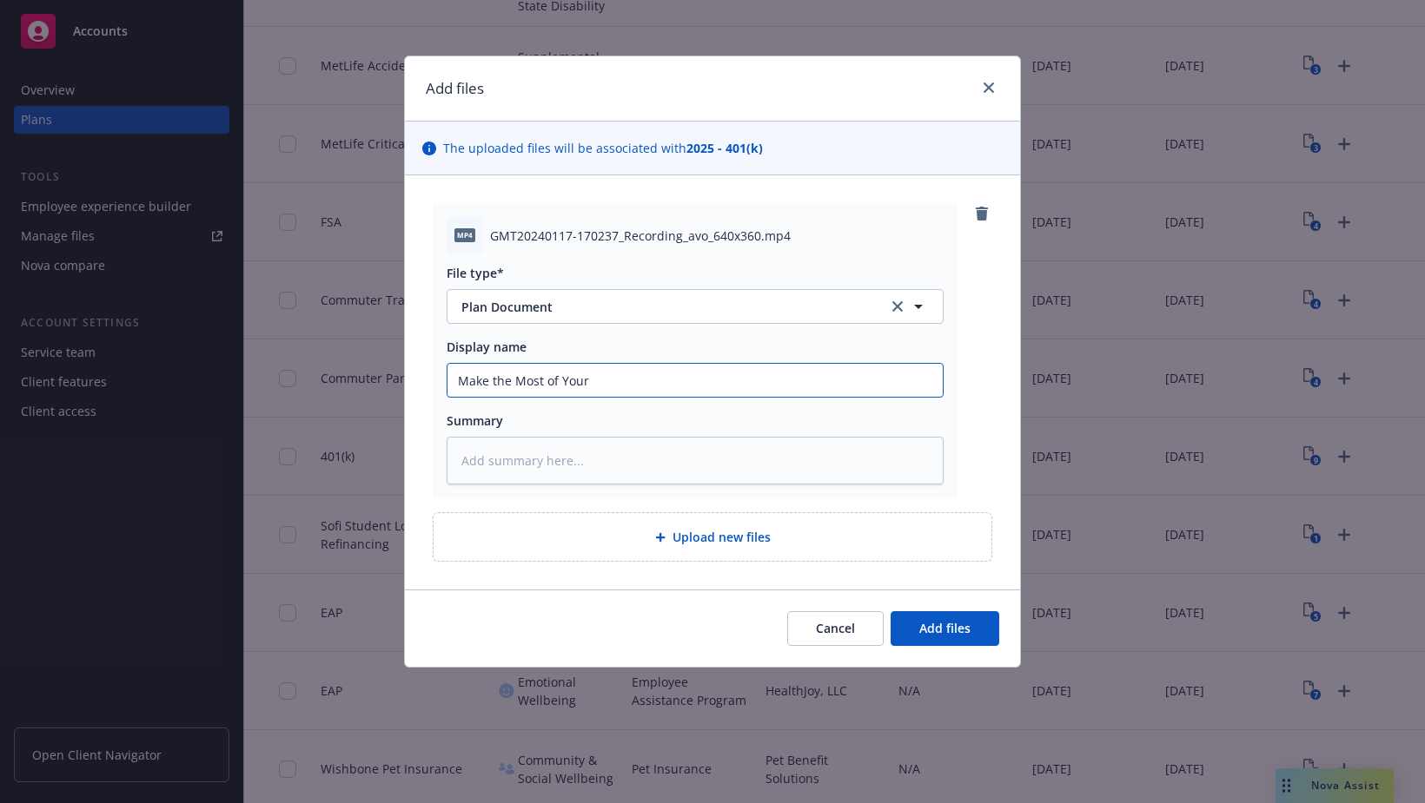
type textarea "x"
type input "Make the Most of Your 4"
type textarea "x"
type input "Make the Most of Your 40"
type textarea "x"
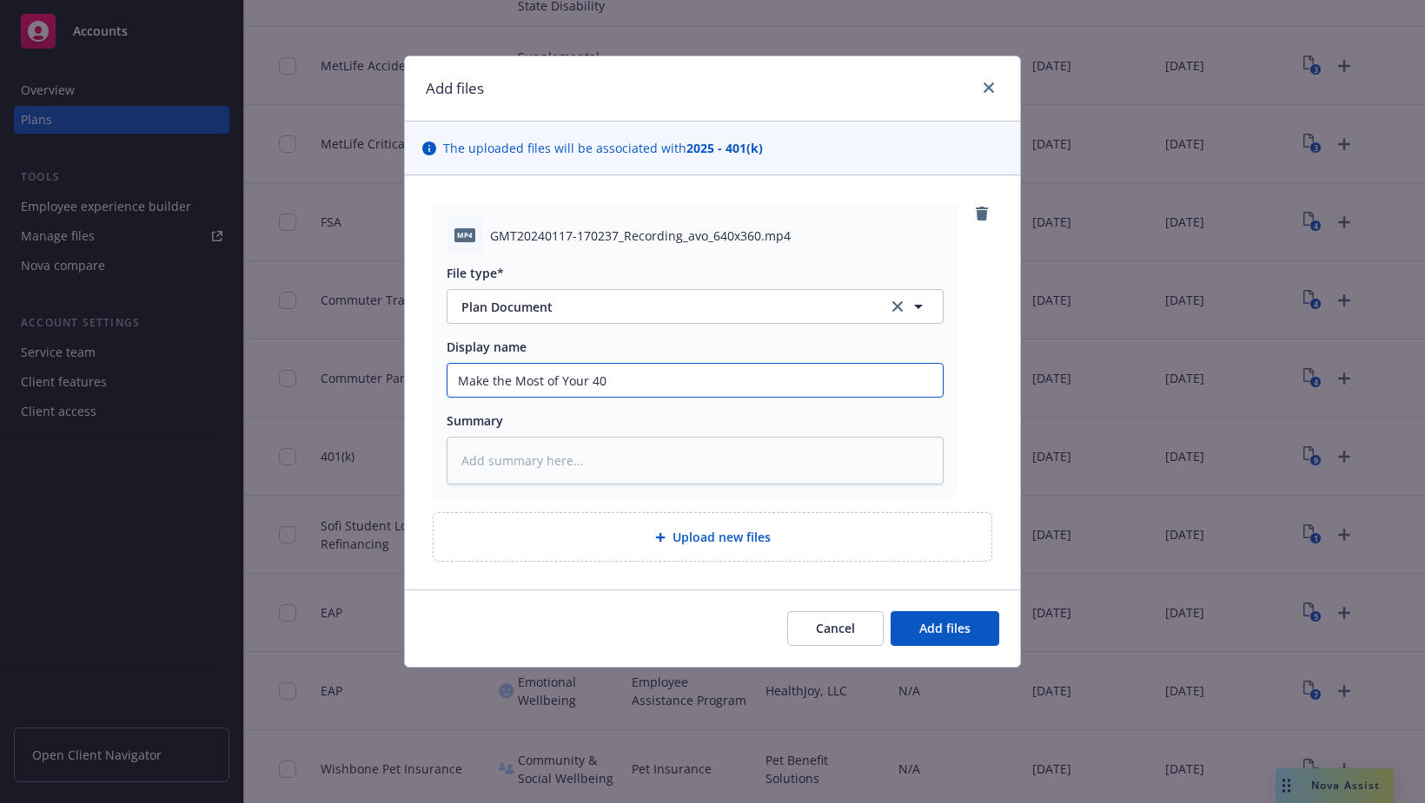
type input "Make the Most of Your 401"
type textarea "x"
type input "Make the Most of Your 401("
type textarea "x"
type input "Make the Most of Your 401(K"
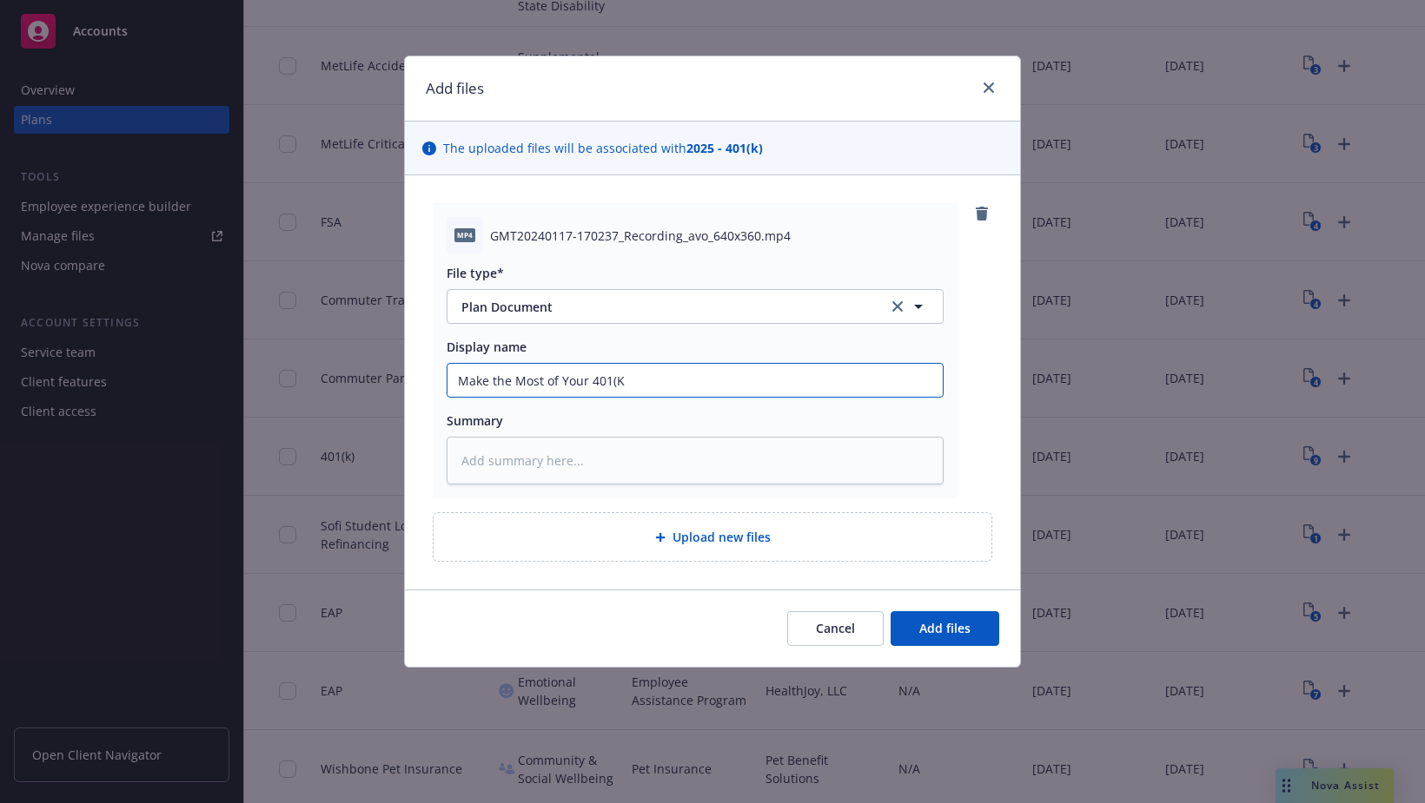
type textarea "x"
type input "Make the Most of Your 401(K)"
type textarea "x"
type input "Make the Most of Your 401(K"
type textarea "x"
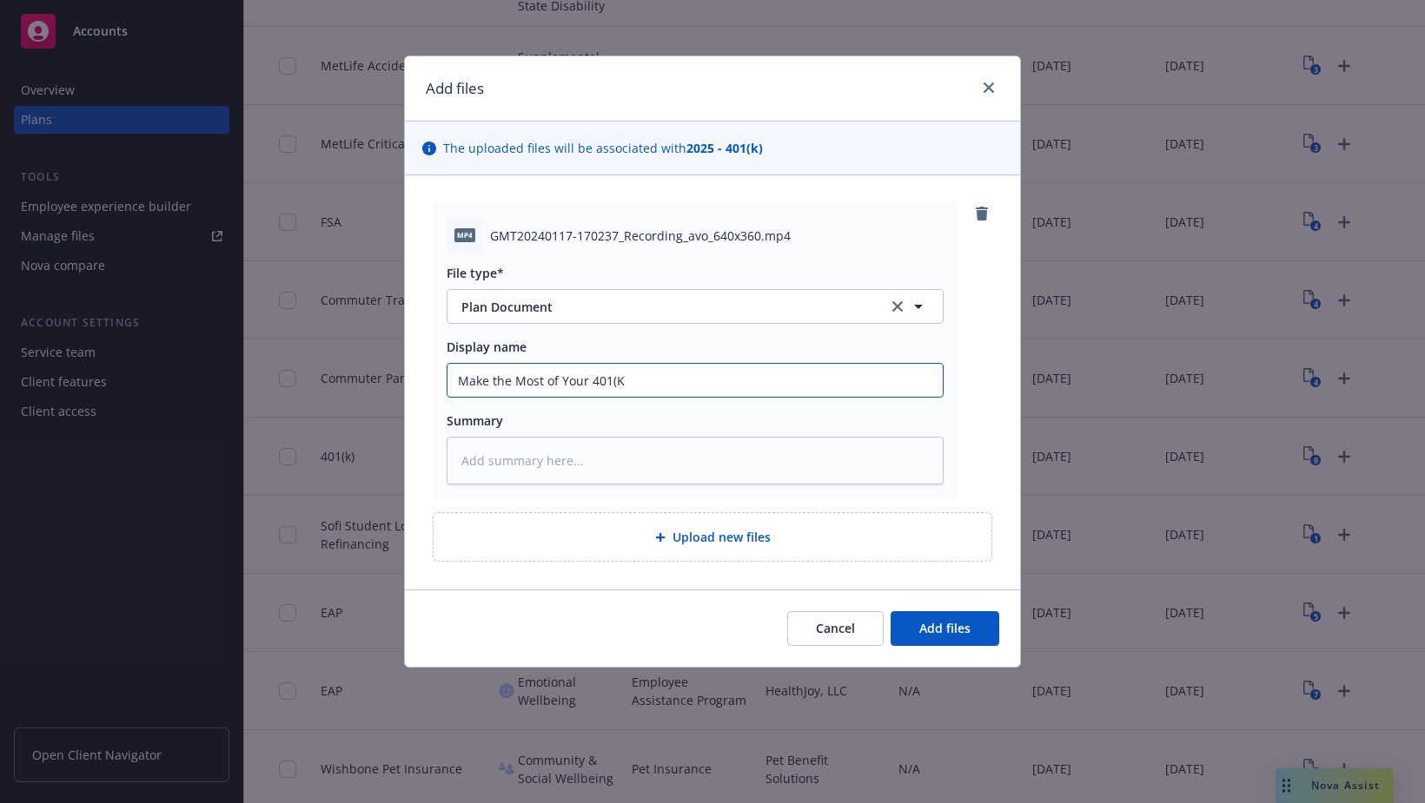
type input "Make the Most of Your 401("
type textarea "x"
type input "Make the Most of Your 401(k"
type textarea "x"
type input "Make the Most of Your 401(k)"
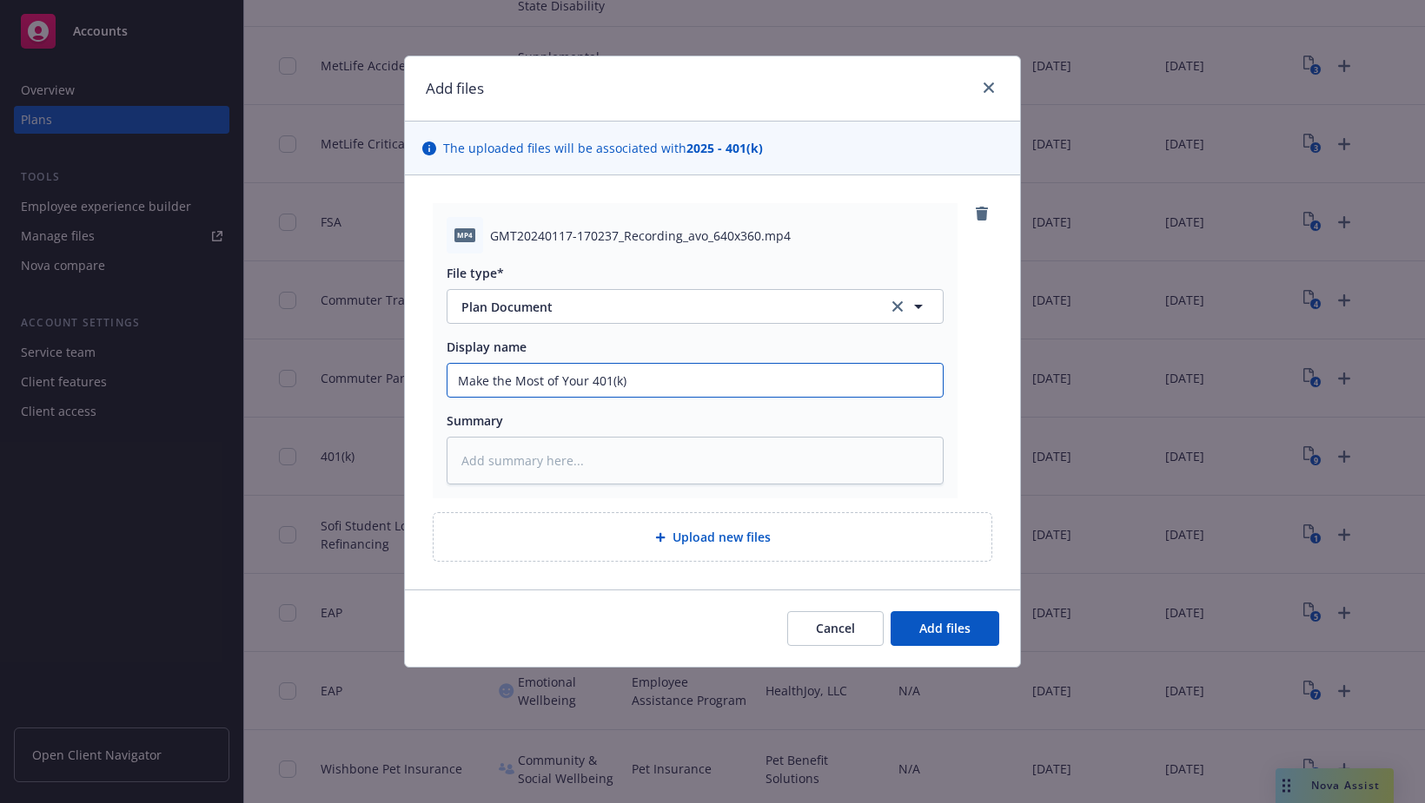
type textarea "x"
type input "Make the Most of Your 401(k)"
type textarea "x"
type input "Make the Most of Your 401(k) R"
type textarea "x"
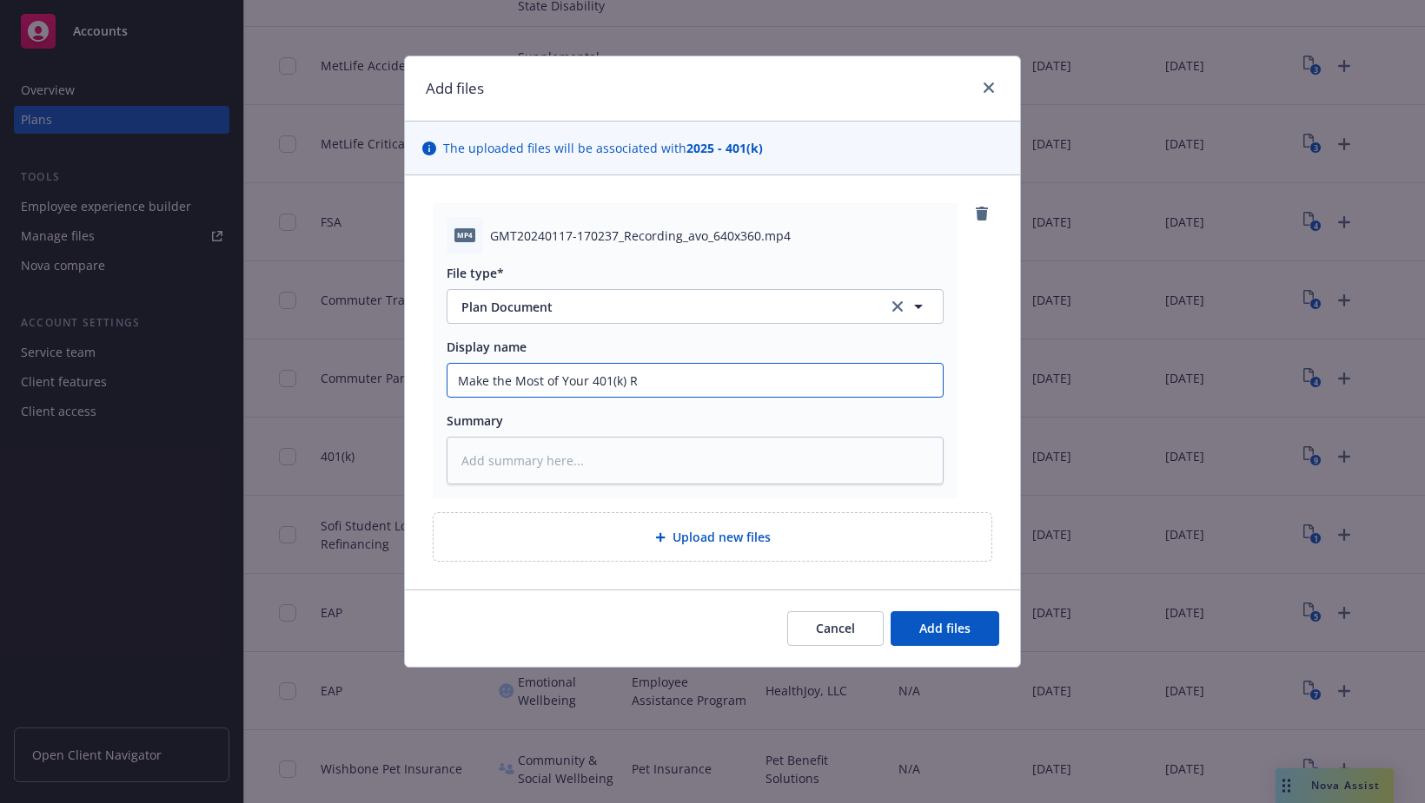
type input "Make the Most of Your 401(k) Re"
type textarea "x"
type input "Make the Most of Your 401(k) Rec"
type textarea "x"
type input "Make the Most of Your 401(k) Reco"
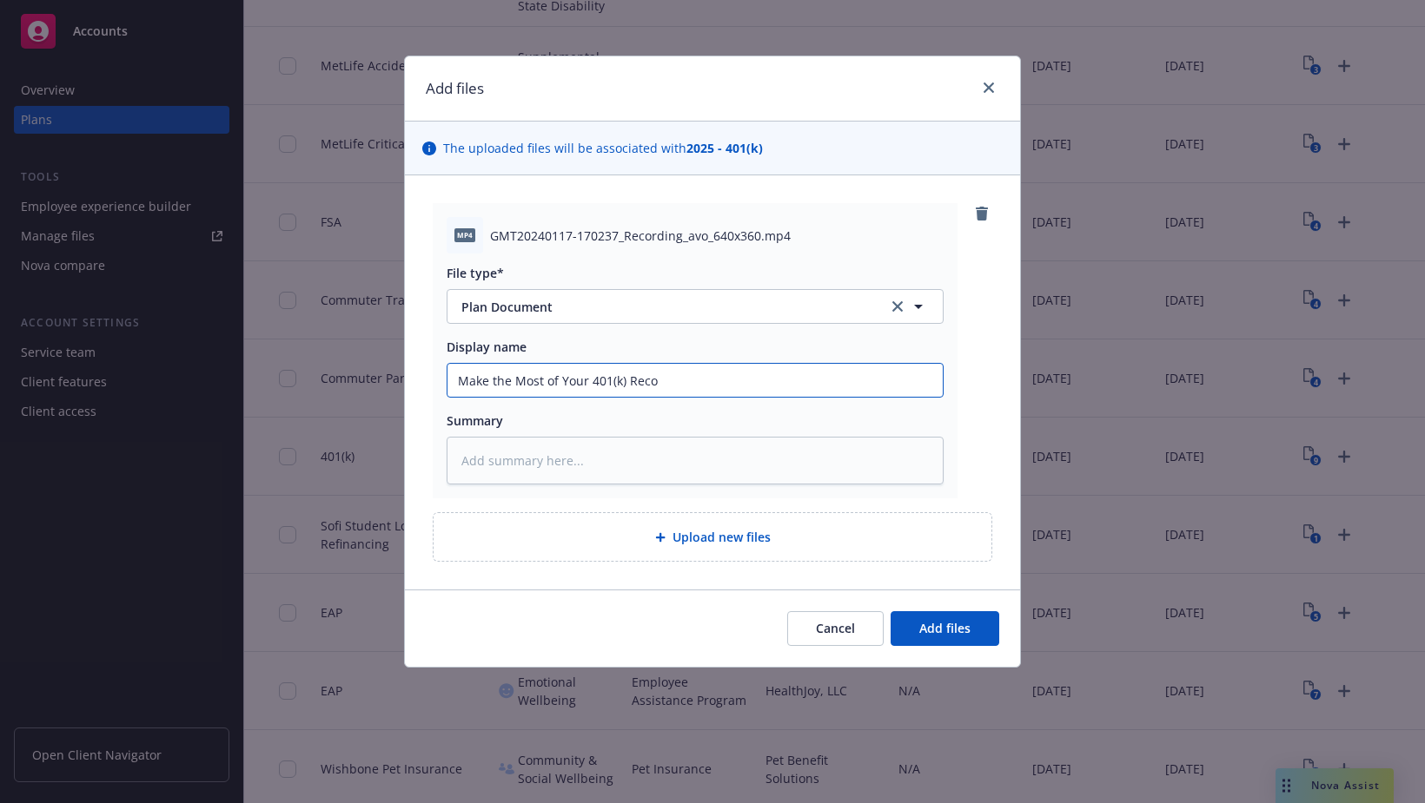
type textarea "x"
type input "Make the Most of Your 401(k) Recor"
type textarea "x"
type input "Make the Most of Your 401(k) Record"
type textarea "x"
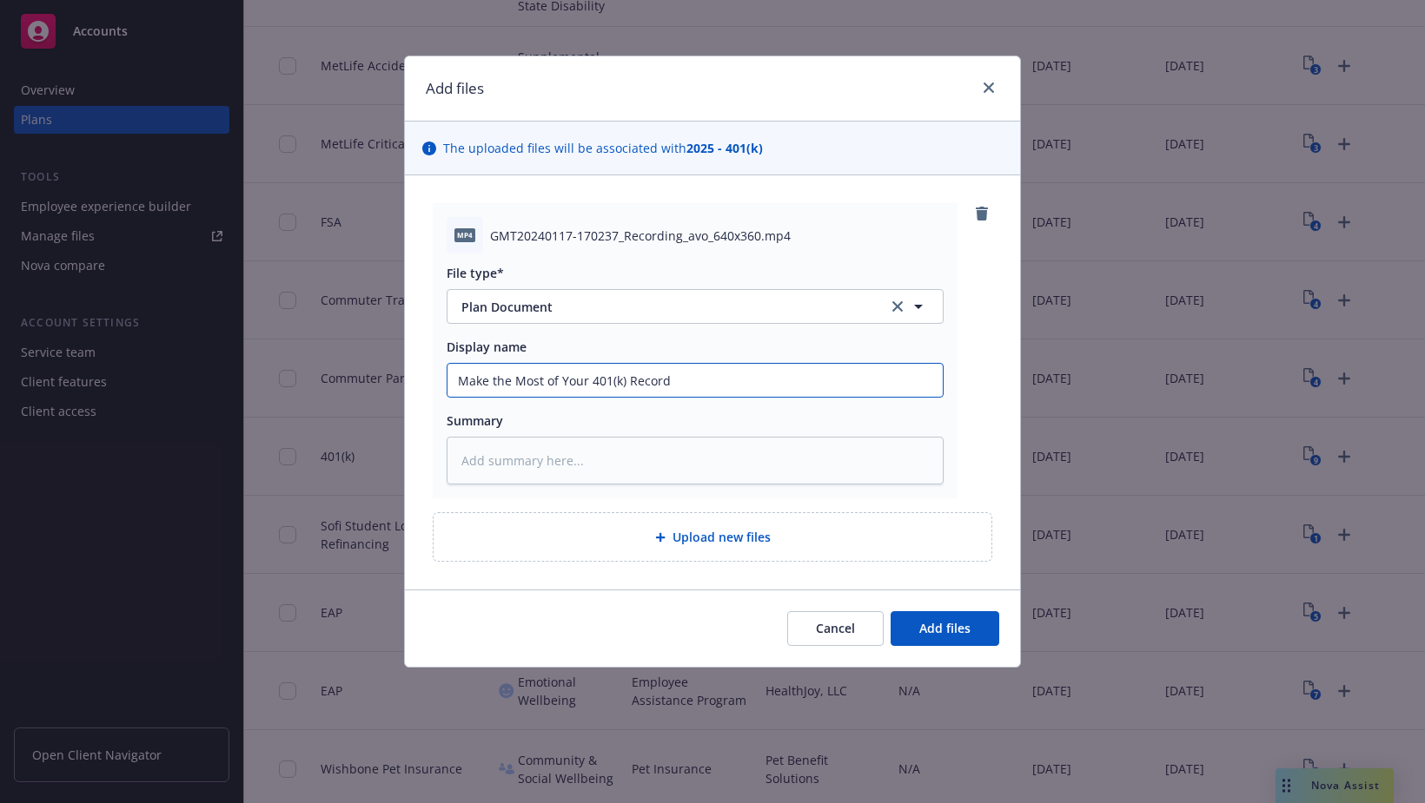
type input "Make the Most of Your 401(k) Recordi"
type textarea "x"
type input "Make the Most of Your 401(k) Recording"
type textarea "x"
type input "Make the Most of Your 401(k) Recording"
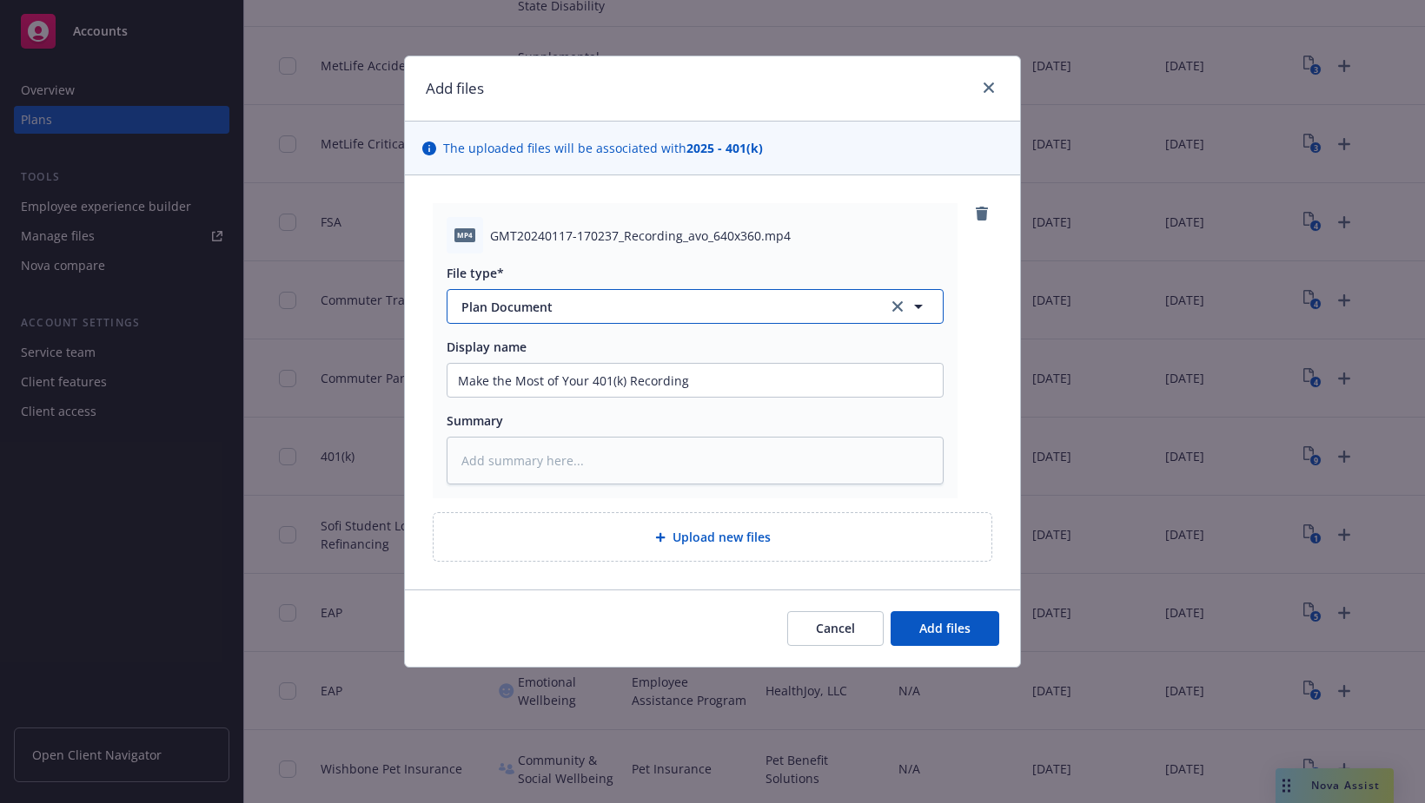
click at [918, 304] on icon "button" at bounding box center [918, 306] width 21 height 21
click at [855, 228] on div "GMT20240117-170237_Recording_avo_640x360.mp4" at bounding box center [716, 236] width 453 height 18
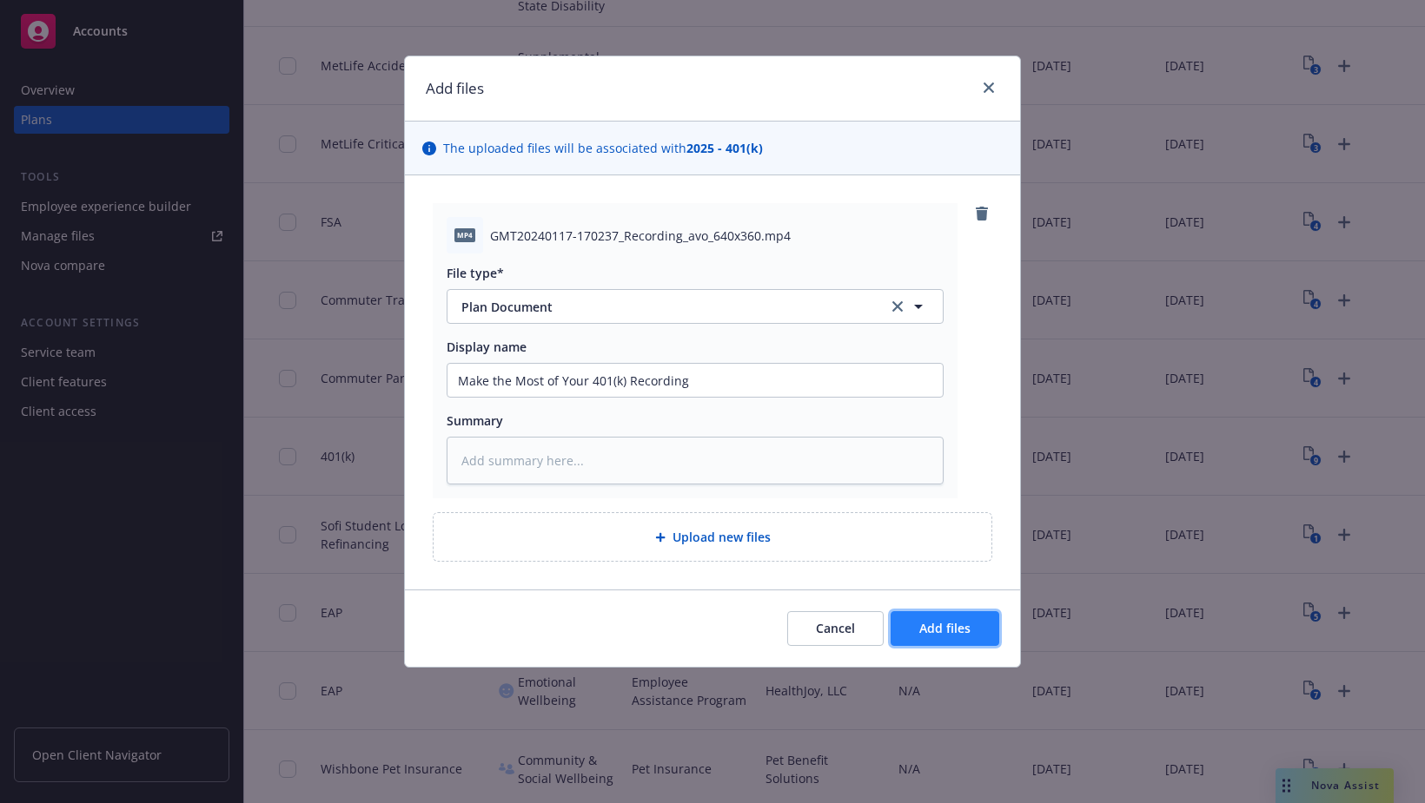
click at [950, 635] on span "Add files" at bounding box center [944, 628] width 51 height 17
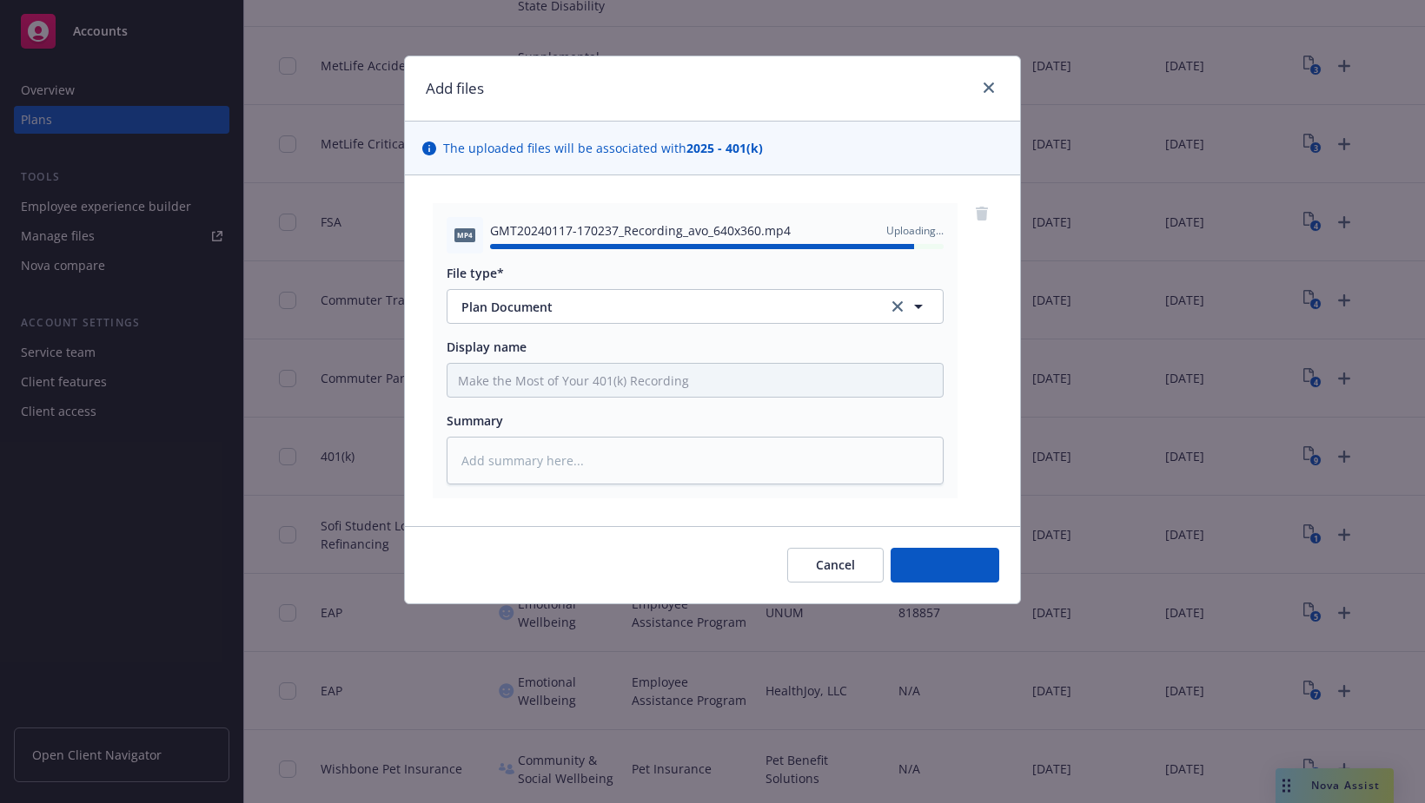
type textarea "x"
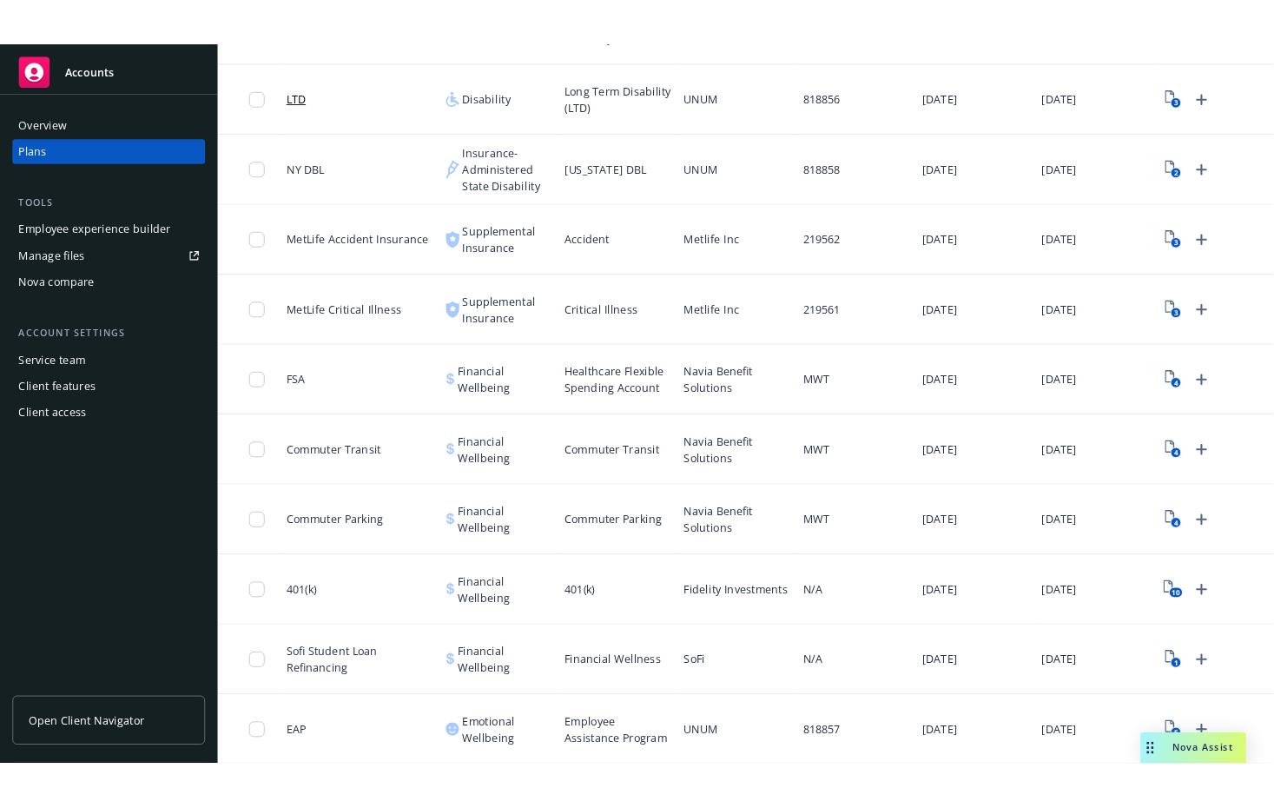
scroll to position [1077, 0]
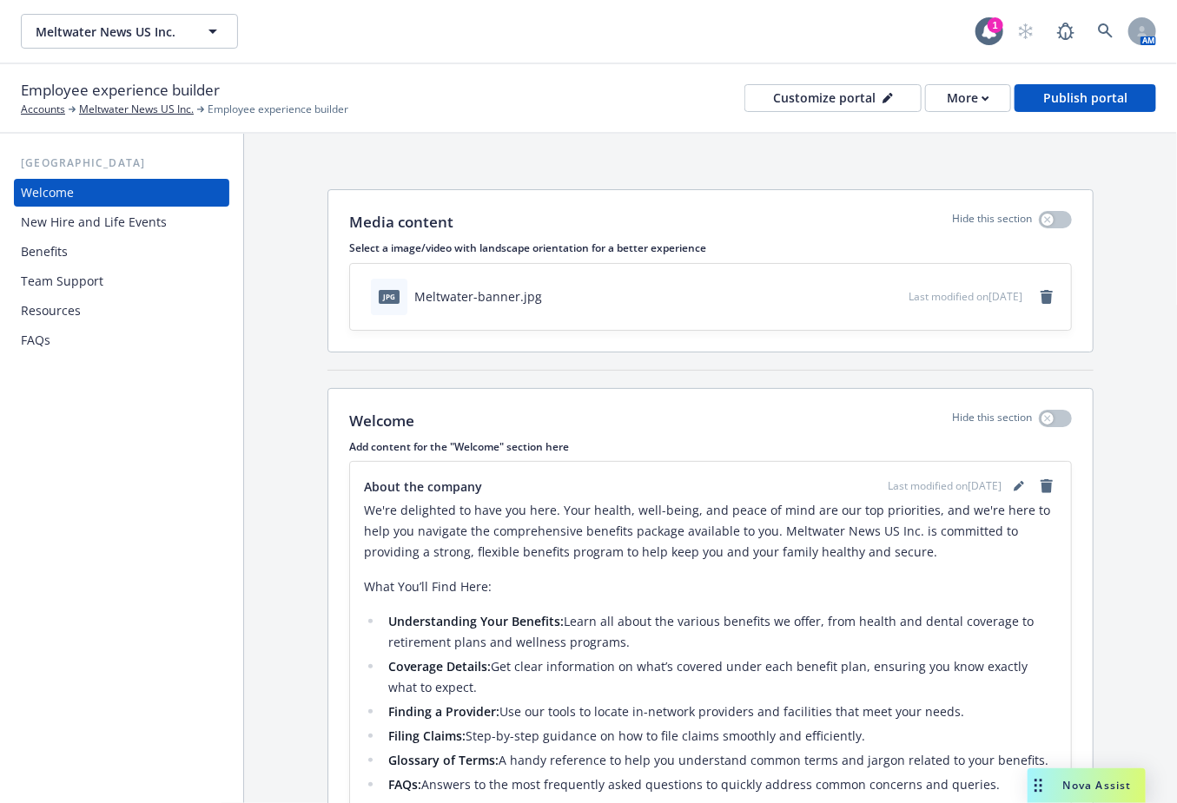
click at [64, 257] on div "Benefits" at bounding box center [44, 252] width 47 height 28
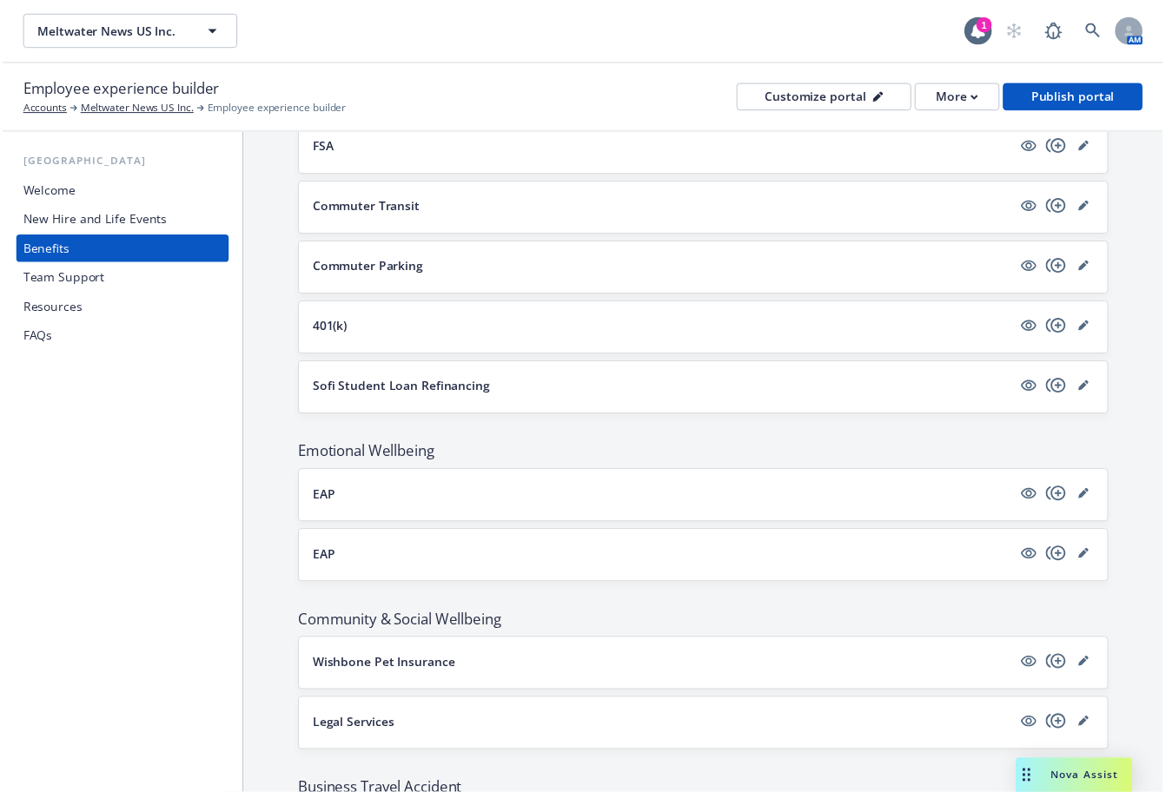
scroll to position [1658, 0]
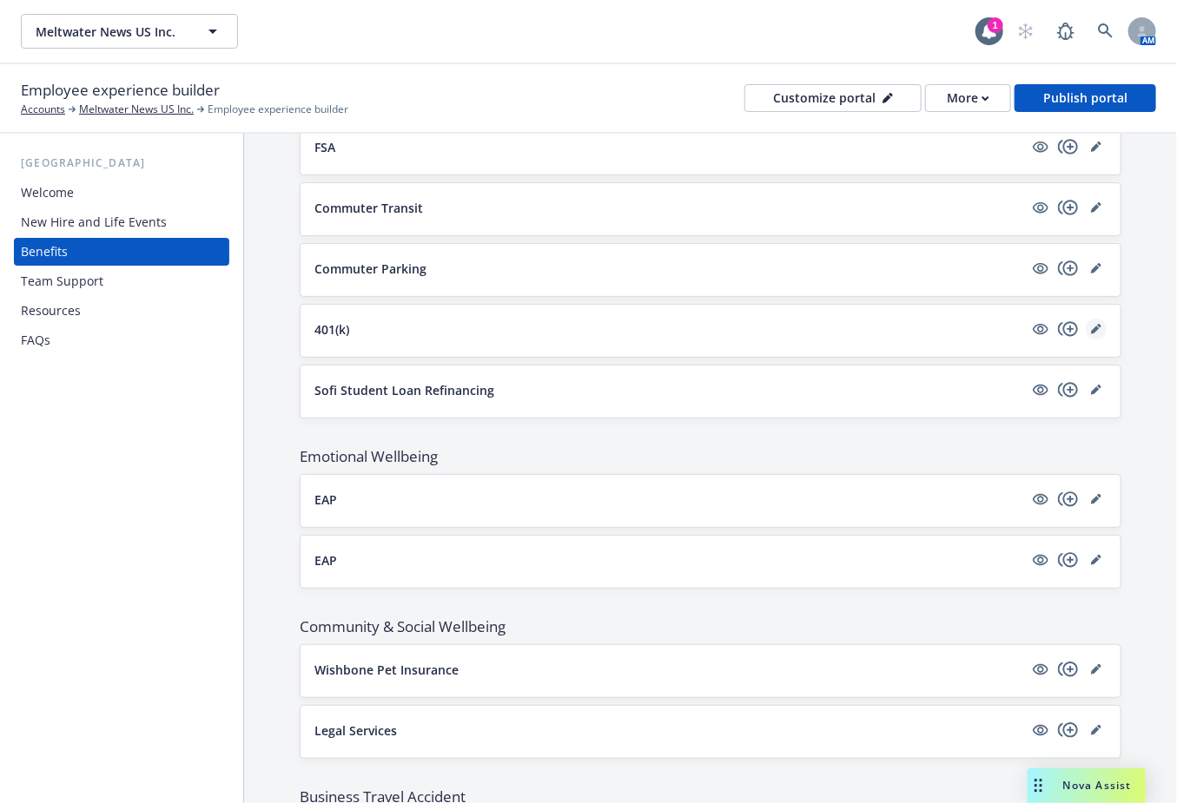
click at [1091, 326] on icon "editPencil" at bounding box center [1095, 330] width 9 height 9
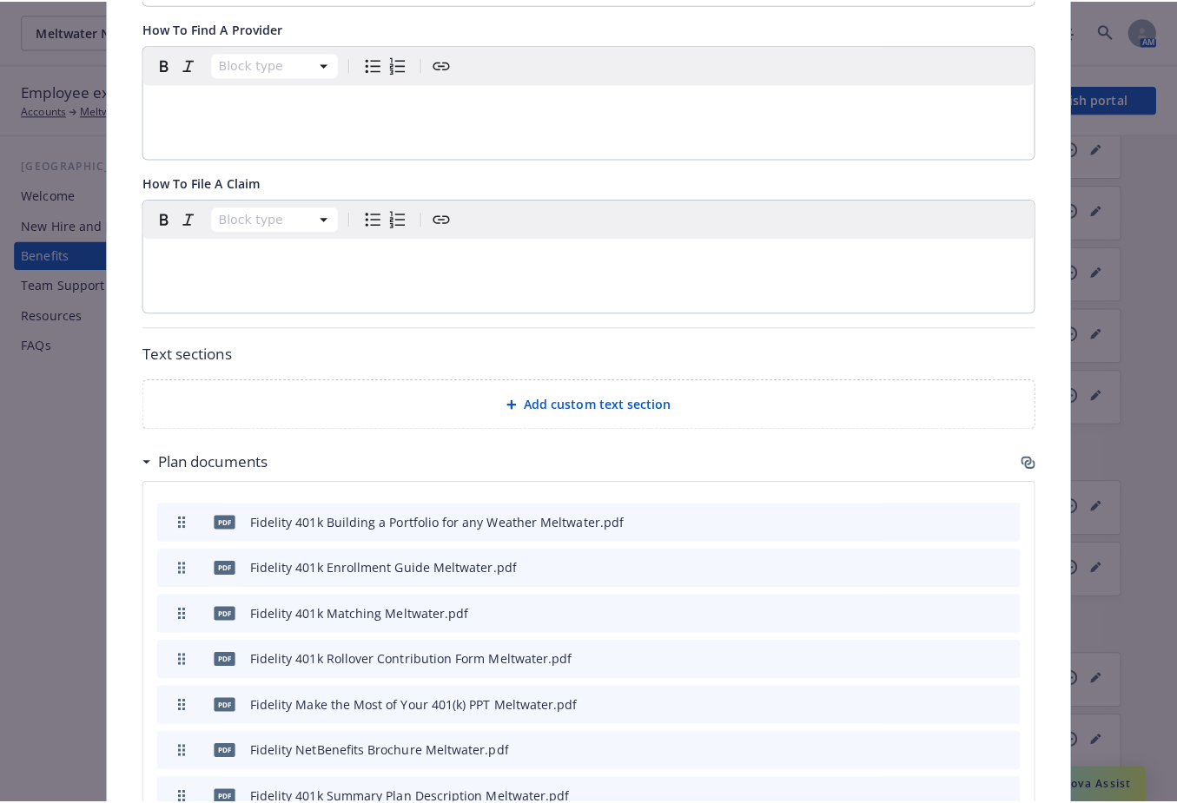
scroll to position [730, 0]
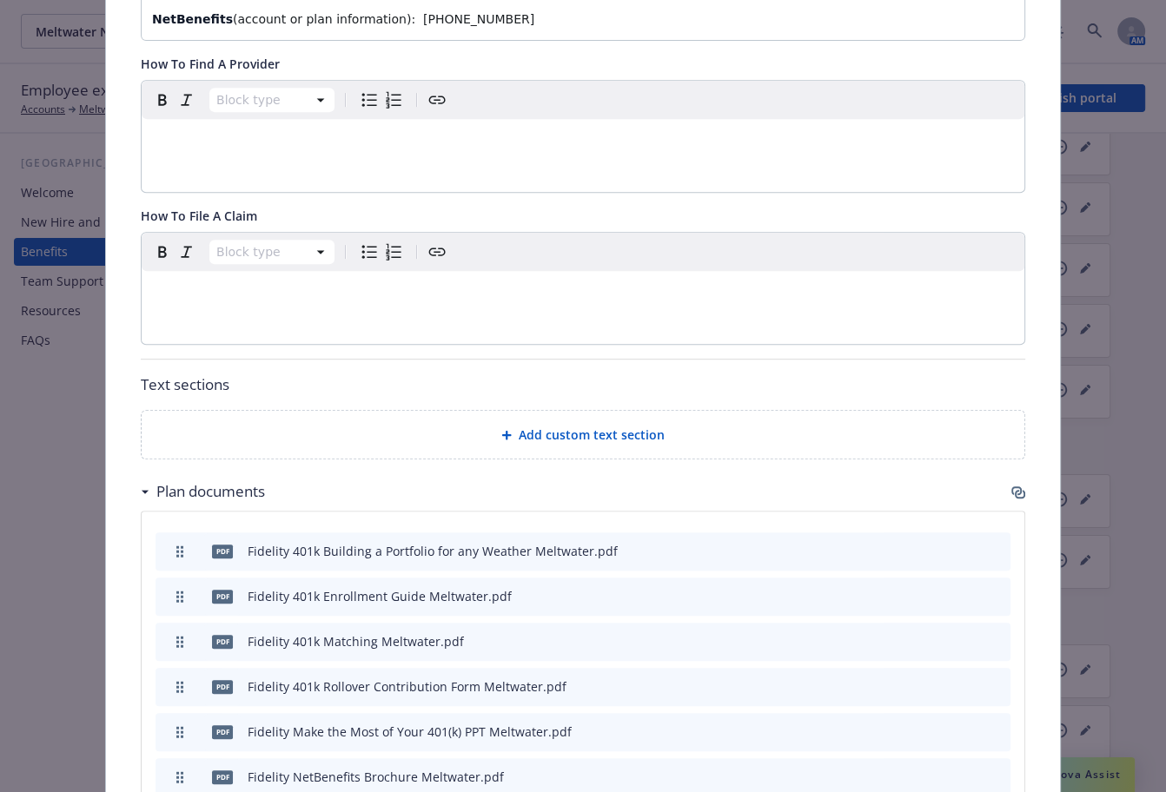
click at [637, 426] on span "Add custom text section" at bounding box center [592, 435] width 146 height 18
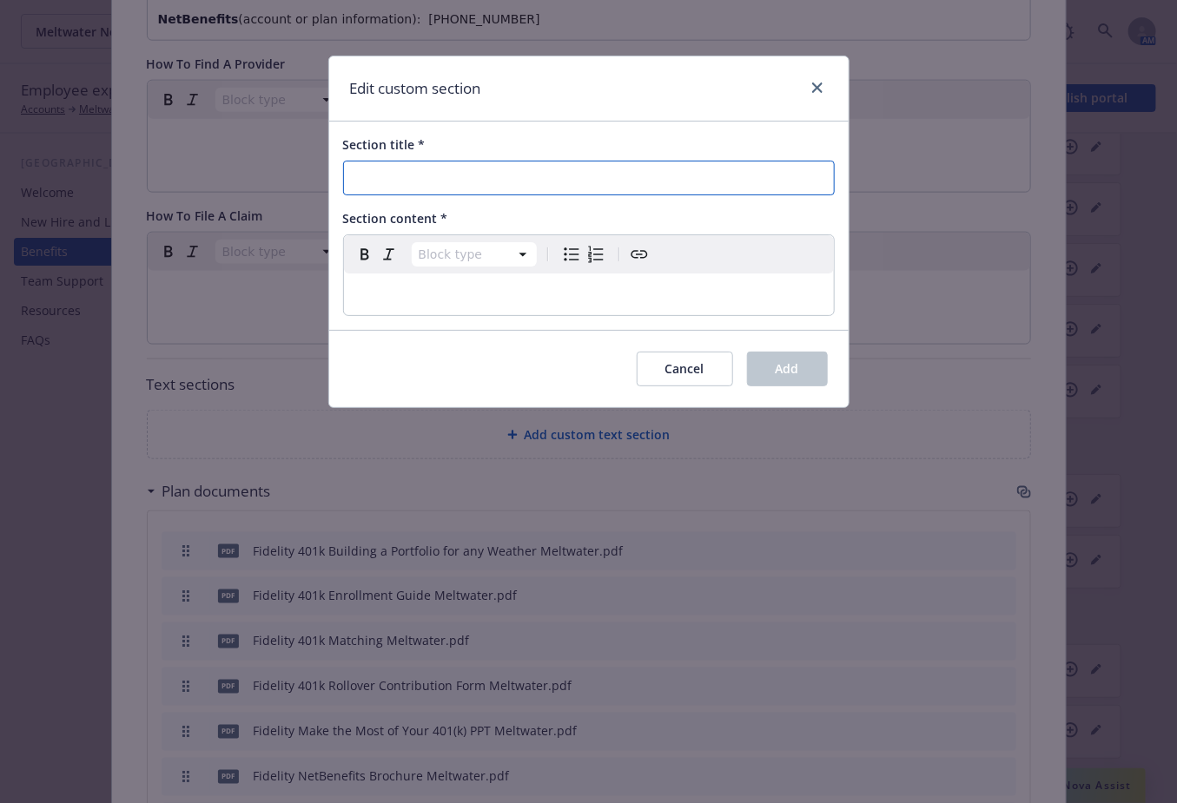
click at [459, 180] on input "Section title *" at bounding box center [589, 178] width 492 height 35
click at [453, 177] on input "Section title *" at bounding box center [589, 178] width 492 height 35
type input "Make the Most of Your 401(k) Recording"
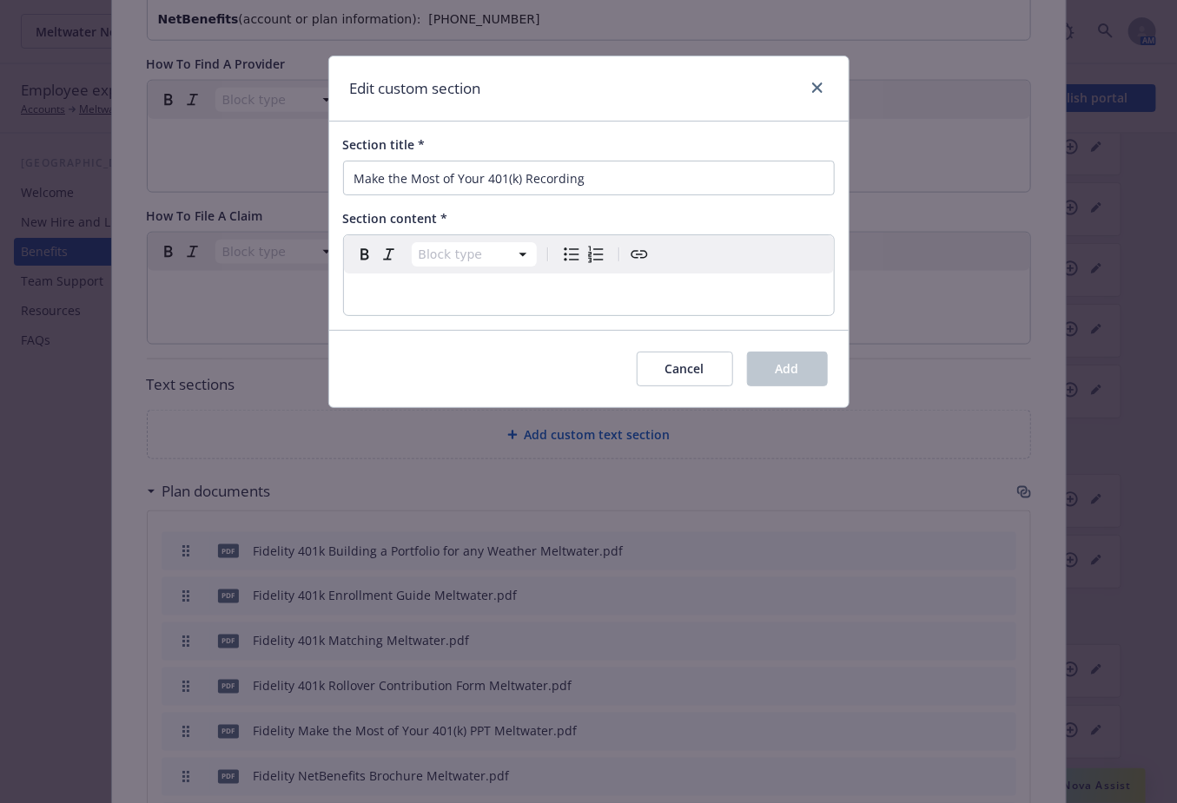
click at [459, 287] on p "editable markdown" at bounding box center [588, 294] width 469 height 21
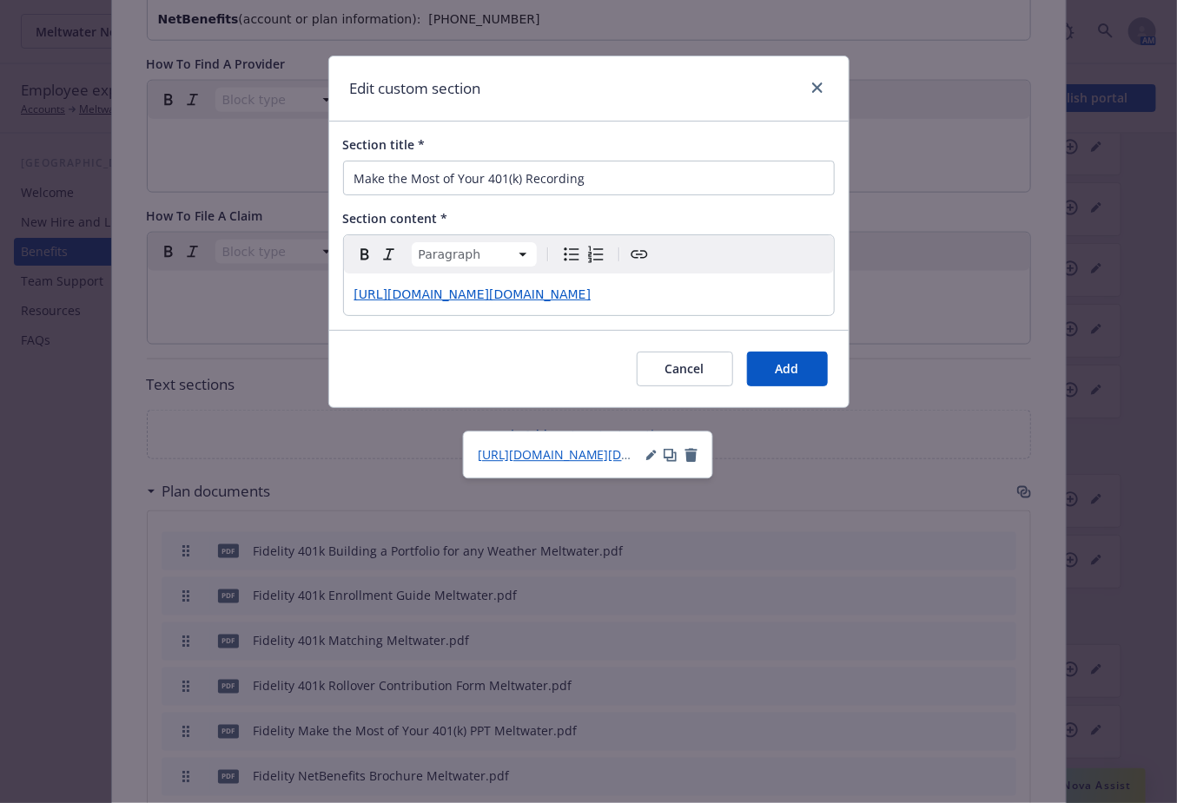
drag, startPoint x: 391, startPoint y: 421, endPoint x: 335, endPoint y: 279, distance: 152.9
click at [335, 279] on div "Section title * Make the Most of Your 401(k) Recording Section content * Paragr…" at bounding box center [588, 226] width 519 height 208
click at [409, 305] on p "https://newfront.zoom.us/rec/play/LYenErnXUH4QyrZJx58lkKQxSgTm4B1RyqVZGXtsYsPm1…" at bounding box center [588, 294] width 469 height 21
drag, startPoint x: 414, startPoint y: 425, endPoint x: 304, endPoint y: 288, distance: 175.4
click at [304, 288] on div "Edit custom section Section title * Make the Most of Your 401(k) Recording Sect…" at bounding box center [588, 401] width 1177 height 803
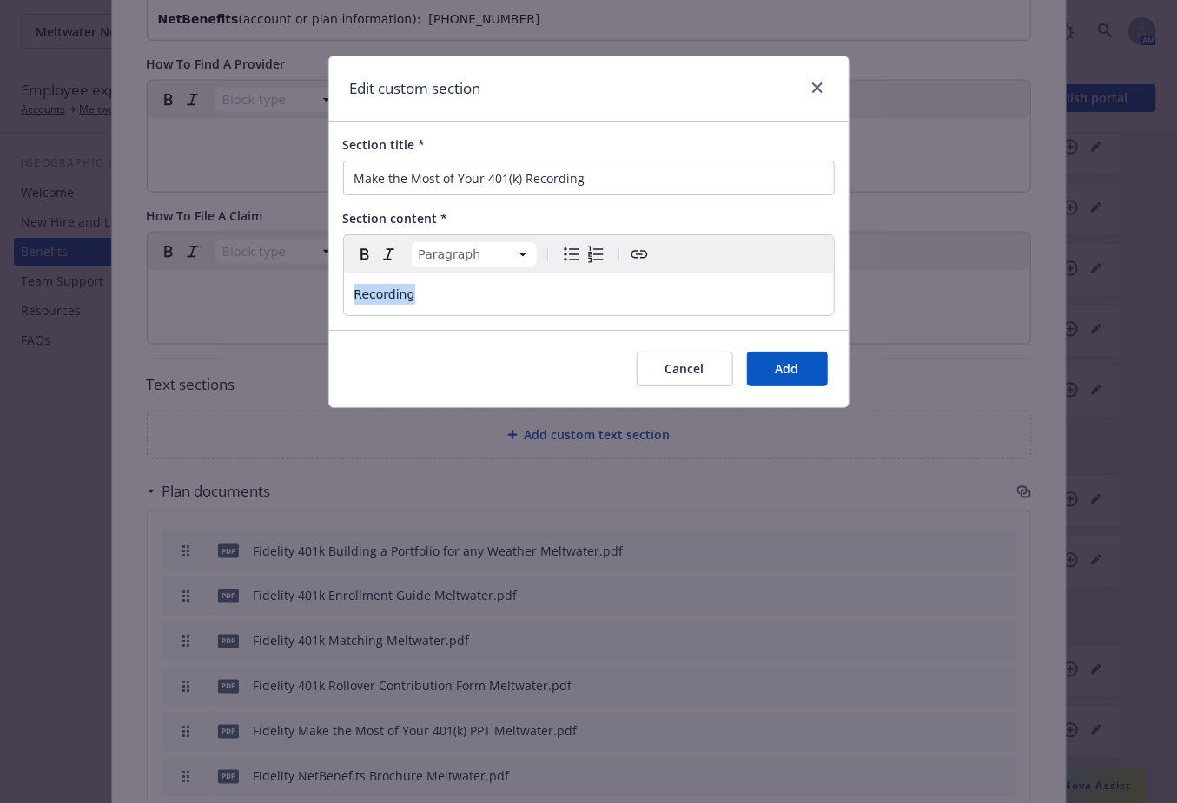
drag, startPoint x: 413, startPoint y: 290, endPoint x: 349, endPoint y: 294, distance: 64.4
click at [349, 294] on div "Recording" at bounding box center [589, 295] width 490 height 42
click at [647, 253] on icon "Create link" at bounding box center [639, 254] width 21 height 21
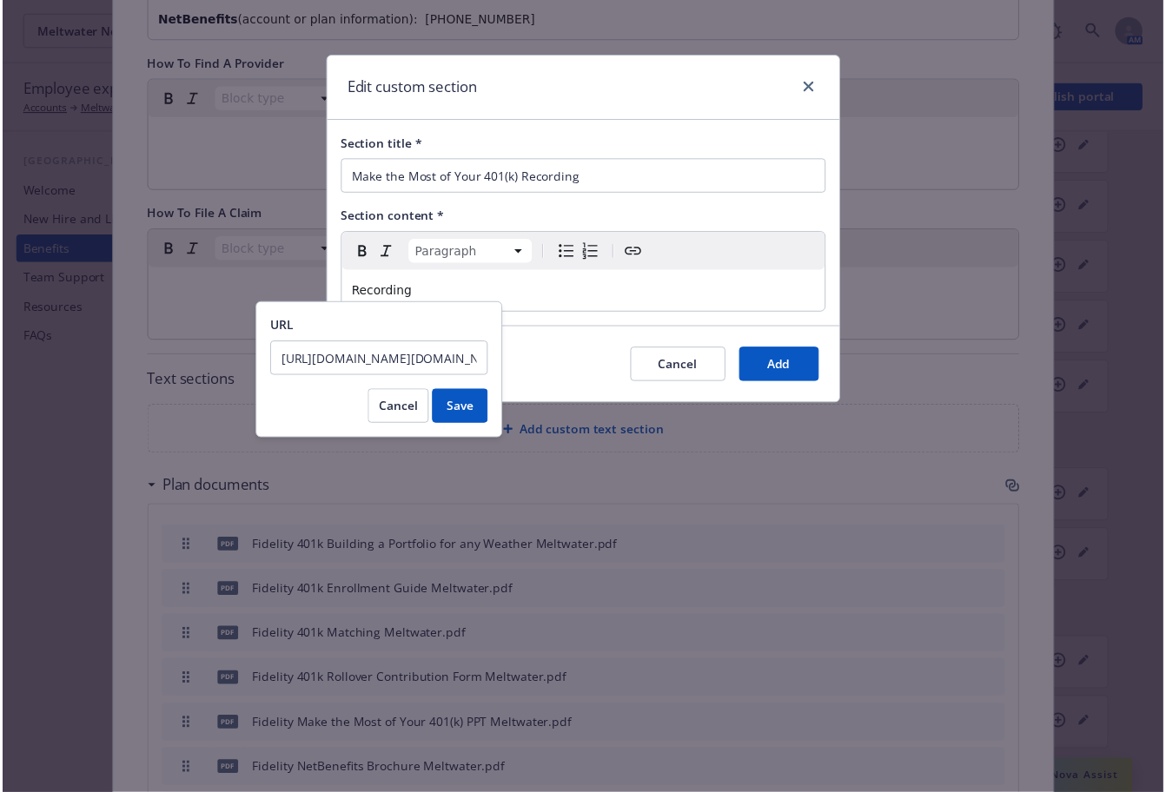
scroll to position [0, 2224]
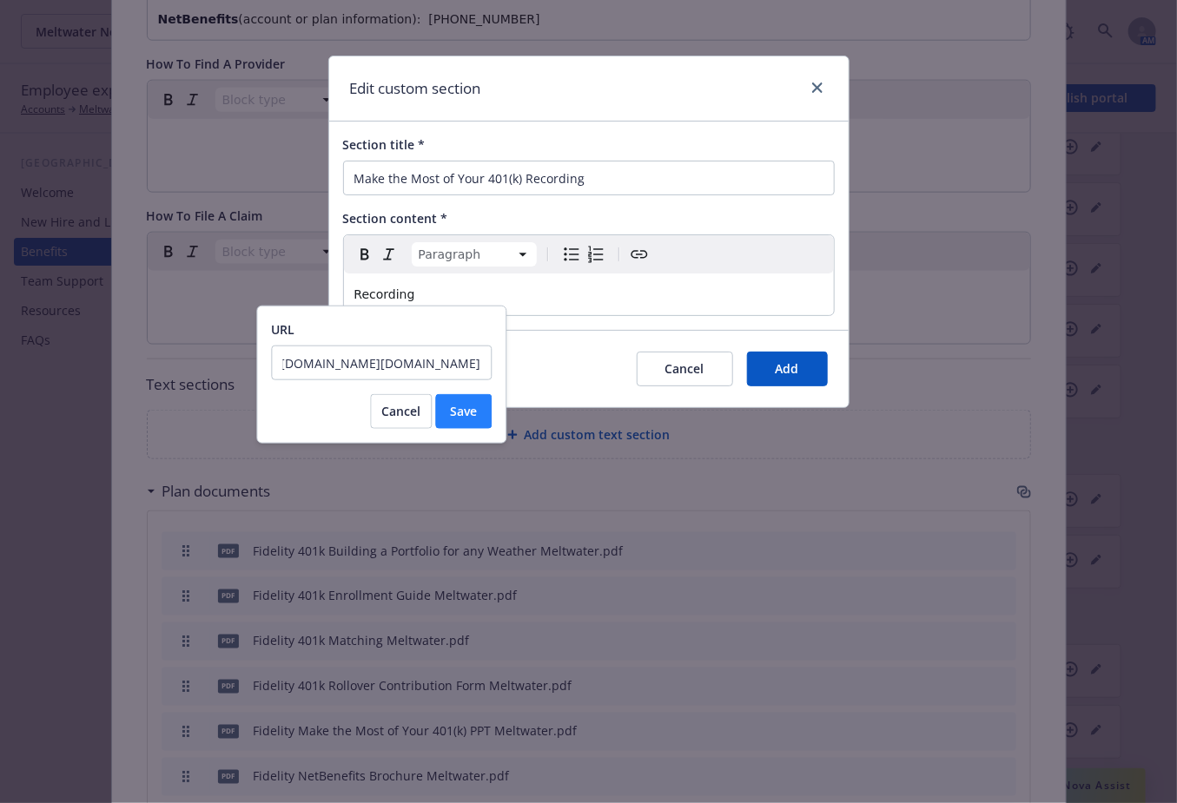
type input "https://newfront.zoom.us/rec/play/LYenErnXUH4QyrZJx58lkKQxSgTm4B1RyqVZGXtsYsPm1…"
click at [460, 410] on span "Save" at bounding box center [463, 411] width 27 height 17
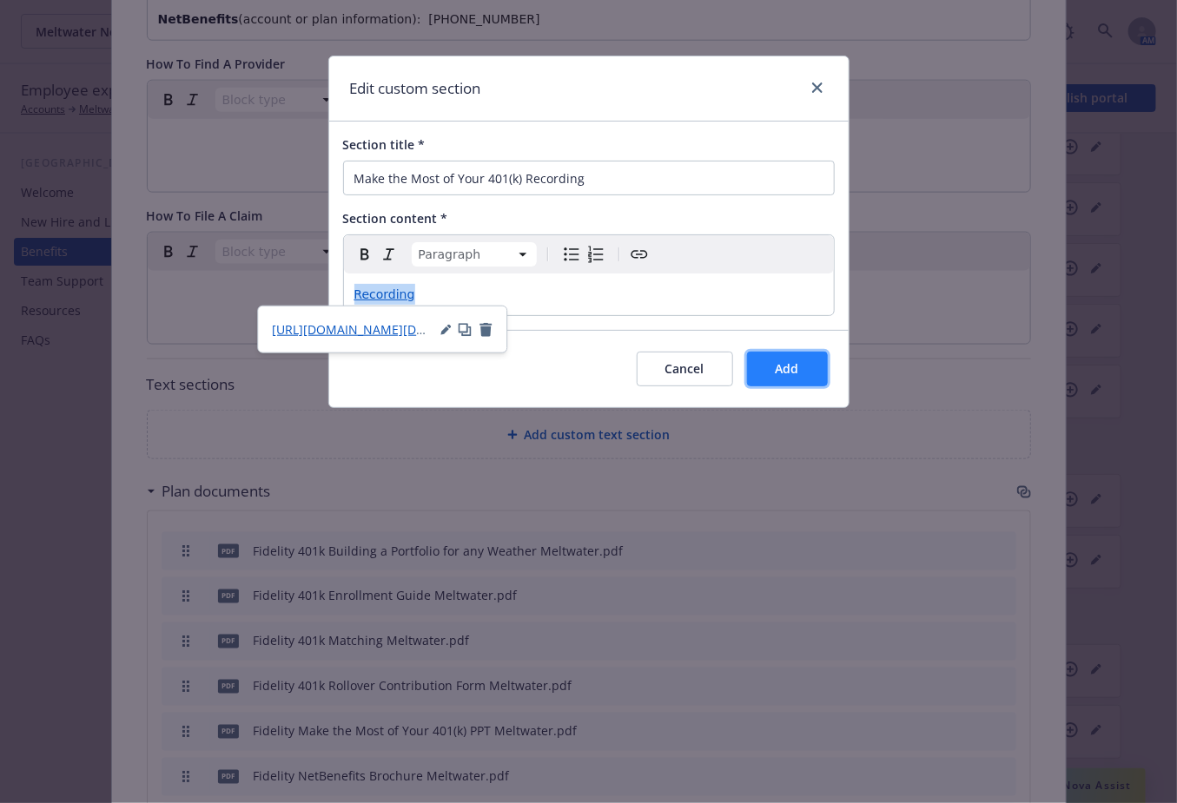
click at [783, 372] on span "Add" at bounding box center [787, 368] width 23 height 17
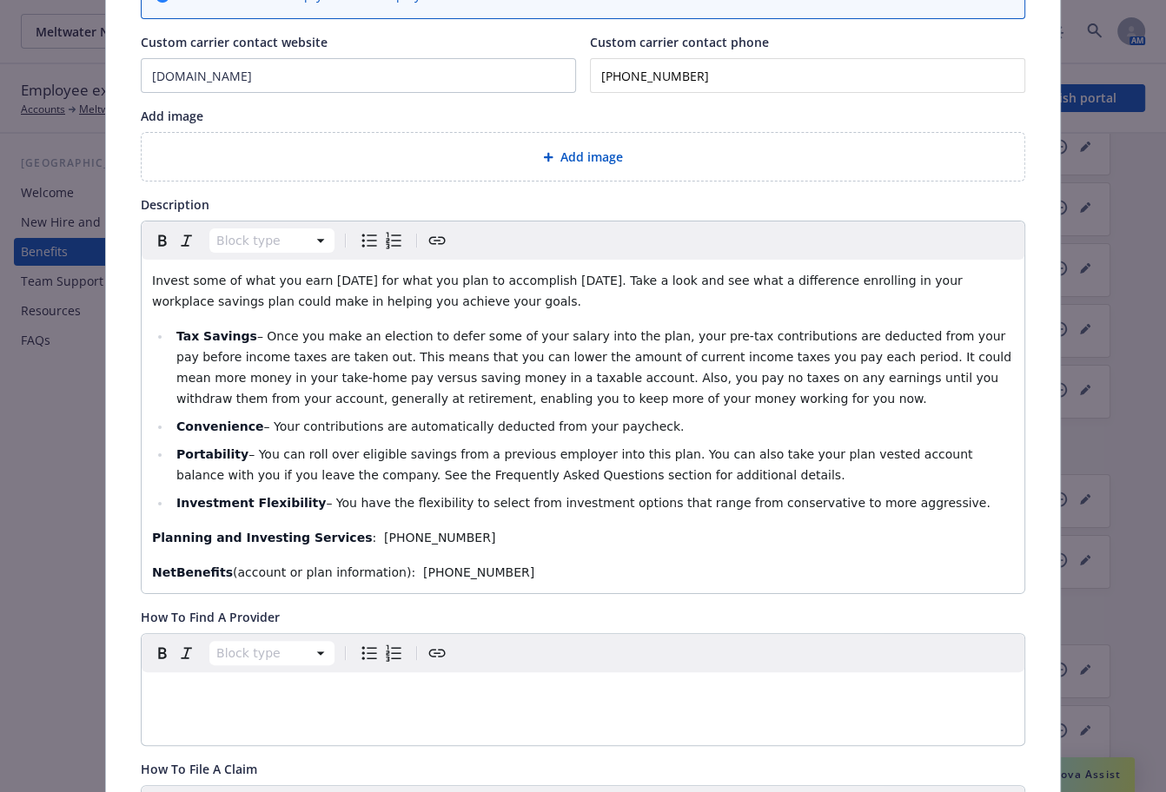
scroll to position [0, 0]
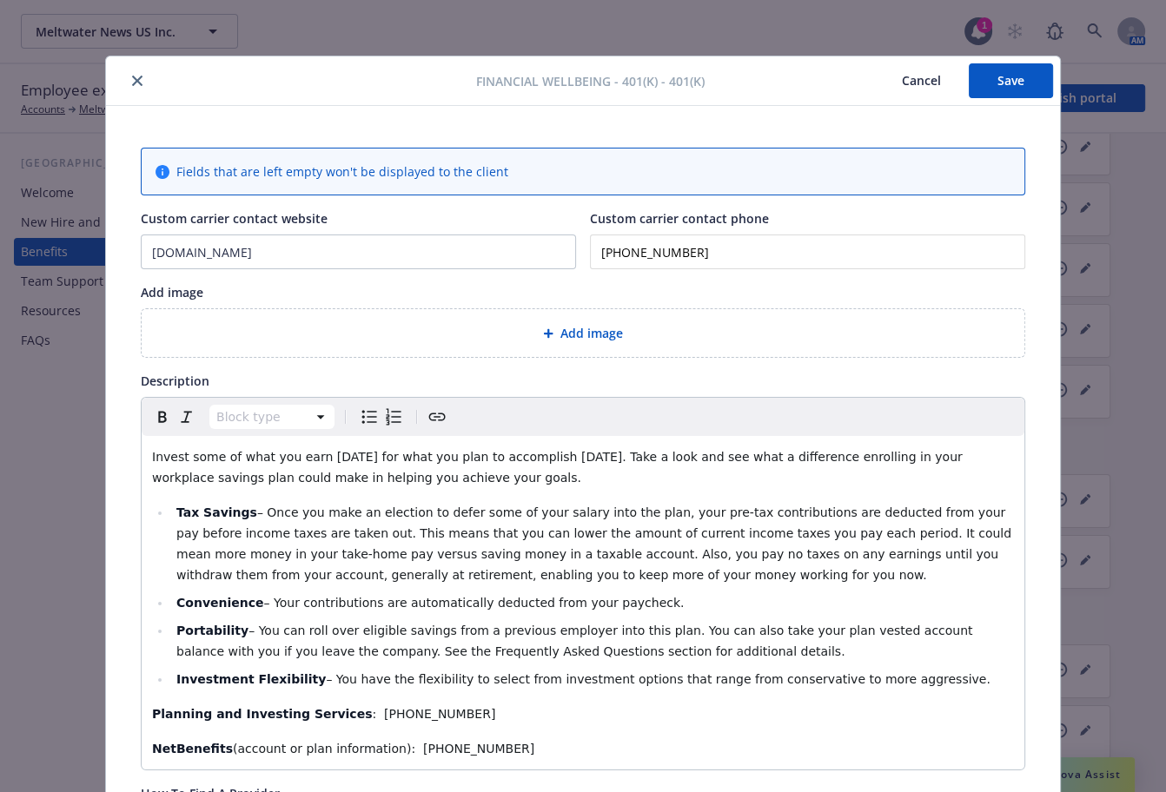
click at [955, 95] on button "Cancel" at bounding box center [921, 80] width 95 height 35
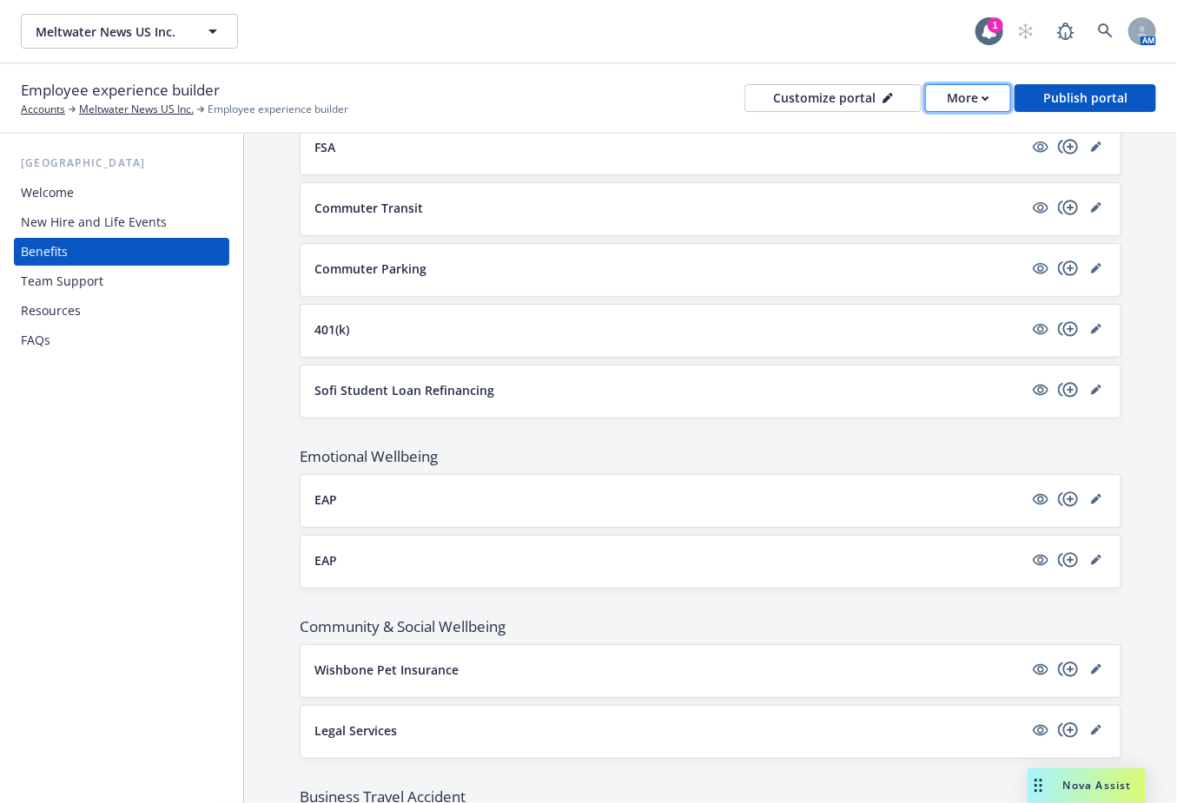
click at [982, 98] on div "More" at bounding box center [968, 98] width 43 height 26
drag, startPoint x: 962, startPoint y: 136, endPoint x: 955, endPoint y: 30, distance: 106.2
click at [962, 136] on link "Copy preview link" at bounding box center [935, 137] width 158 height 35
click at [1090, 321] on link "editPencil" at bounding box center [1096, 329] width 21 height 21
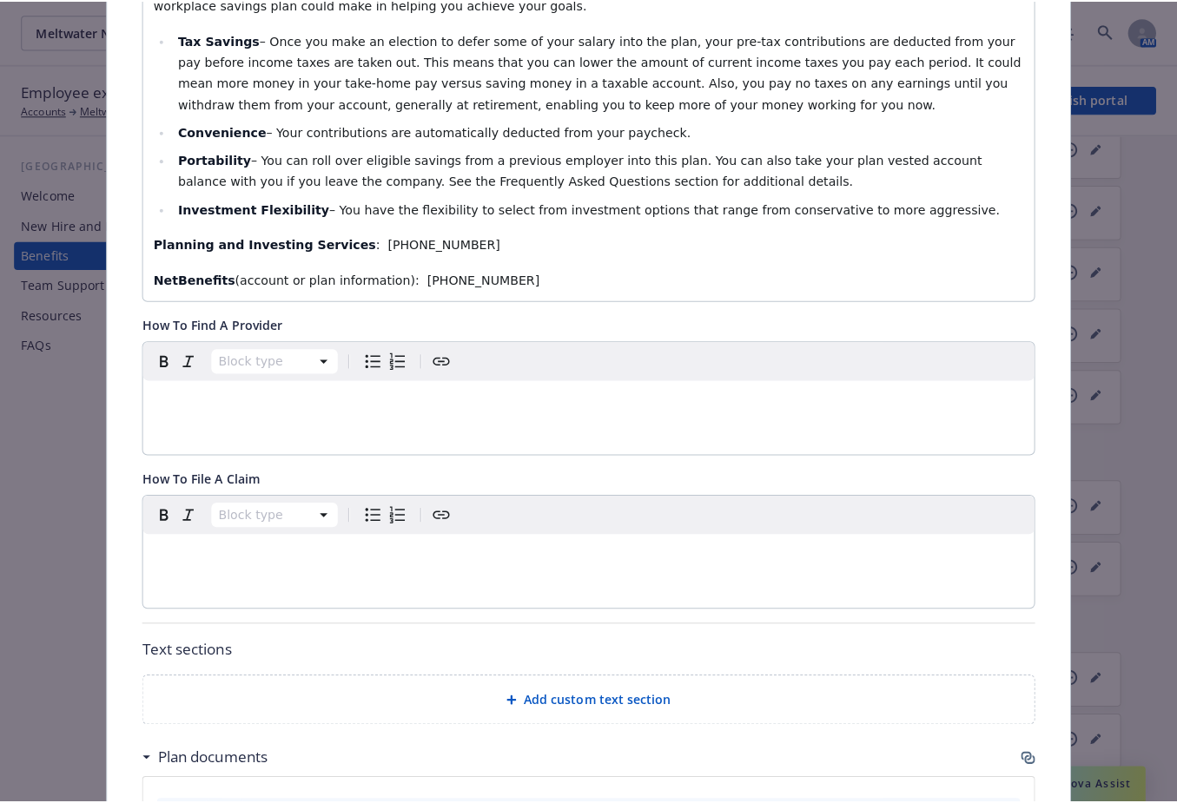
scroll to position [790, 0]
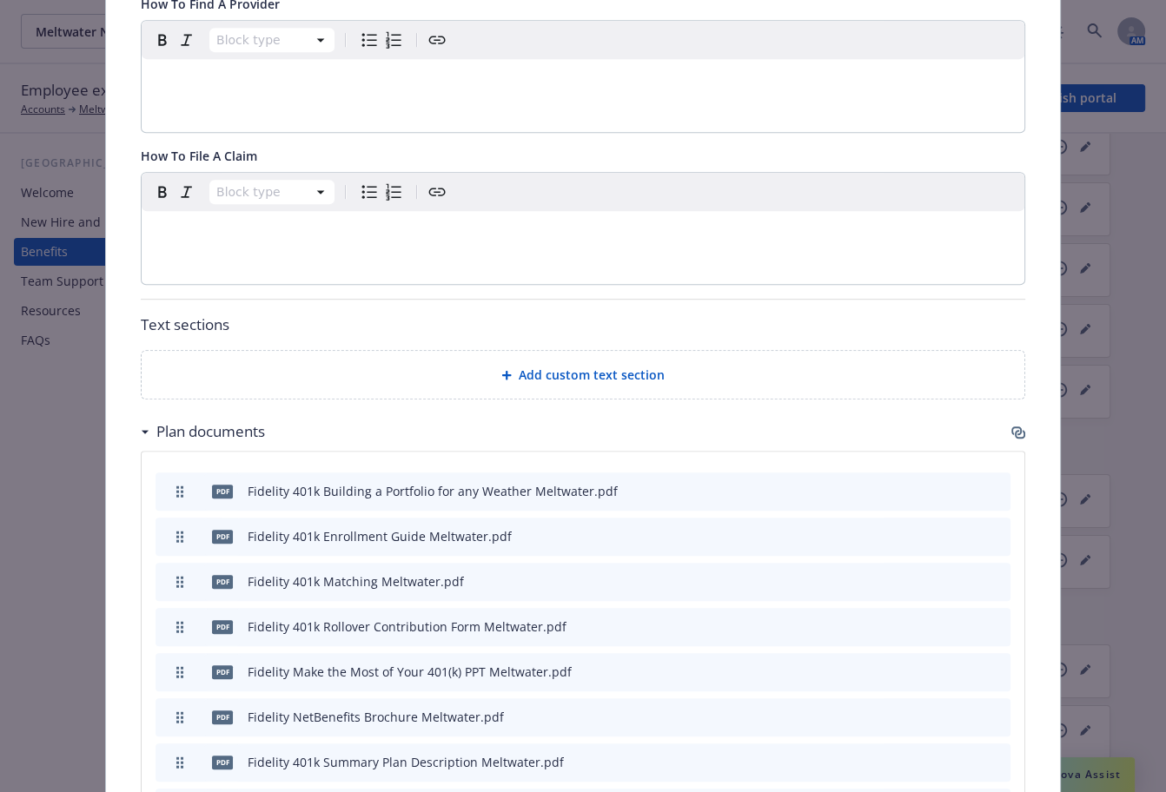
click at [581, 366] on span "Add custom text section" at bounding box center [592, 375] width 146 height 18
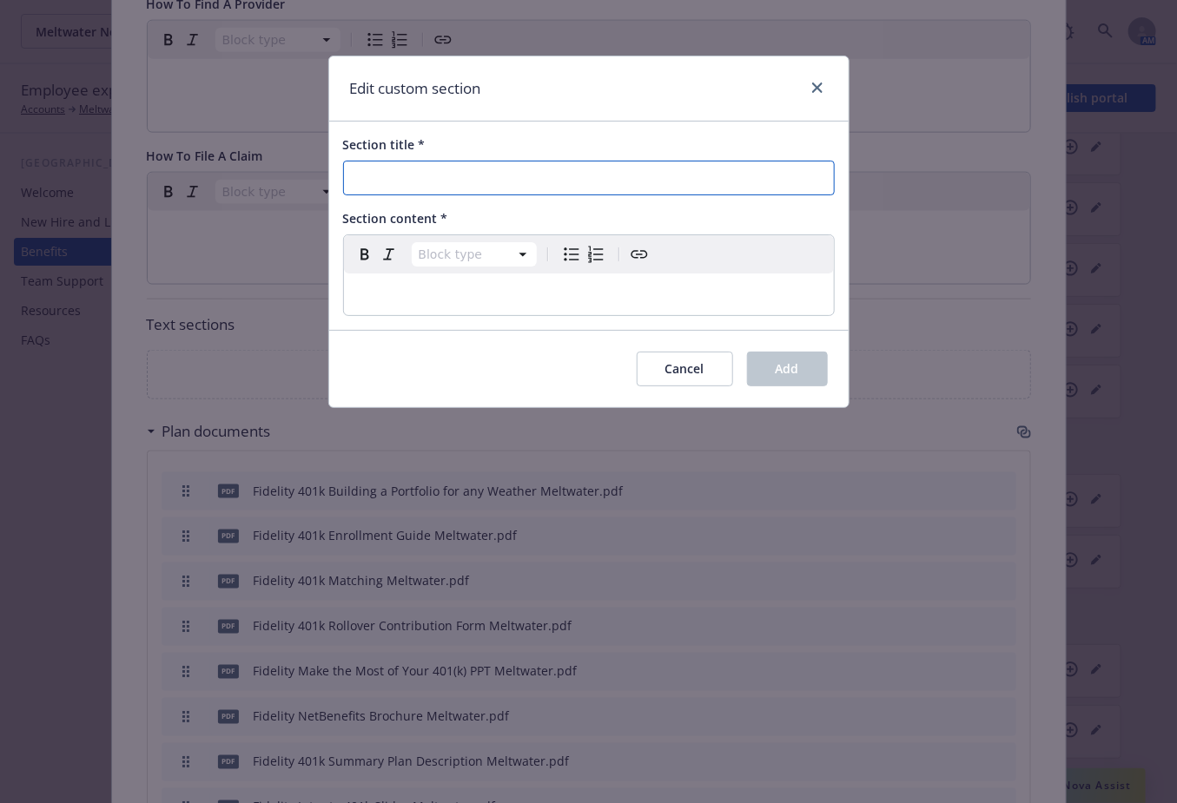
click at [584, 178] on input "Section title *" at bounding box center [589, 178] width 492 height 35
type input "Make the Most of Your 401(k) Recording"
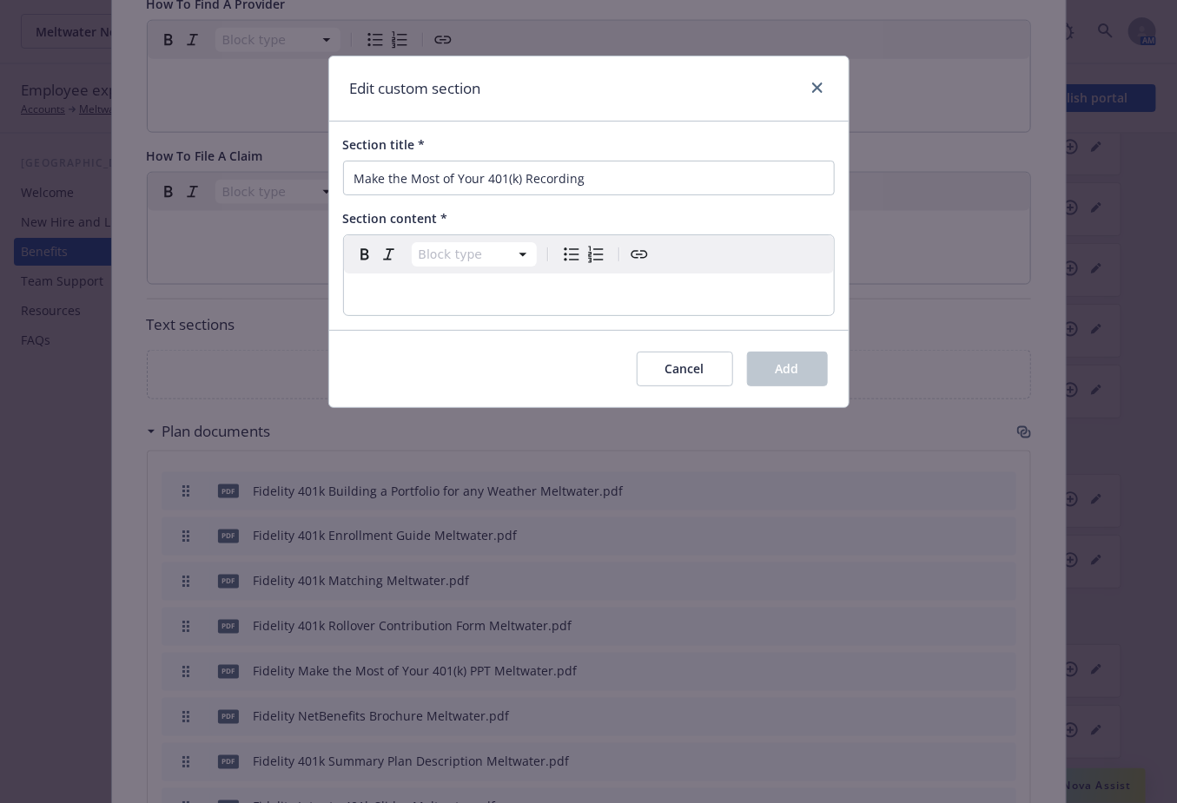
click at [418, 294] on p "editable markdown" at bounding box center [588, 294] width 469 height 21
drag, startPoint x: 435, startPoint y: 299, endPoint x: 324, endPoint y: 296, distance: 111.2
click at [324, 296] on div "Edit custom section Section title * Make the Most of Your 401(k) Recording Sect…" at bounding box center [588, 401] width 1177 height 803
click at [638, 254] on icon "Create link" at bounding box center [639, 255] width 17 height 8
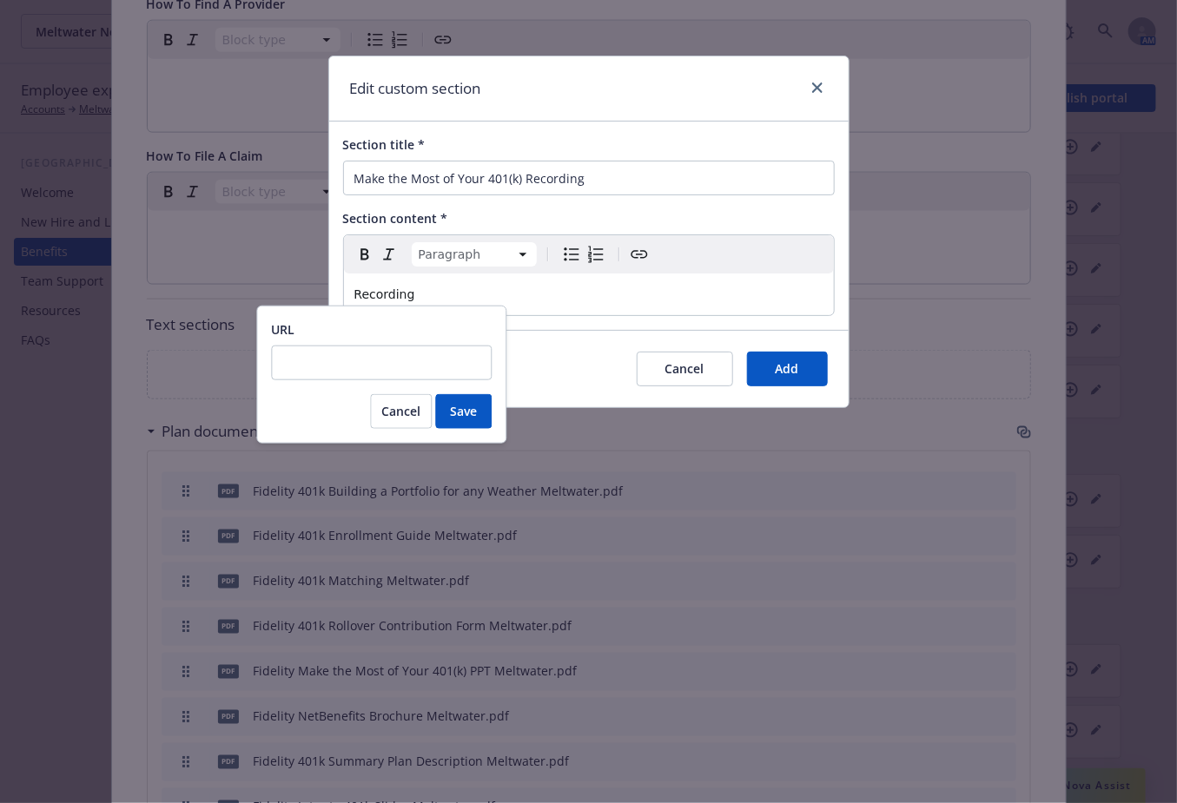
click at [409, 362] on input "URL" at bounding box center [381, 363] width 221 height 35
type input "https://newfront.zoom.us/rec/play/LYenErnXUH4QyrZJx58lkKQxSgTm4B1RyqVZGXtsYsPm1…"
click at [467, 407] on span "Save" at bounding box center [463, 411] width 27 height 17
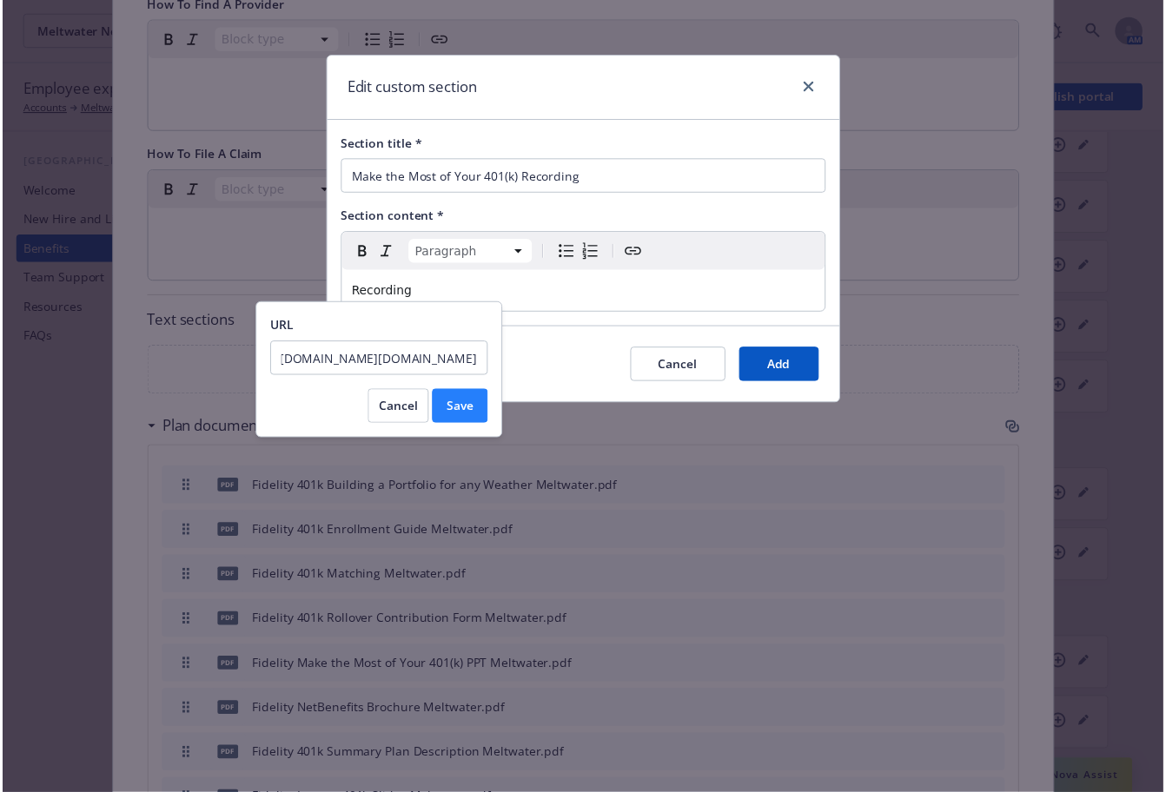
scroll to position [0, 0]
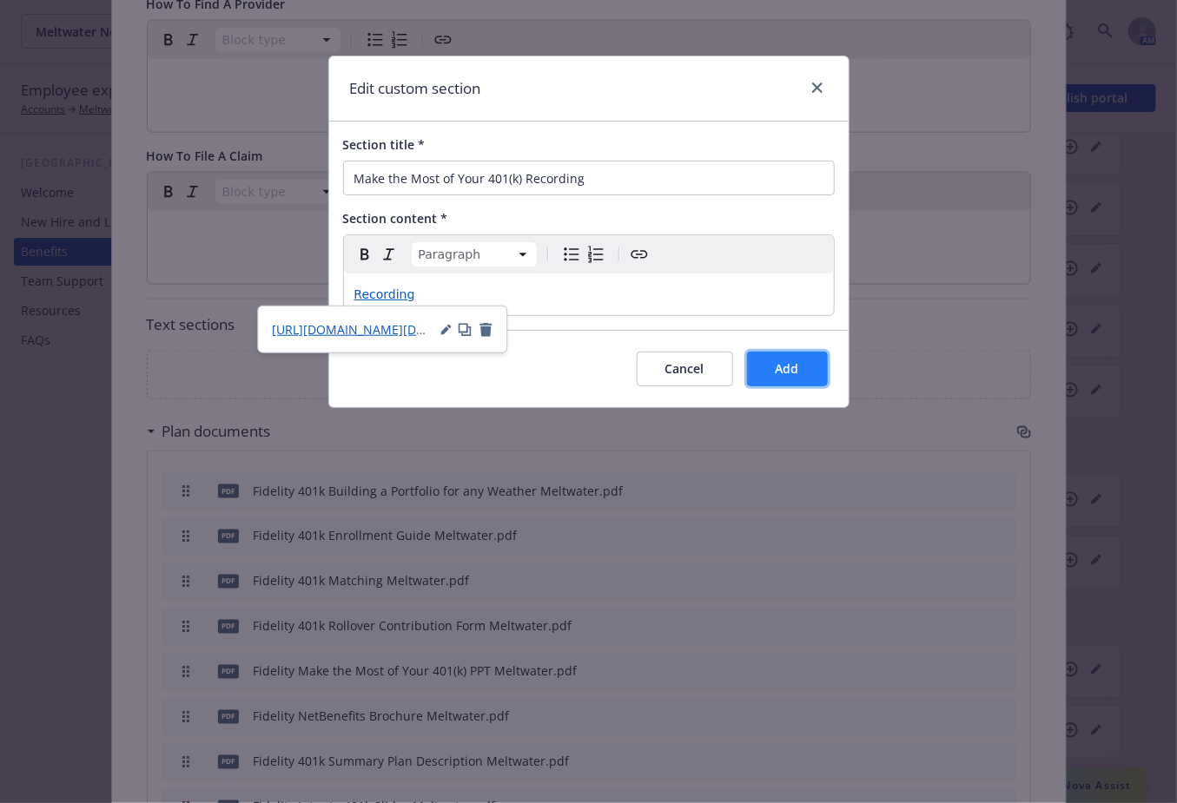
click at [804, 359] on button "Add" at bounding box center [787, 369] width 81 height 35
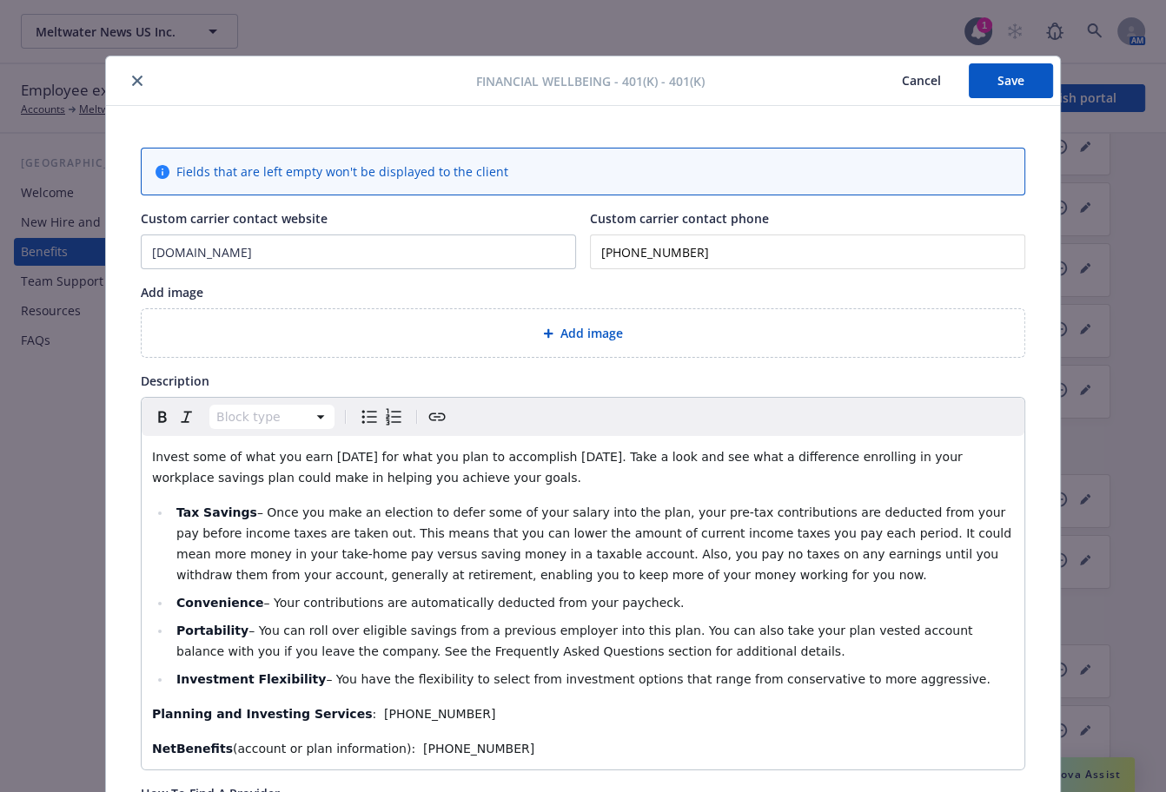
click at [1022, 77] on button "Save" at bounding box center [1010, 80] width 84 height 35
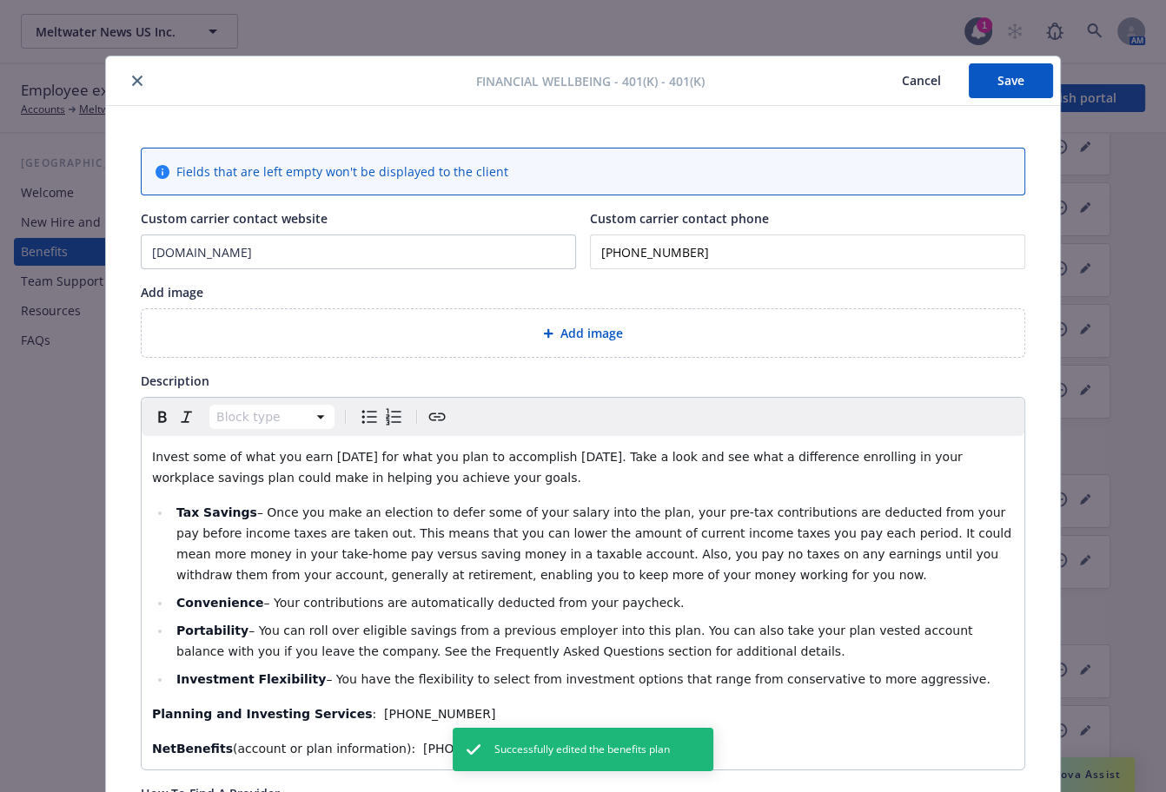
click at [132, 78] on icon "close" at bounding box center [137, 81] width 10 height 10
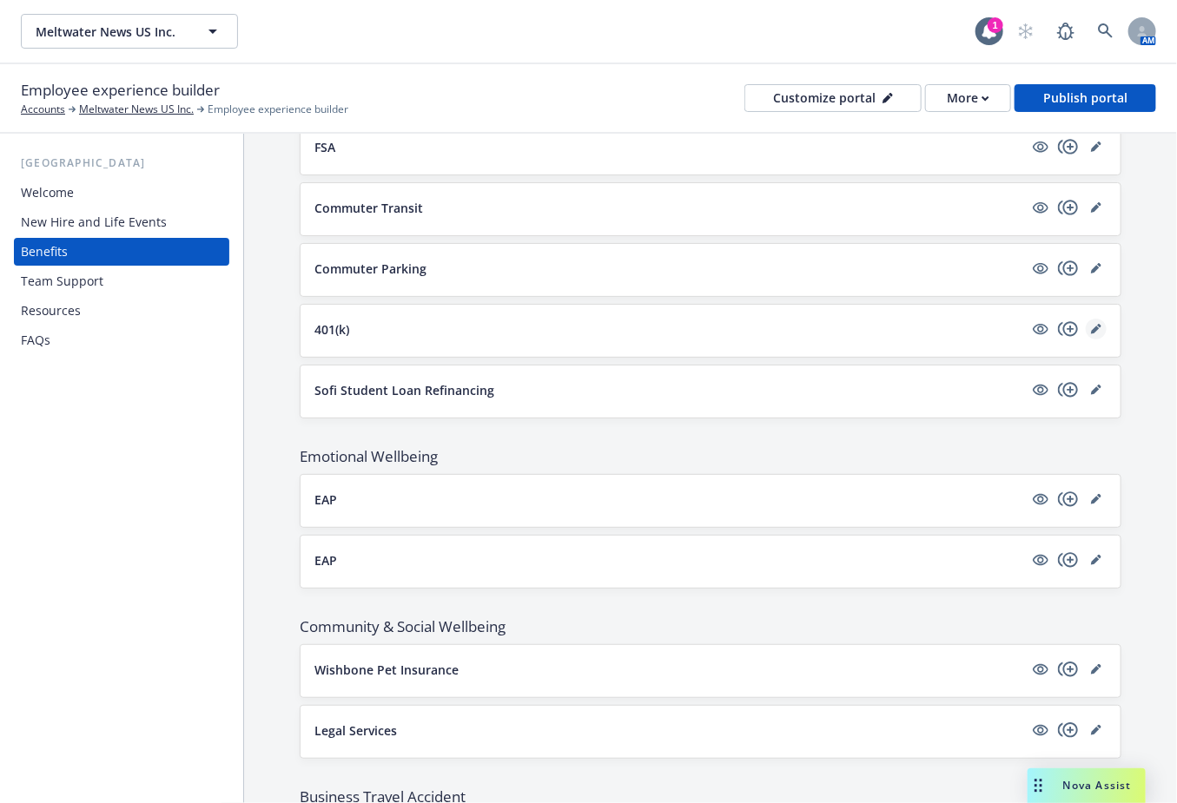
click at [1091, 324] on icon "editPencil" at bounding box center [1096, 329] width 10 height 10
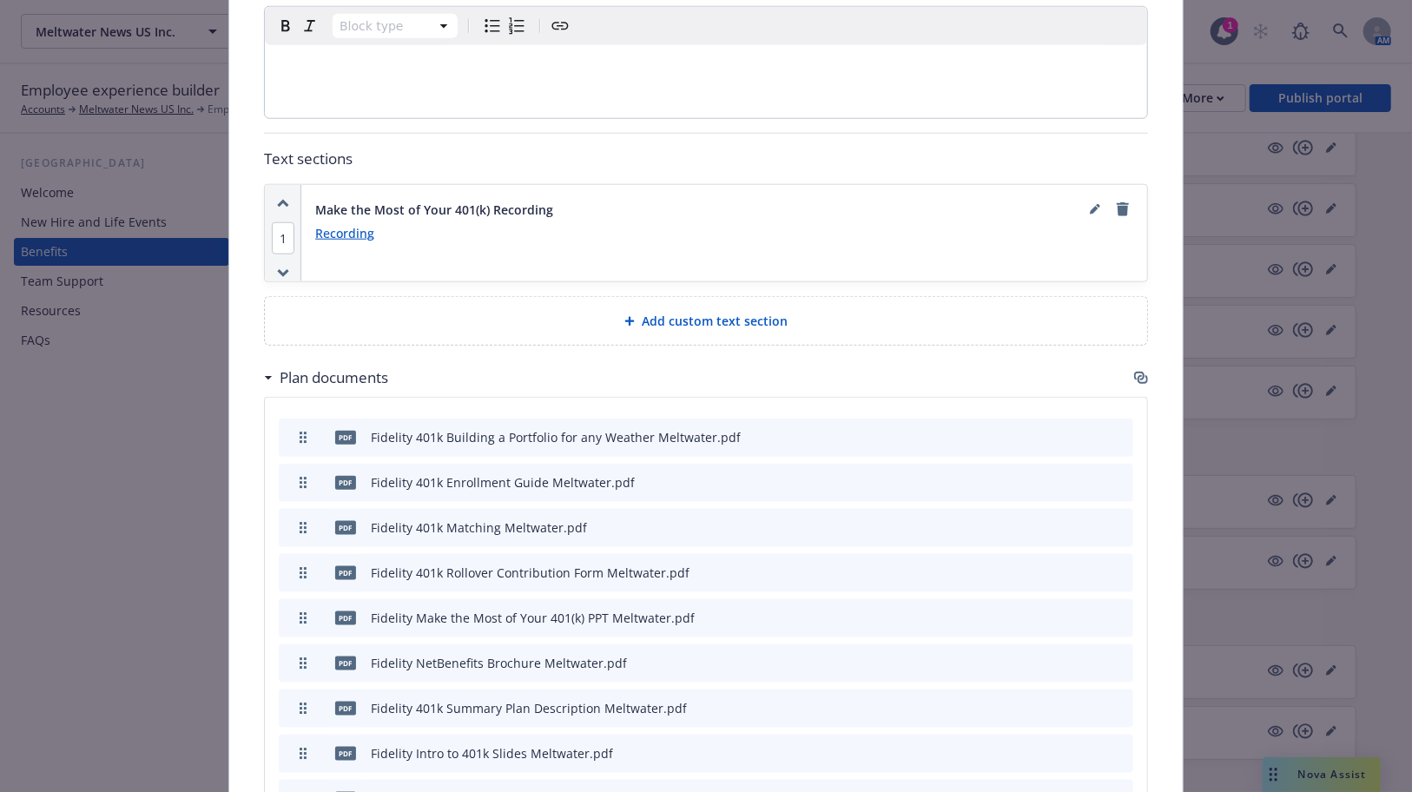
scroll to position [921, 0]
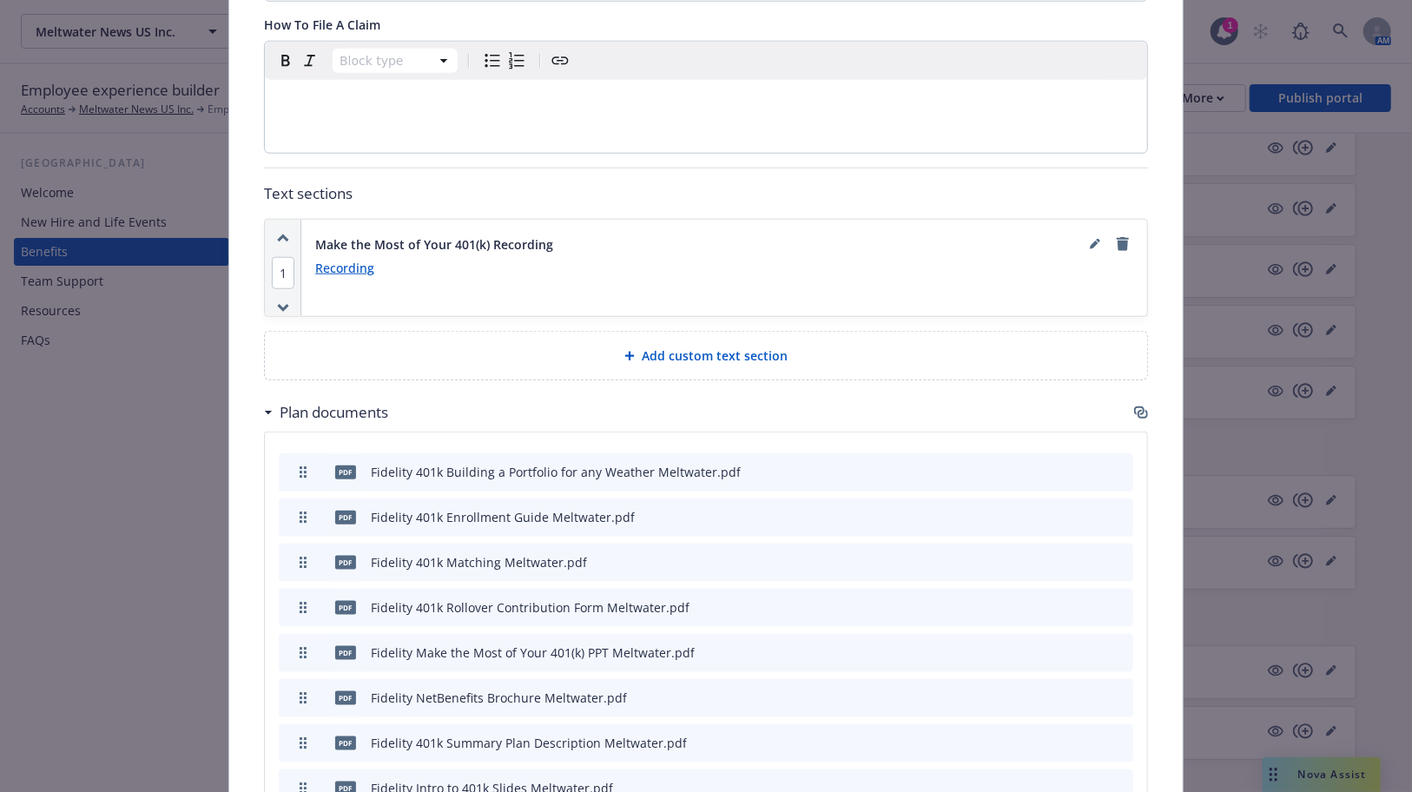
click at [1138, 417] on icon "button" at bounding box center [1141, 413] width 14 height 14
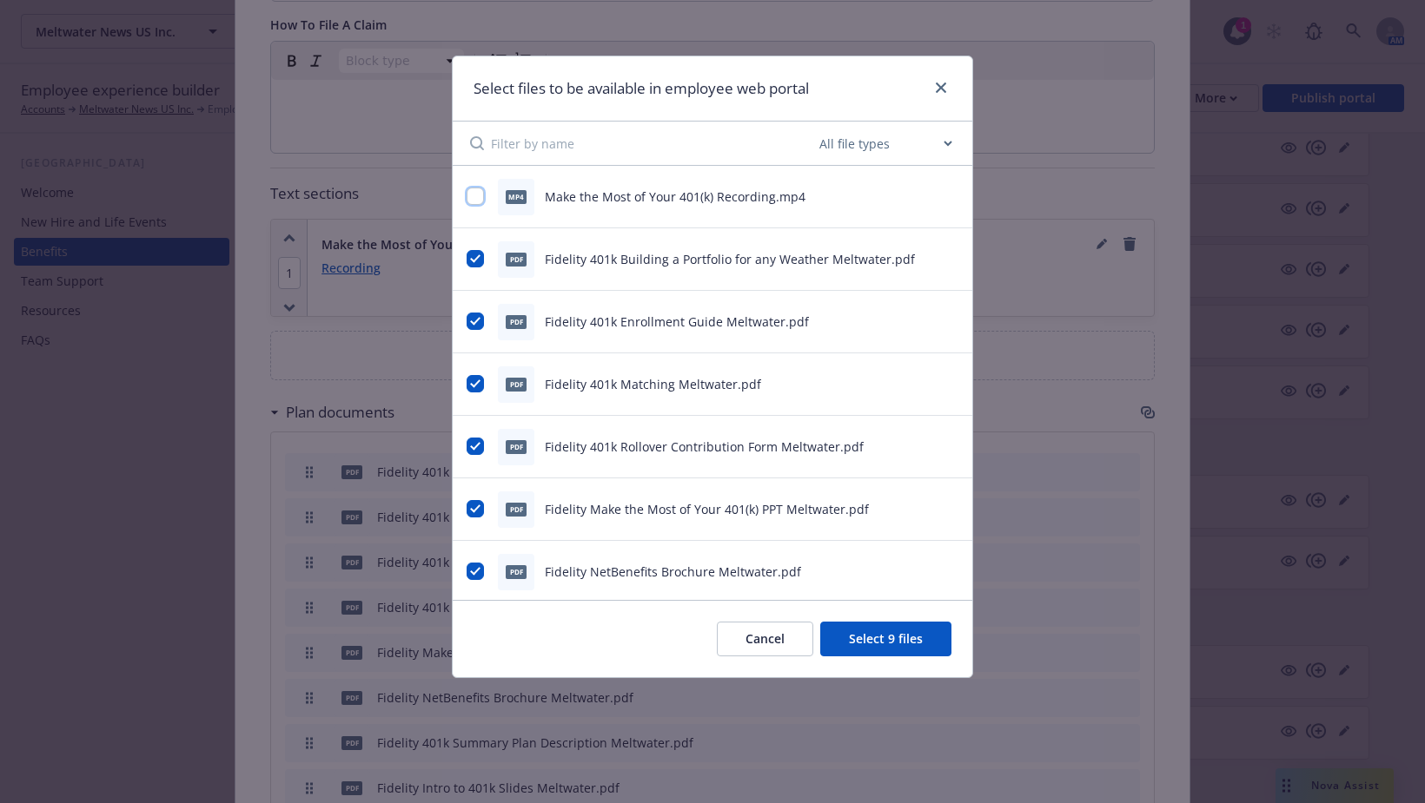
click at [479, 200] on input "checkbox" at bounding box center [474, 196] width 17 height 17
checkbox input "true"
click at [911, 645] on button "Select 10 files" at bounding box center [882, 639] width 138 height 35
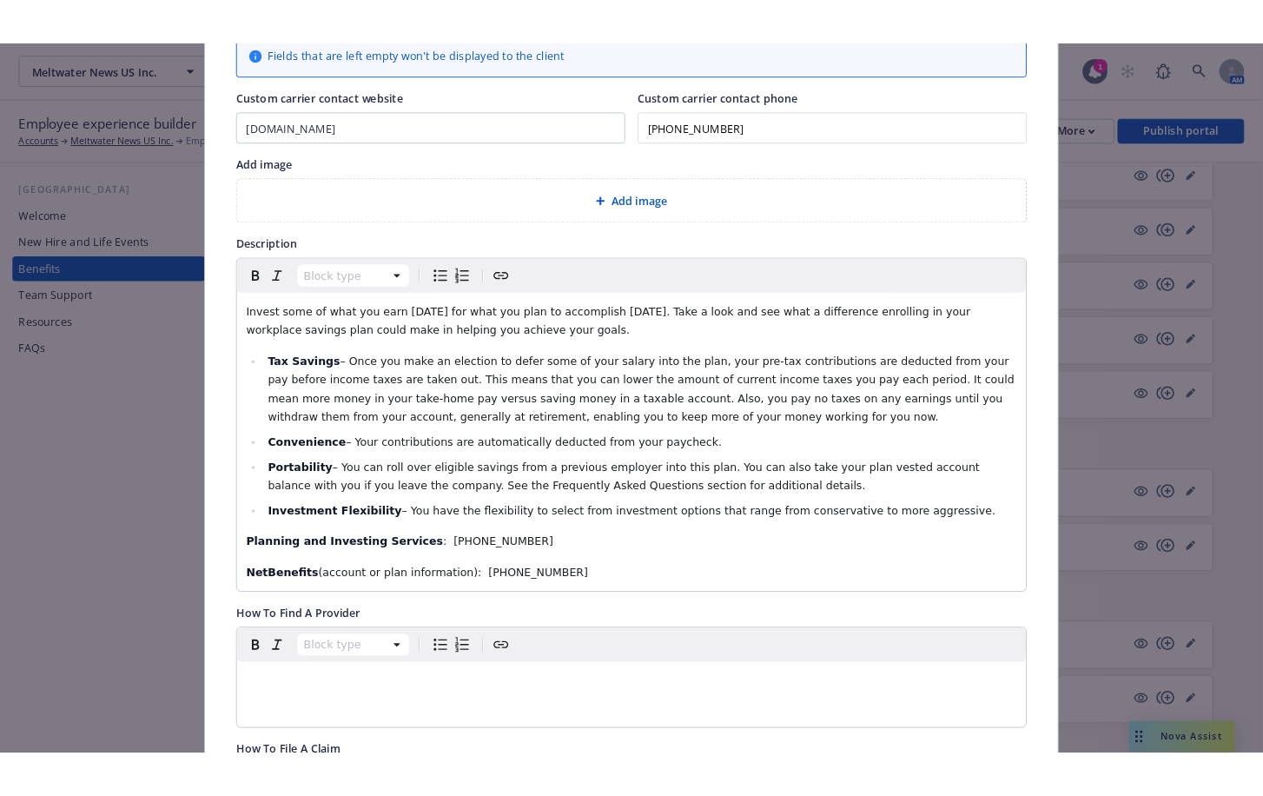
scroll to position [0, 0]
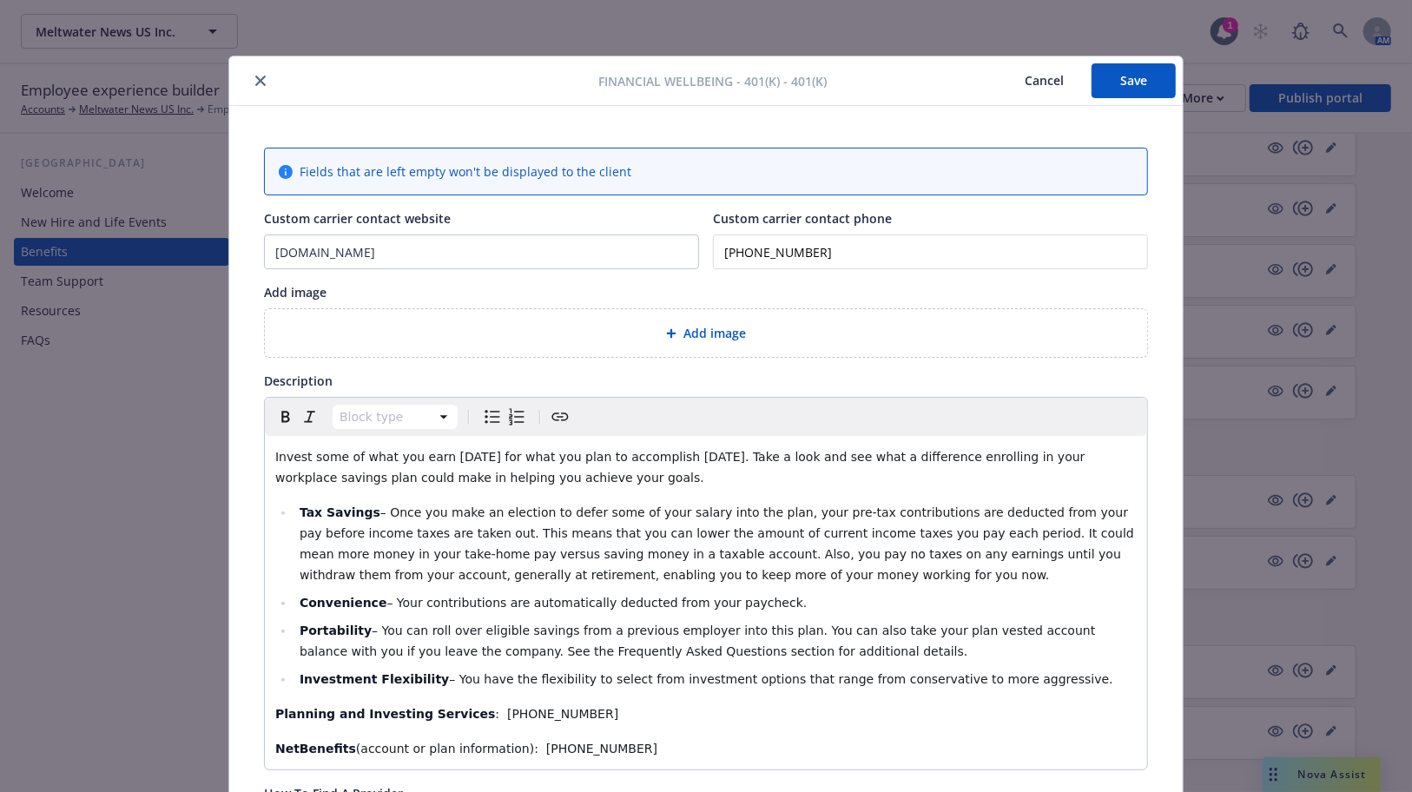
click at [1127, 73] on button "Save" at bounding box center [1134, 80] width 84 height 35
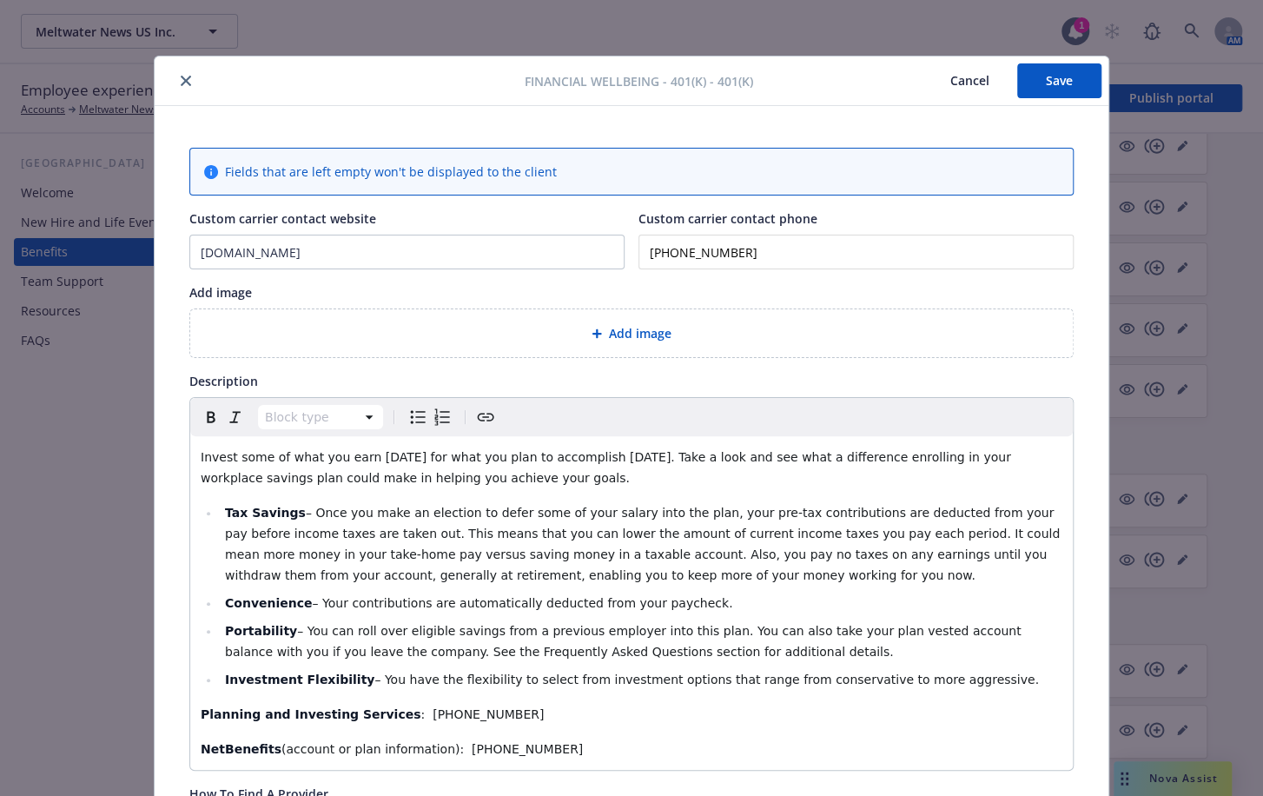
scroll to position [1658, 0]
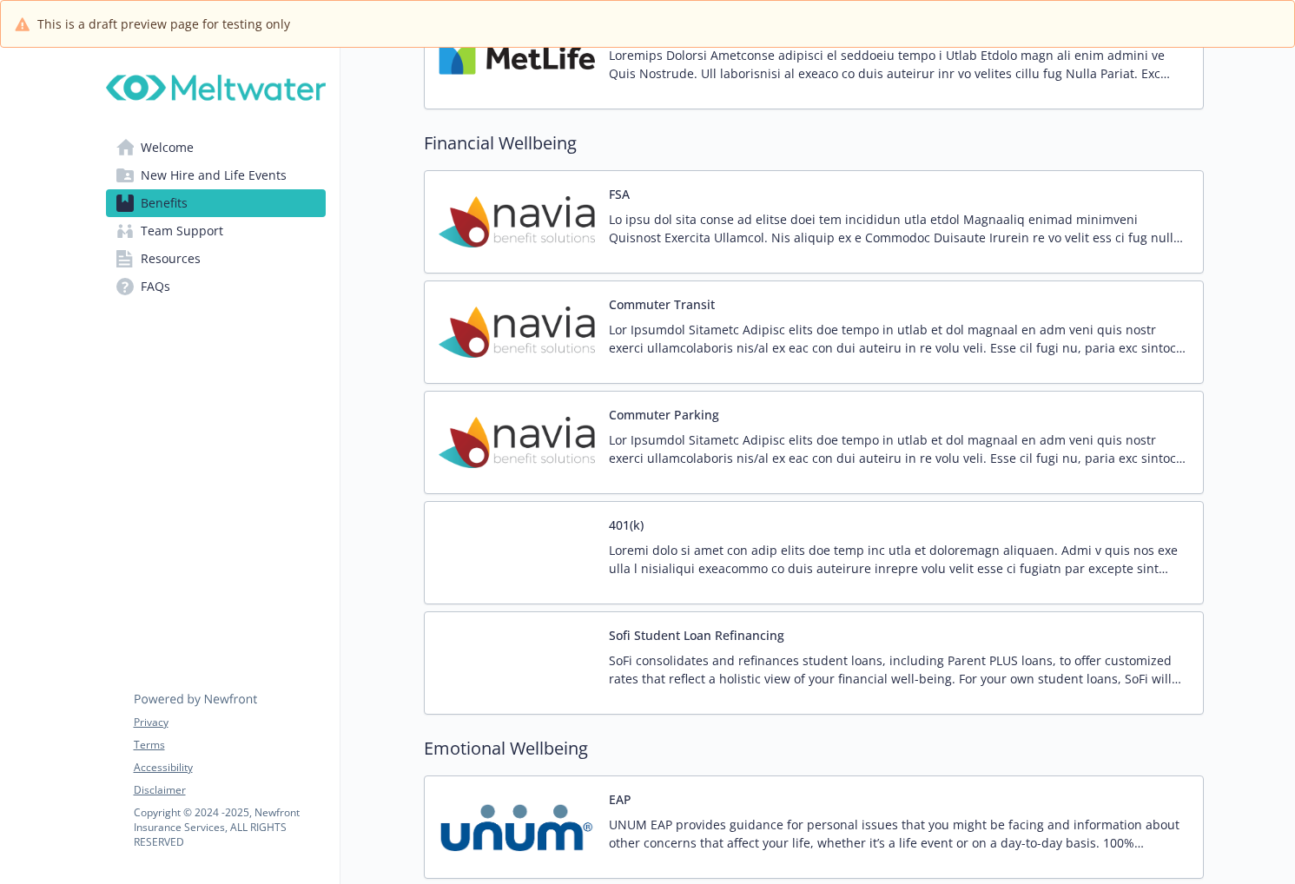
scroll to position [2780, 0]
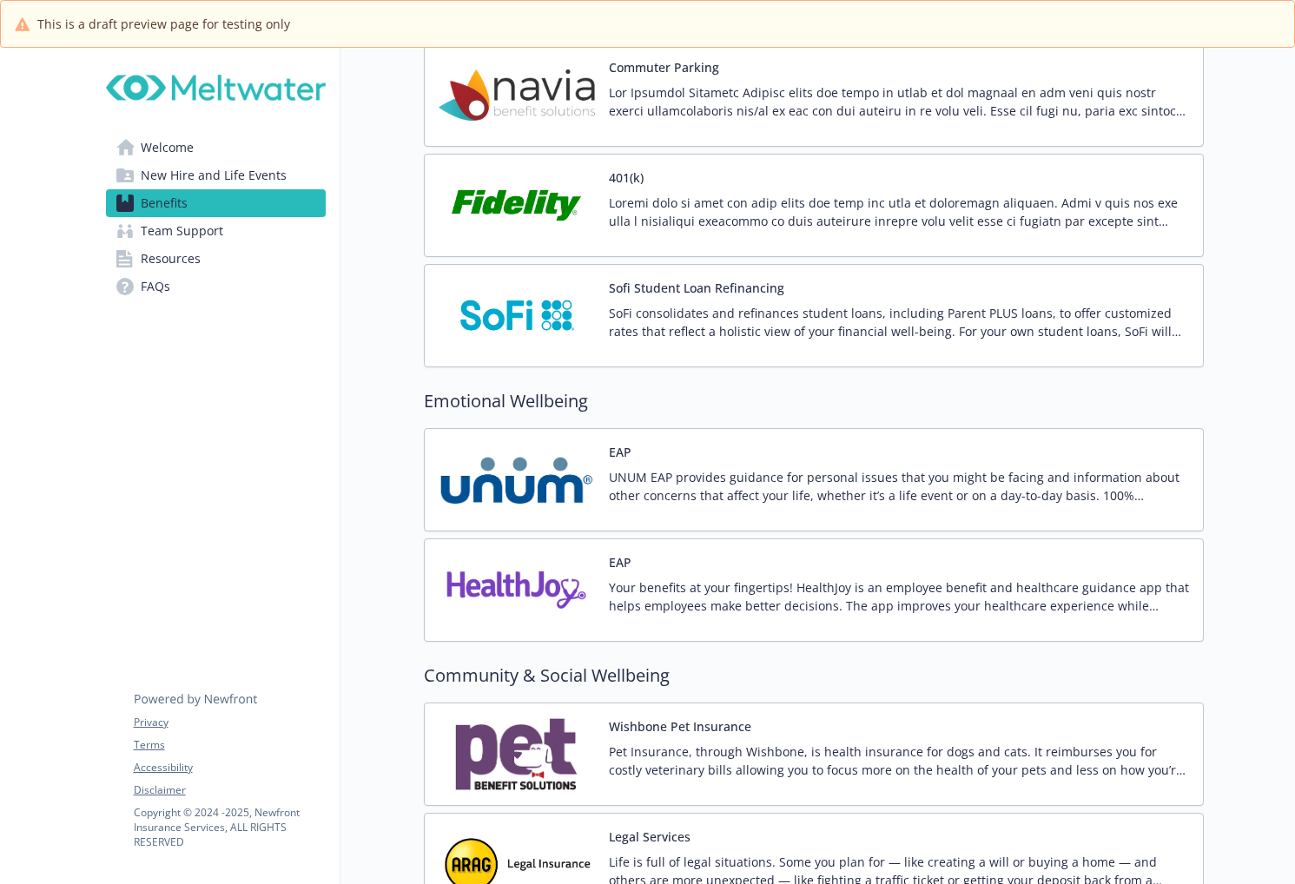
click at [525, 221] on img at bounding box center [517, 206] width 156 height 74
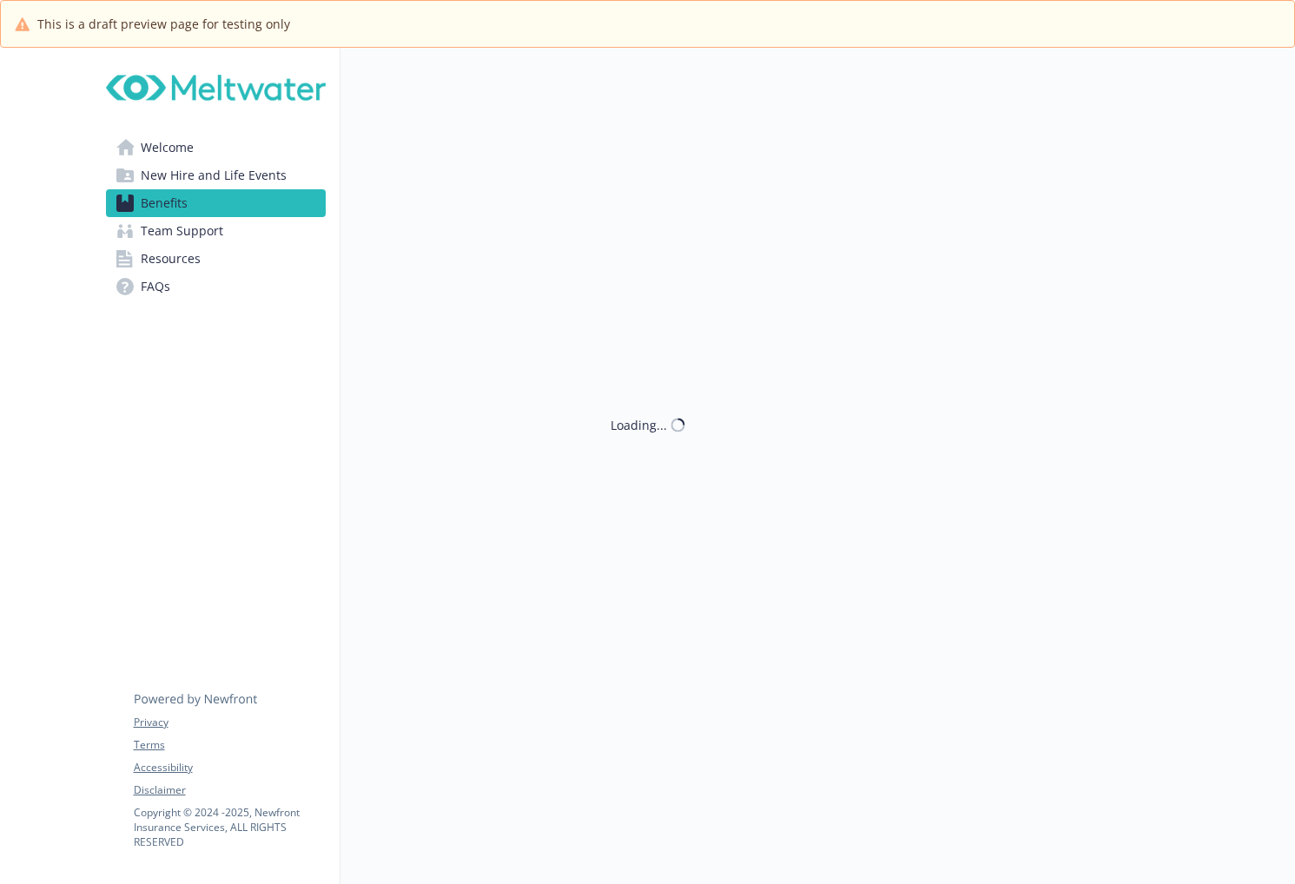
scroll to position [2780, 0]
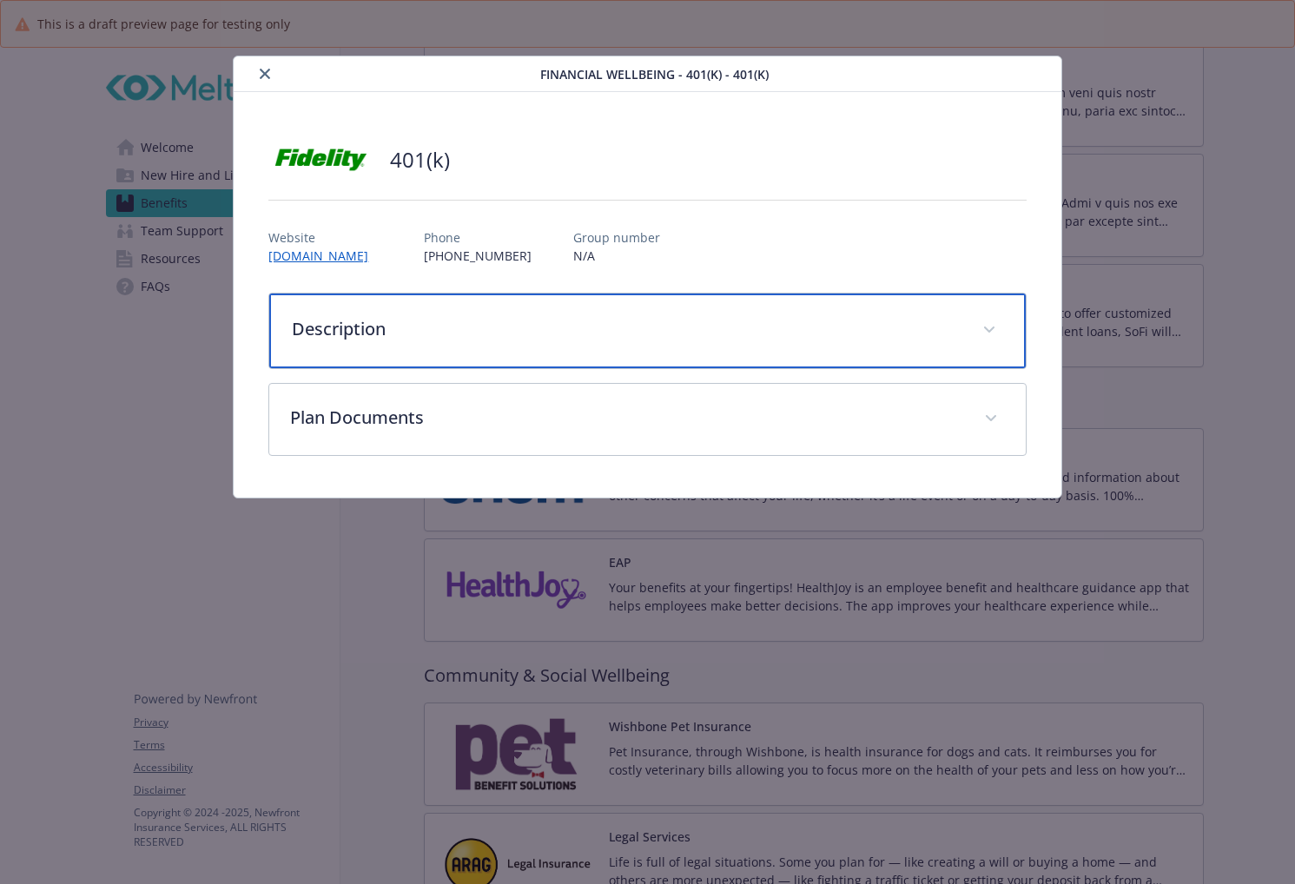
click at [493, 345] on div "Description" at bounding box center [647, 331] width 756 height 75
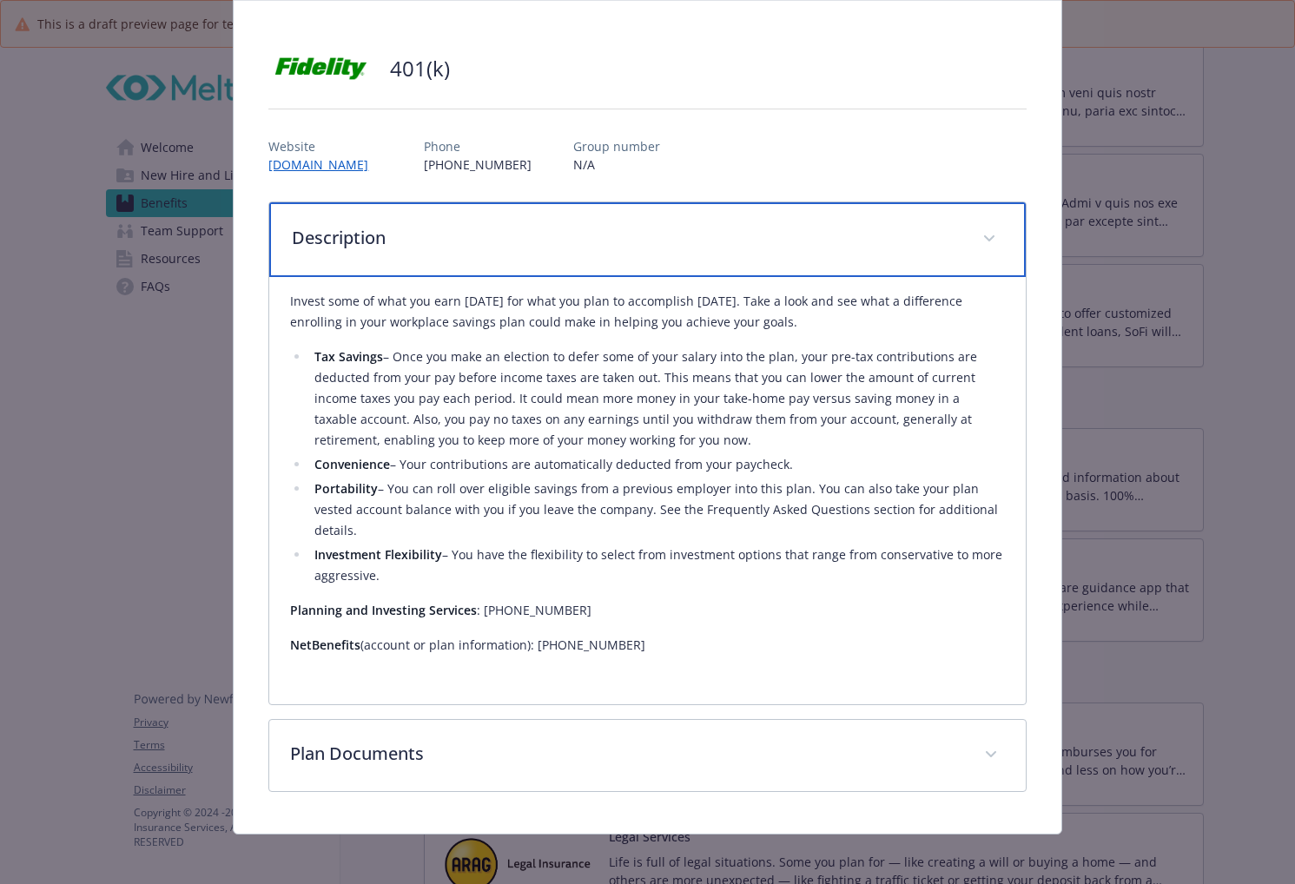
scroll to position [97, 0]
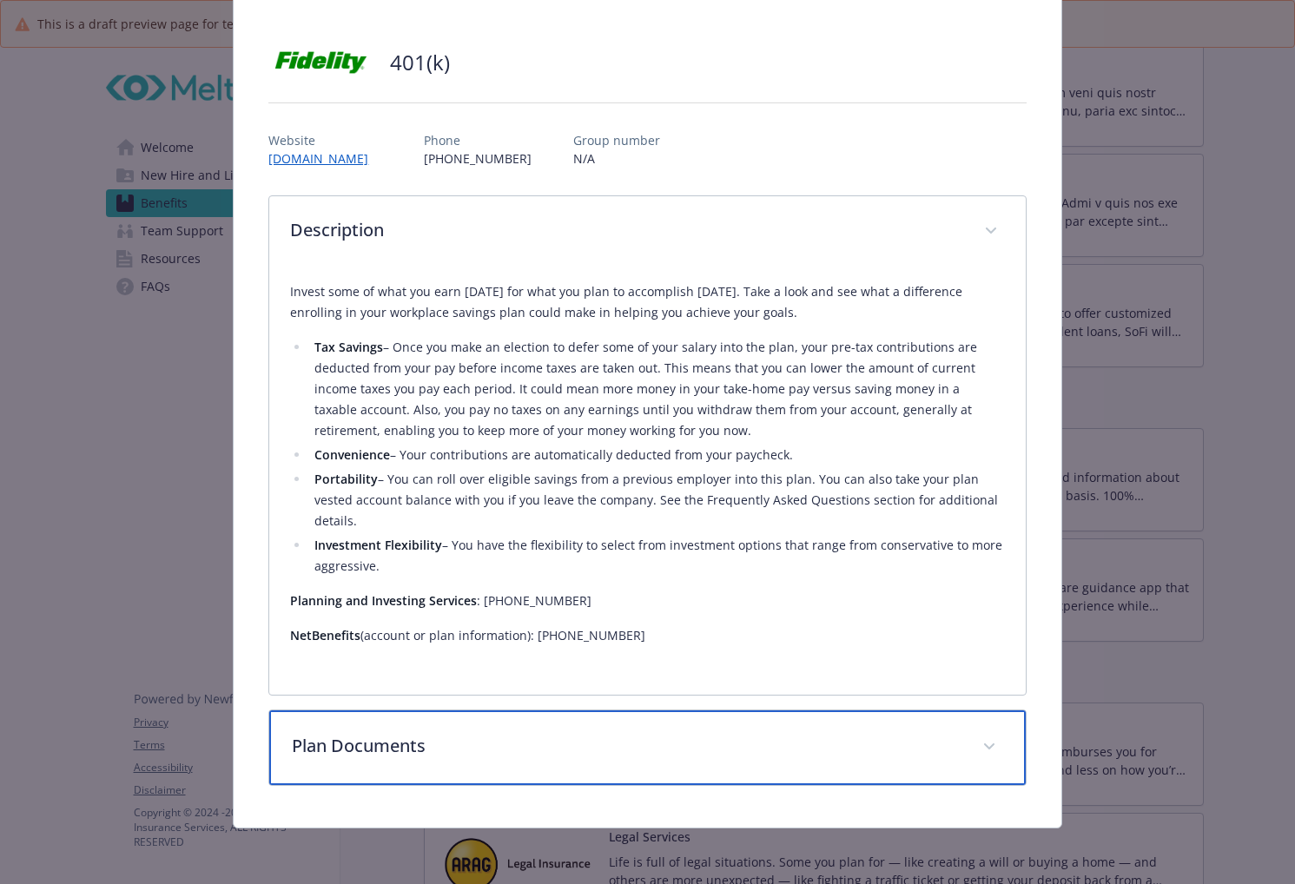
click at [488, 743] on p "Plan Documents" at bounding box center [626, 746] width 669 height 26
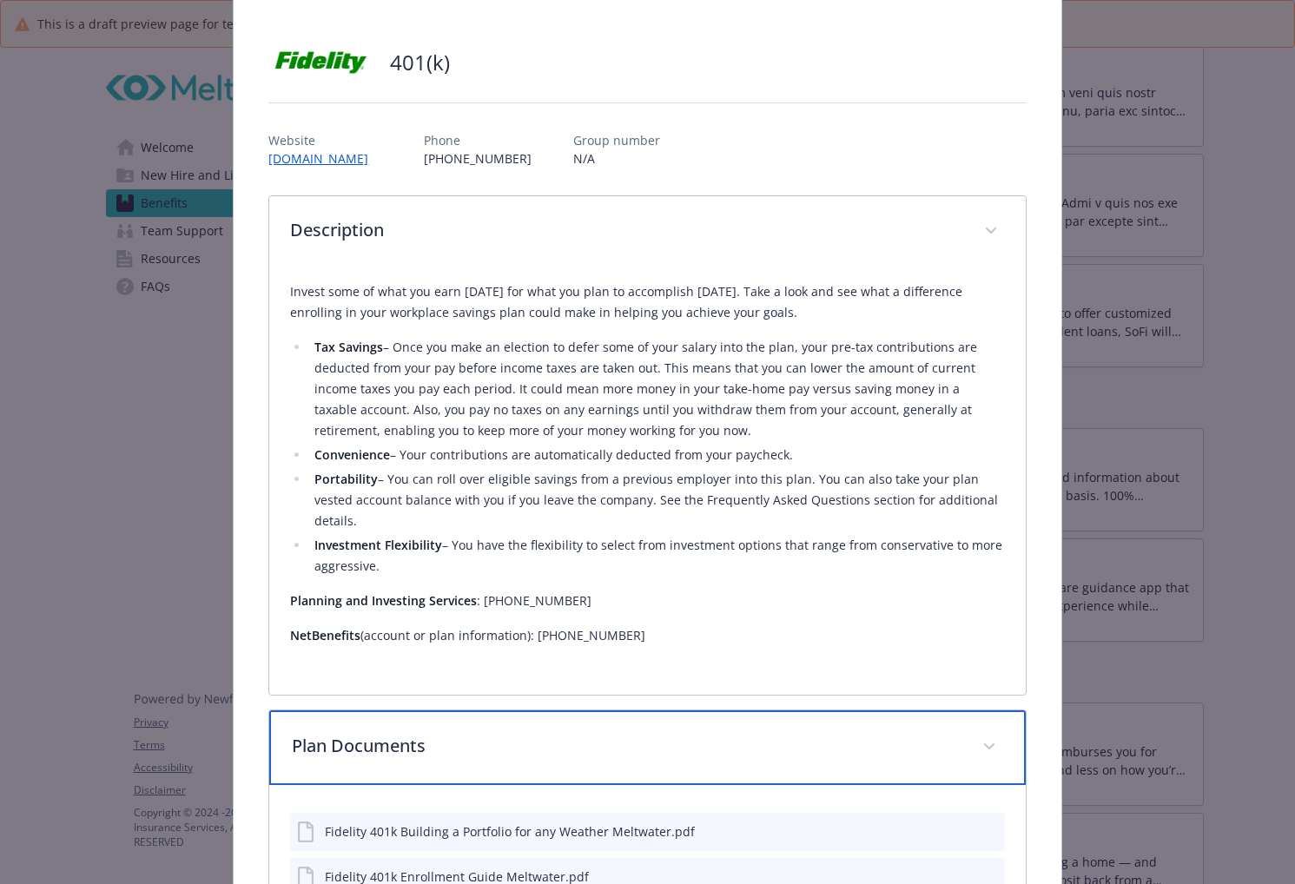
scroll to position [0, 0]
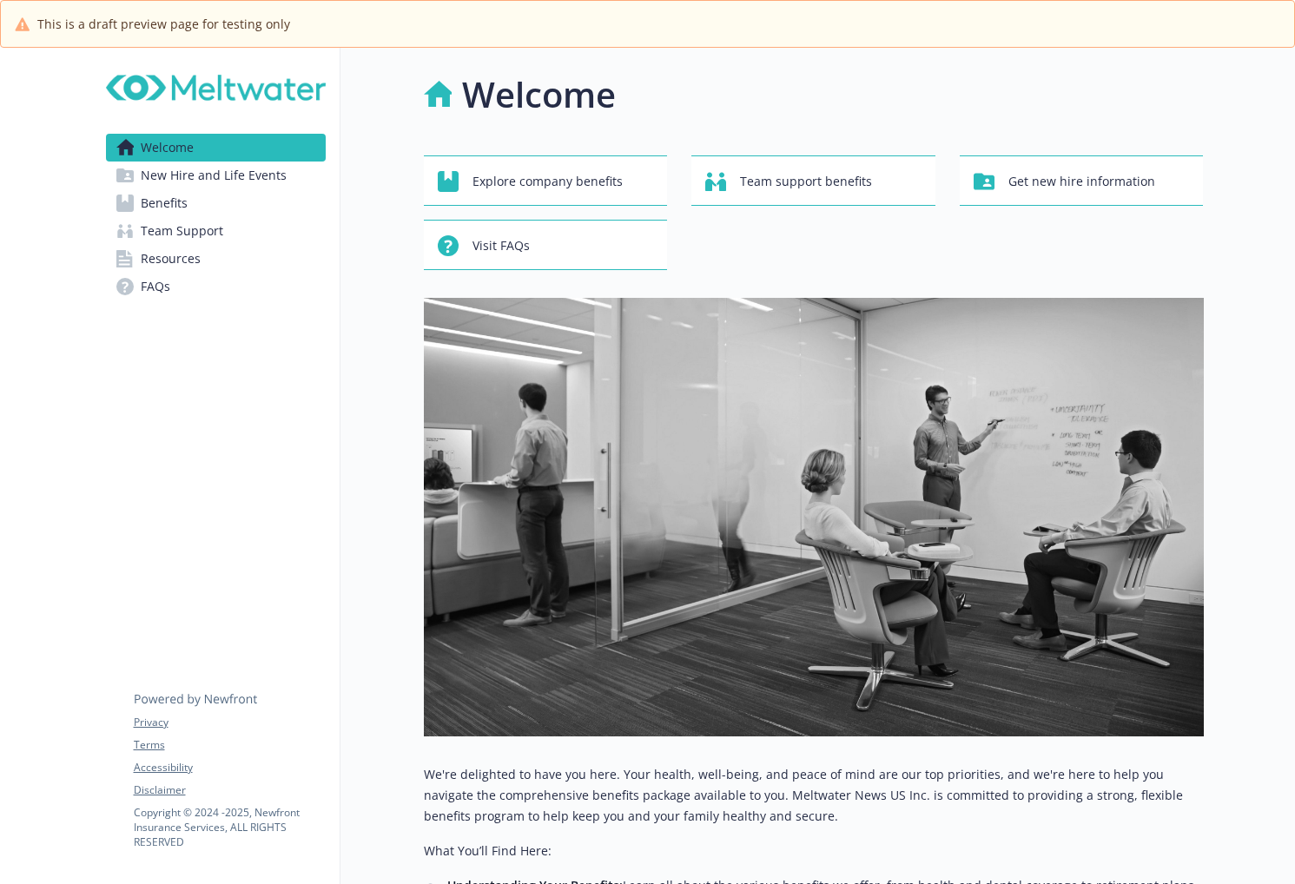
click at [238, 209] on link "Benefits" at bounding box center [216, 203] width 220 height 28
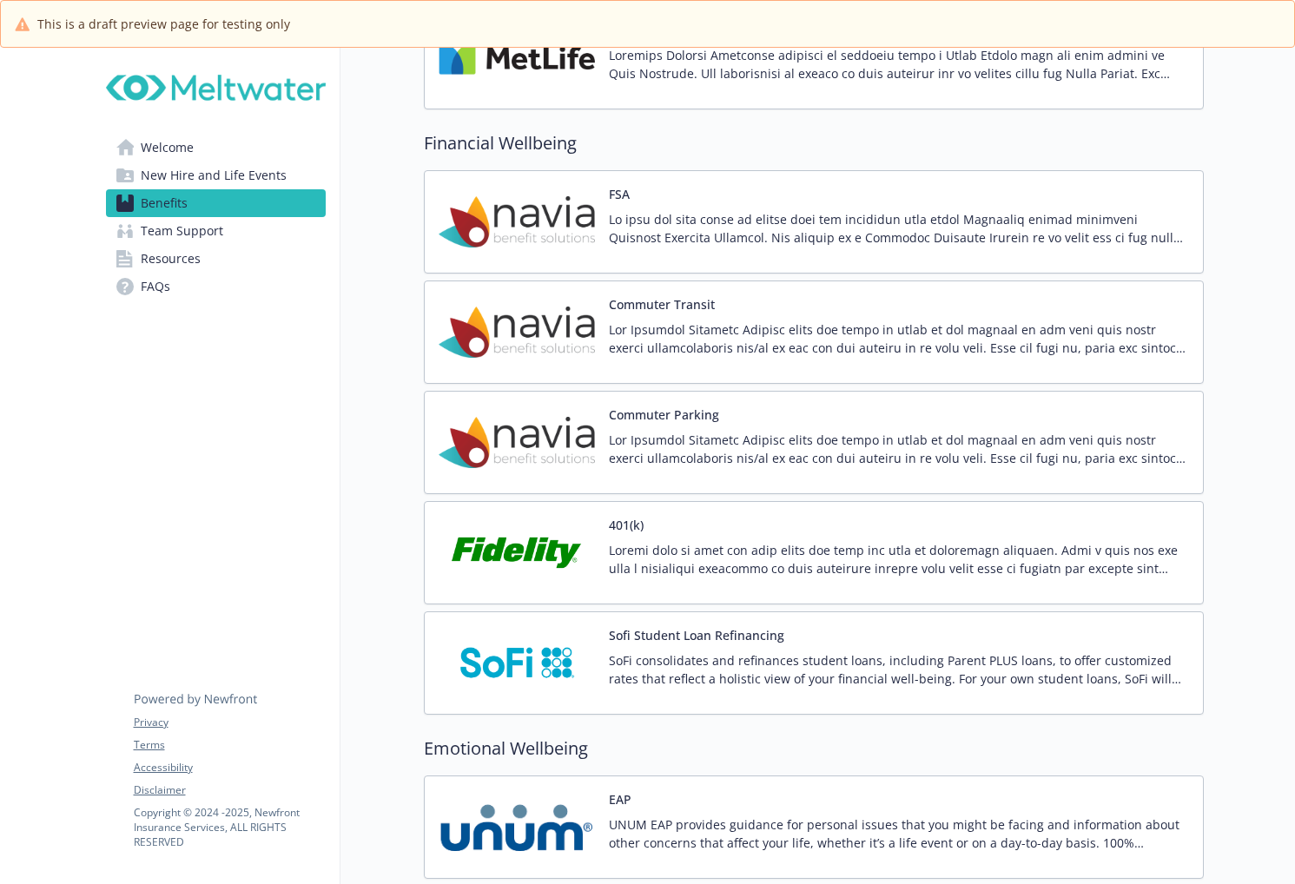
click at [790, 555] on p at bounding box center [899, 559] width 580 height 36
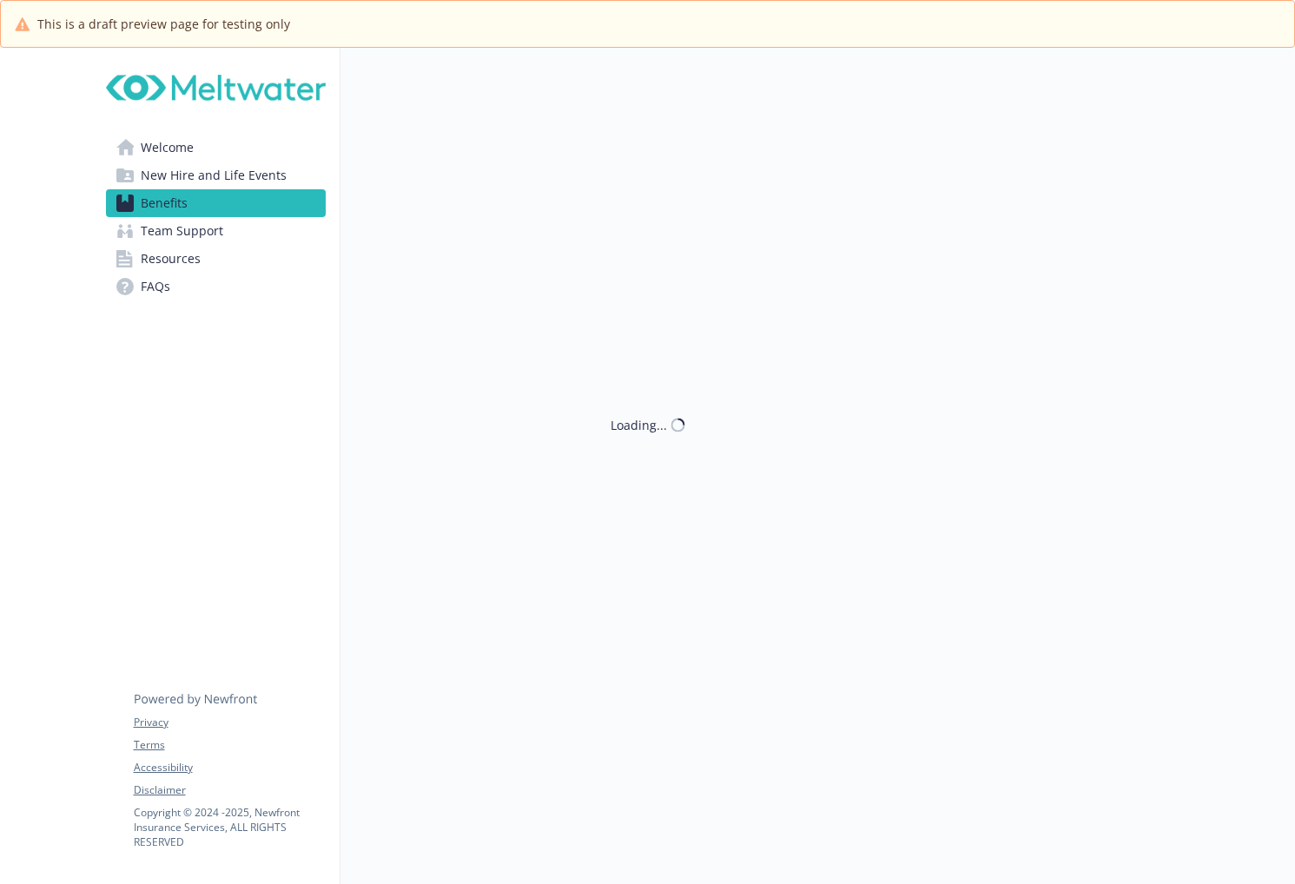
scroll to position [2432, 0]
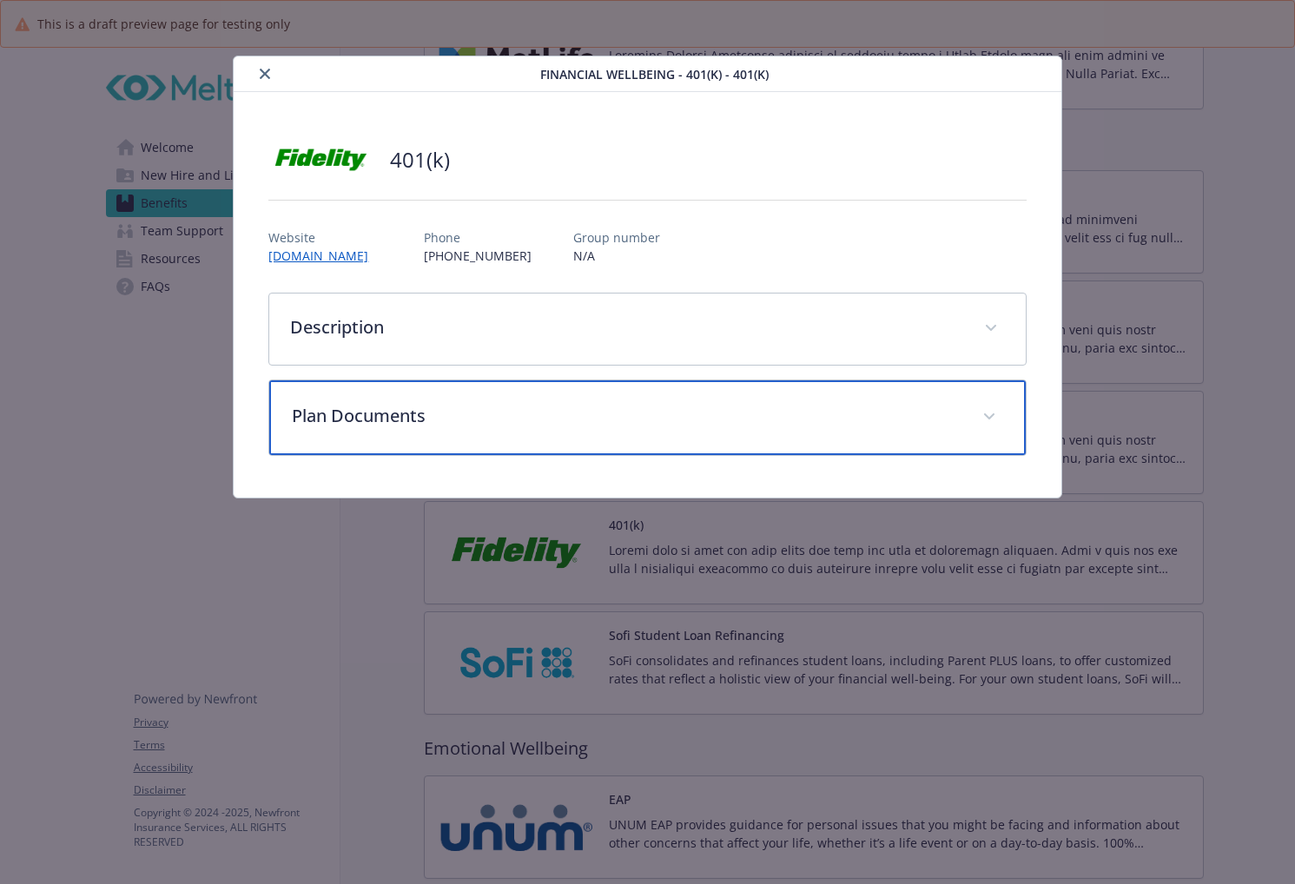
click at [485, 407] on p "Plan Documents" at bounding box center [626, 416] width 669 height 26
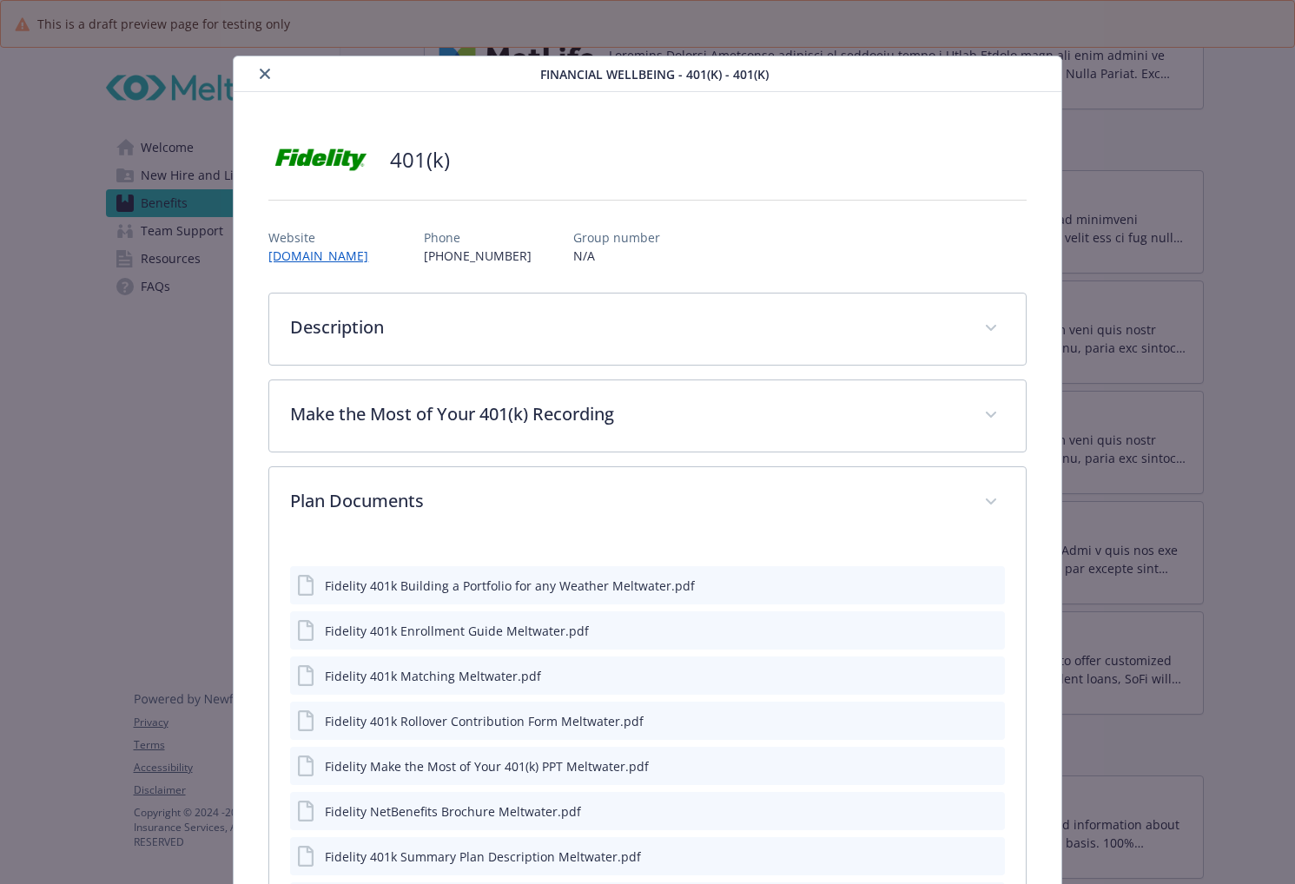
click at [258, 68] on button "close" at bounding box center [264, 73] width 21 height 21
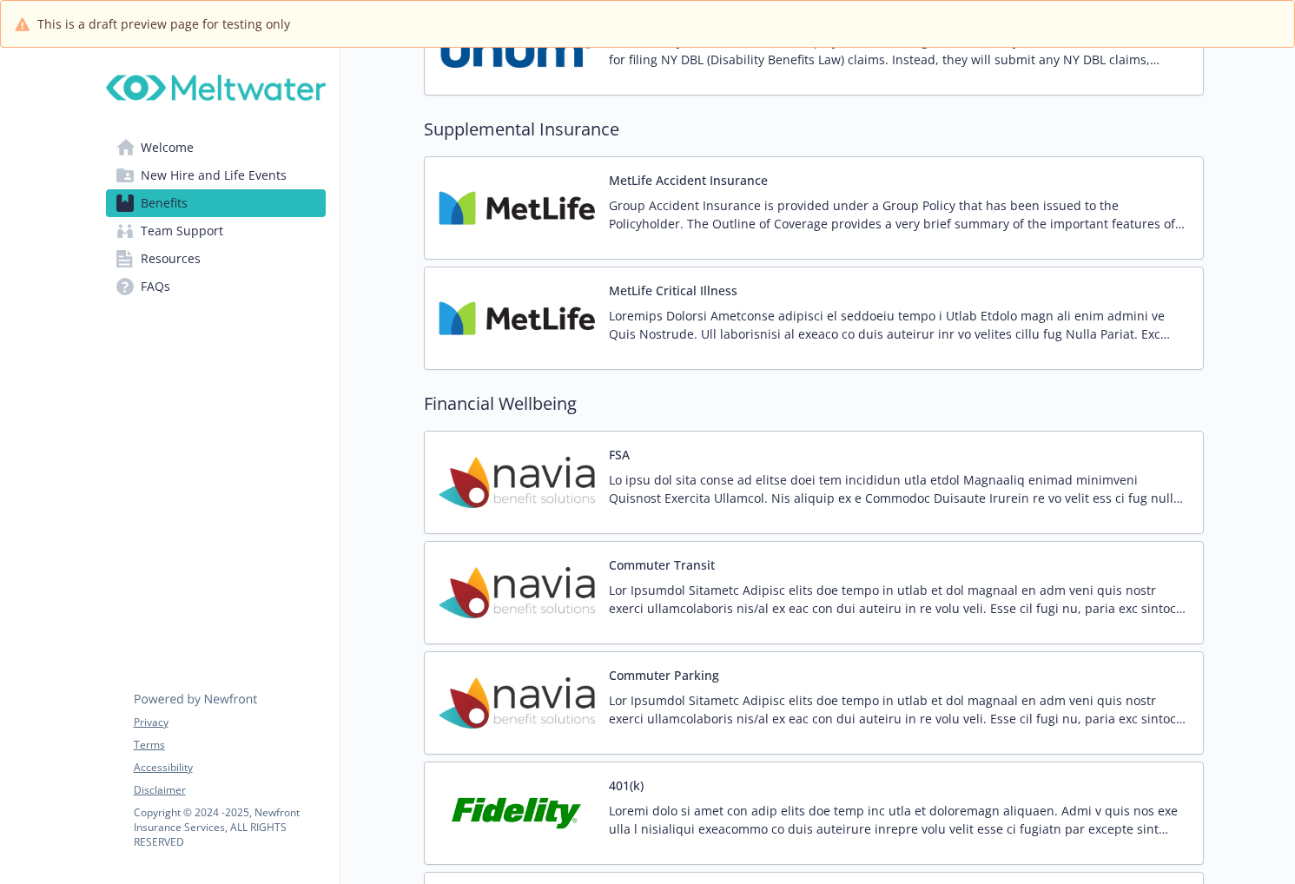
scroll to position [2606, 0]
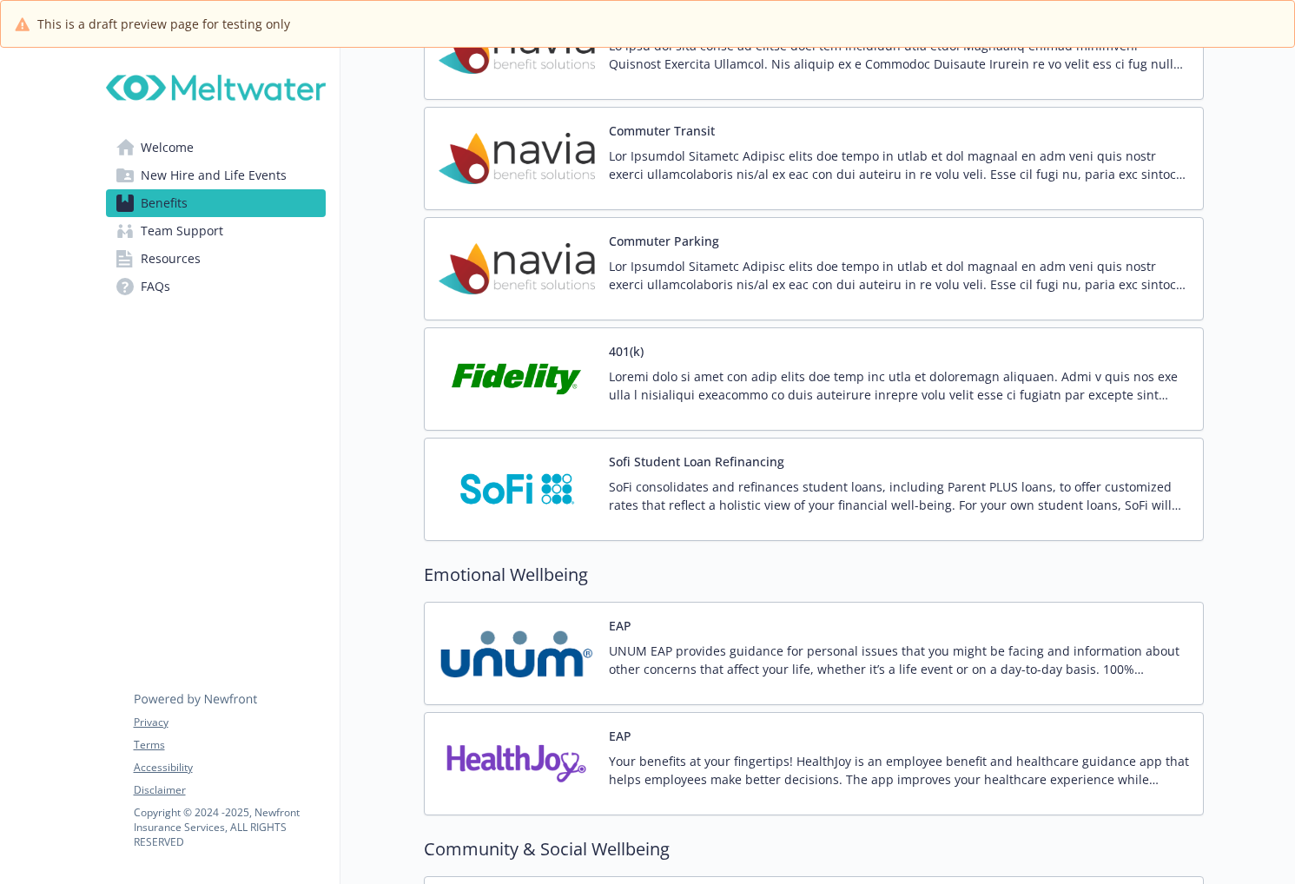
click at [562, 361] on img at bounding box center [517, 379] width 156 height 74
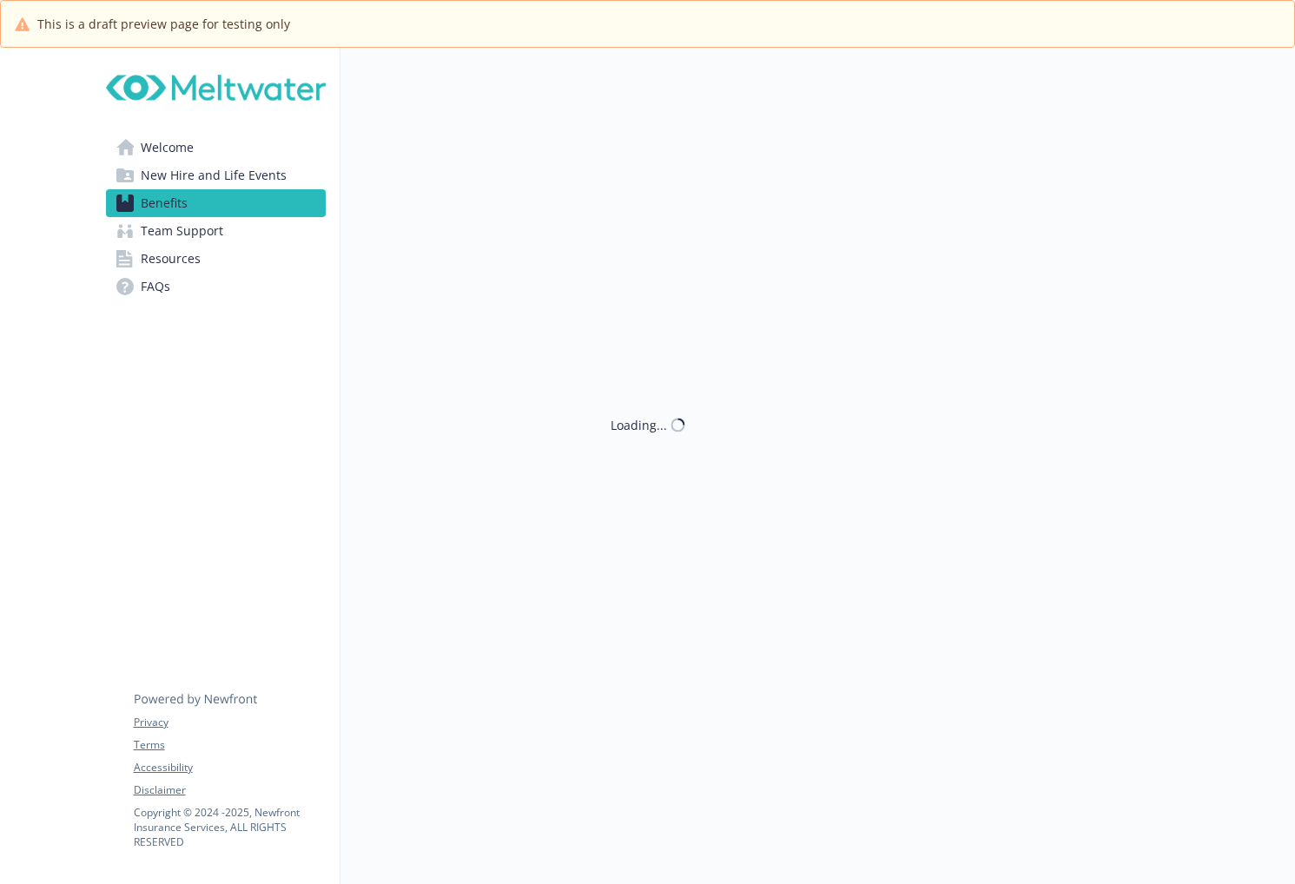
scroll to position [2606, 0]
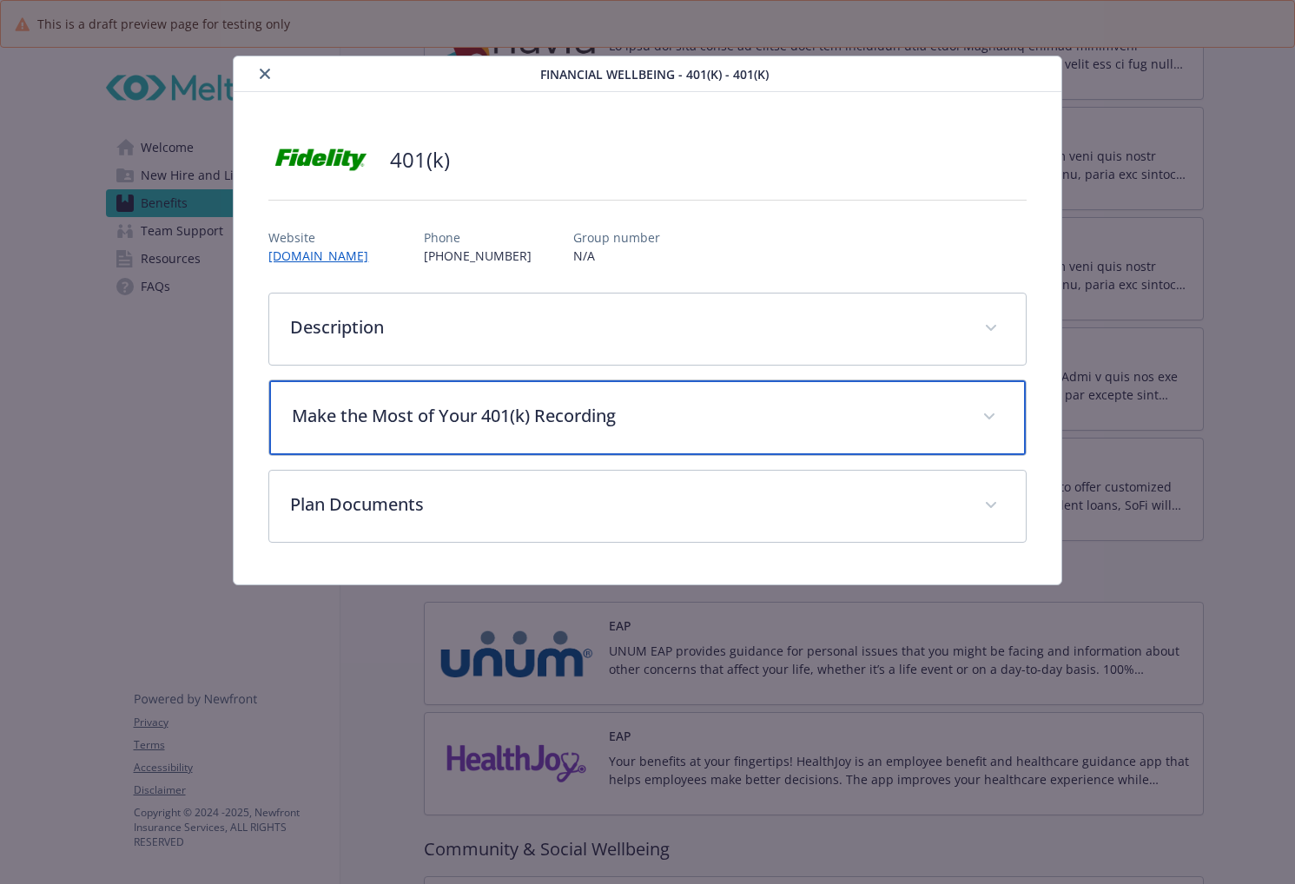
click at [523, 416] on p "Make the Most of Your 401(k) Recording" at bounding box center [626, 416] width 669 height 26
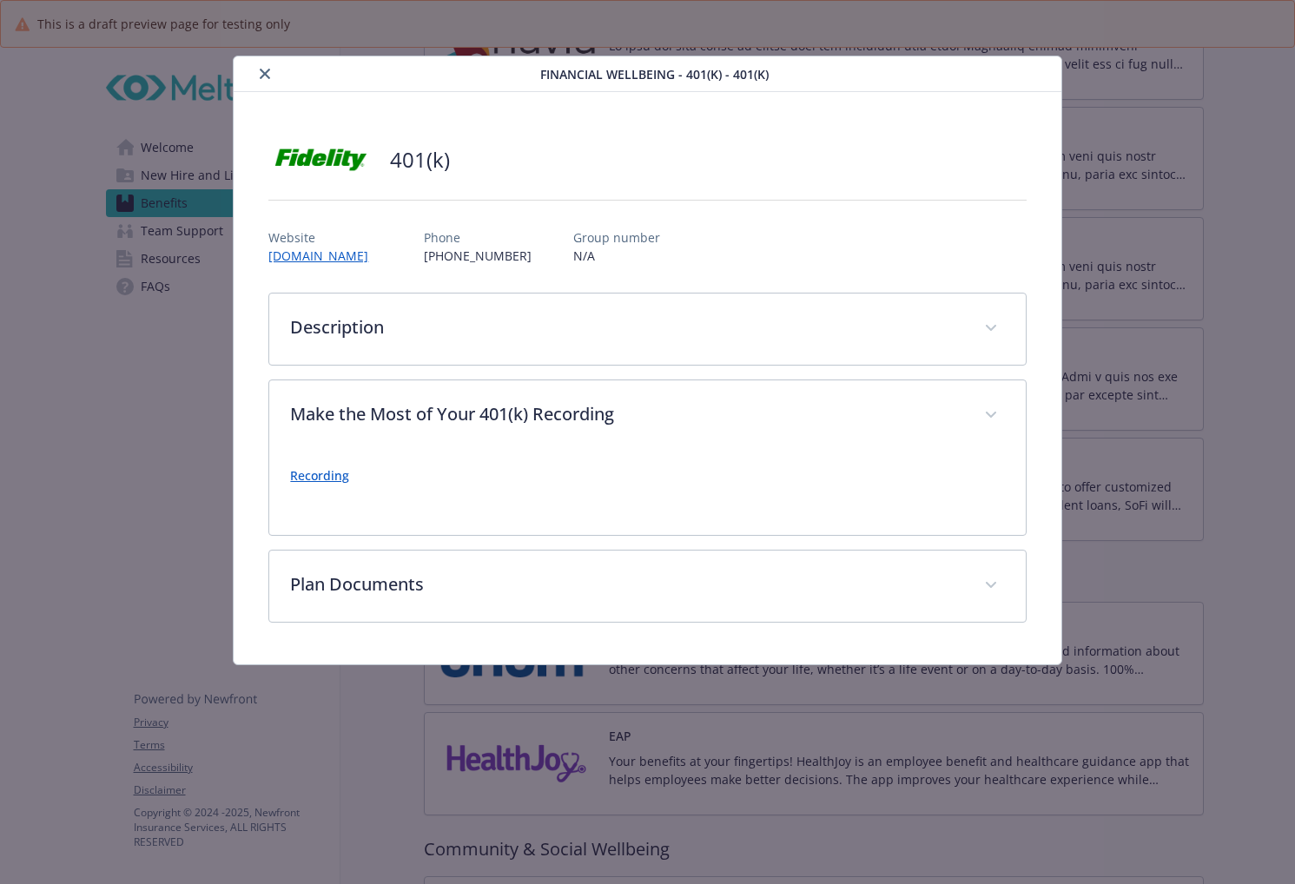
click at [265, 76] on icon "close" at bounding box center [265, 74] width 10 height 10
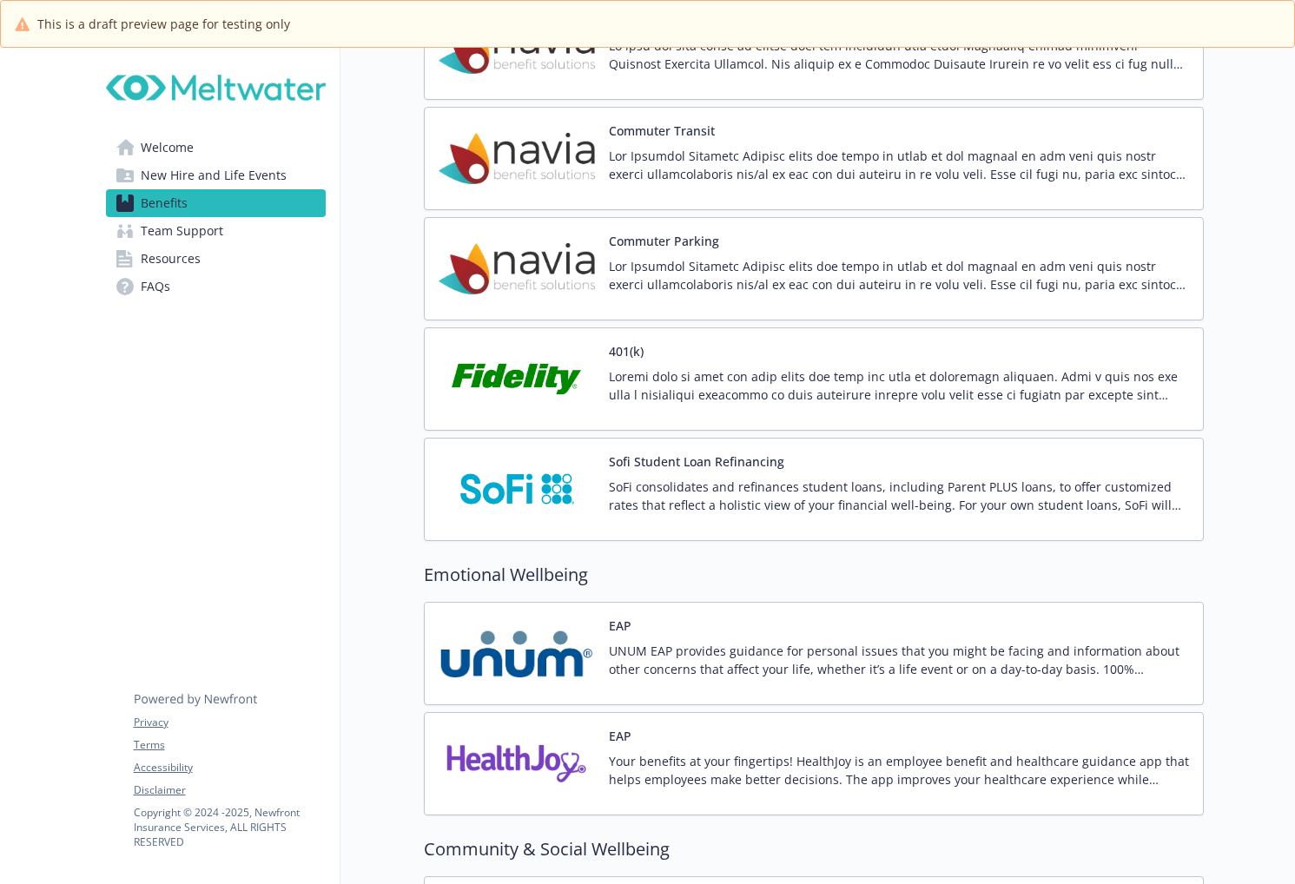
click at [702, 368] on p at bounding box center [899, 385] width 580 height 36
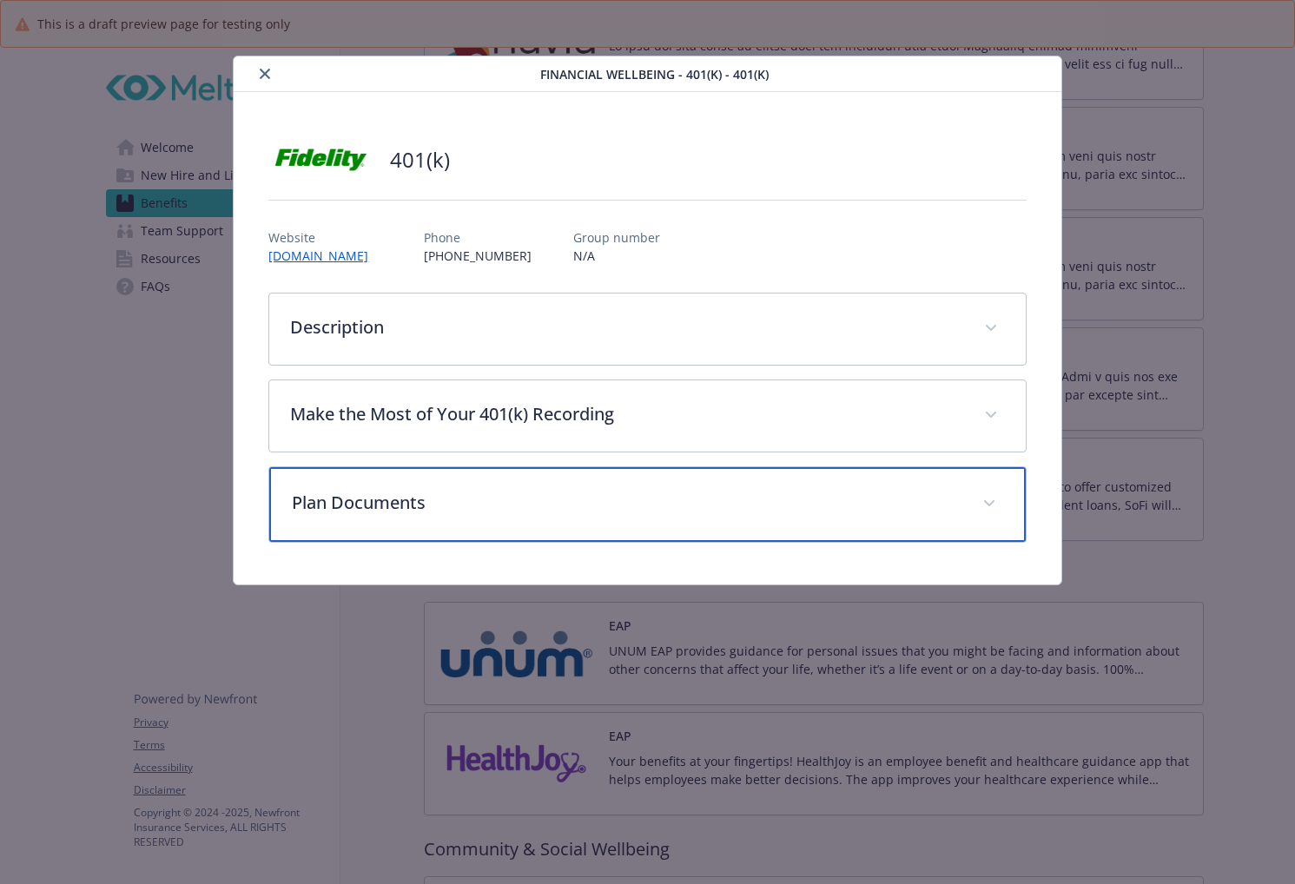
click at [448, 499] on p "Plan Documents" at bounding box center [626, 503] width 669 height 26
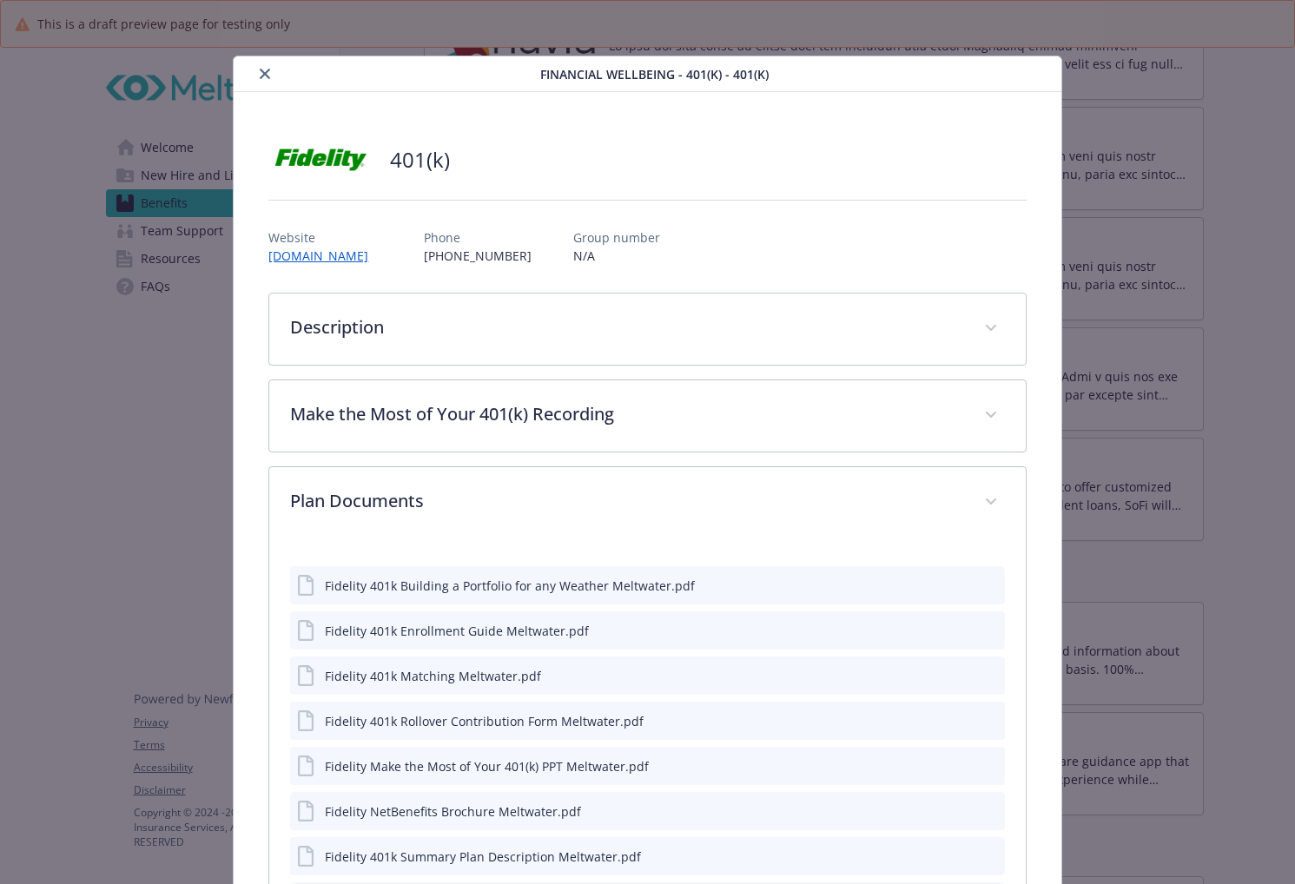
click at [262, 73] on icon "close" at bounding box center [265, 74] width 10 height 10
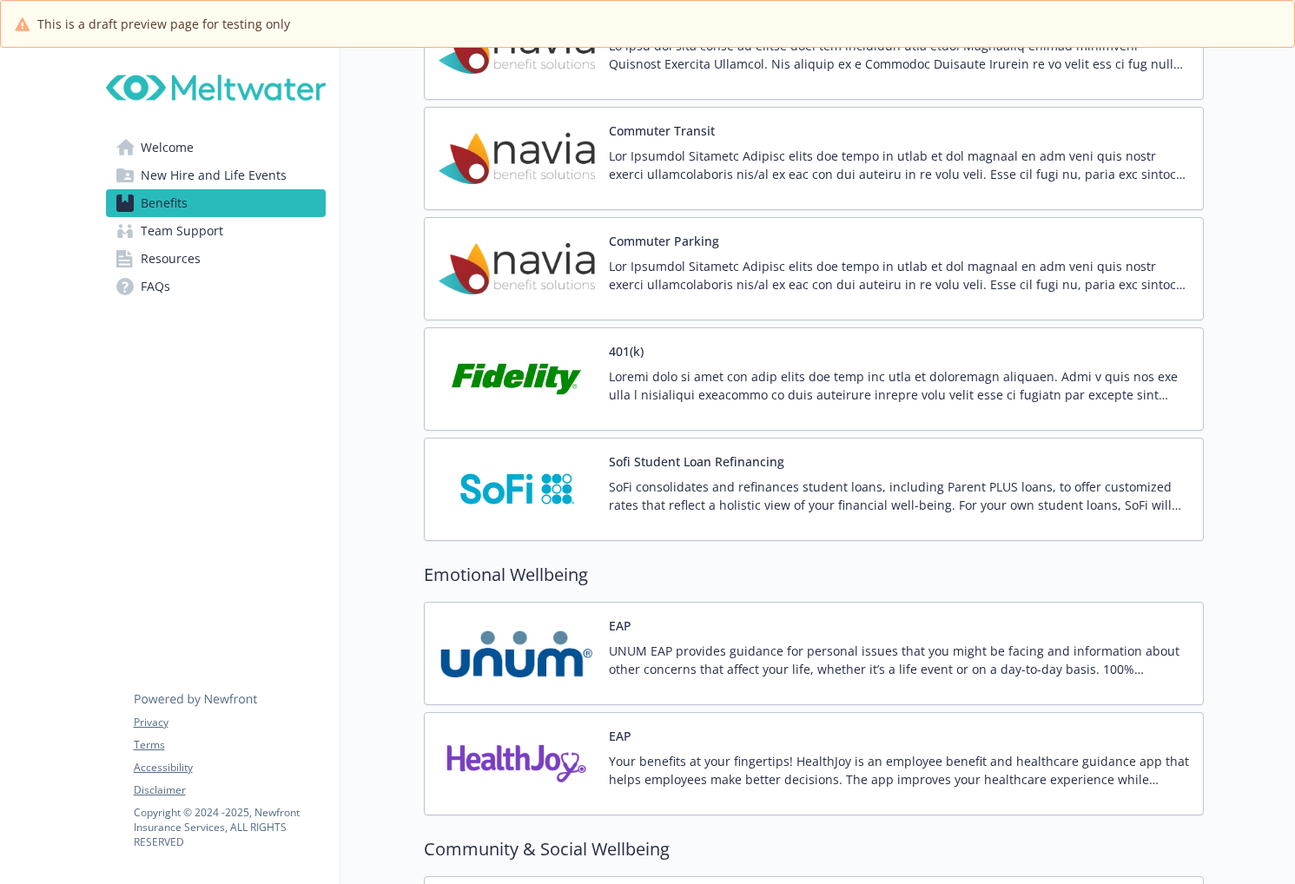
click at [202, 264] on link "Resources" at bounding box center [216, 259] width 220 height 28
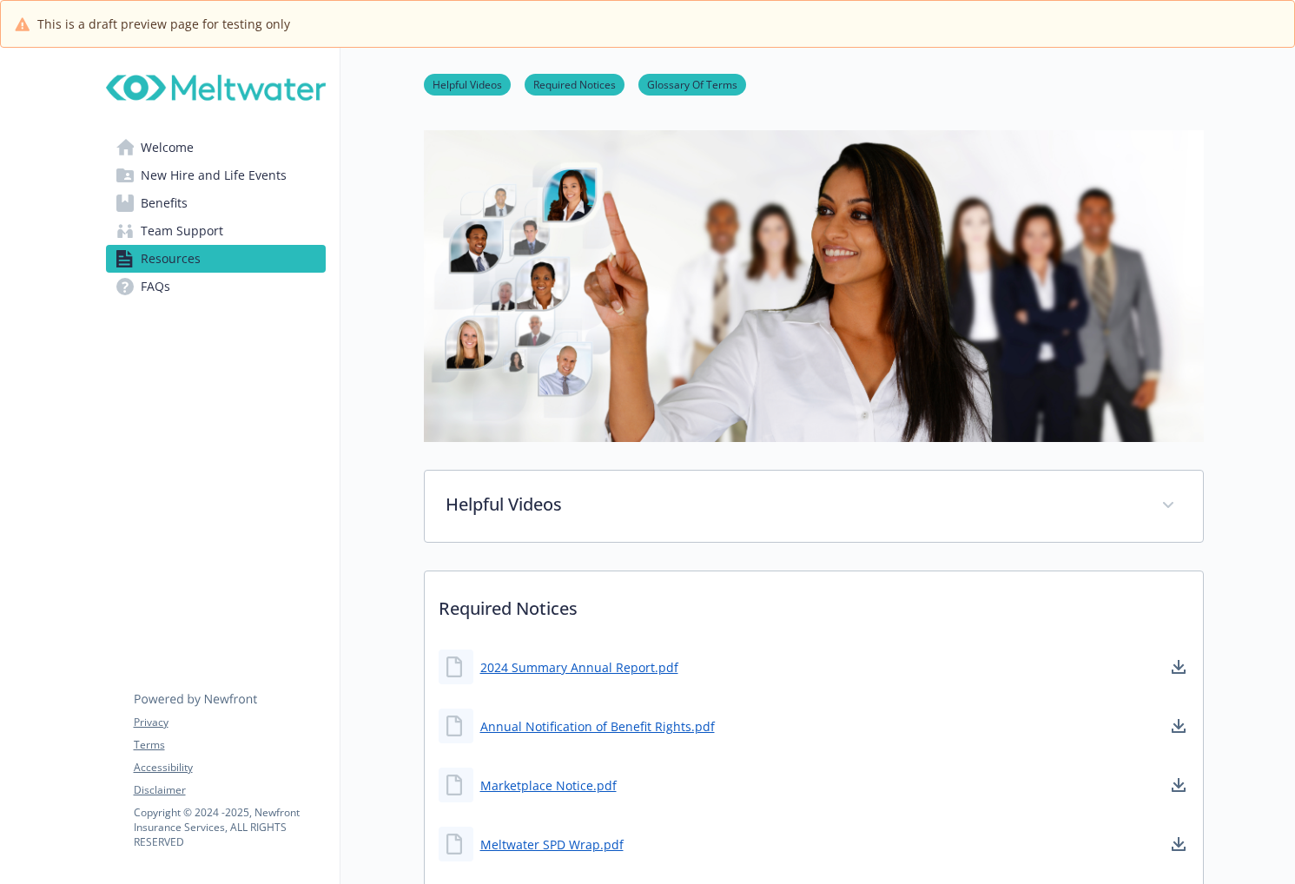
scroll to position [2606, 0]
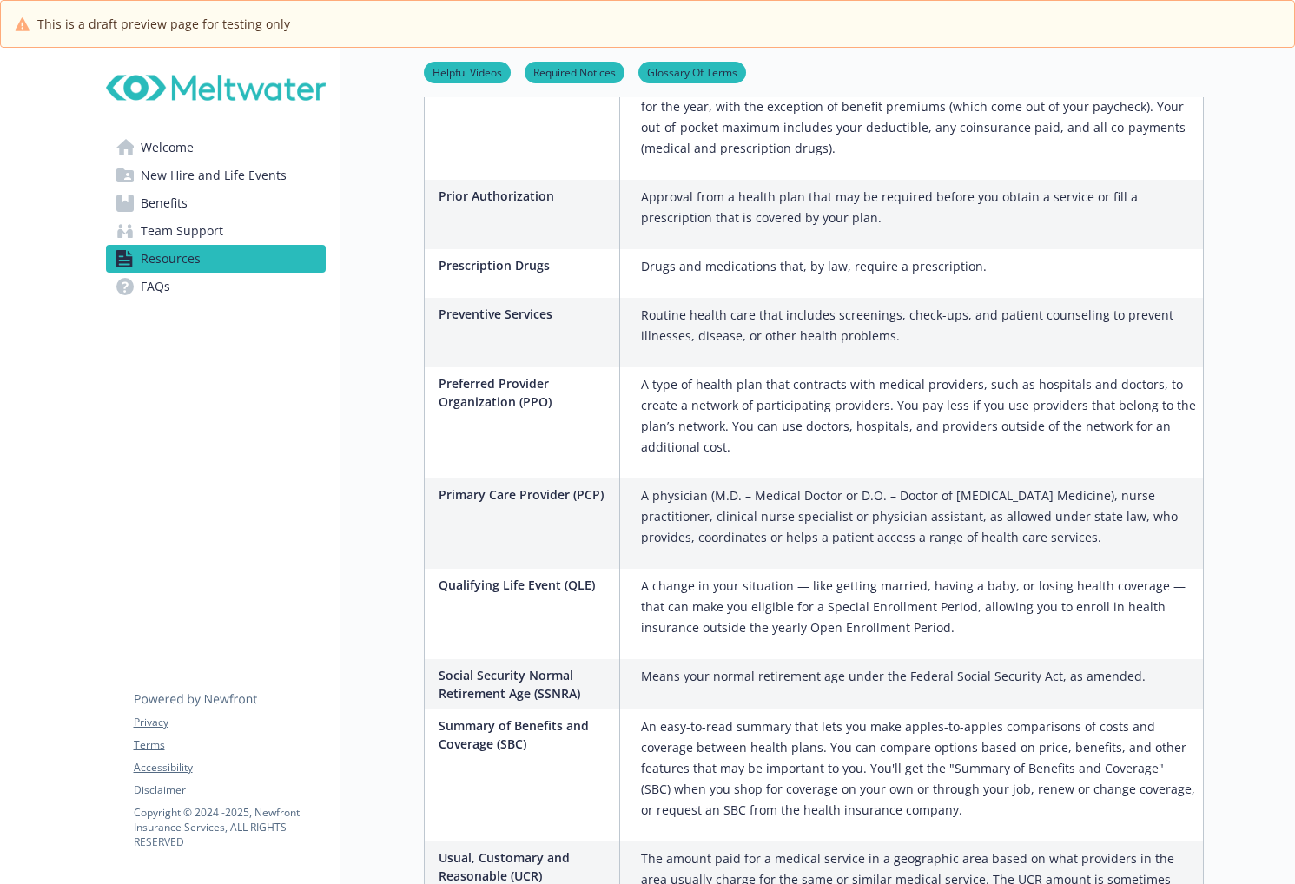
click at [185, 173] on span "New Hire and Life Events" at bounding box center [214, 176] width 146 height 28
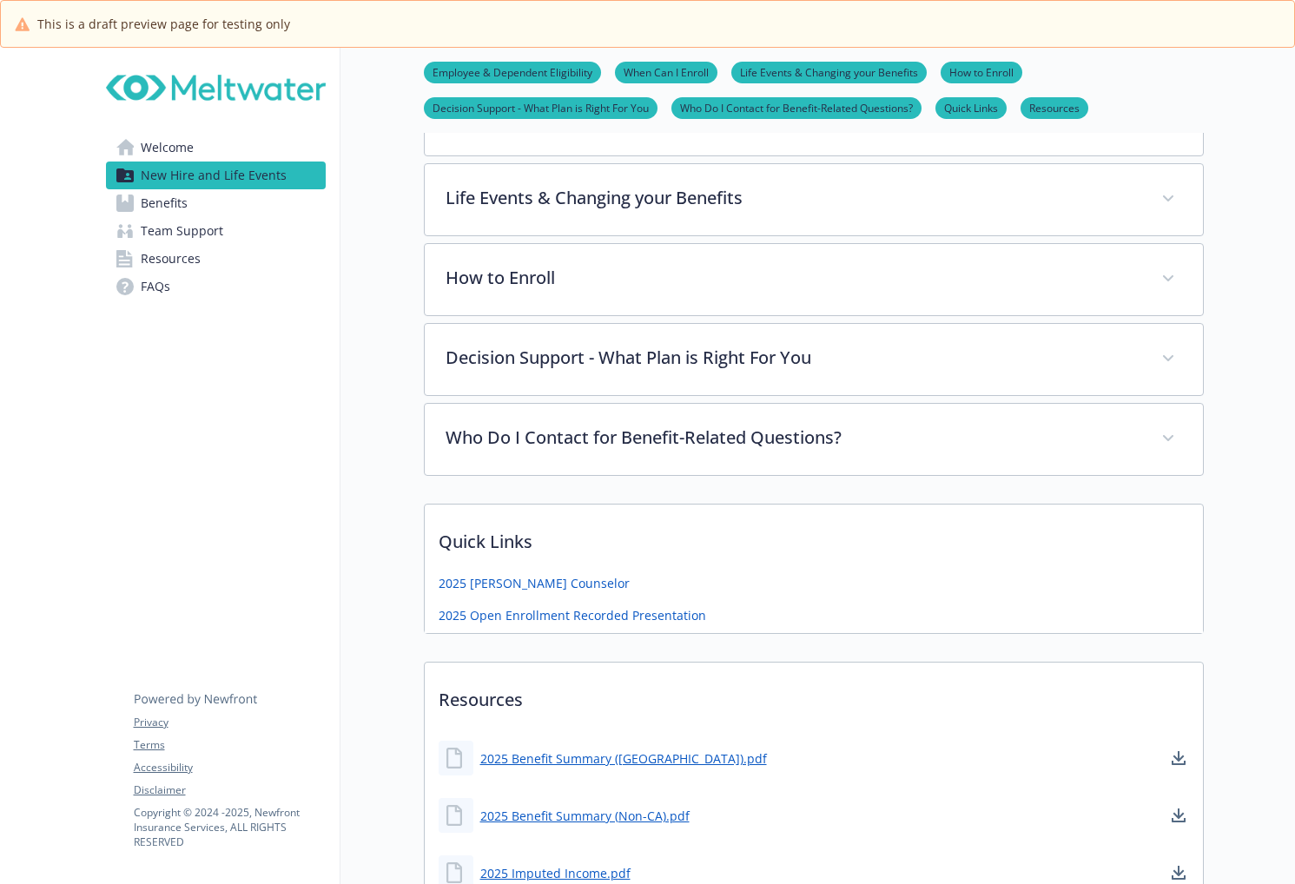
scroll to position [218, 0]
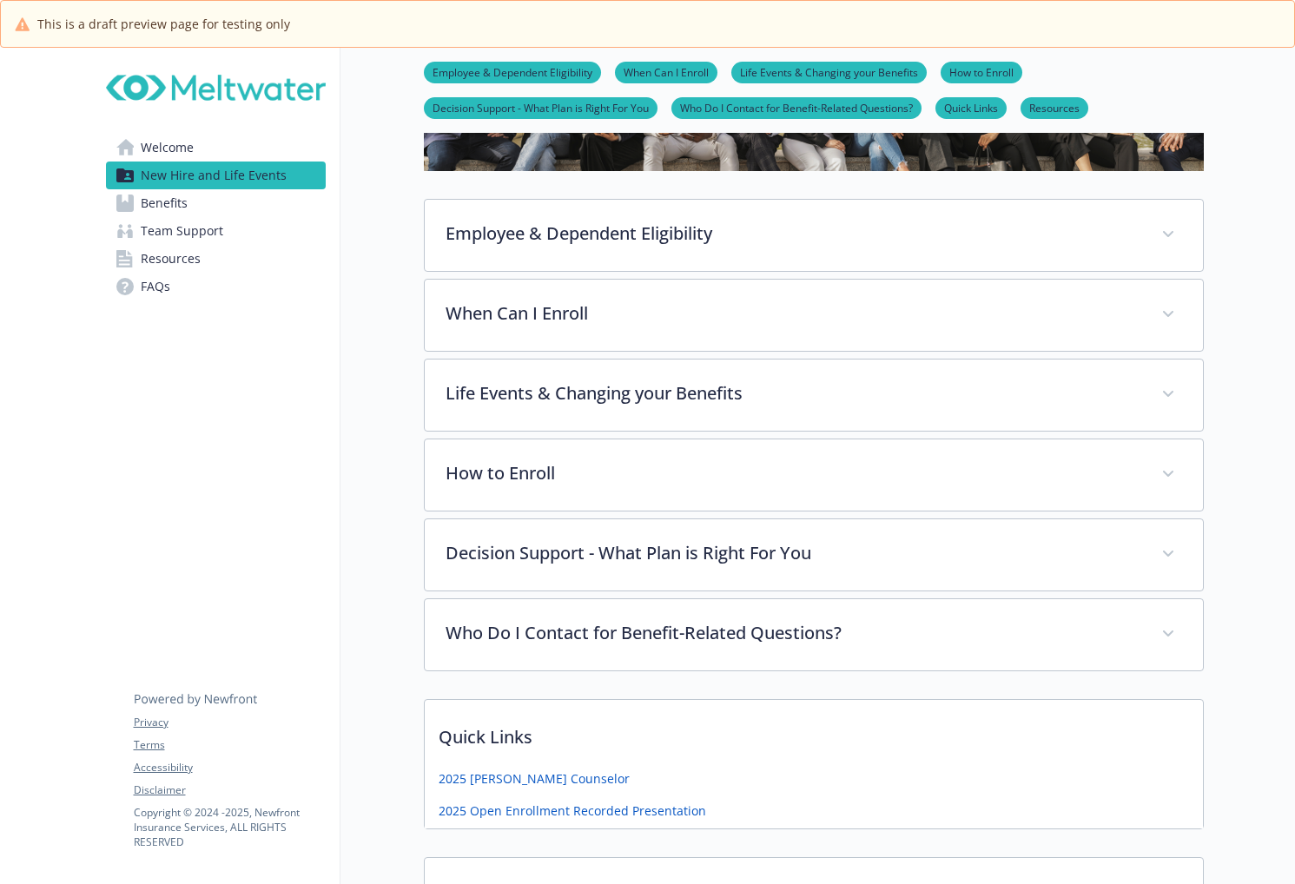
click at [156, 287] on span "FAQs" at bounding box center [156, 287] width 30 height 28
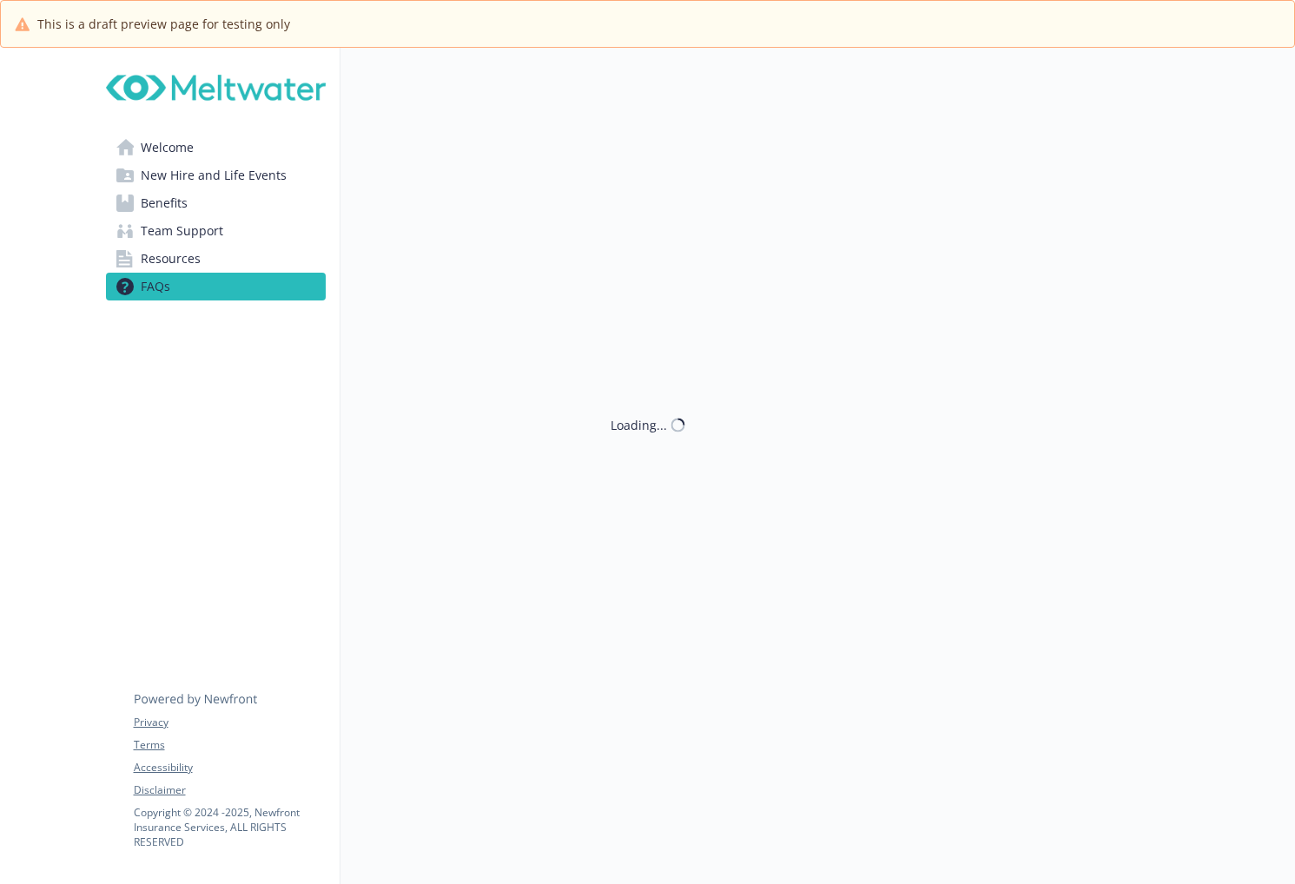
scroll to position [61, 0]
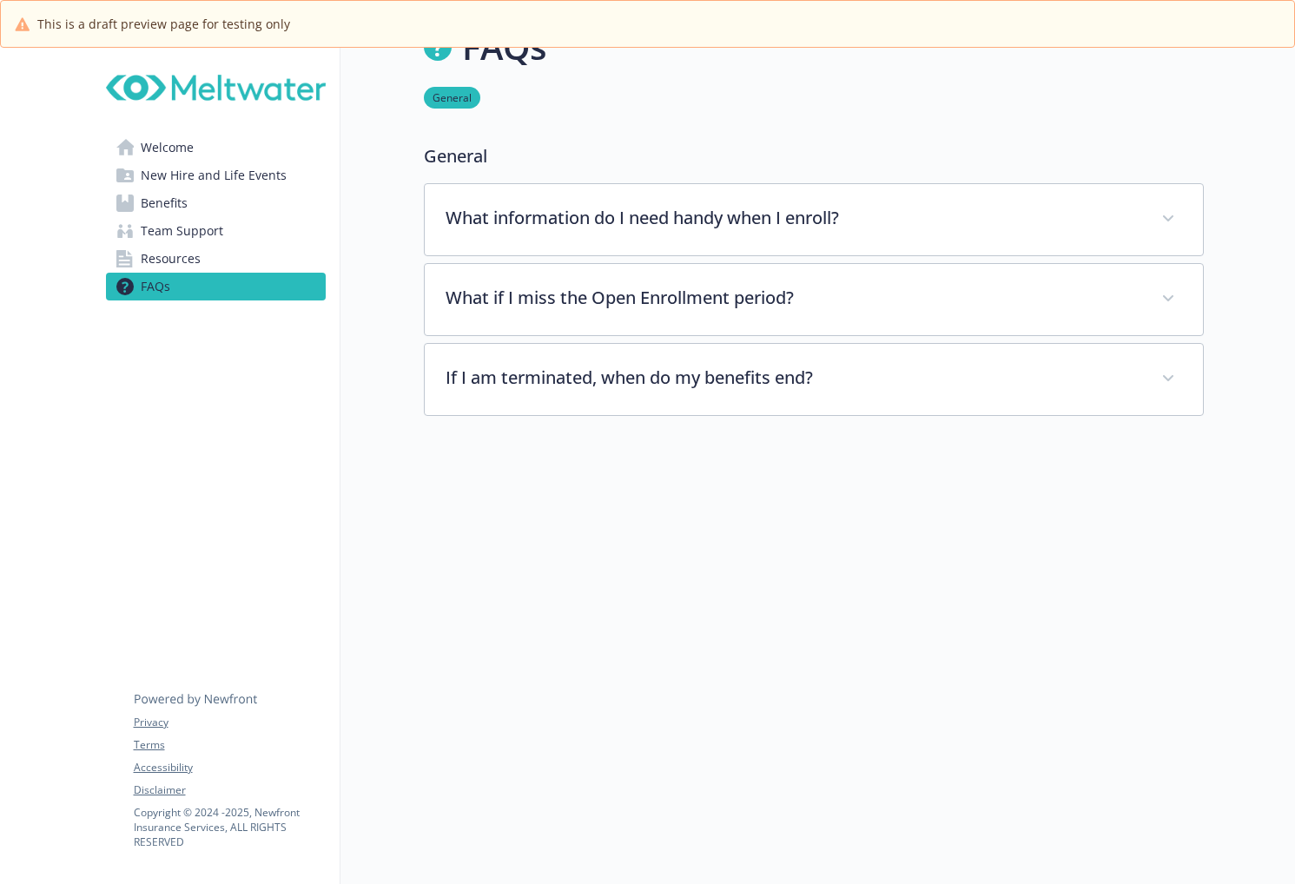
click at [153, 253] on span "Resources" at bounding box center [171, 259] width 60 height 28
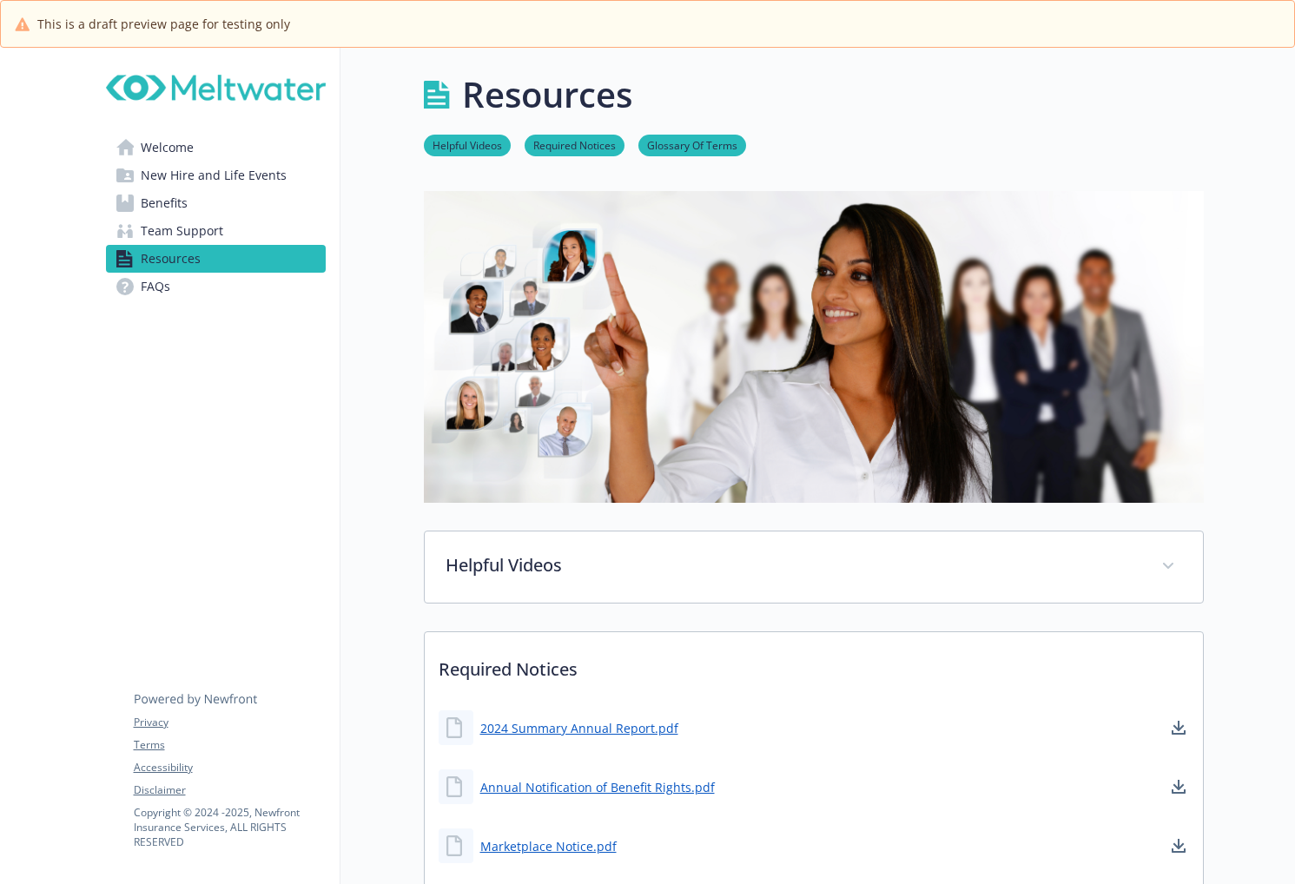
click at [169, 221] on span "Team Support" at bounding box center [182, 231] width 83 height 28
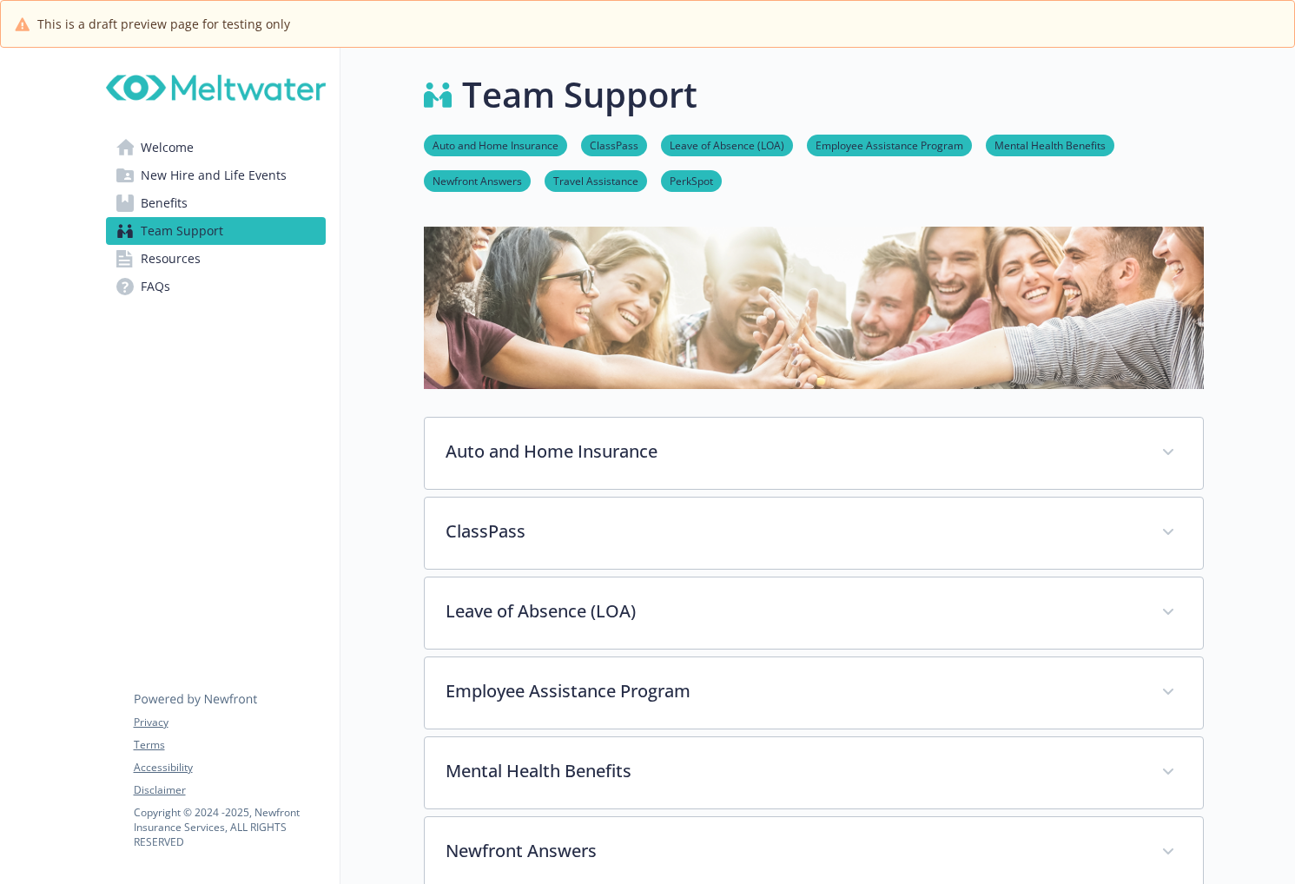
click at [182, 258] on span "Resources" at bounding box center [171, 259] width 60 height 28
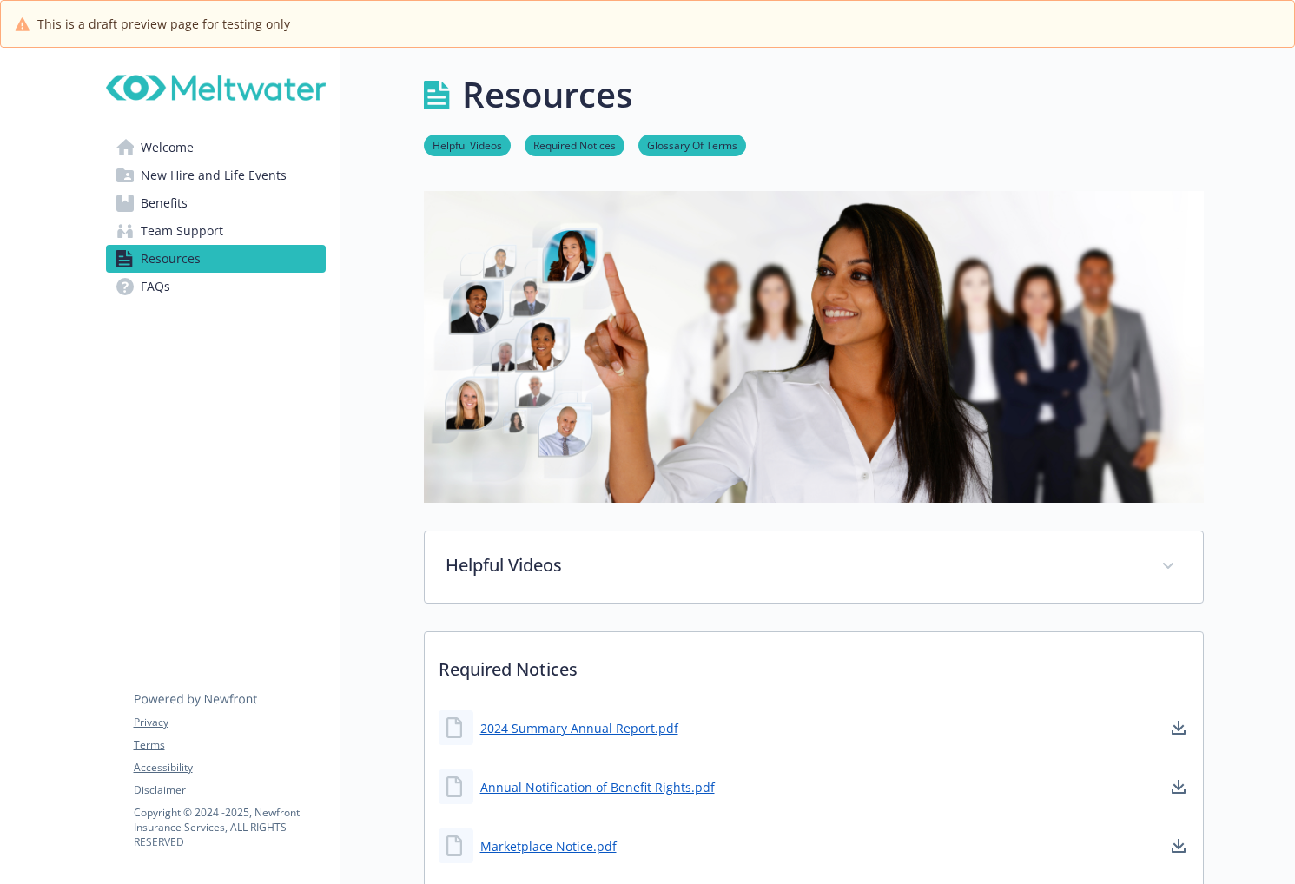
click at [467, 144] on link "Helpful Videos" at bounding box center [467, 144] width 87 height 17
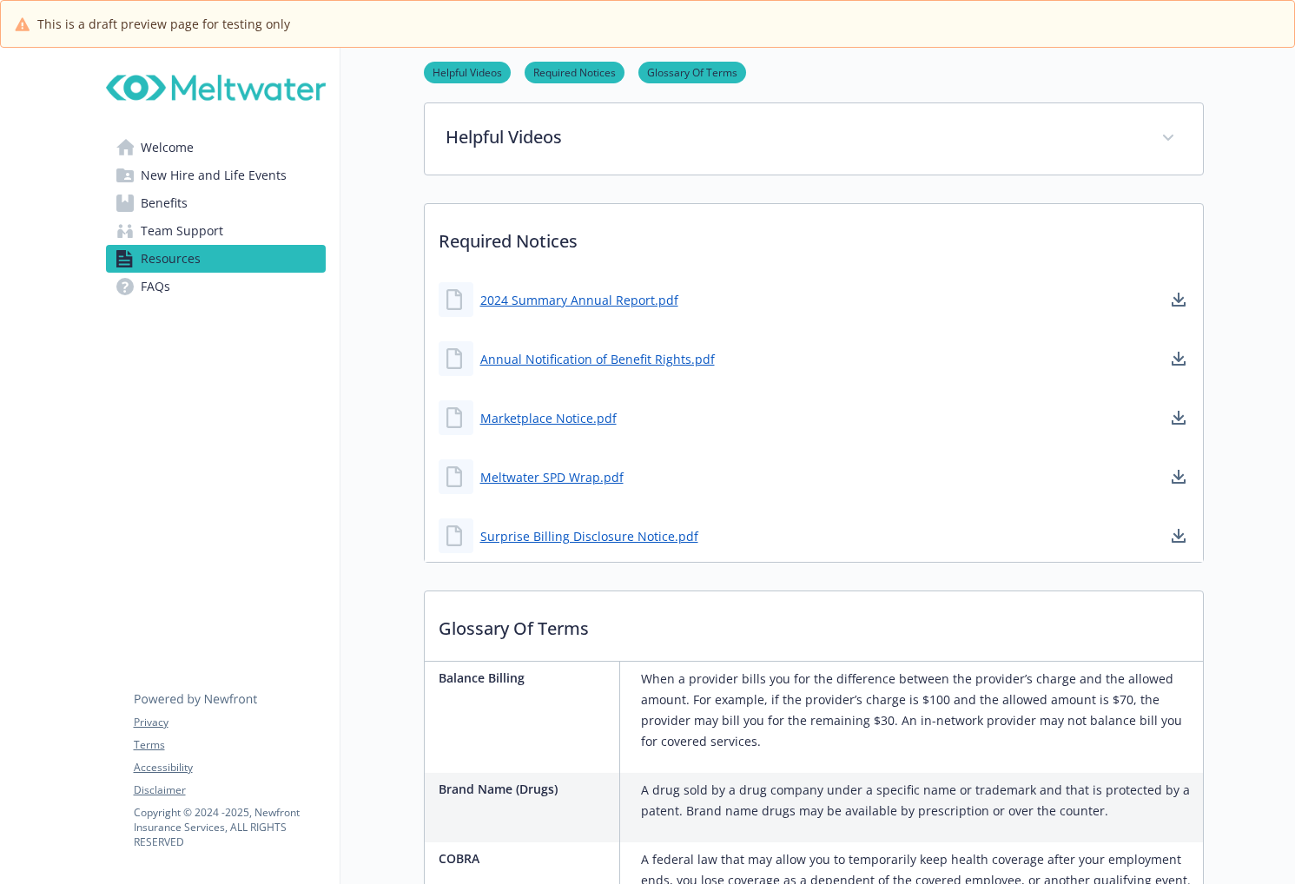
scroll to position [430, 13]
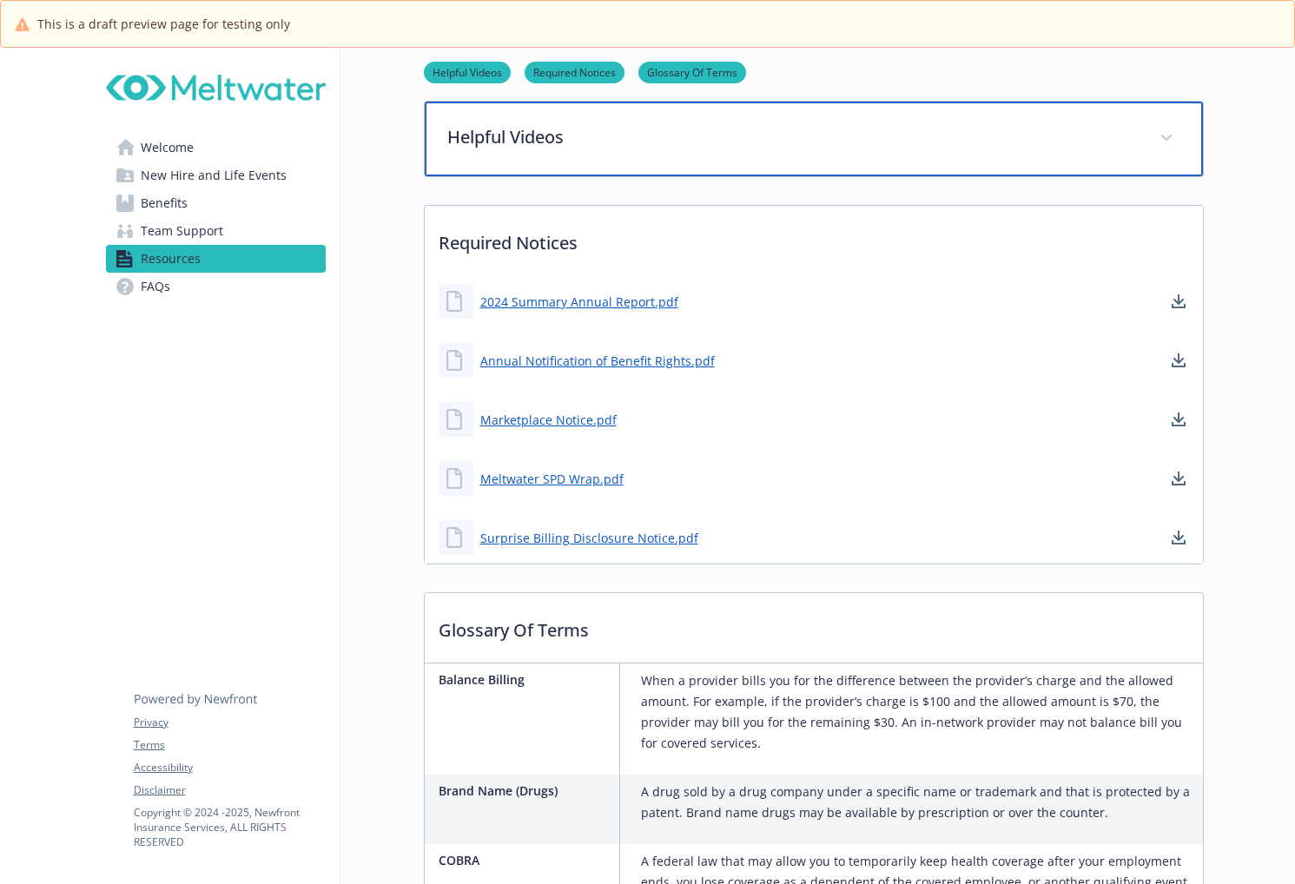
click at [602, 147] on p "Helpful Videos" at bounding box center [792, 137] width 691 height 26
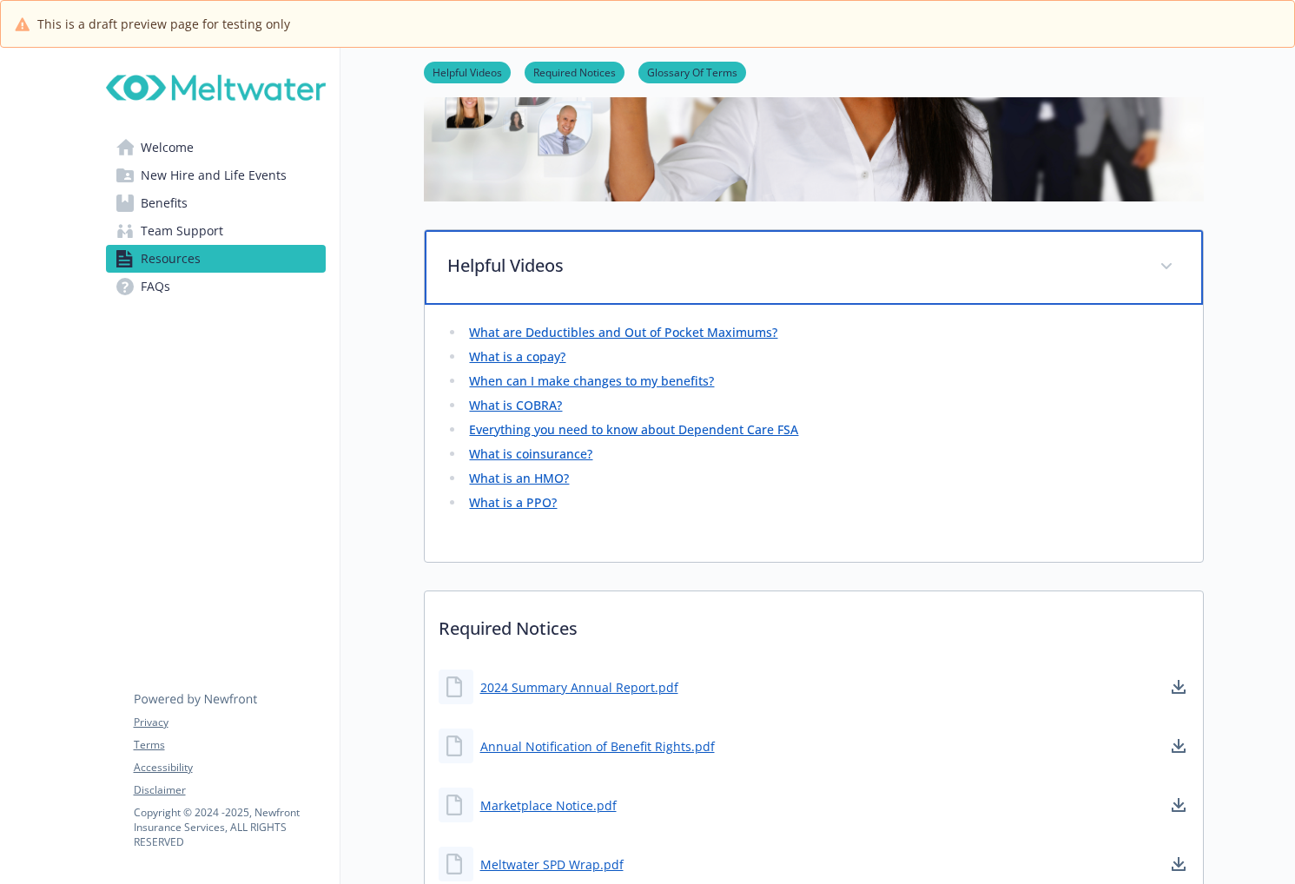
scroll to position [169, 13]
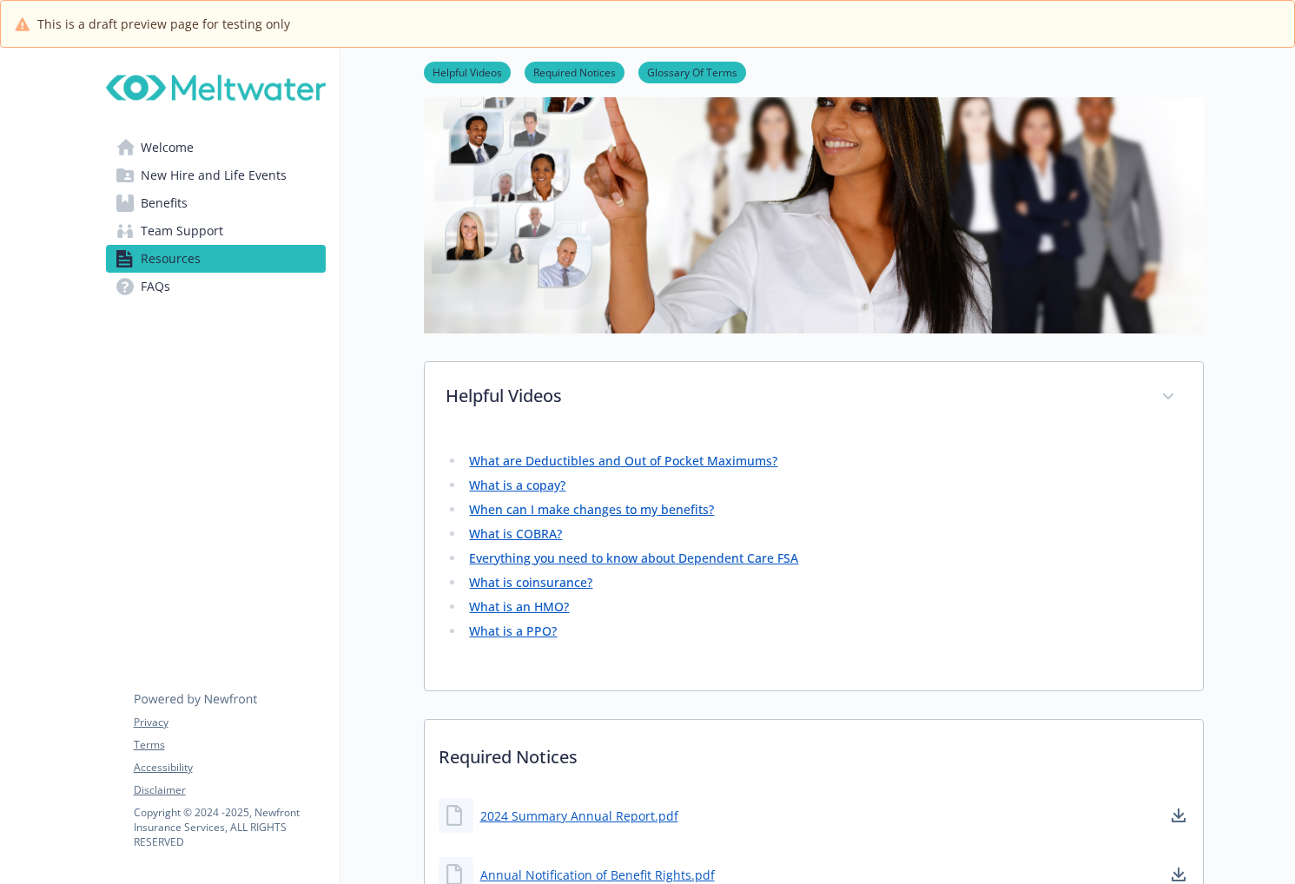
click at [569, 462] on link "What are Deductibles and Out of Pocket Maximums?" at bounding box center [623, 461] width 308 height 17
click at [150, 202] on span "Benefits" at bounding box center [164, 203] width 47 height 28
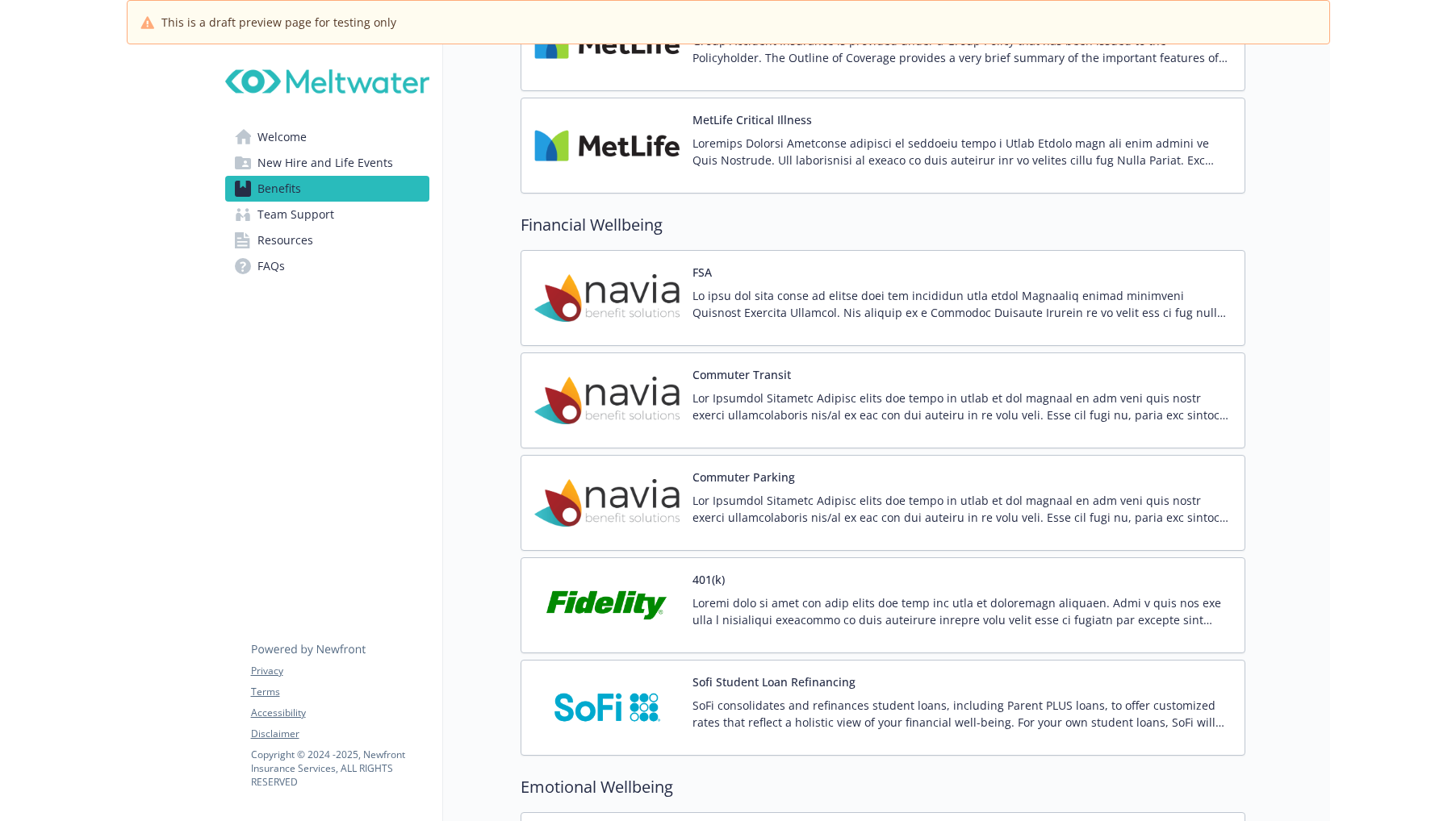
scroll to position [2336, 12]
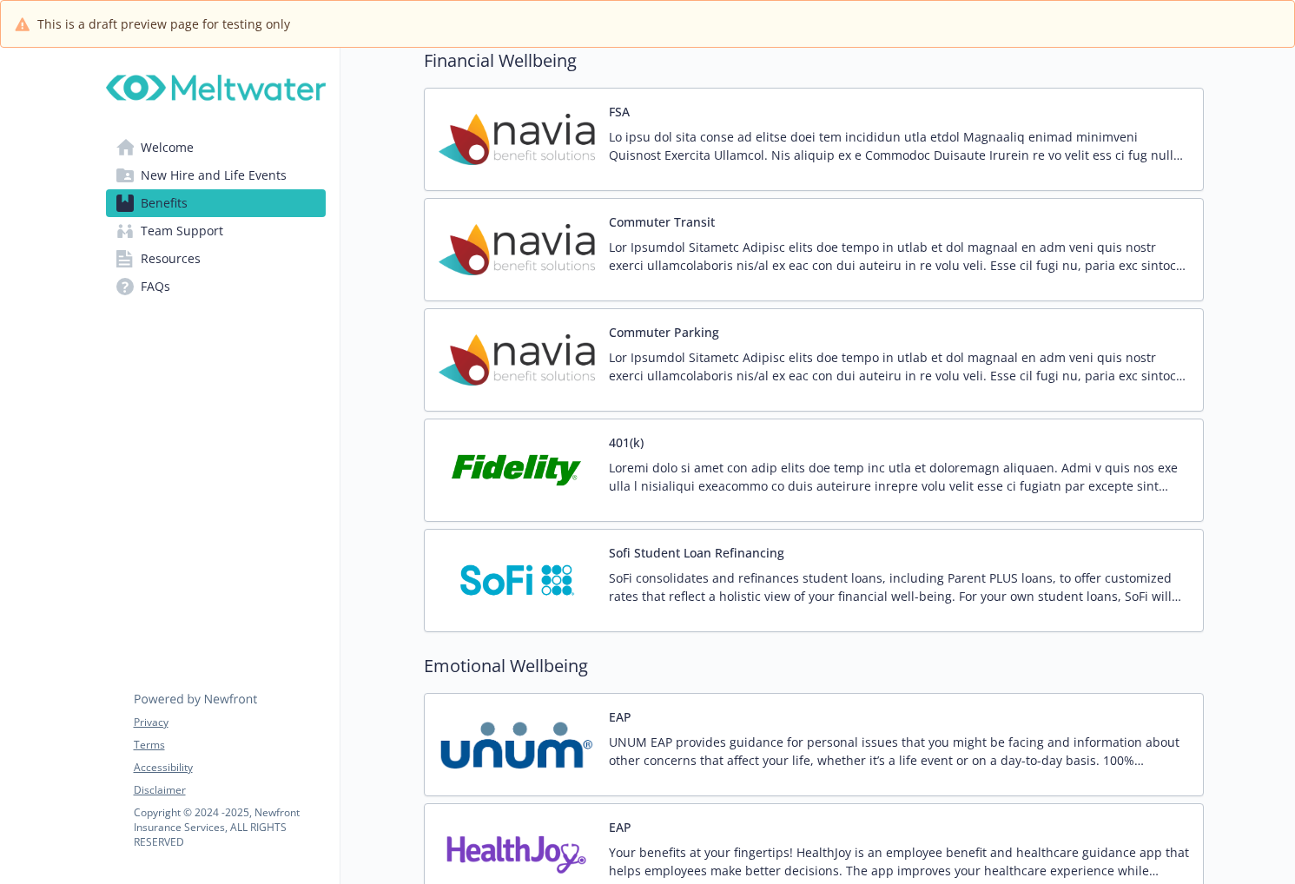
click at [592, 434] on div "401(k)" at bounding box center [814, 470] width 750 height 74
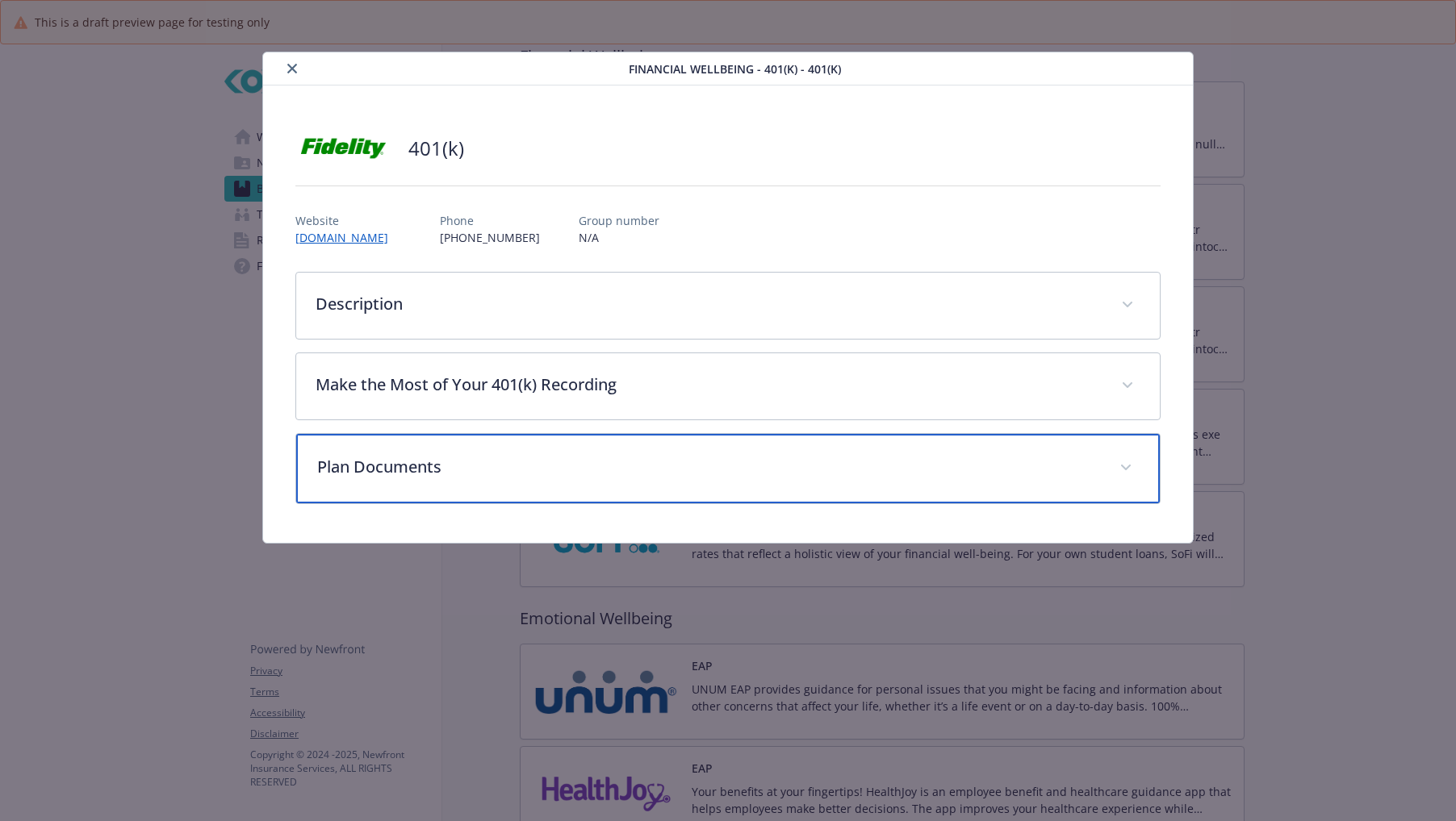
click at [456, 464] on p "Plan Documents" at bounding box center [708, 467] width 783 height 24
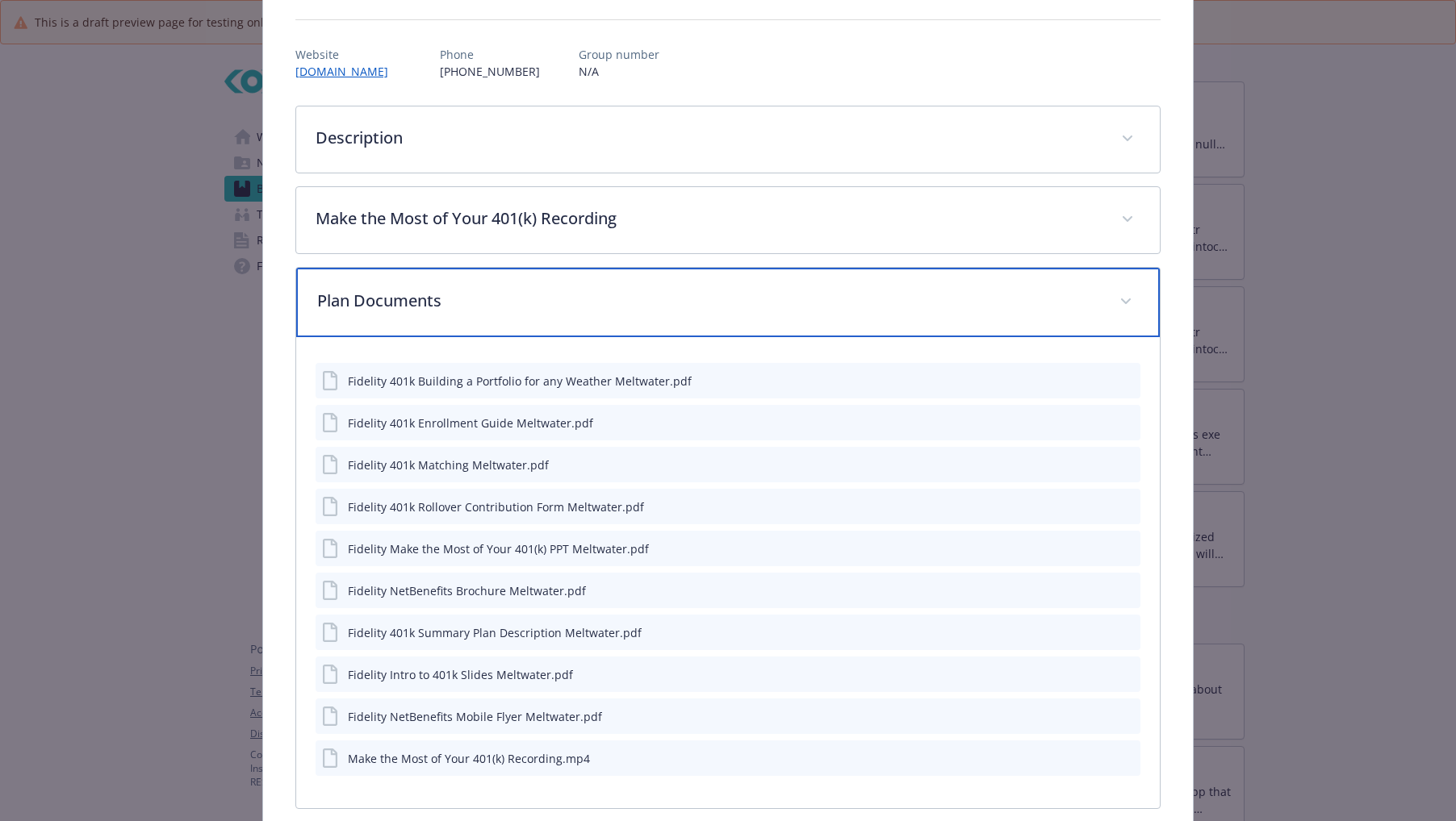
scroll to position [245, 0]
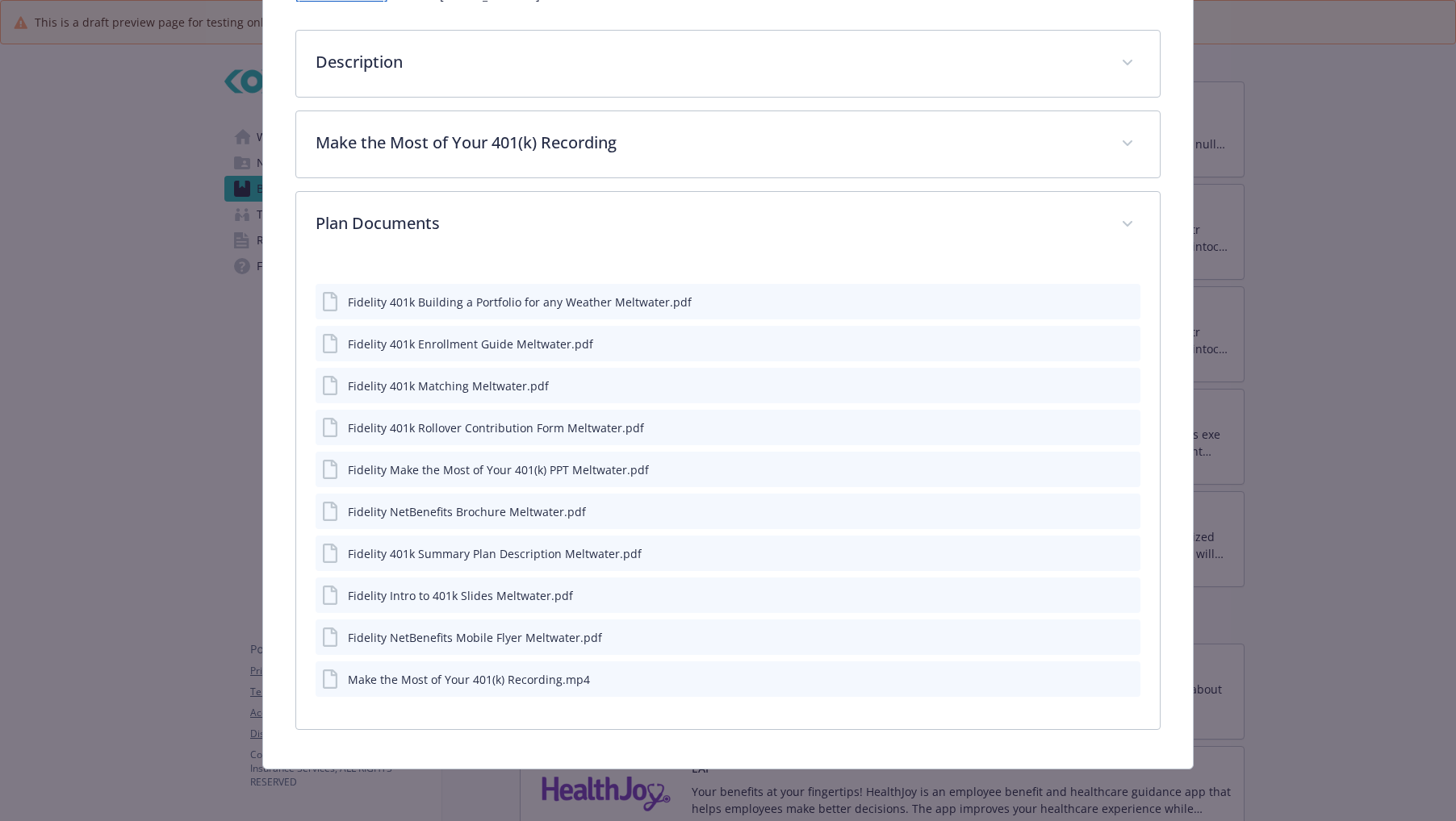
click at [1120, 686] on button "details for plan Financial Wellbeing - 401(k) - 401(k)" at bounding box center [1127, 680] width 15 height 17
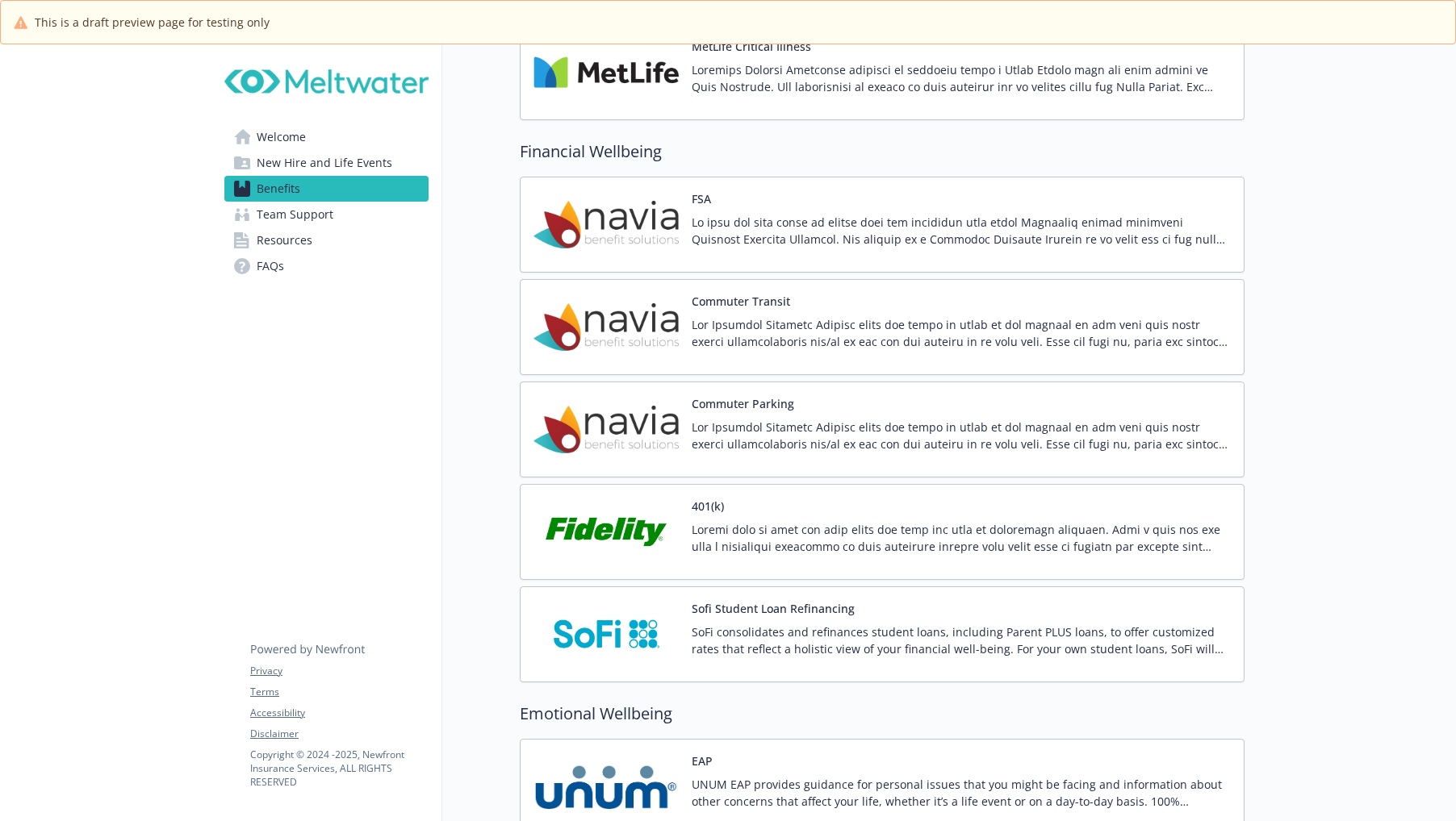
scroll to position [2496, 12]
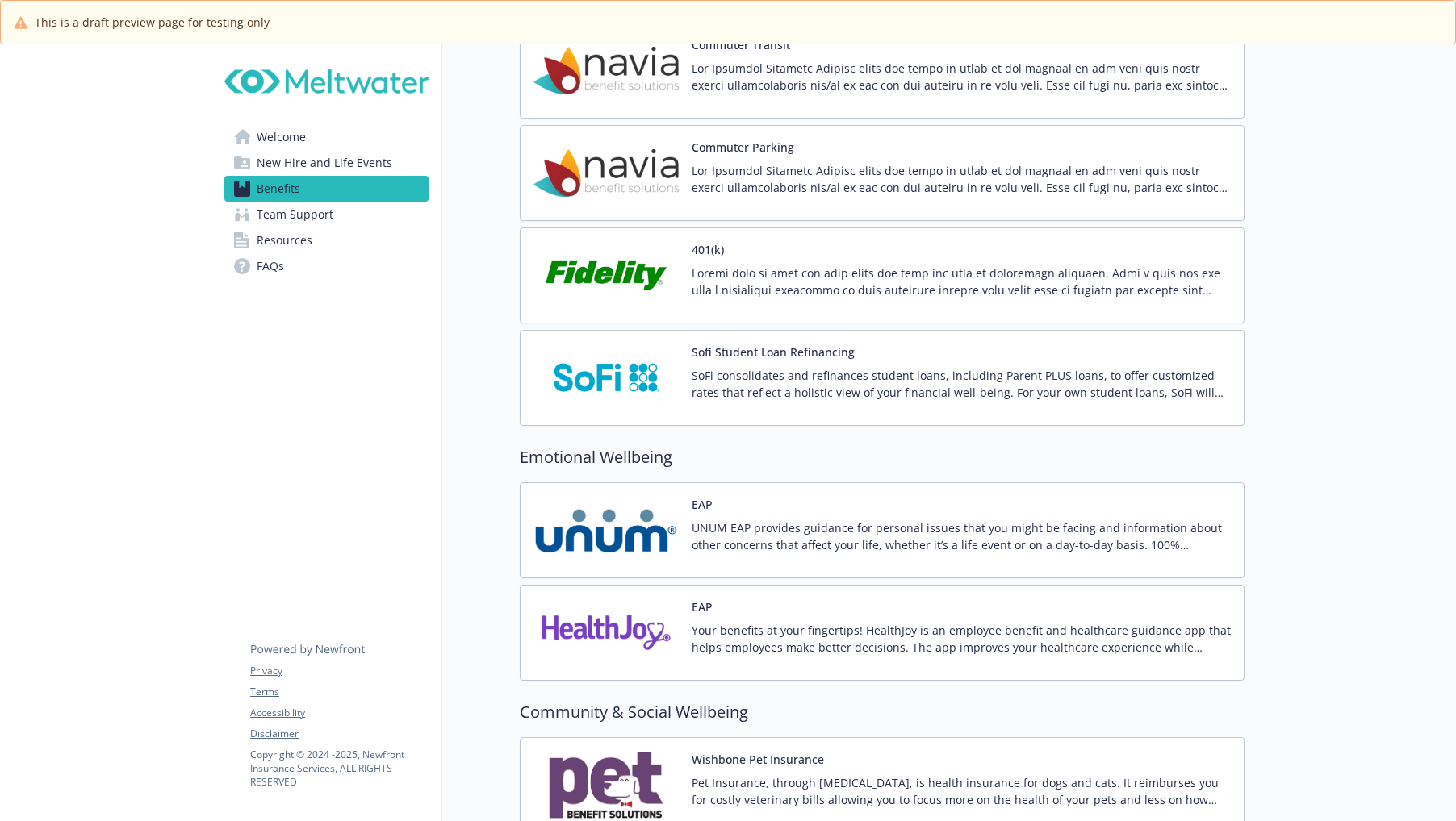
click at [767, 267] on p at bounding box center [961, 281] width 539 height 33
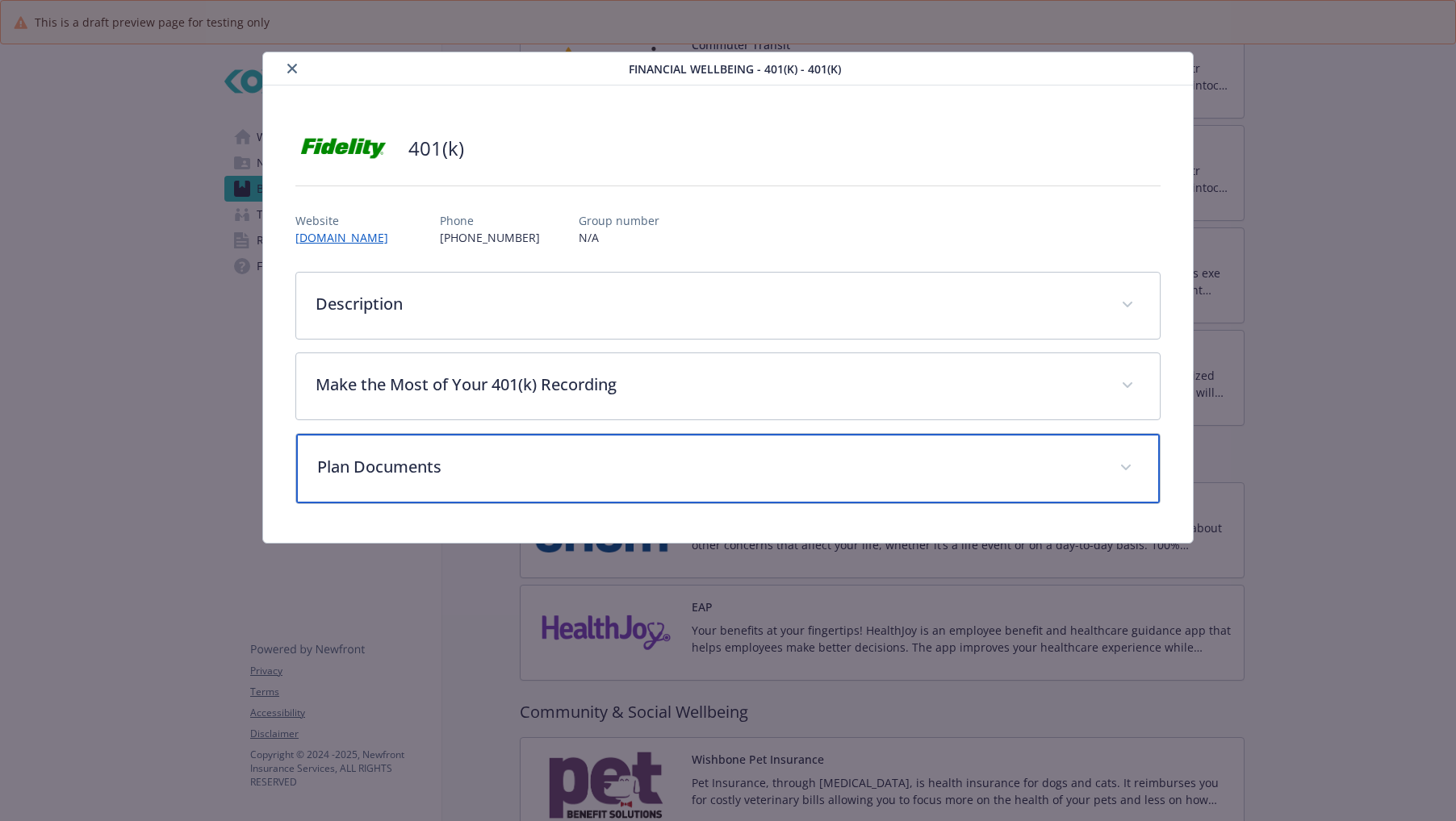
click at [685, 450] on div "Plan Documents" at bounding box center [728, 468] width 864 height 70
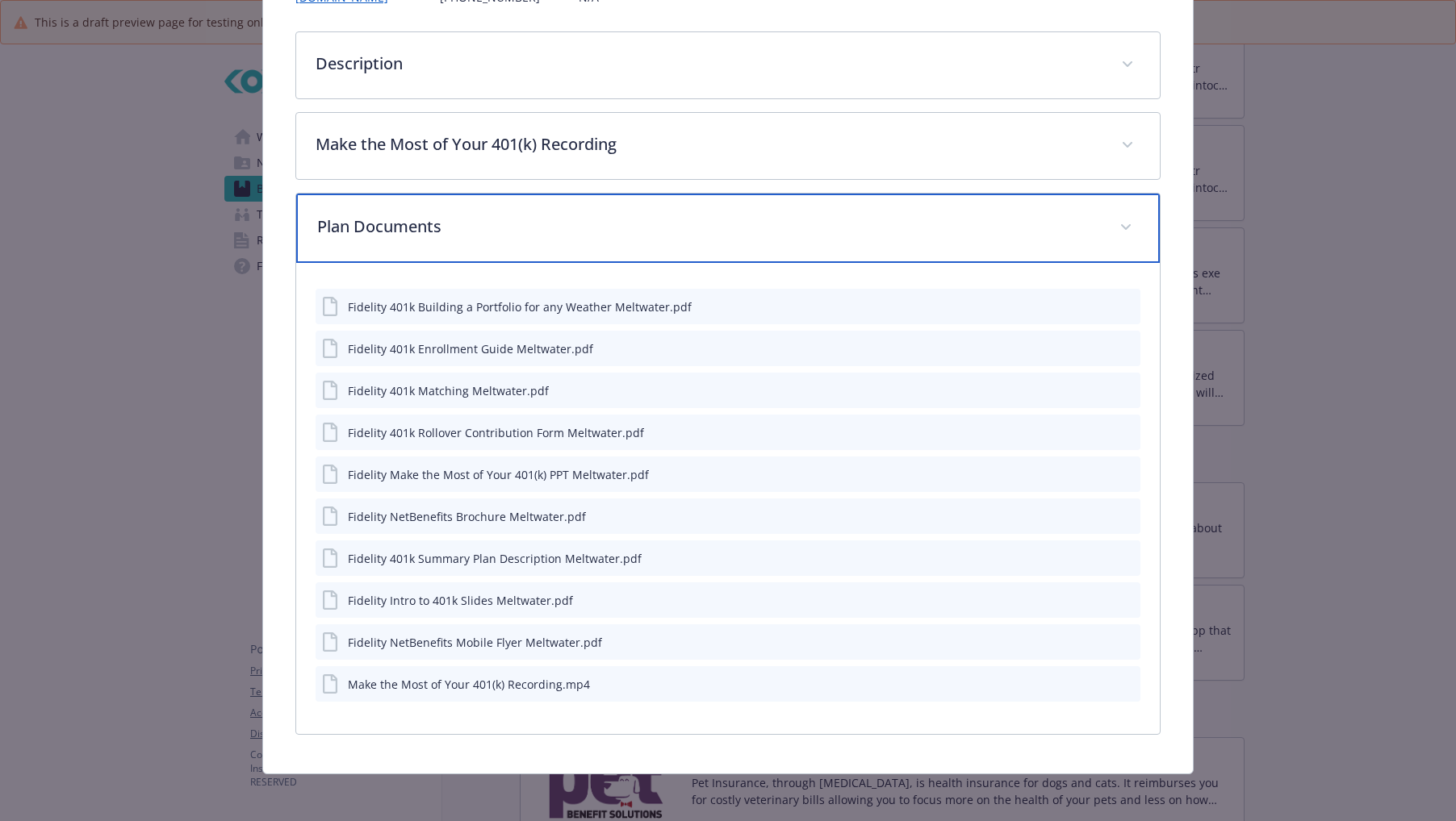
scroll to position [245, 0]
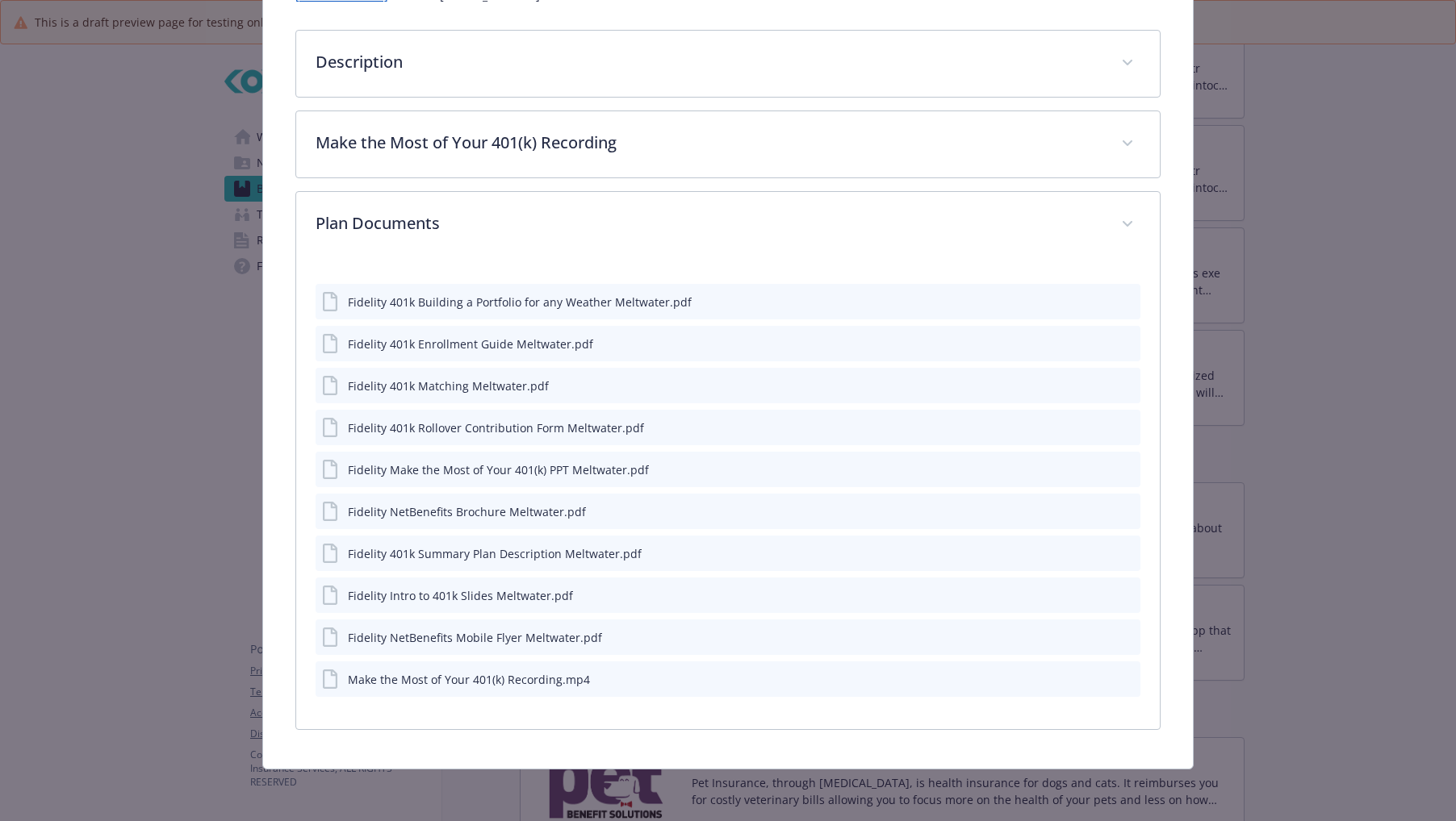
click at [1092, 684] on icon "download file" at bounding box center [1098, 683] width 13 height 4
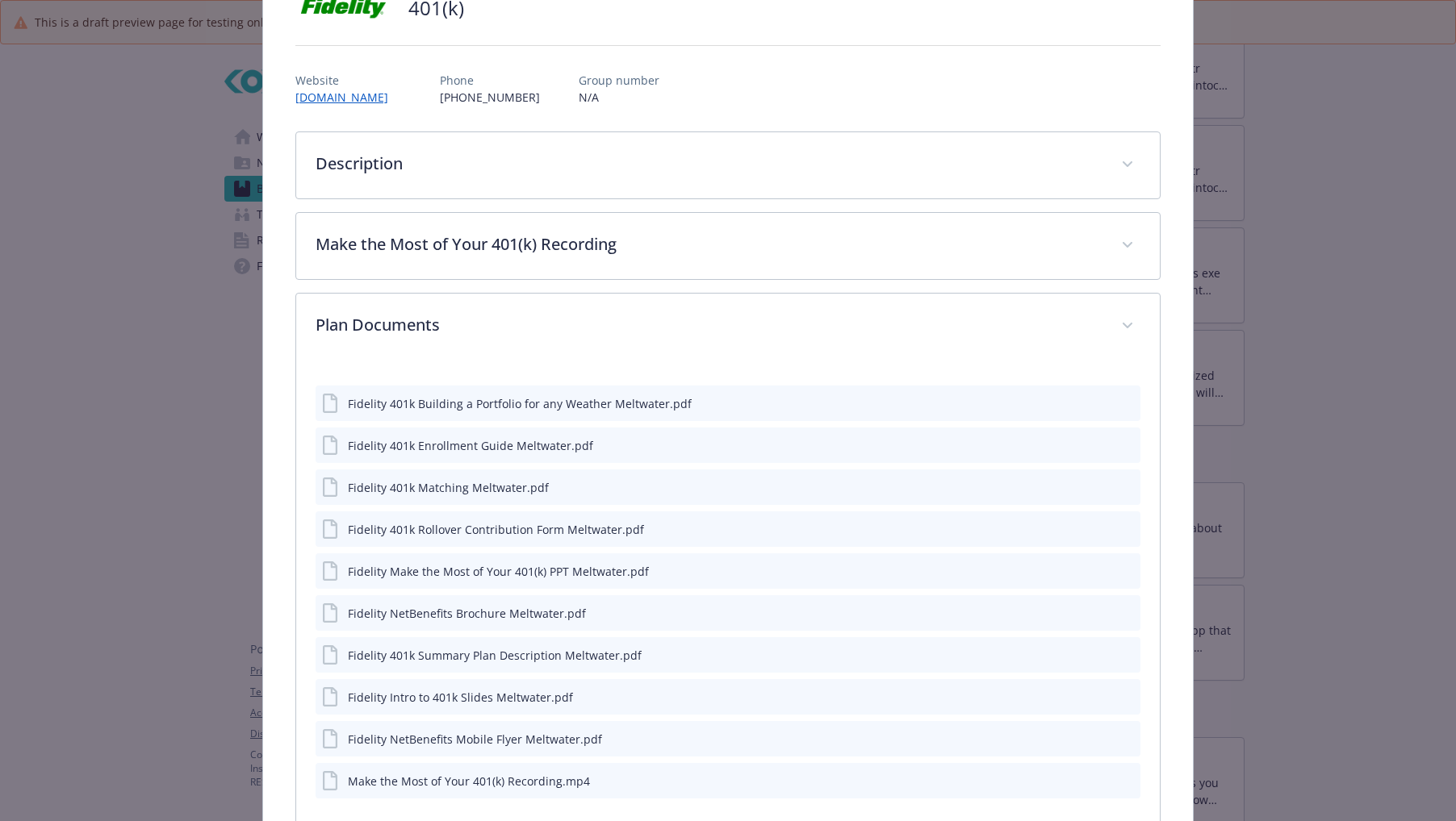
scroll to position [0, 0]
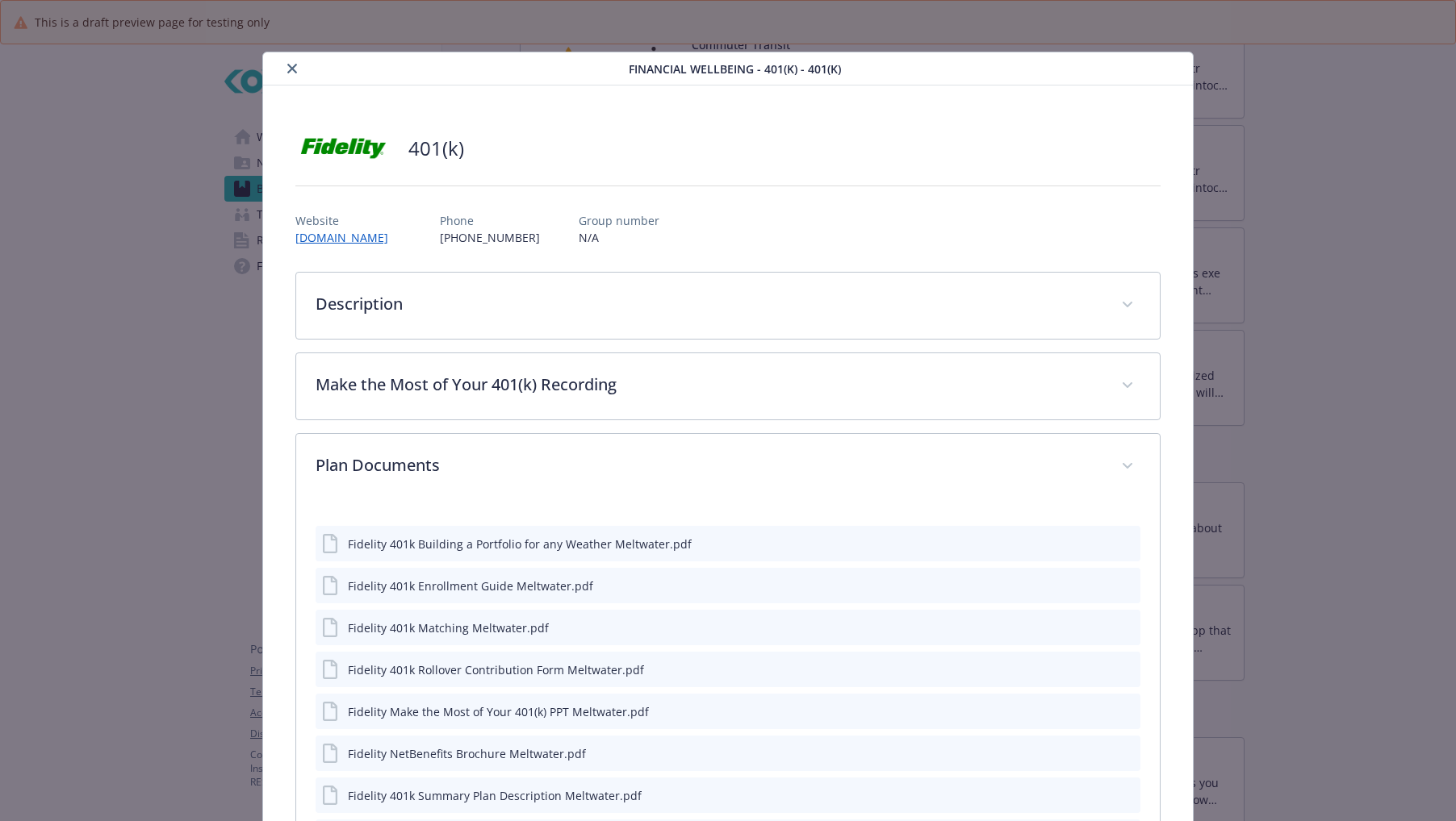
click at [287, 61] on button "close" at bounding box center [292, 68] width 20 height 20
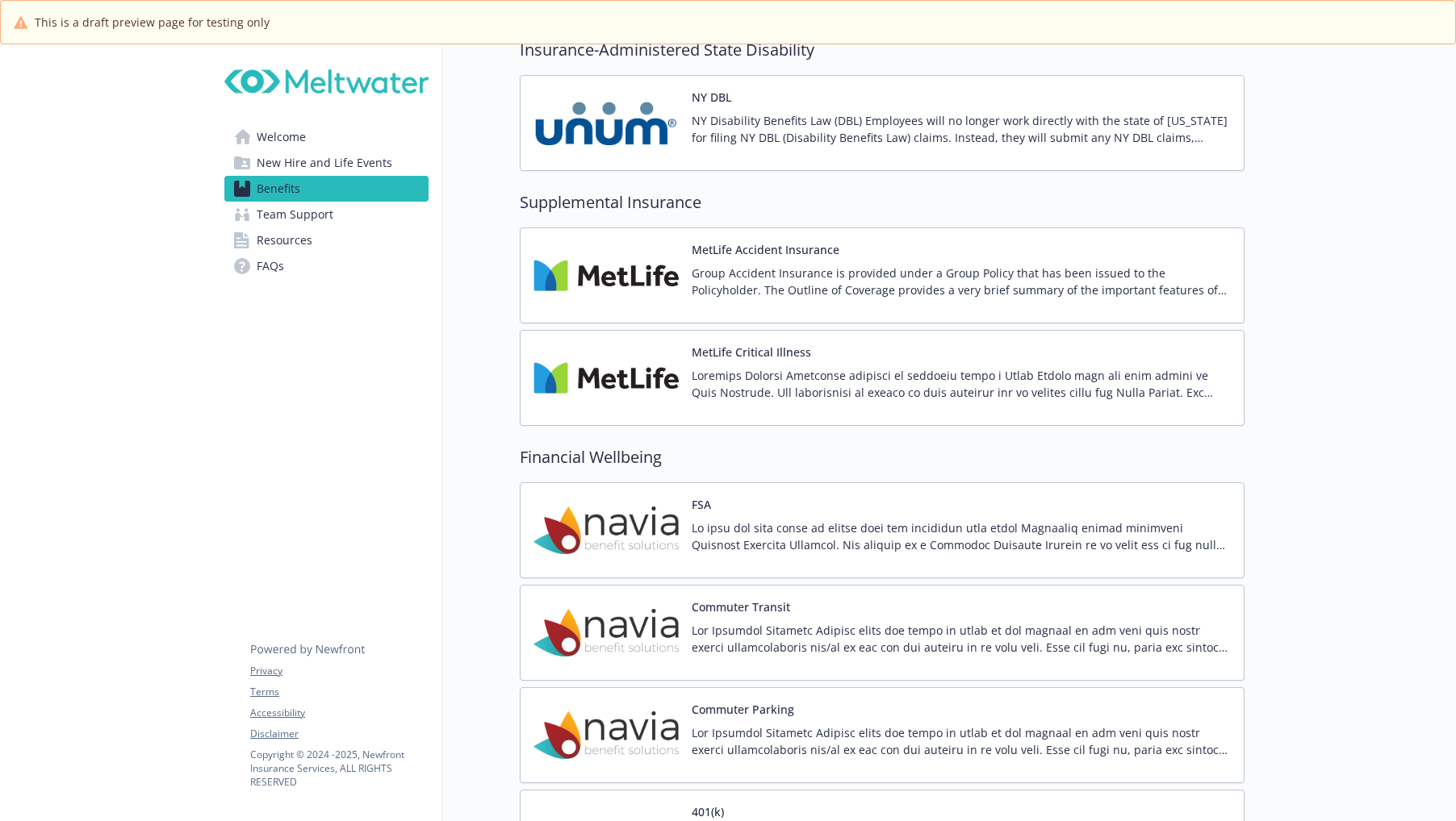
scroll to position [1851, 12]
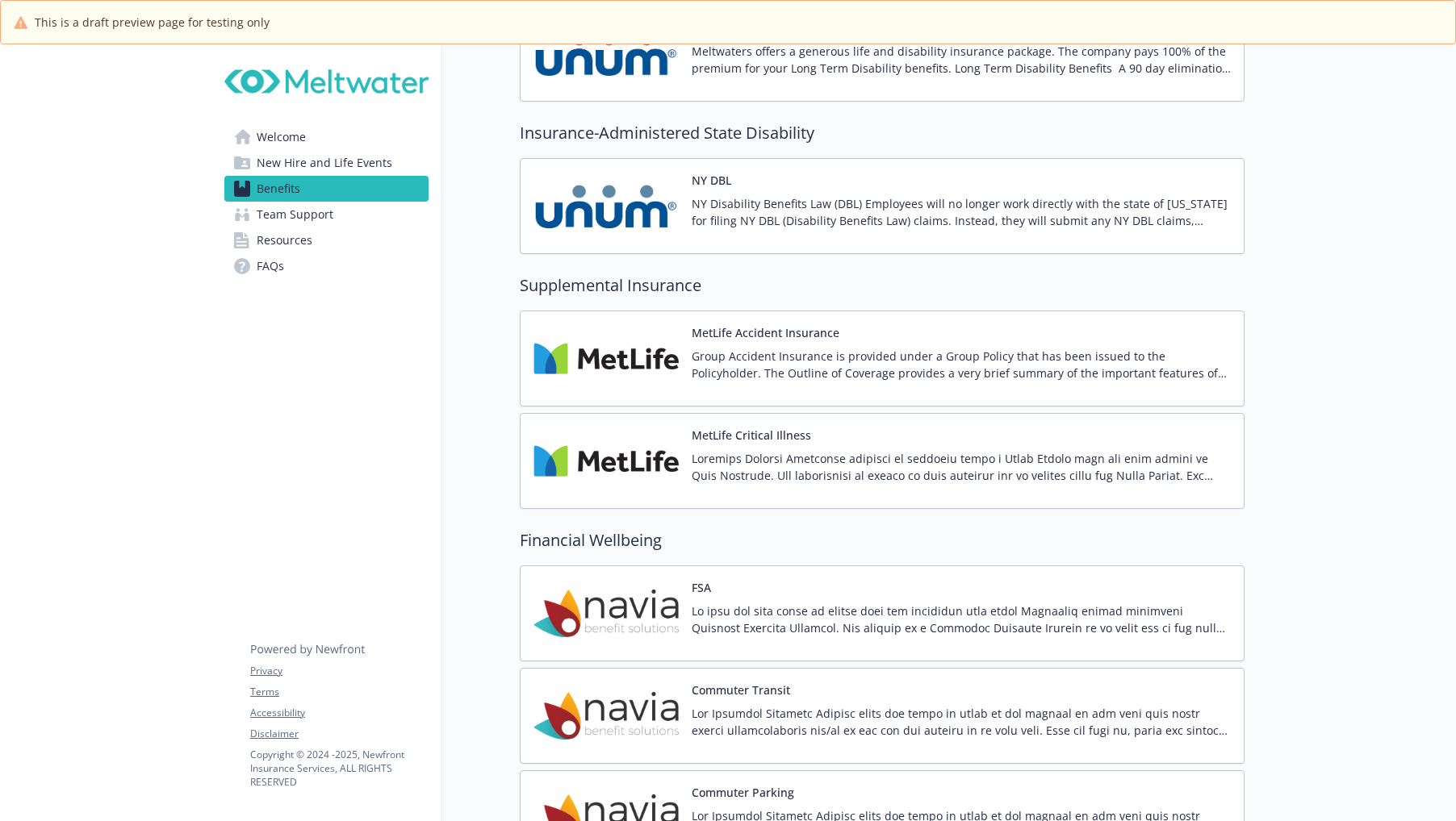
click at [773, 347] on p "Group Accident Insurance is provided under a Group Policy that has been issued …" at bounding box center [961, 364] width 539 height 33
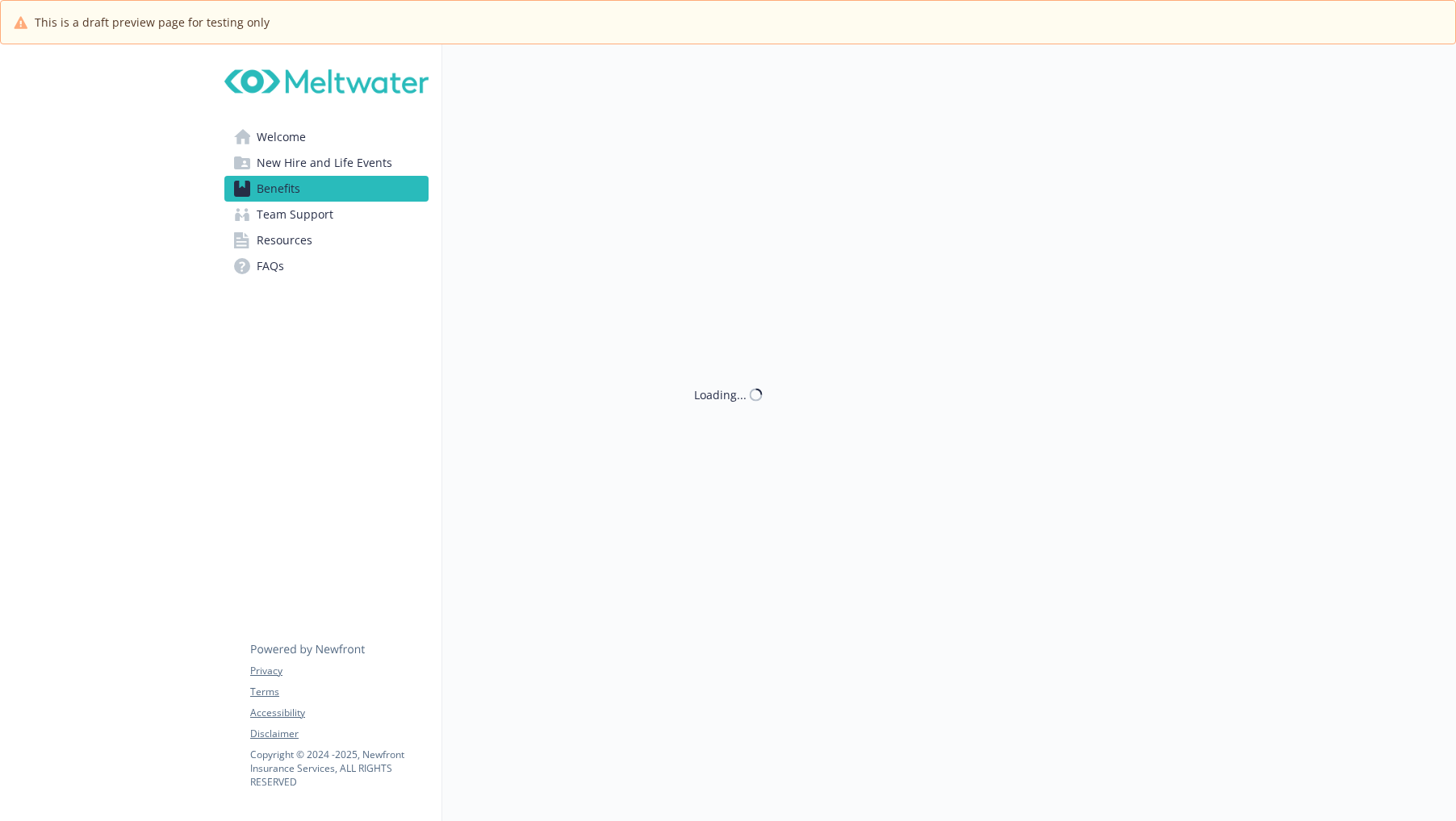
scroll to position [1851, 12]
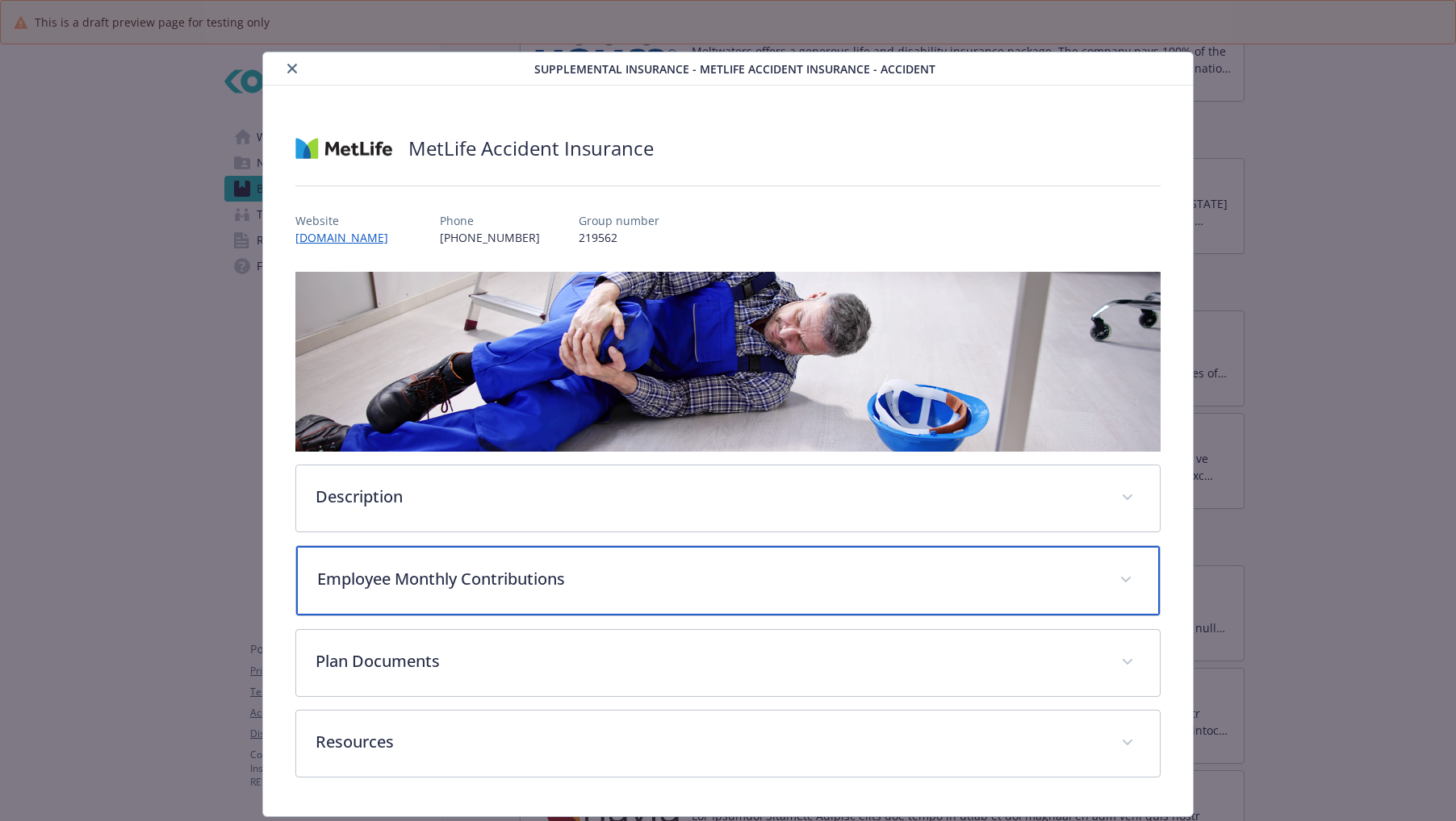
click at [500, 574] on p "Employee Monthly Contributions" at bounding box center [708, 580] width 783 height 24
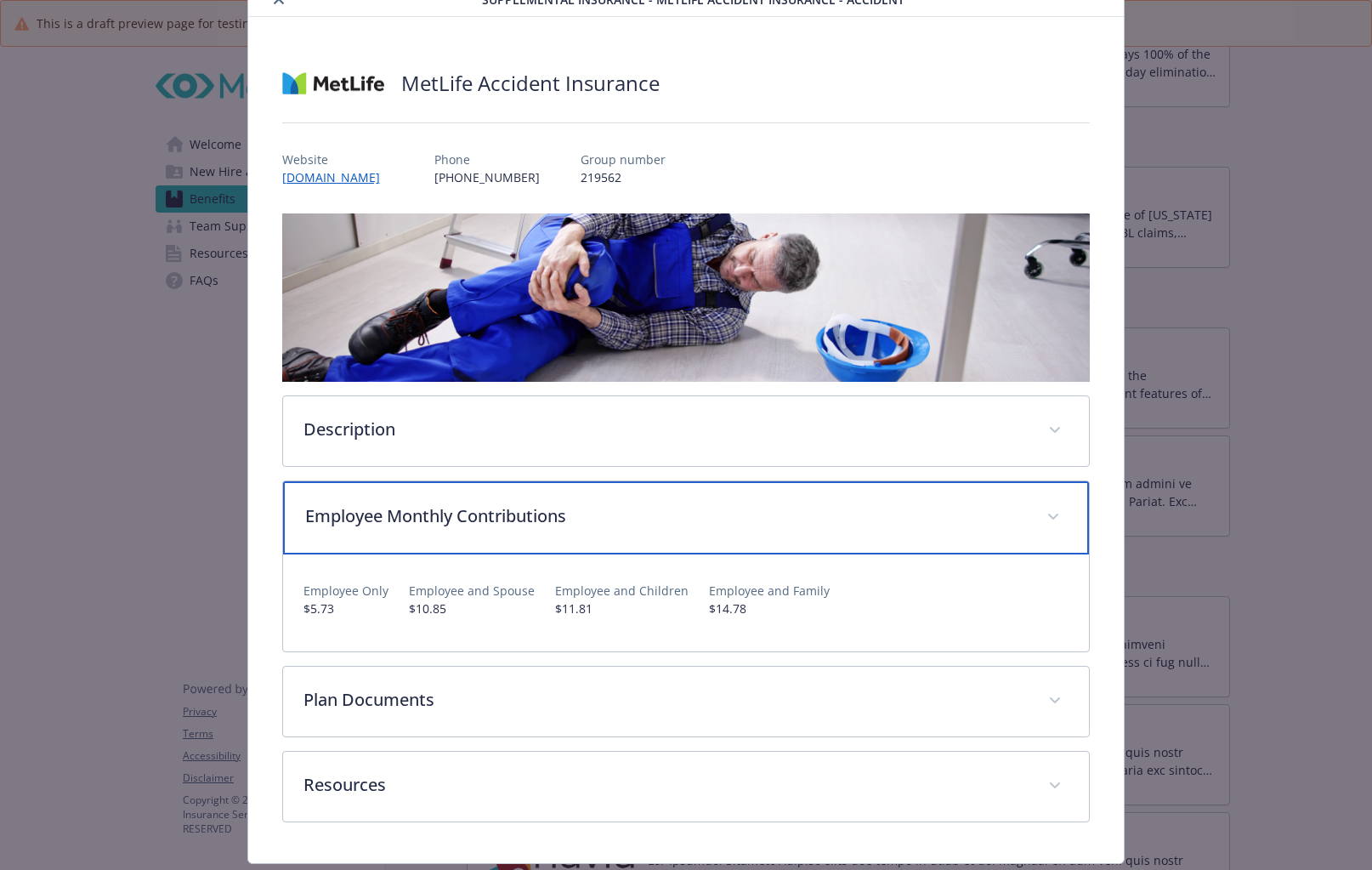
scroll to position [0, 0]
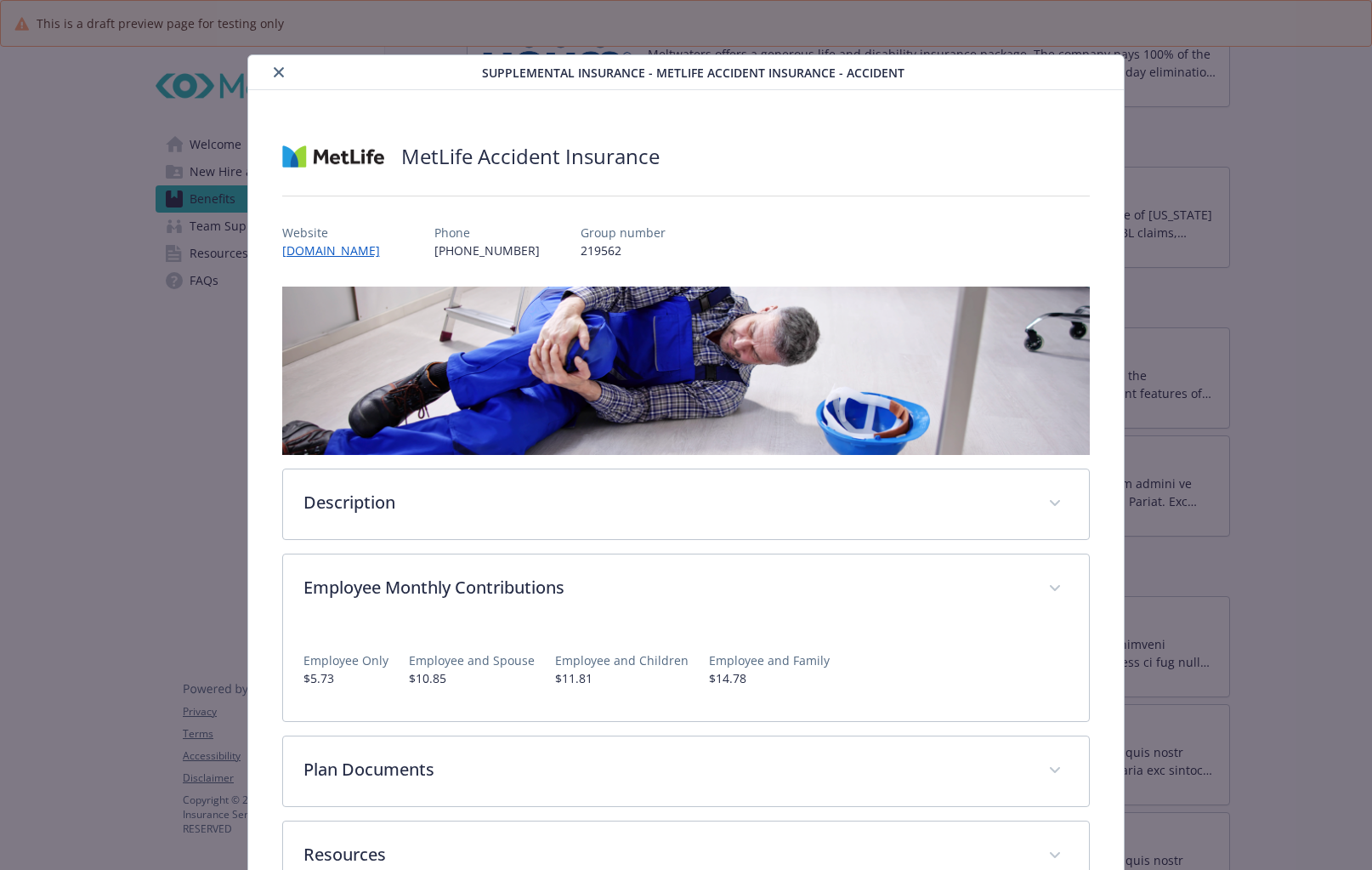
click at [274, 69] on icon "close" at bounding box center [279, 72] width 10 height 10
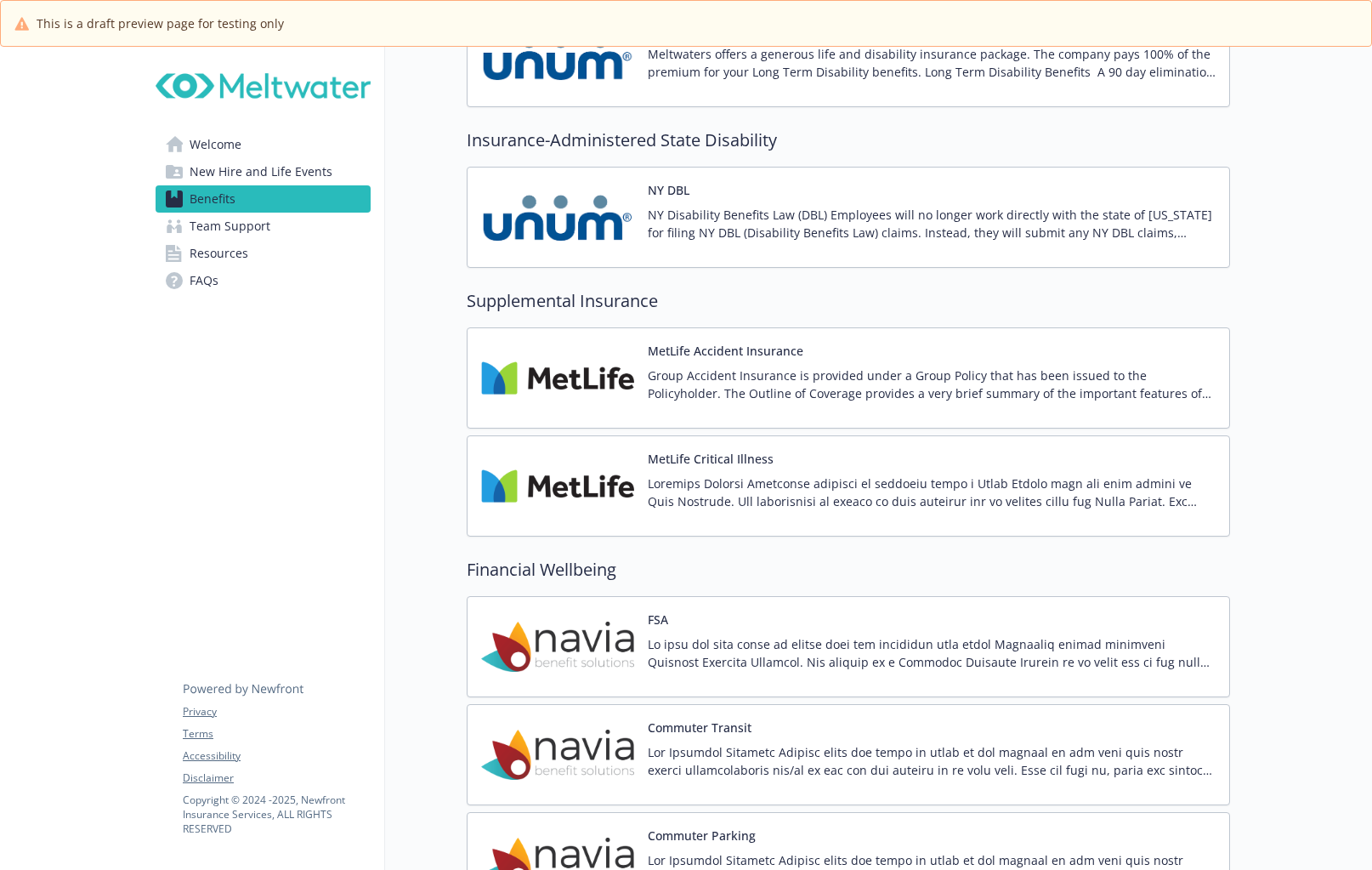
click at [574, 640] on img at bounding box center [558, 647] width 153 height 72
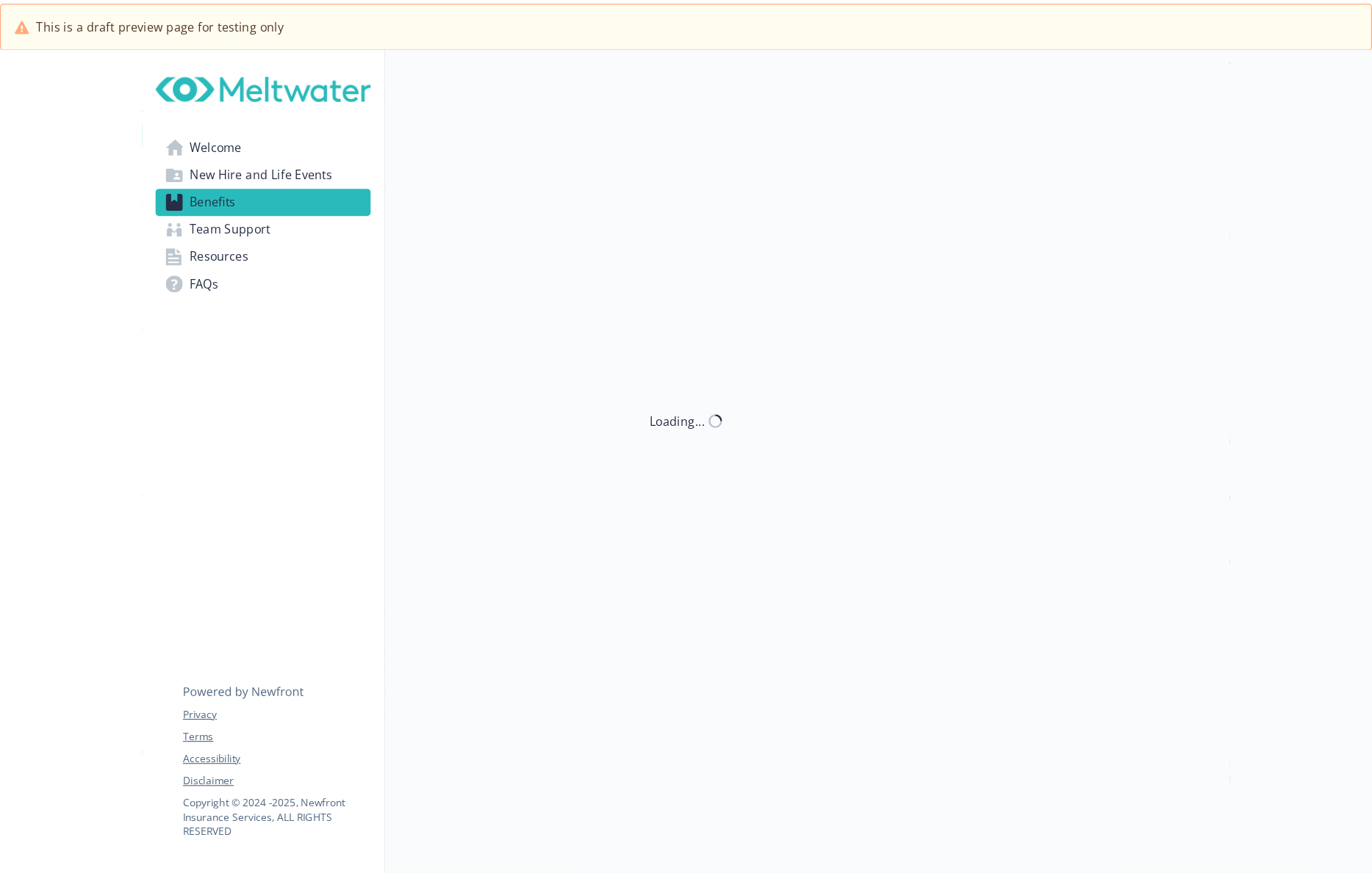
scroll to position [1685, 11]
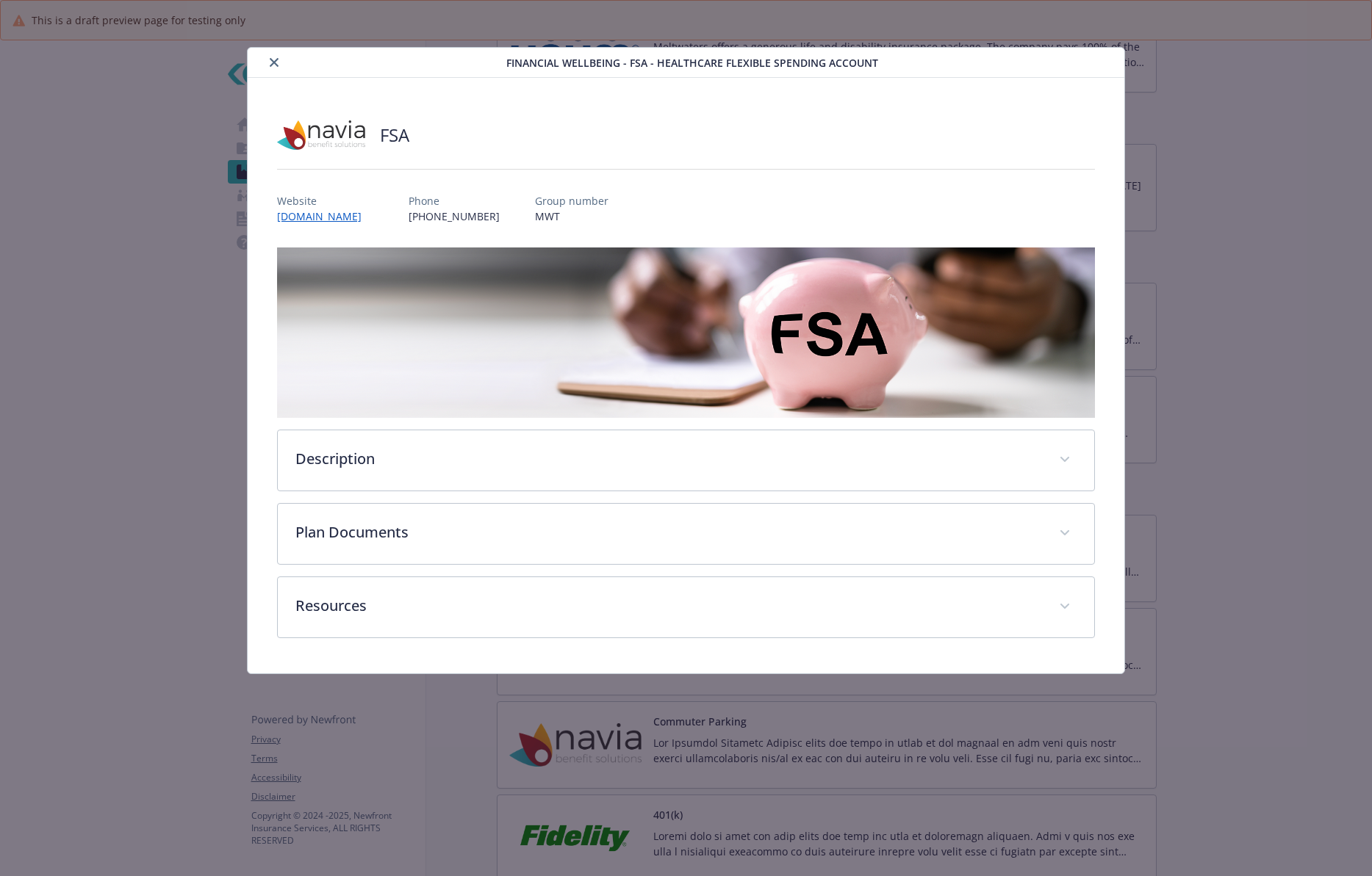
click at [275, 63] on icon "close" at bounding box center [274, 63] width 8 height 8
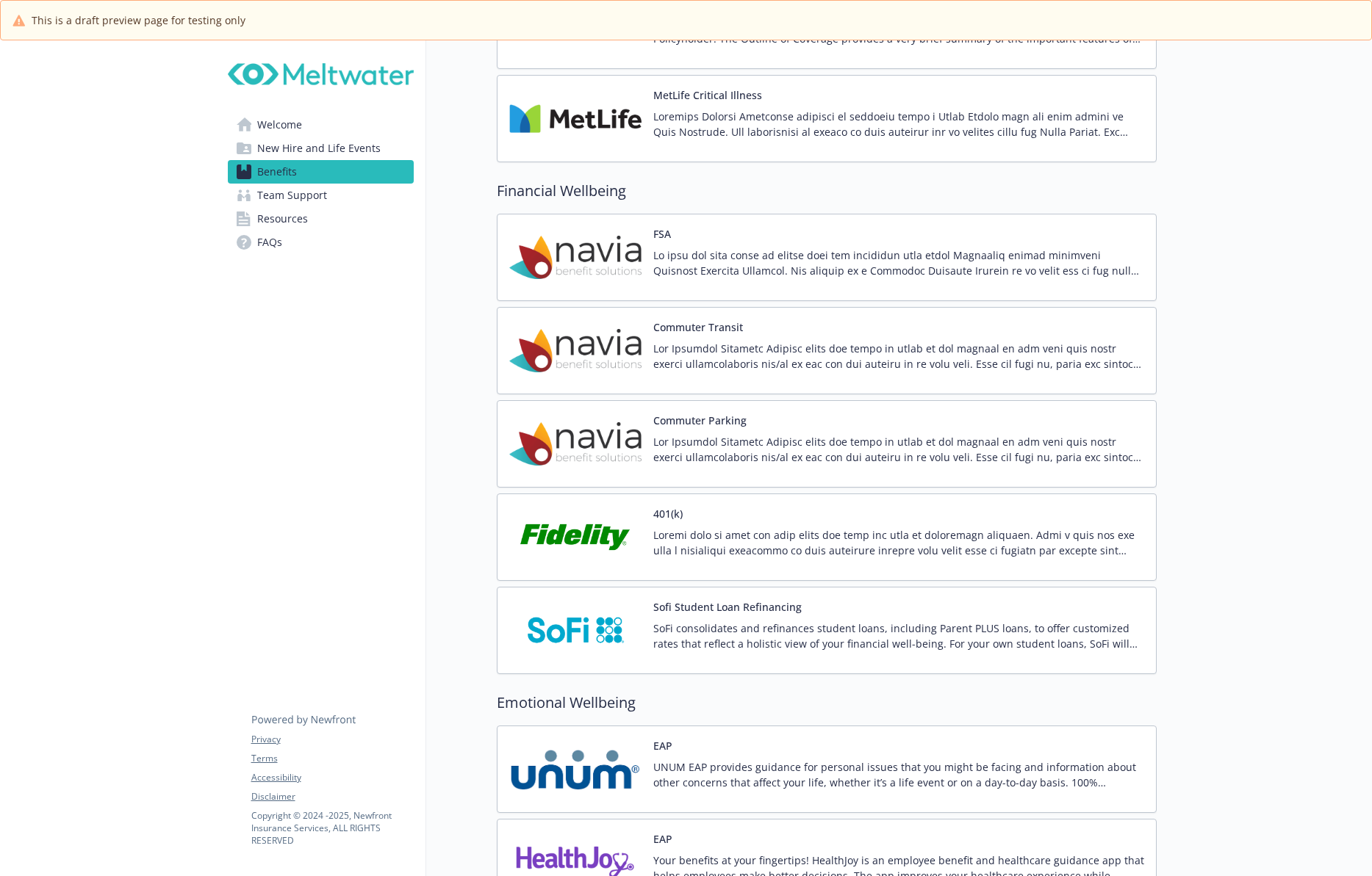
scroll to position [2127, 11]
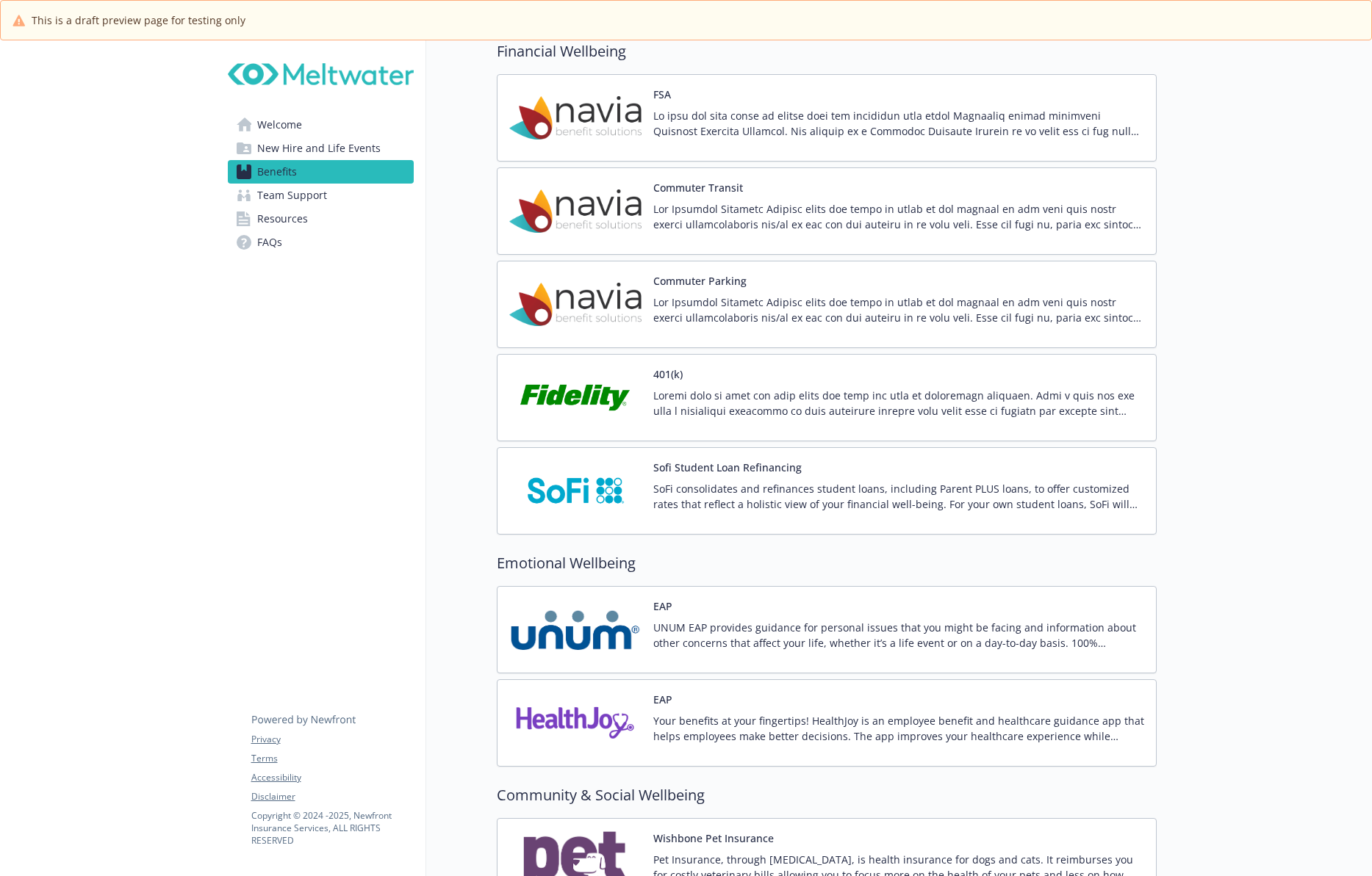
click at [674, 393] on p at bounding box center [898, 403] width 491 height 30
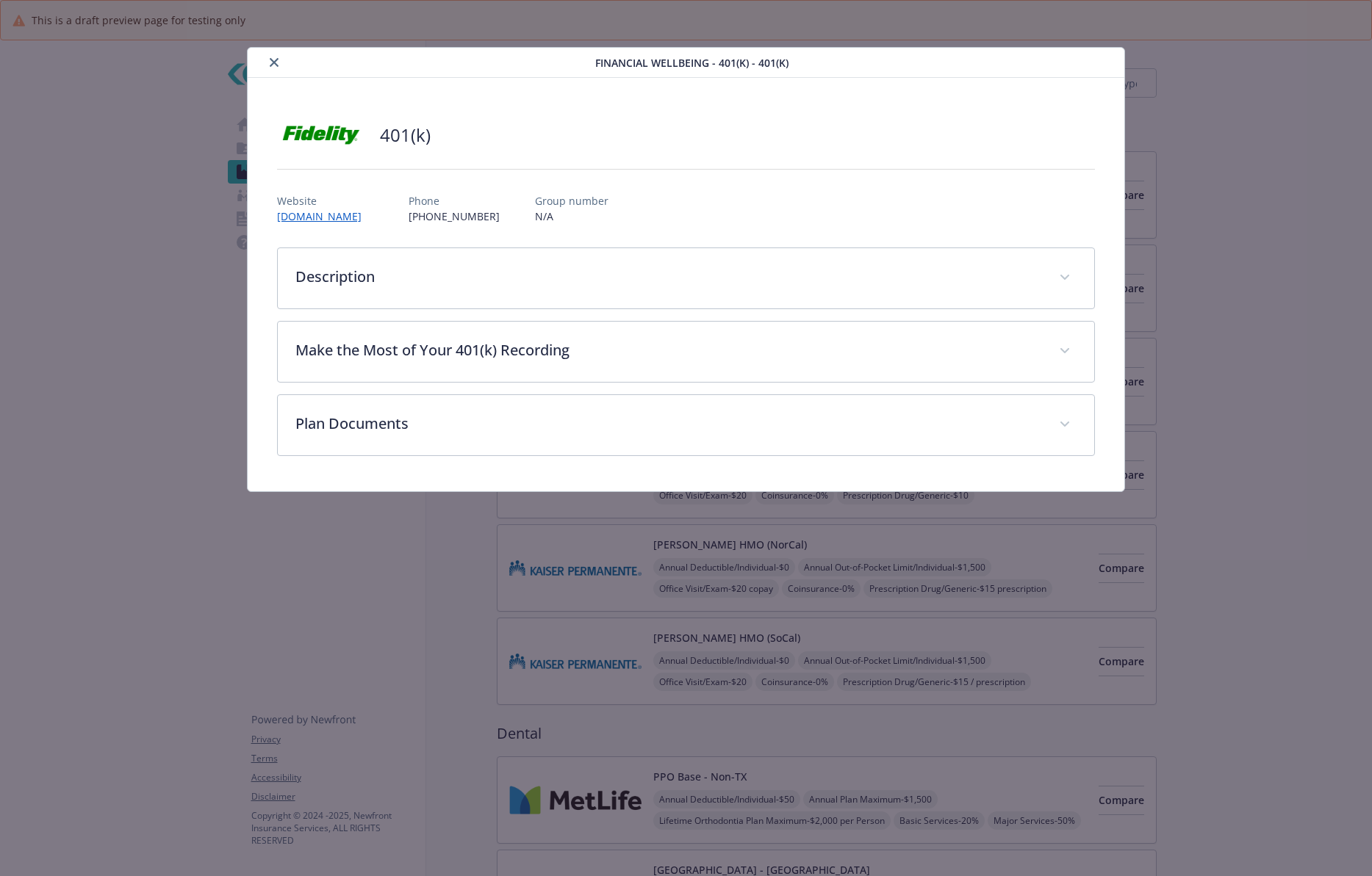
scroll to position [2127, 11]
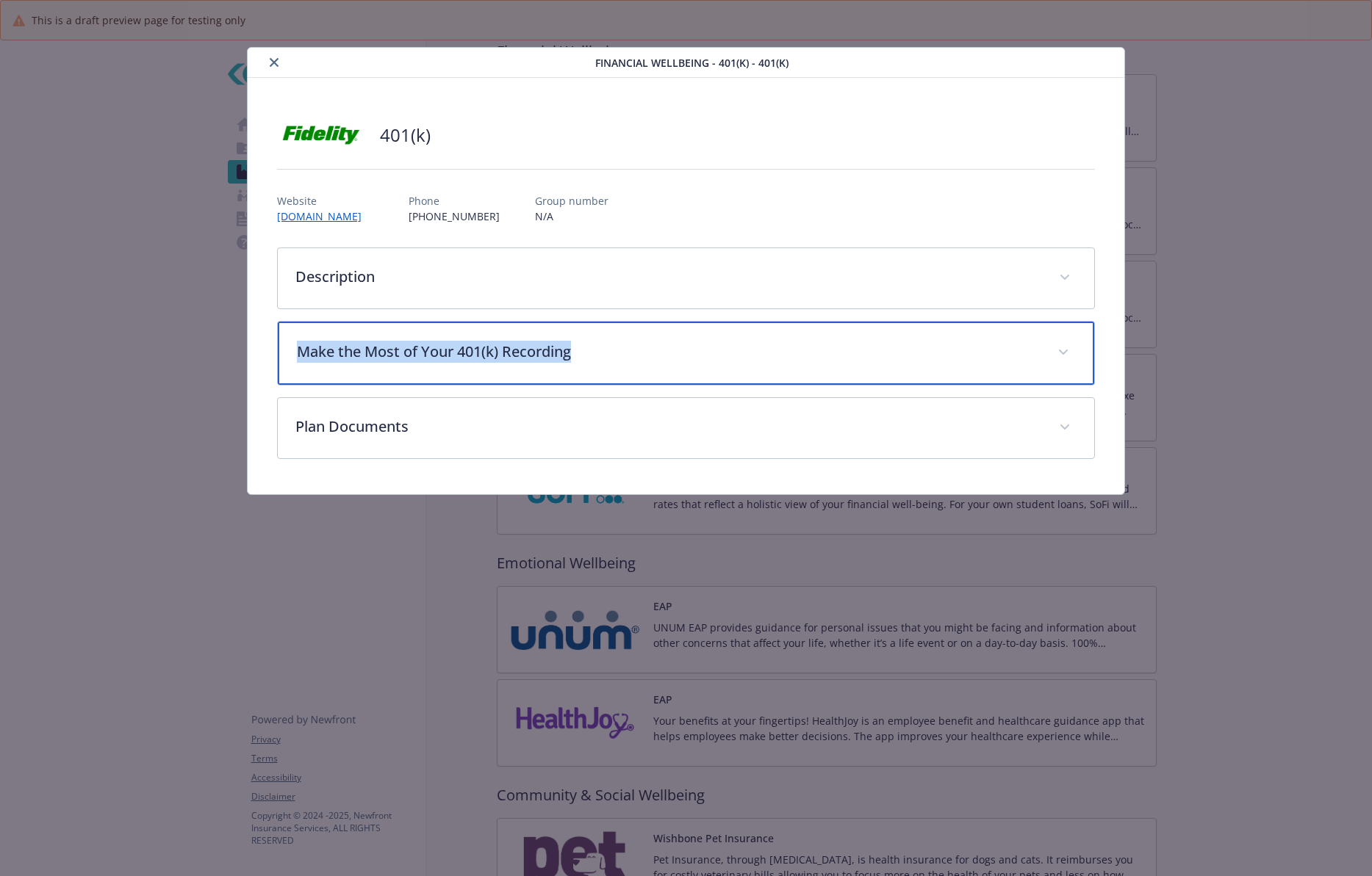
drag, startPoint x: 297, startPoint y: 346, endPoint x: 693, endPoint y: 353, distance: 396.1
click at [693, 353] on p "Make the Most of Your 401(k) Recording" at bounding box center [668, 352] width 743 height 22
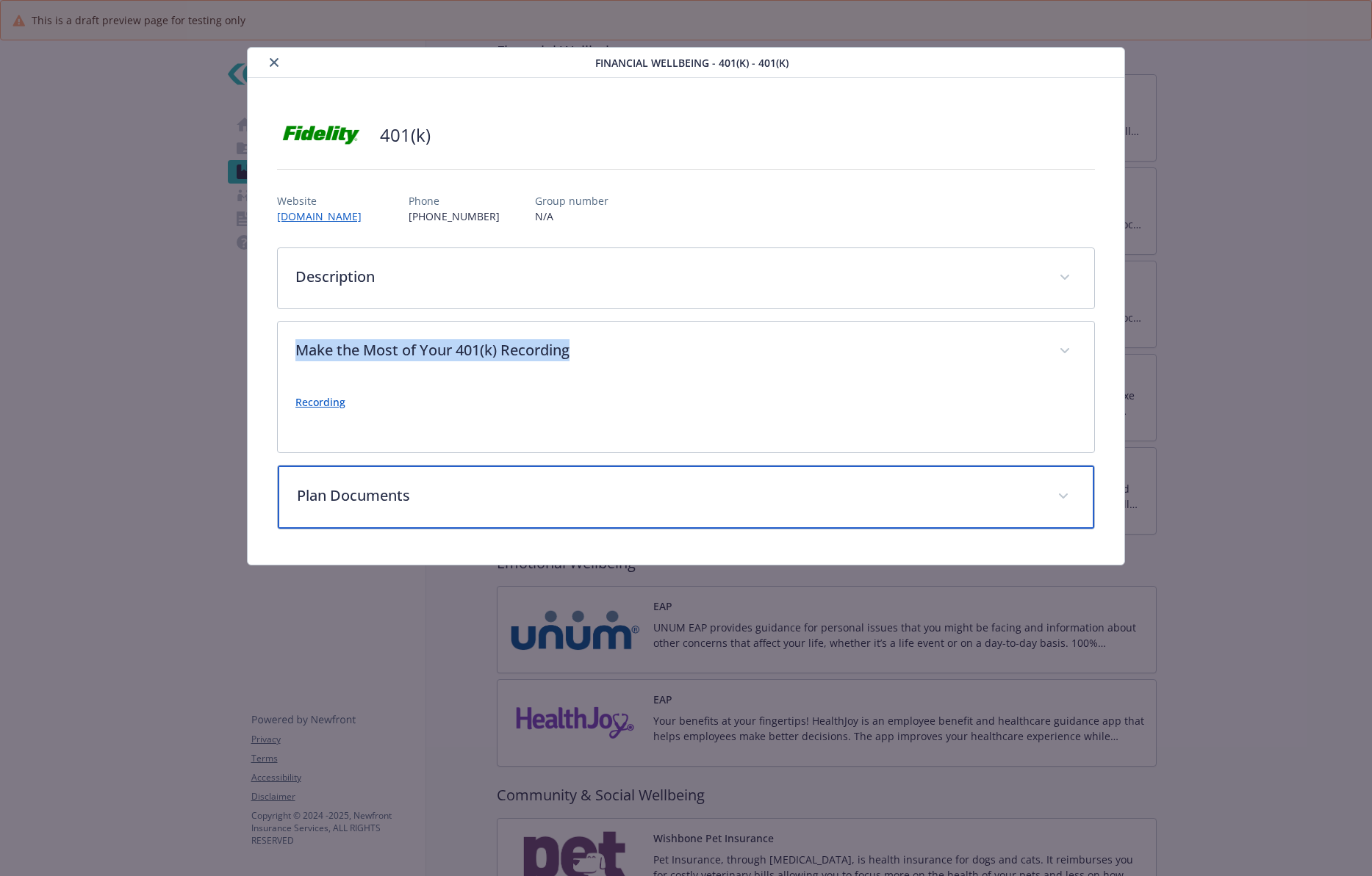
click at [425, 489] on p "Plan Documents" at bounding box center [668, 495] width 743 height 22
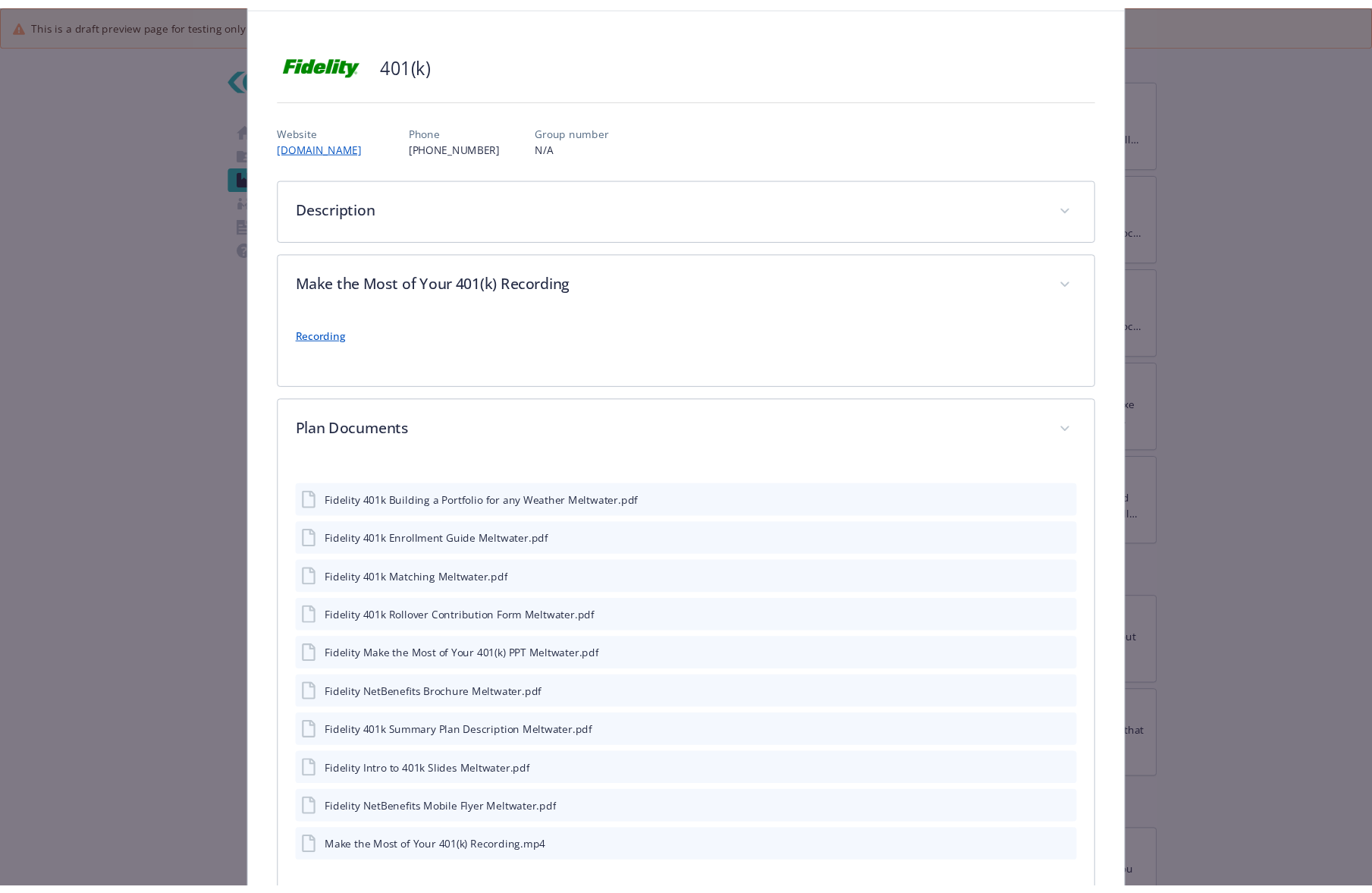
scroll to position [168, 0]
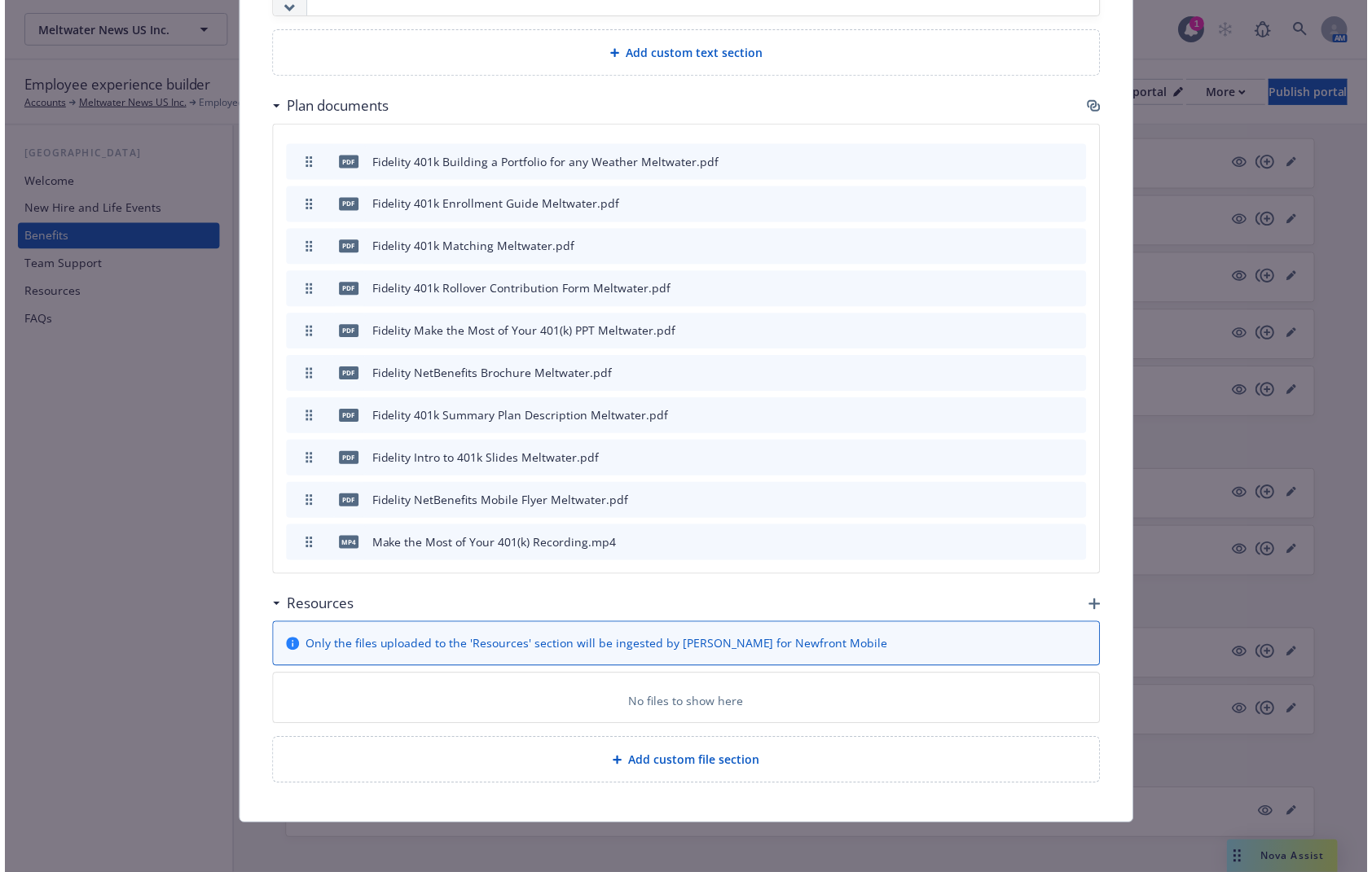
scroll to position [1146, 0]
